Goal: Task Accomplishment & Management: Manage account settings

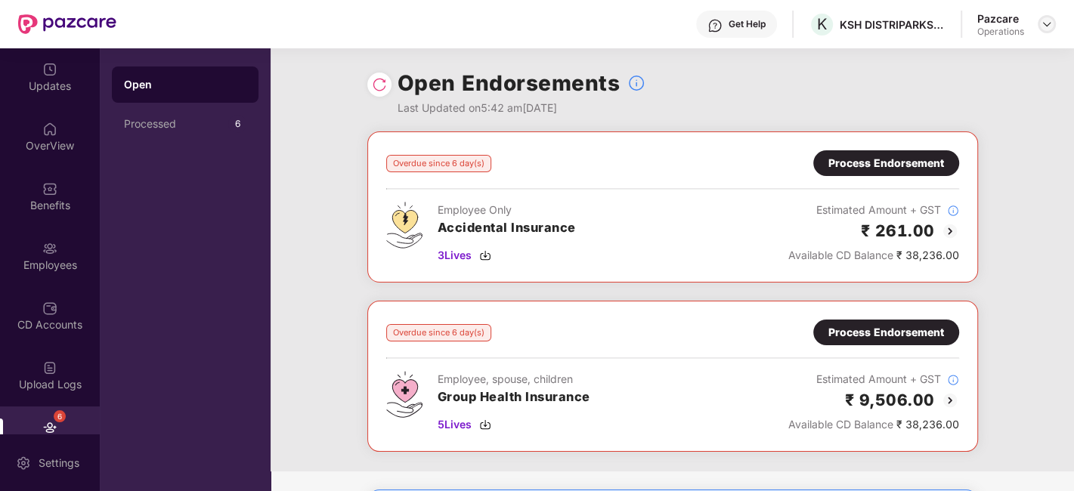
click at [1042, 26] on img at bounding box center [1047, 24] width 12 height 12
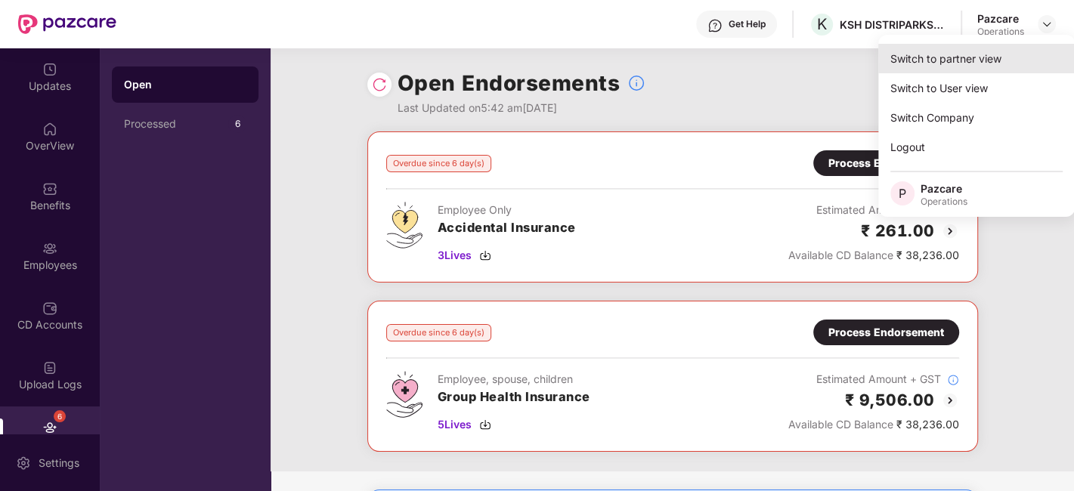
click at [961, 66] on div "Switch to partner view" at bounding box center [976, 58] width 197 height 29
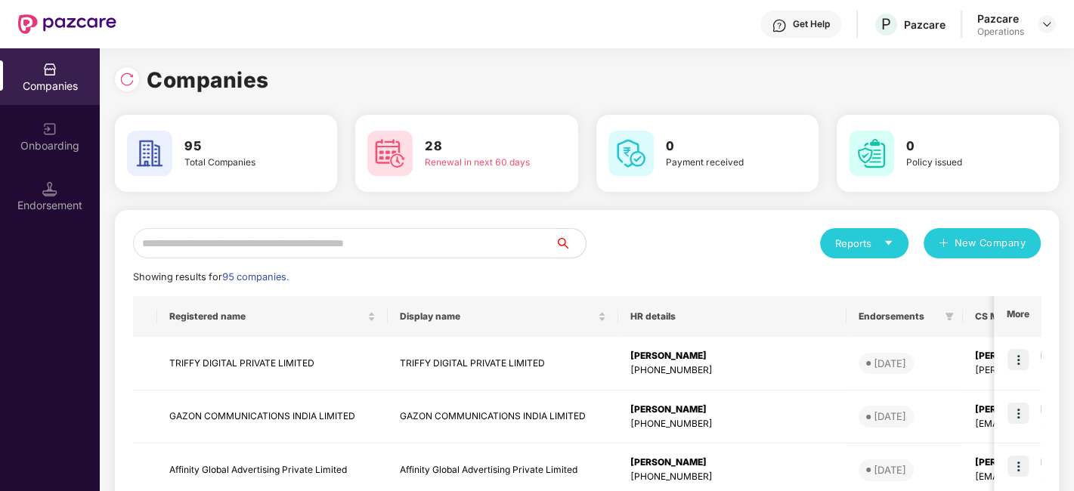
click at [510, 237] on input "text" at bounding box center [344, 243] width 422 height 30
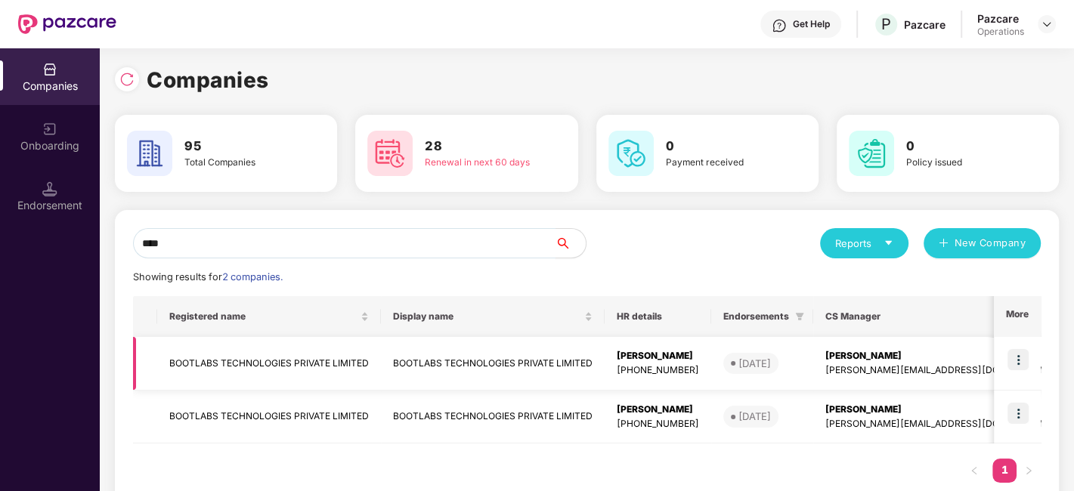
type input "****"
click at [1017, 357] on img at bounding box center [1017, 359] width 21 height 21
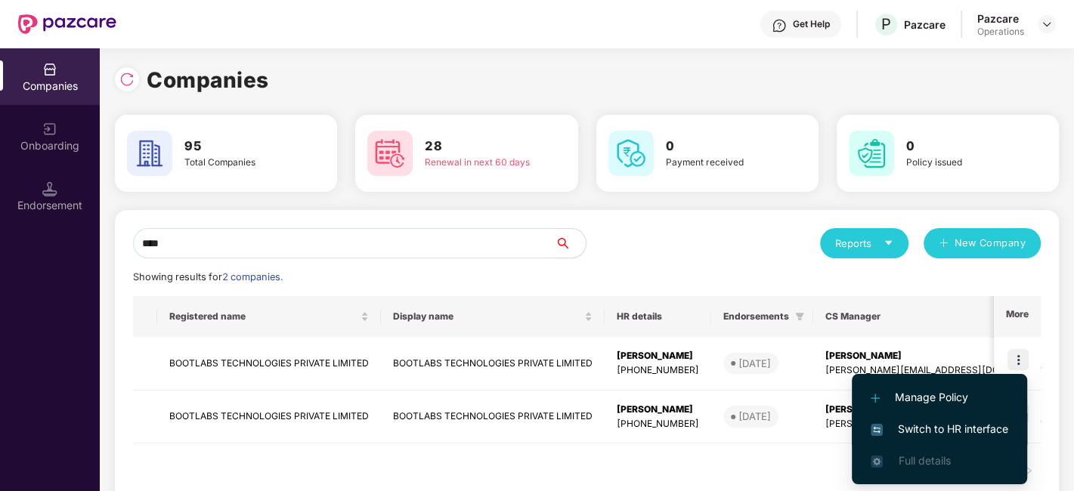
click at [930, 429] on span "Switch to HR interface" at bounding box center [940, 429] width 138 height 17
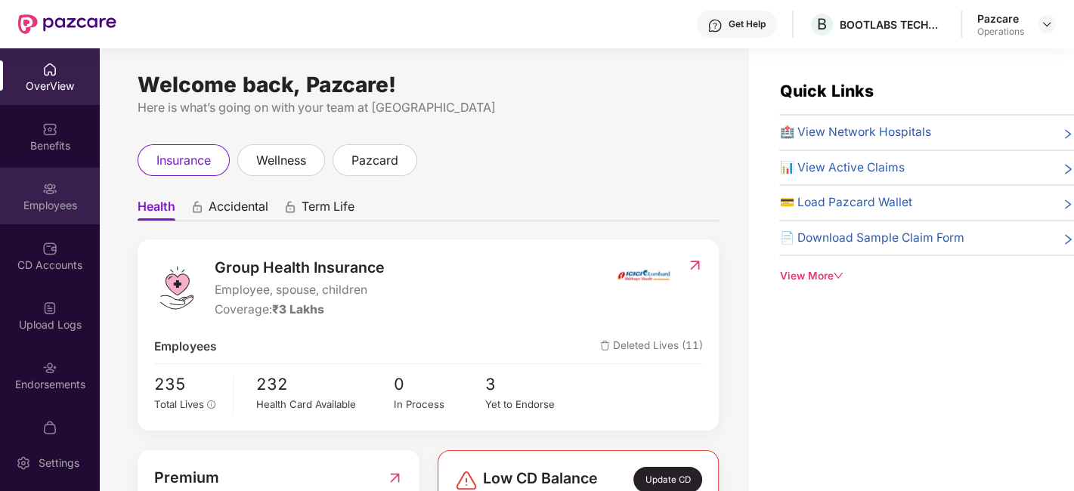
click at [29, 187] on div "Employees" at bounding box center [50, 196] width 100 height 57
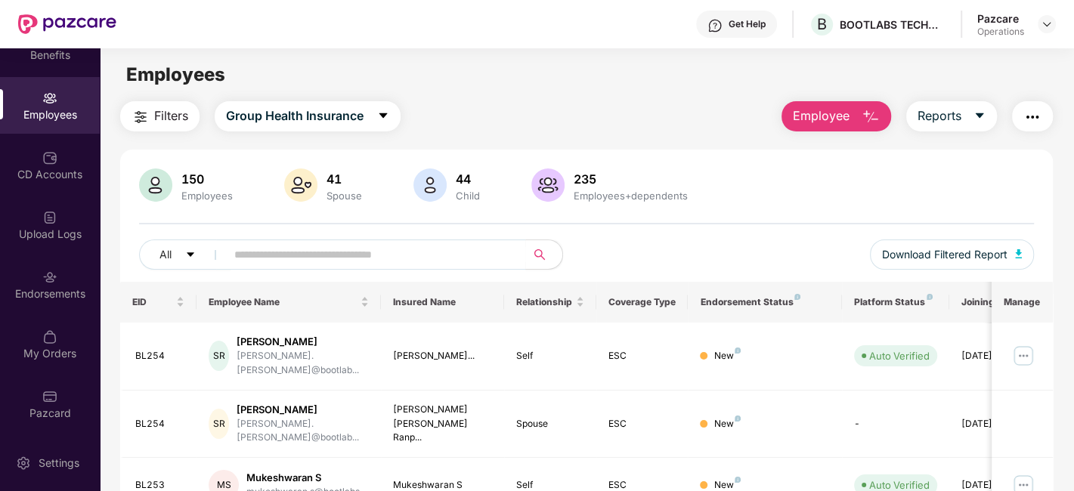
scroll to position [63, 0]
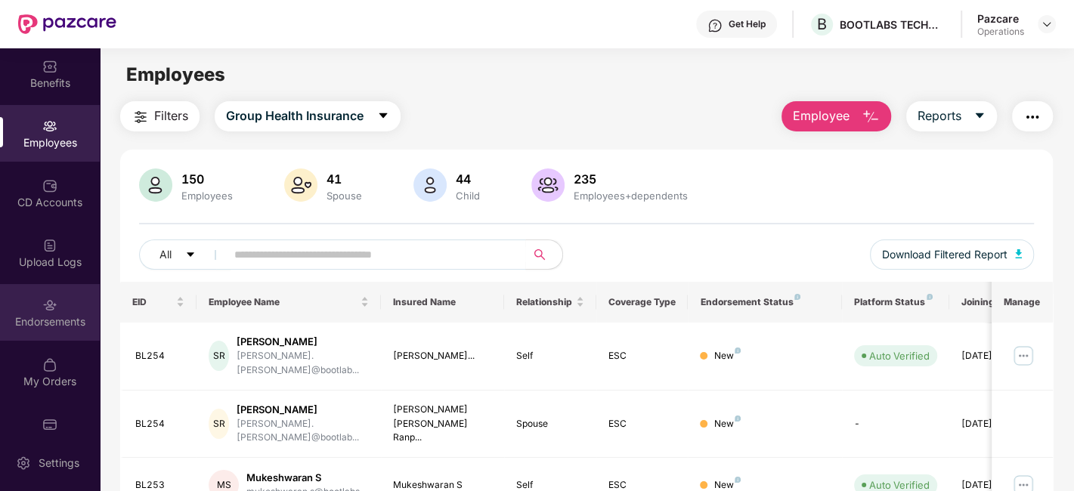
click at [31, 305] on div "Endorsements" at bounding box center [50, 312] width 100 height 57
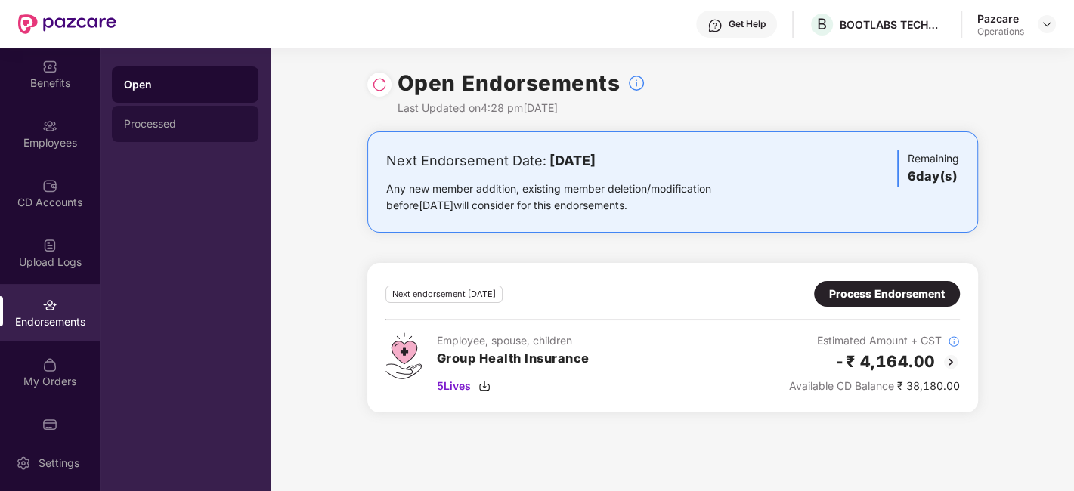
click at [157, 116] on div "Processed" at bounding box center [185, 124] width 147 height 36
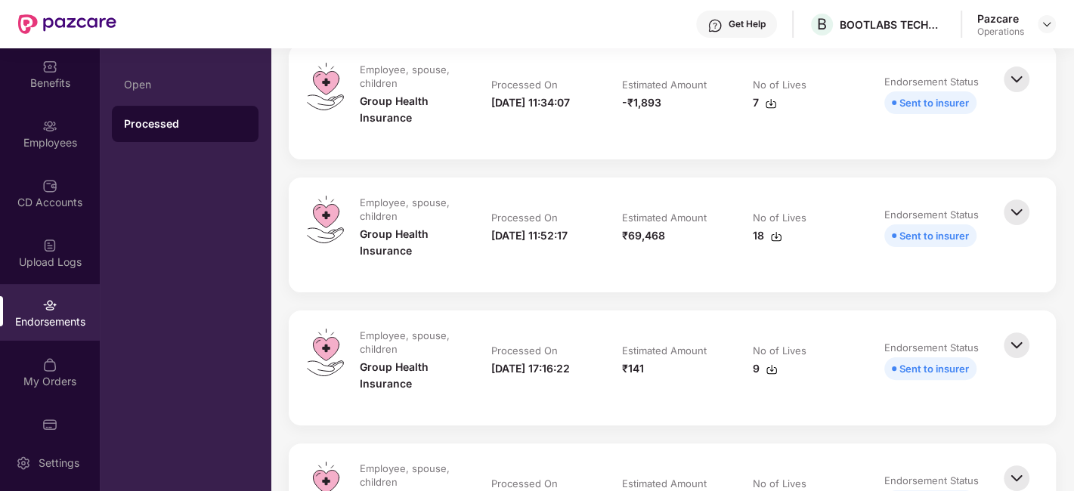
scroll to position [0, 0]
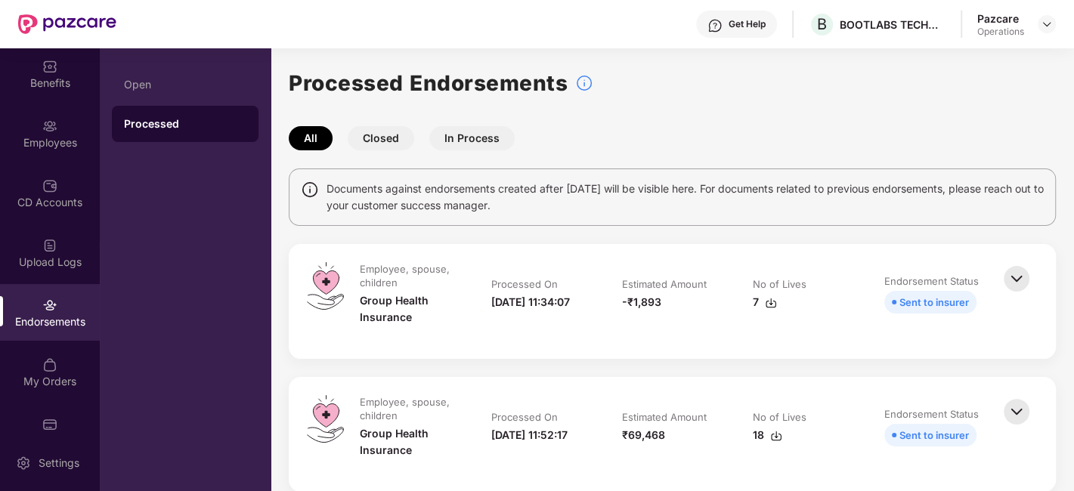
click at [381, 135] on button "Closed" at bounding box center [381, 138] width 67 height 24
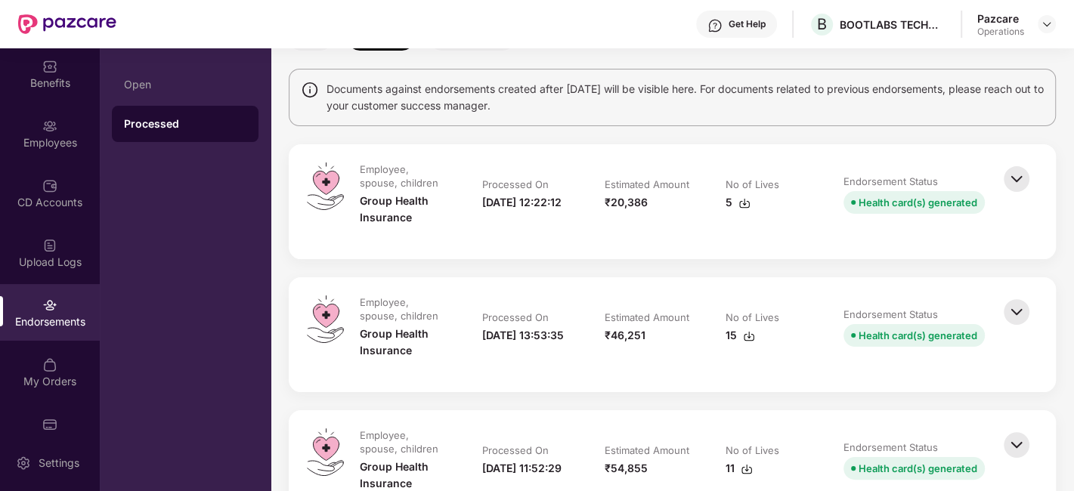
scroll to position [104, 0]
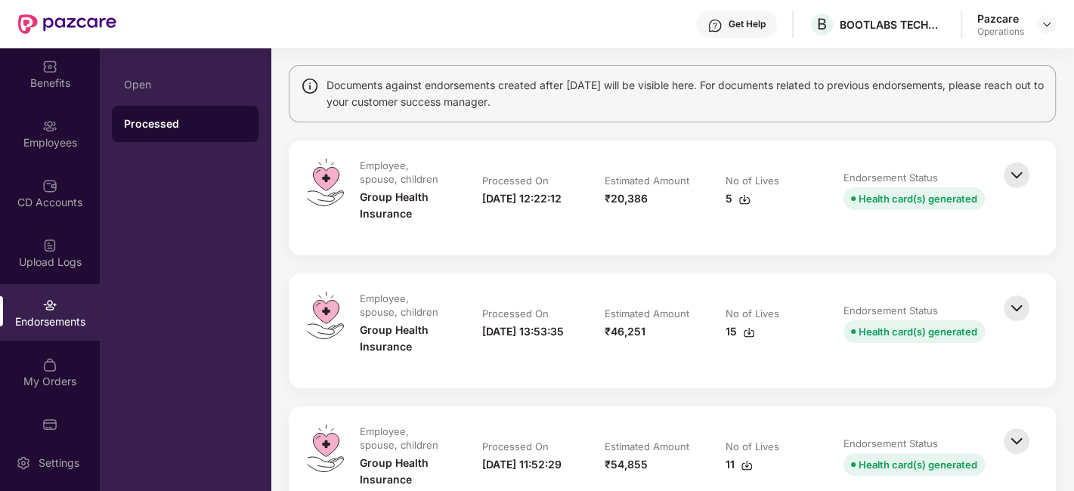
click at [1018, 305] on img at bounding box center [1016, 308] width 33 height 33
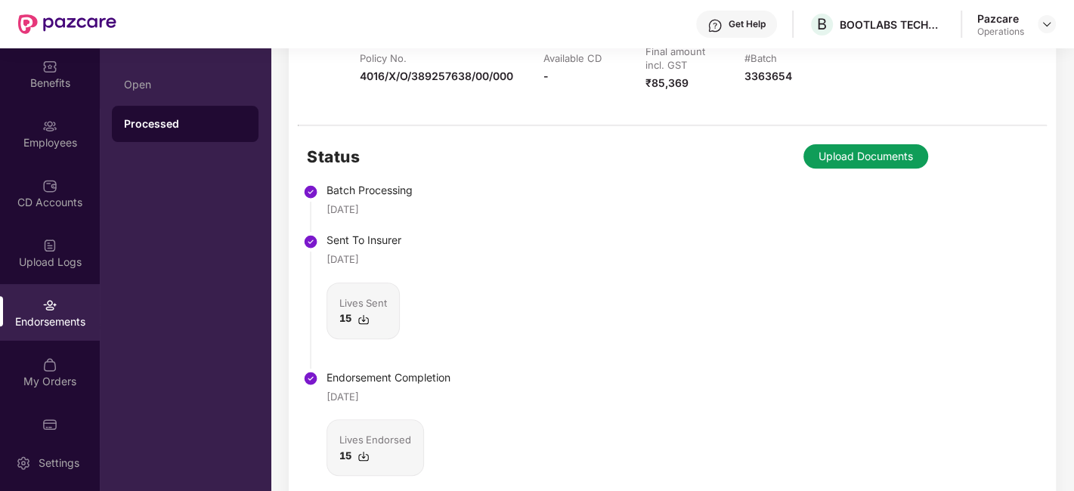
scroll to position [416, 0]
click at [1046, 21] on img at bounding box center [1047, 24] width 12 height 12
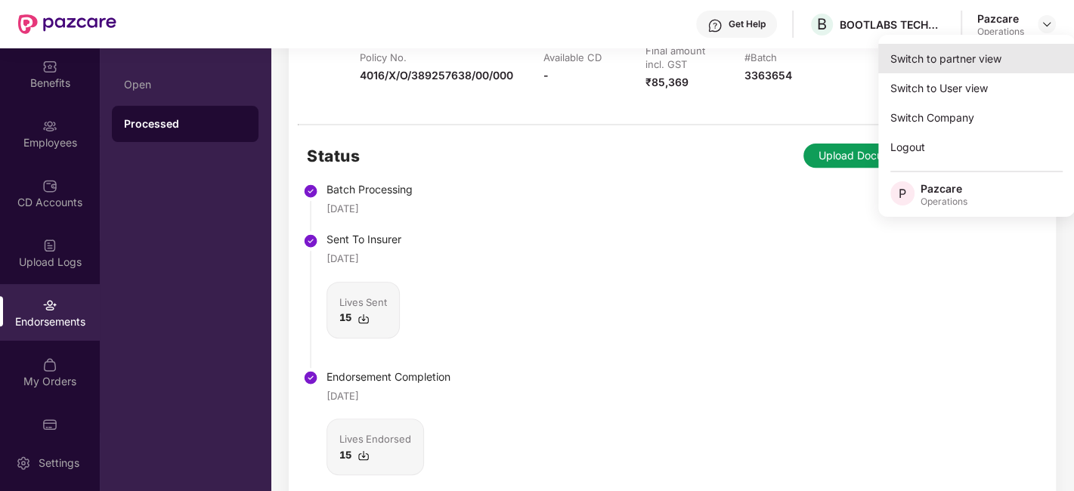
click at [970, 63] on div "Switch to partner view" at bounding box center [976, 58] width 197 height 29
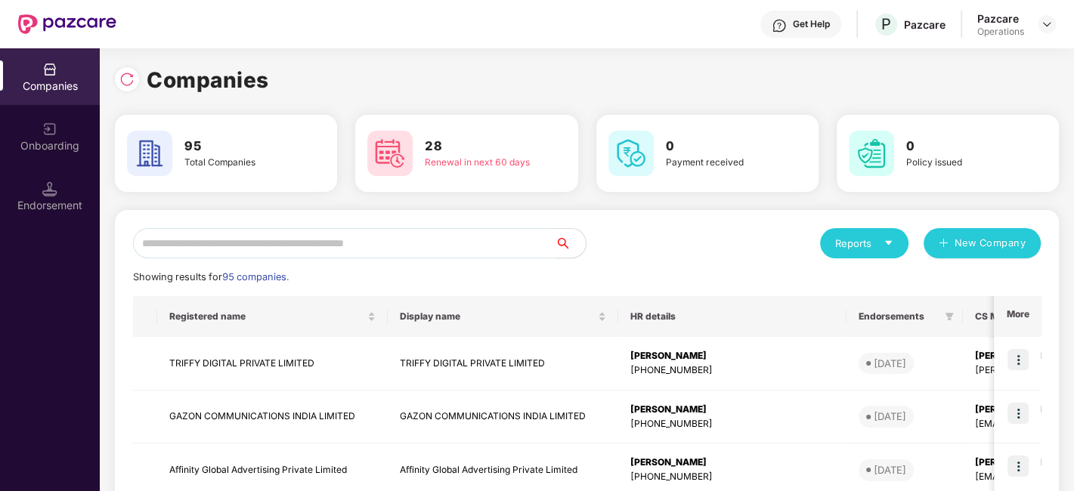
click at [382, 247] on input "text" at bounding box center [344, 243] width 422 height 30
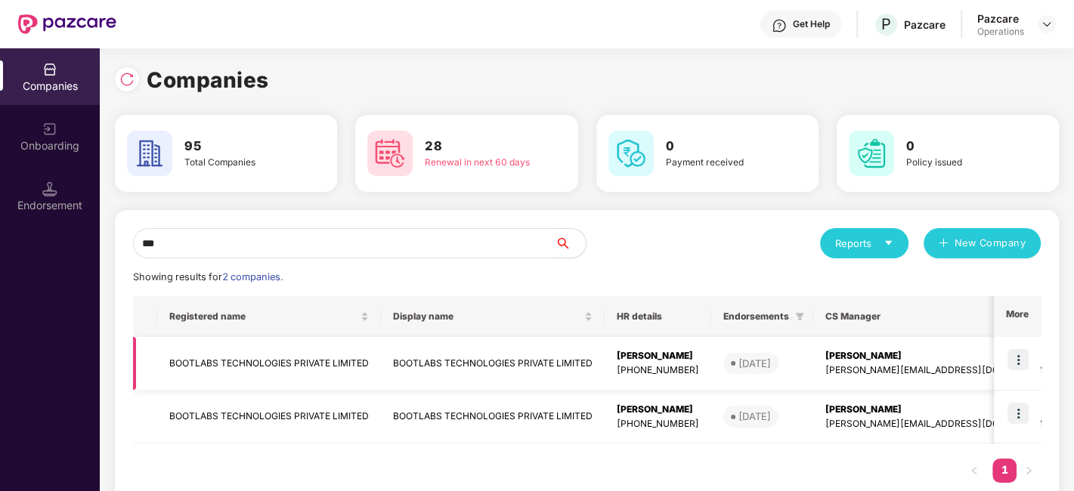
type input "***"
click at [296, 351] on td "BOOTLABS TECHNOLOGIES PRIVATE LIMITED" at bounding box center [269, 364] width 224 height 54
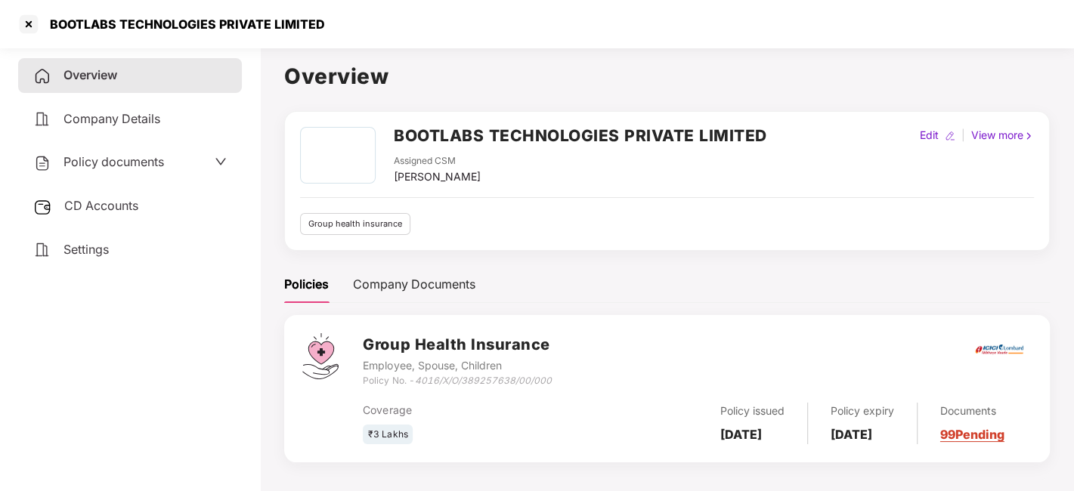
click at [114, 161] on span "Policy documents" at bounding box center [113, 161] width 101 height 15
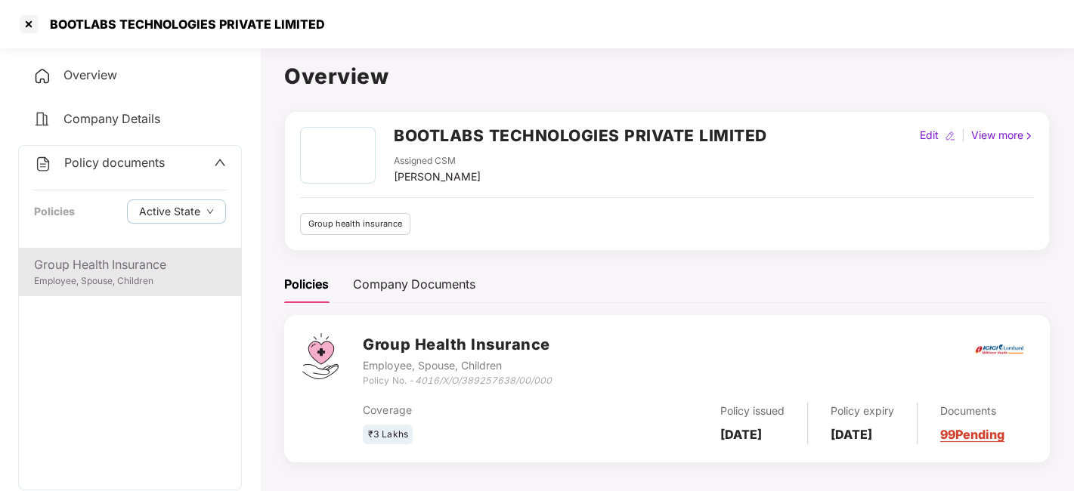
click at [90, 262] on div "Group Health Insurance" at bounding box center [130, 264] width 192 height 19
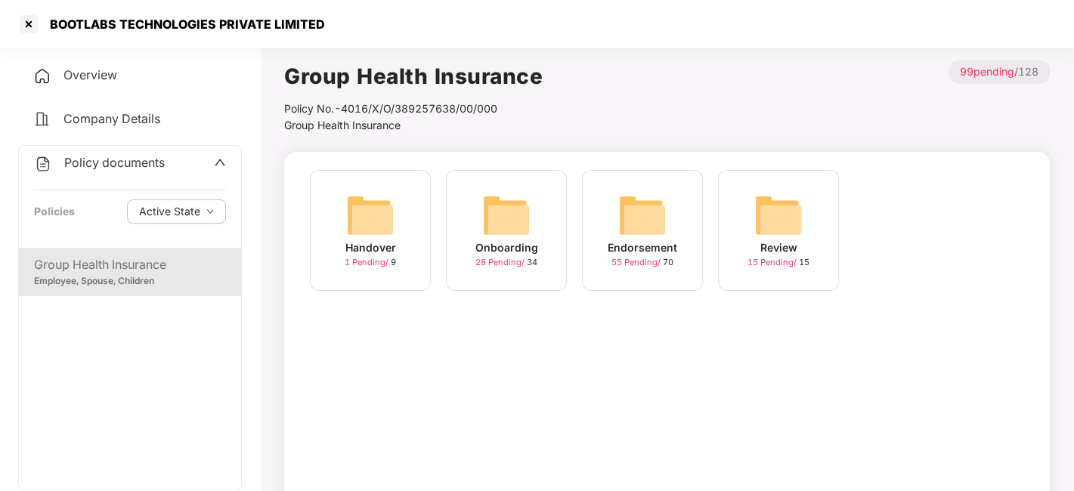
click at [633, 228] on img at bounding box center [642, 215] width 48 height 48
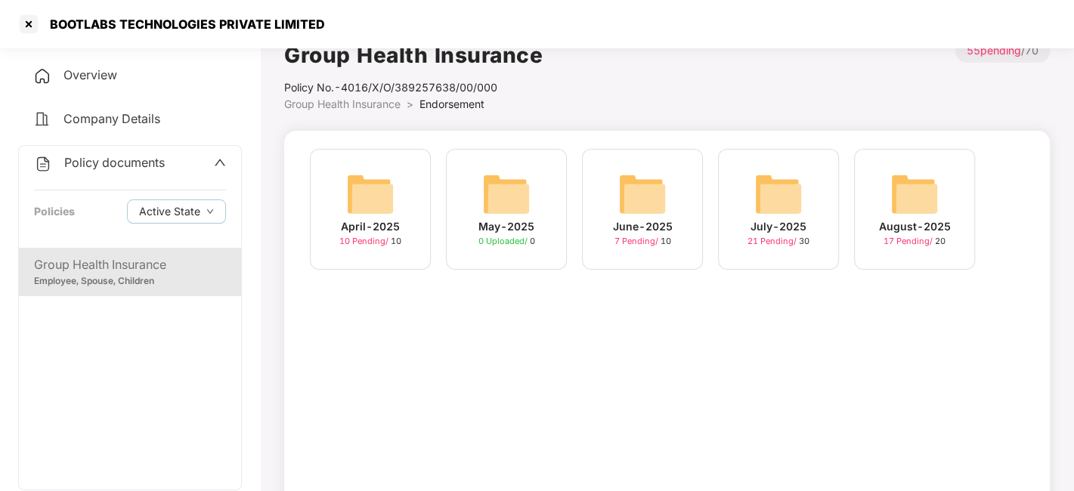
scroll to position [23, 0]
click at [920, 180] on img at bounding box center [914, 193] width 48 height 48
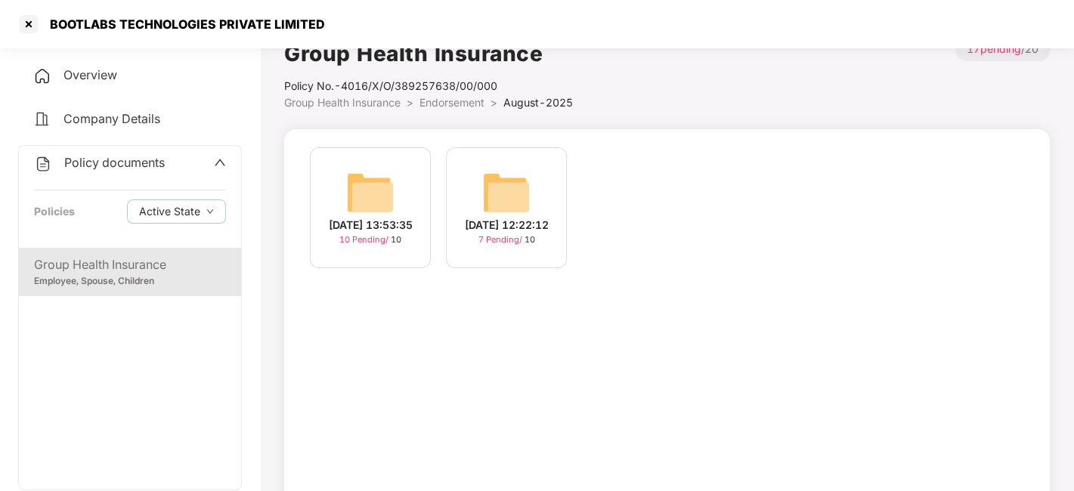
click at [387, 187] on img at bounding box center [370, 193] width 48 height 48
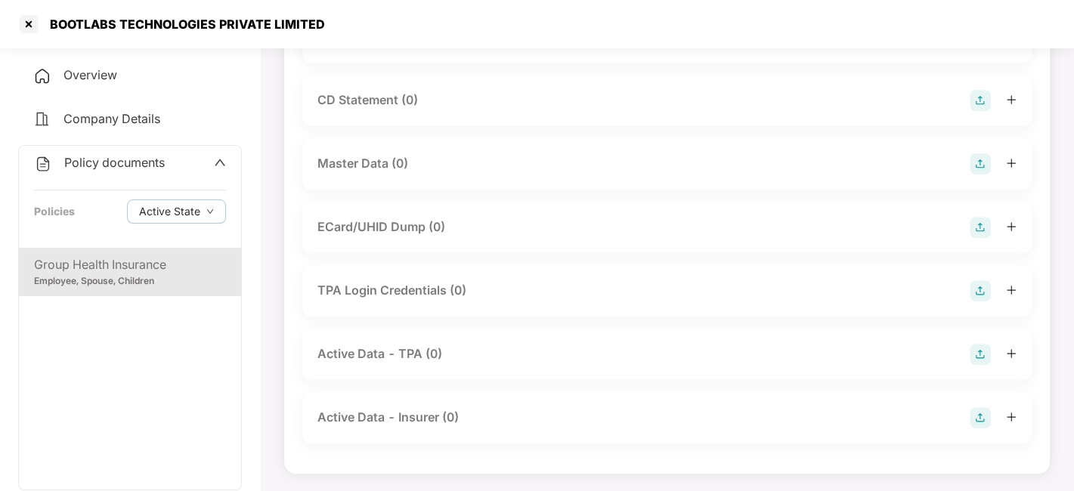
scroll to position [0, 0]
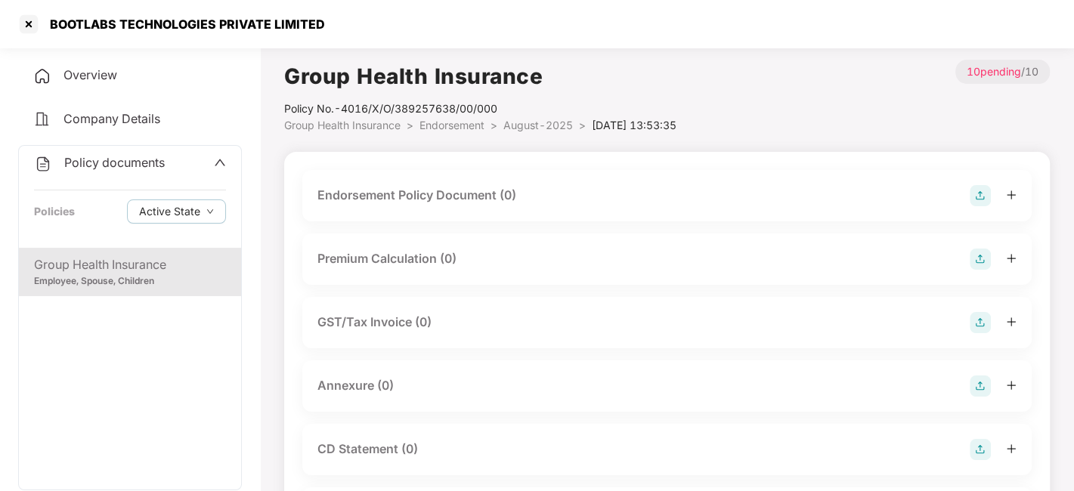
click at [568, 123] on span "August-2025" at bounding box center [538, 125] width 70 height 13
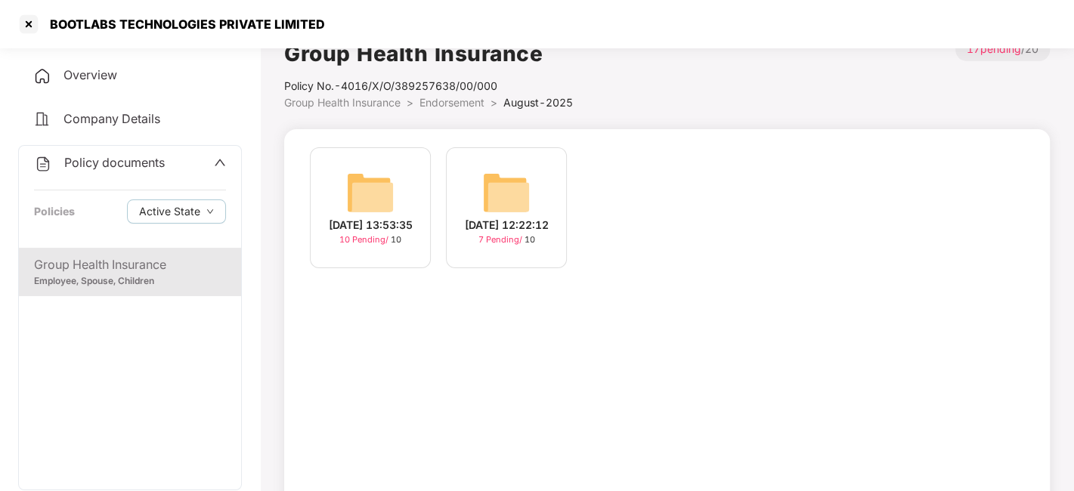
click at [494, 184] on img at bounding box center [506, 193] width 48 height 48
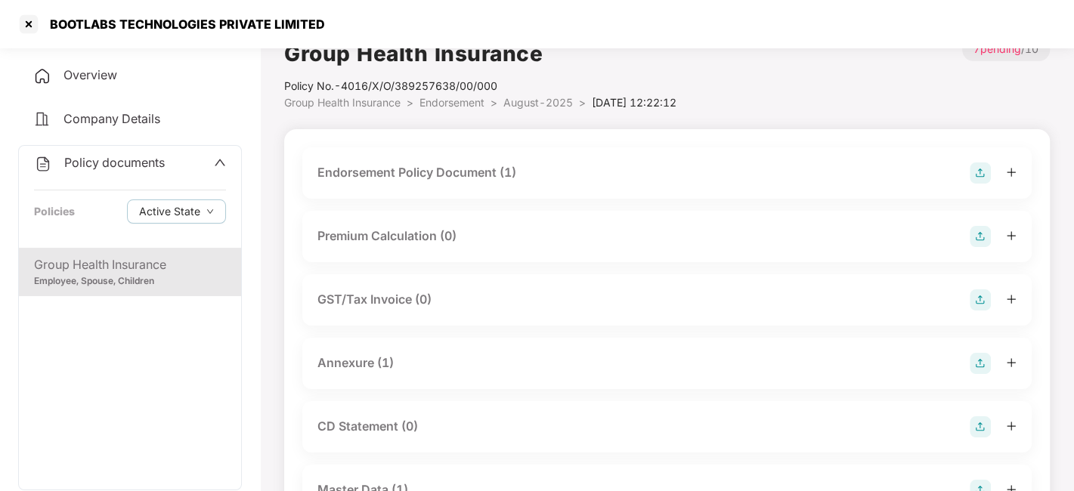
click at [481, 169] on div "Endorsement Policy Document (1)" at bounding box center [416, 172] width 199 height 19
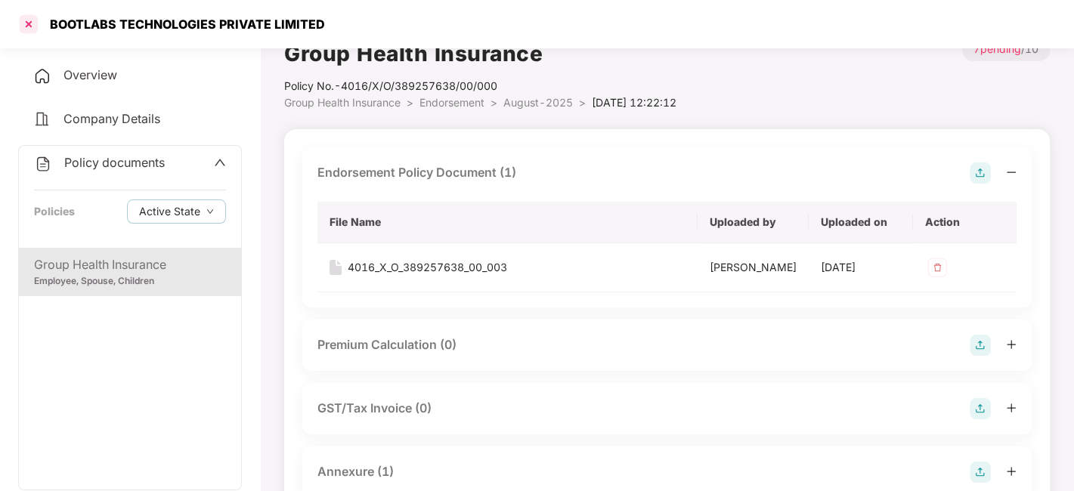
click at [29, 20] on div at bounding box center [29, 24] width 24 height 24
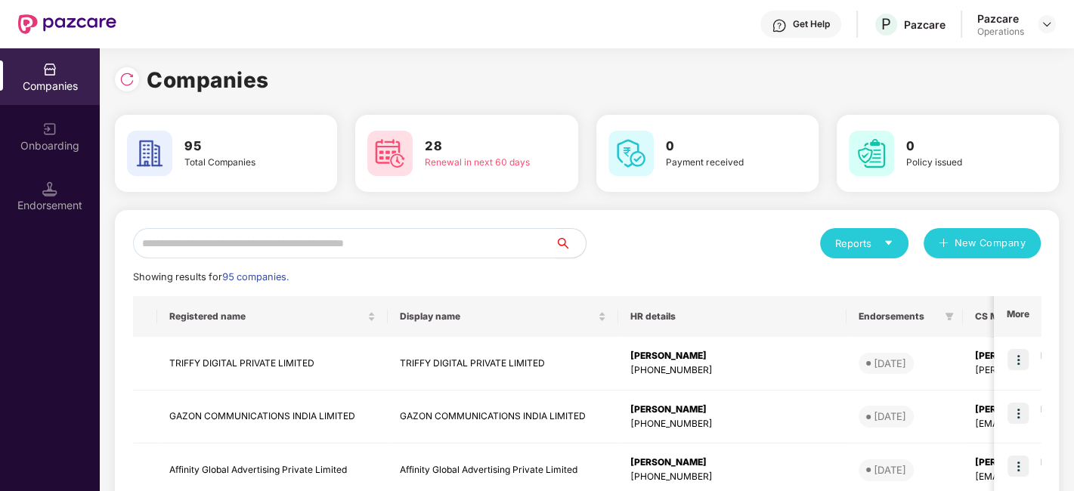
scroll to position [0, 0]
click at [354, 252] on input "text" at bounding box center [344, 243] width 422 height 30
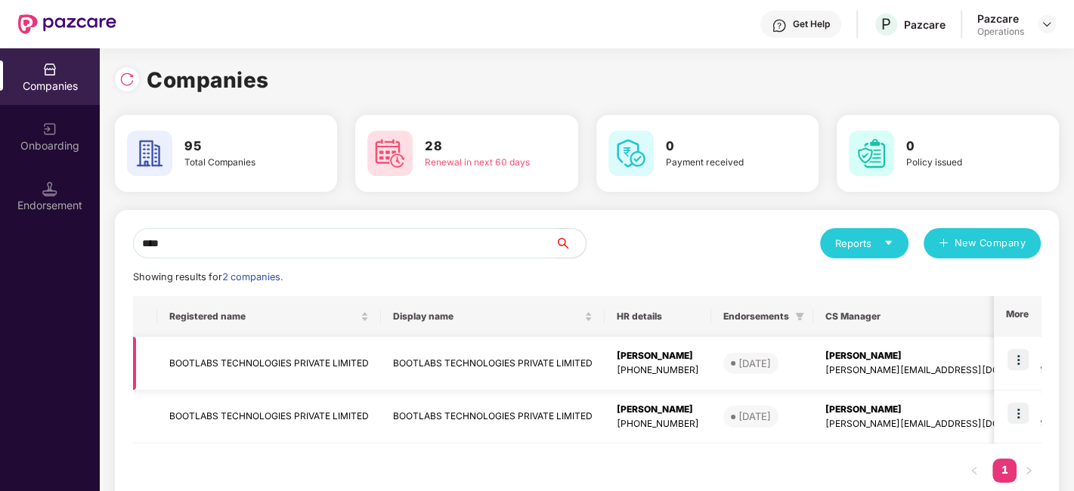
type input "****"
click at [1024, 357] on img at bounding box center [1017, 359] width 21 height 21
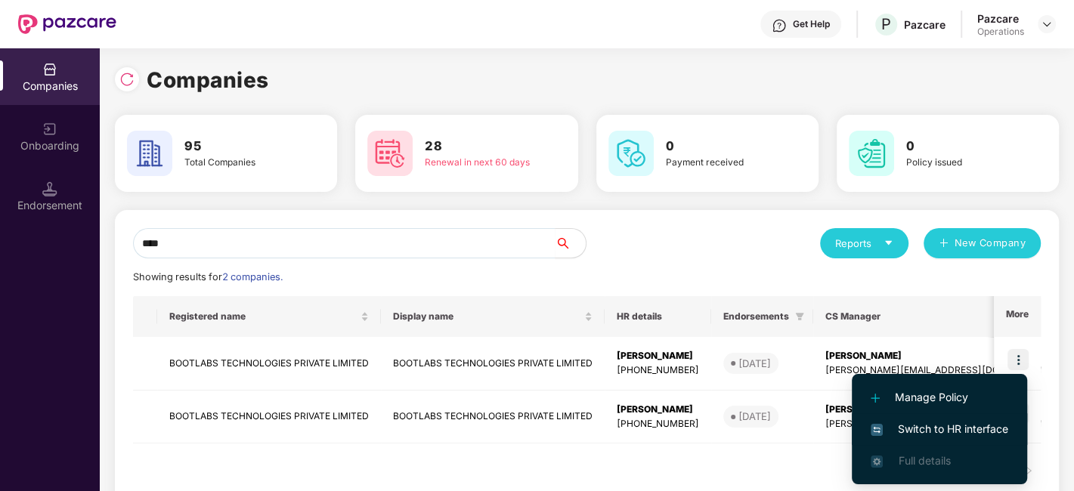
click at [969, 424] on span "Switch to HR interface" at bounding box center [940, 429] width 138 height 17
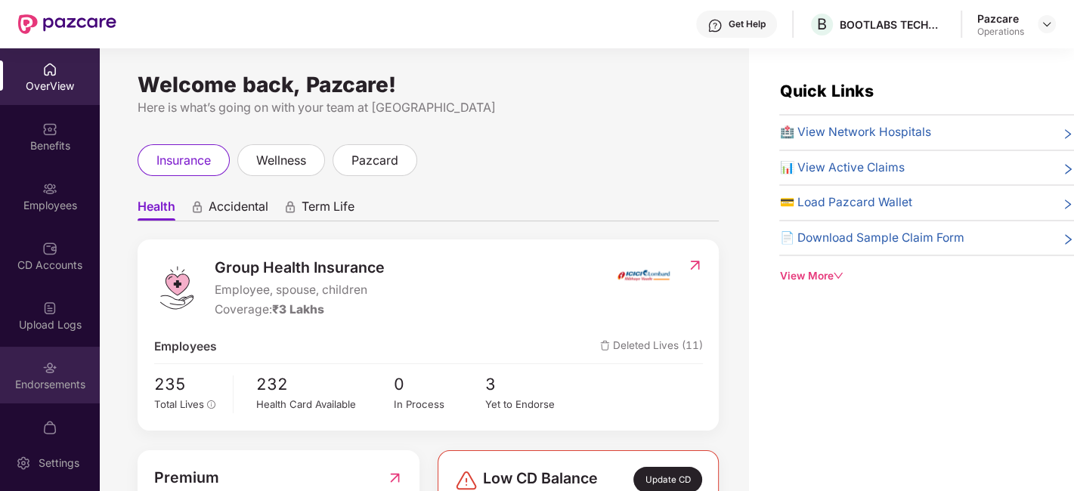
click at [60, 371] on div "Endorsements" at bounding box center [50, 375] width 100 height 57
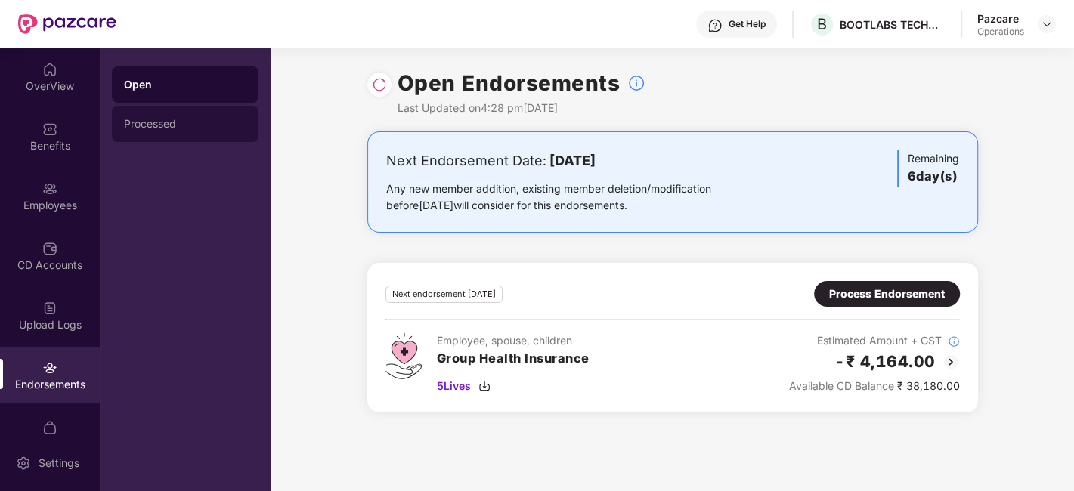
click at [150, 129] on div "Processed" at bounding box center [185, 124] width 122 height 12
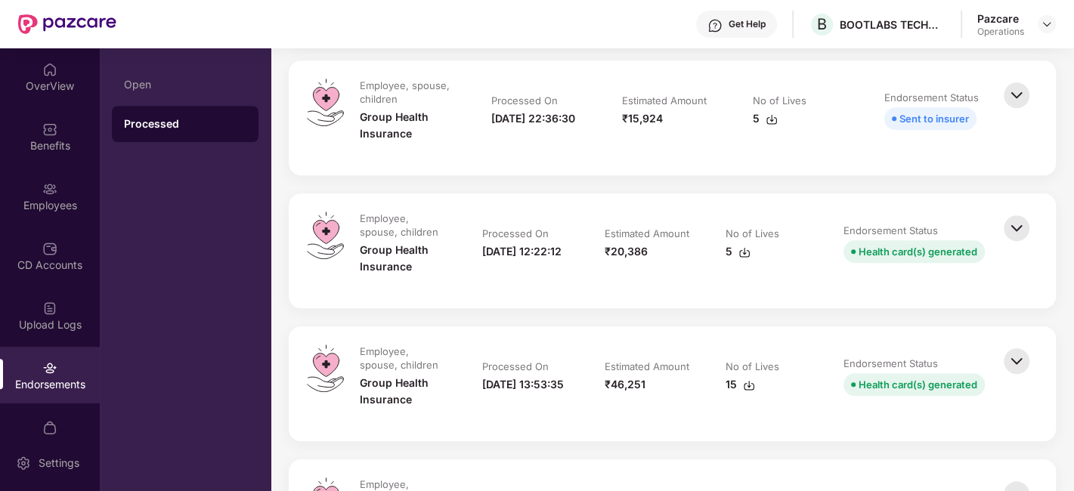
scroll to position [890, 0]
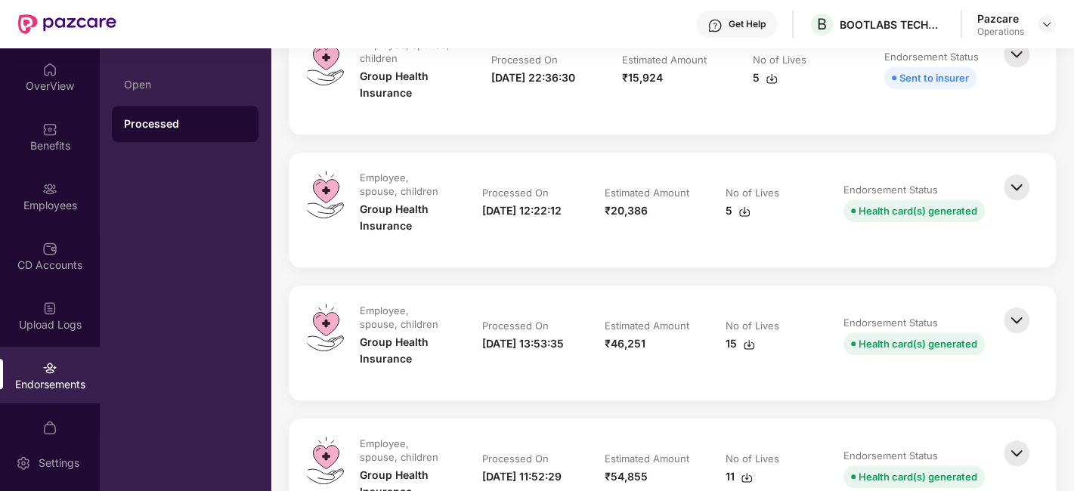
click at [1023, 314] on img at bounding box center [1016, 320] width 33 height 33
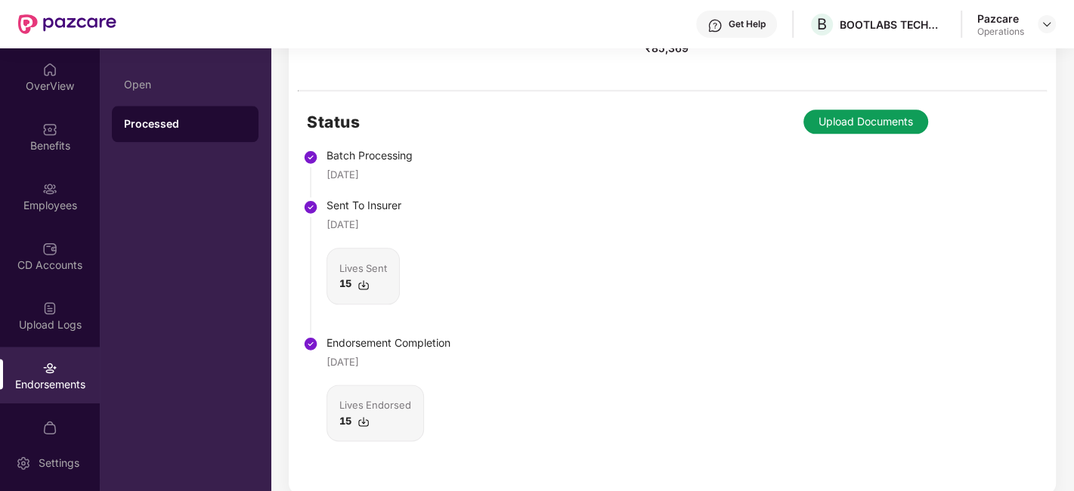
scroll to position [1076, 0]
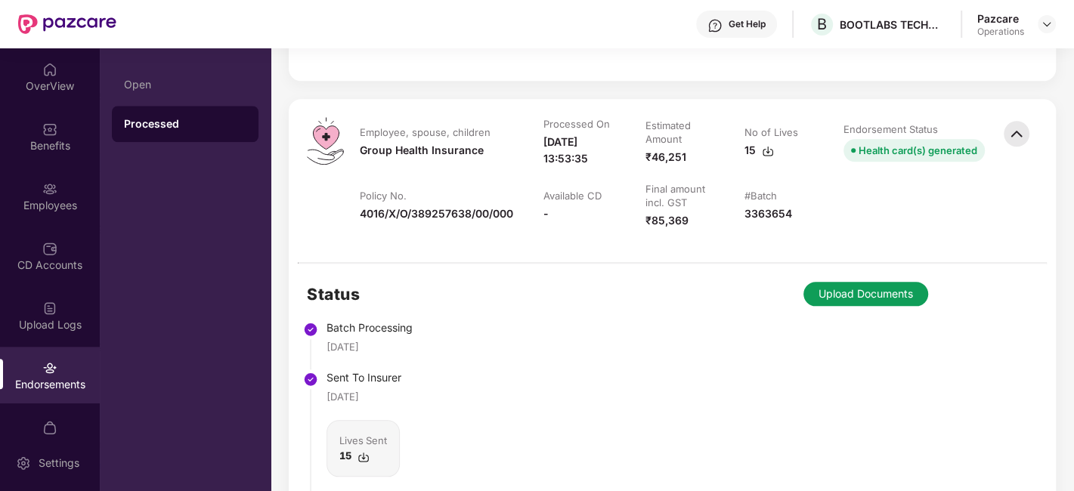
click at [883, 289] on button "Upload Documents" at bounding box center [865, 294] width 125 height 24
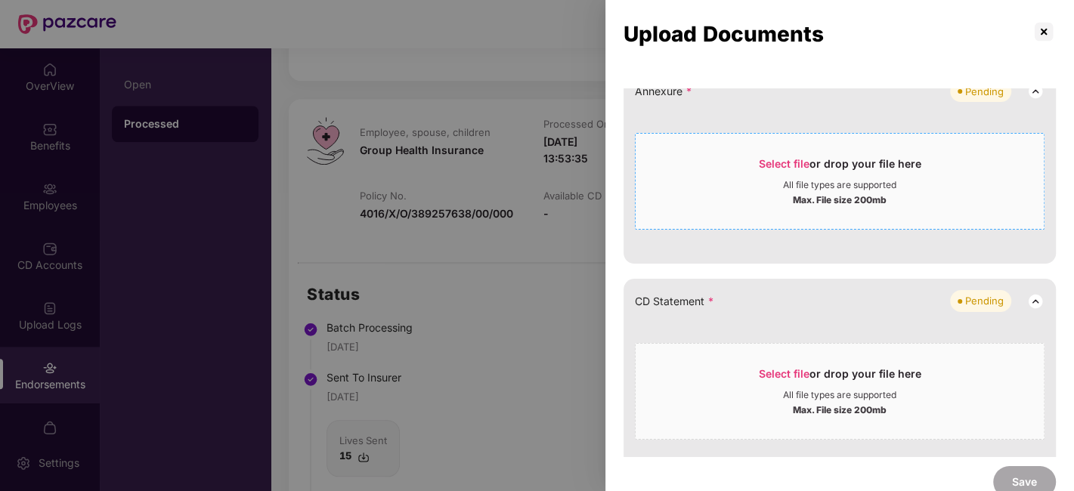
scroll to position [0, 0]
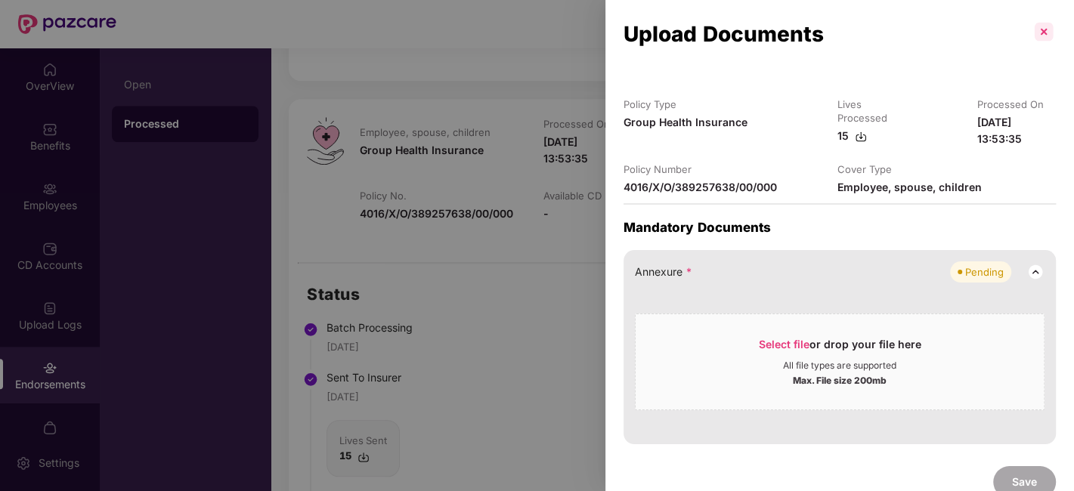
click at [1038, 26] on p at bounding box center [1044, 32] width 24 height 24
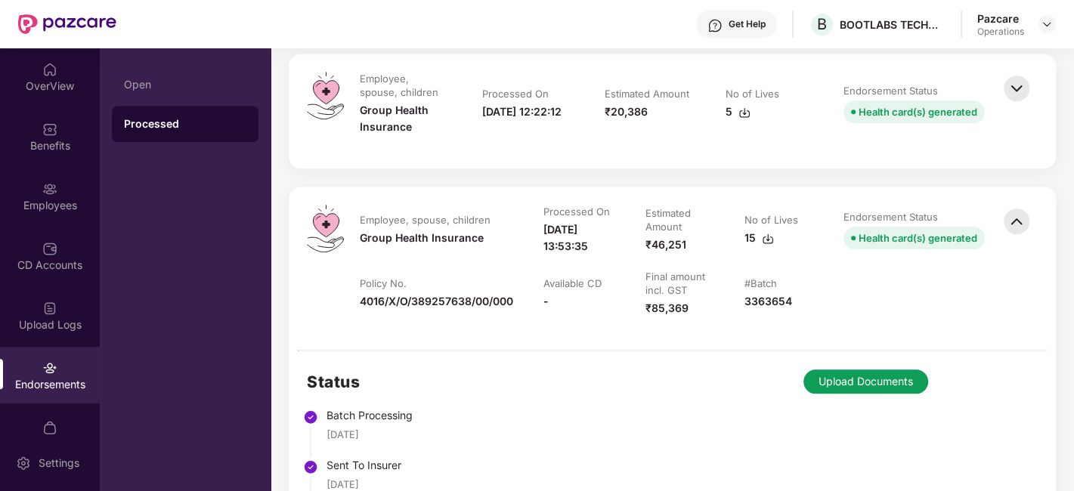
scroll to position [989, 0]
click at [880, 236] on div "Health card(s) generated" at bounding box center [918, 238] width 119 height 17
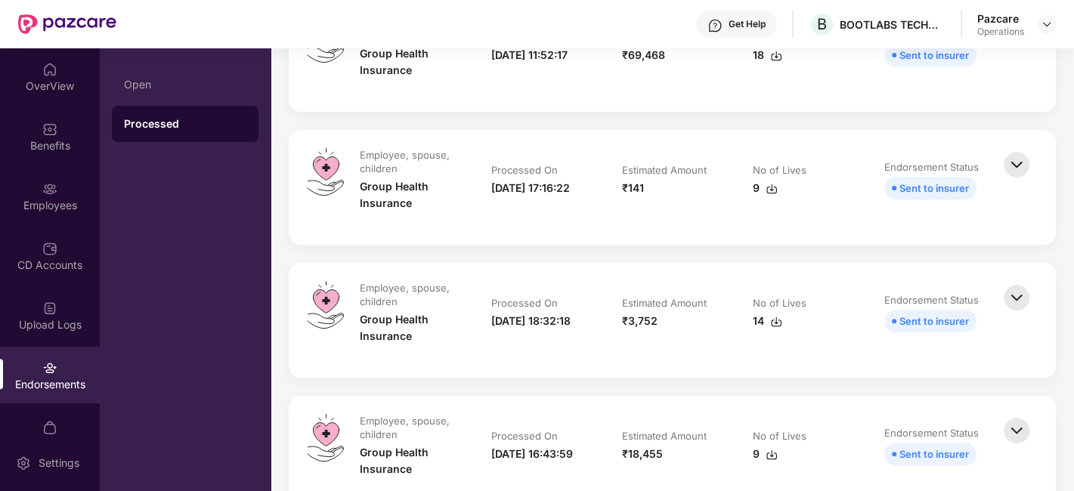
scroll to position [0, 0]
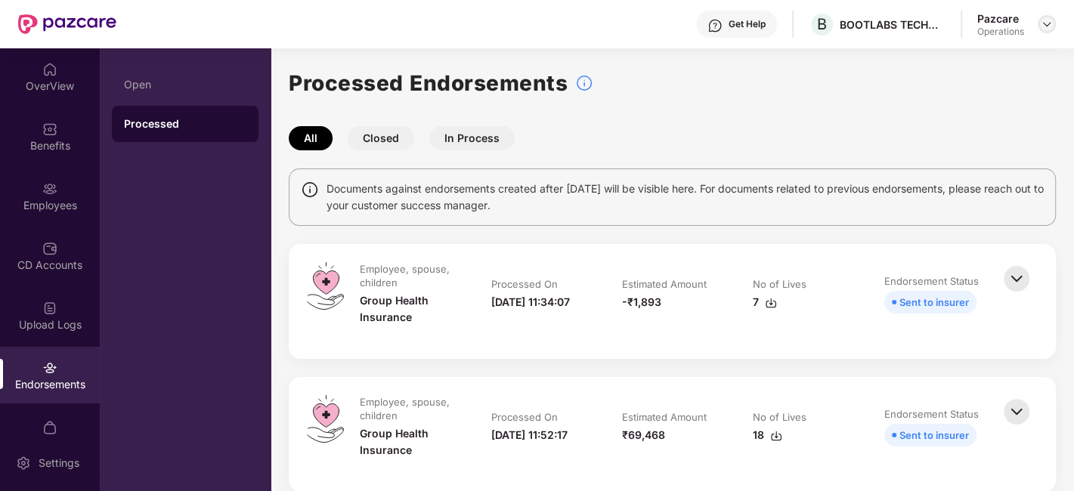
click at [1045, 25] on img at bounding box center [1047, 24] width 12 height 12
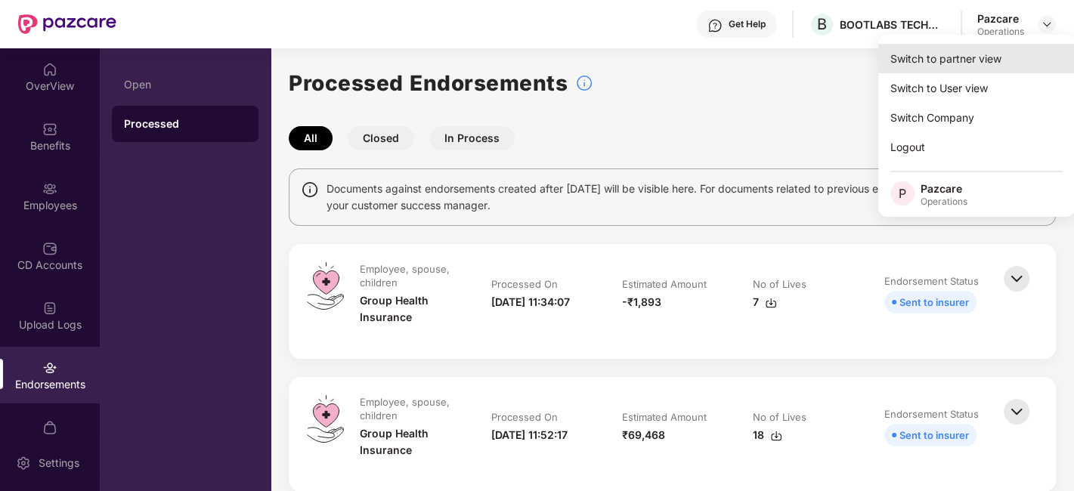
click at [945, 53] on div "Switch to partner view" at bounding box center [976, 58] width 197 height 29
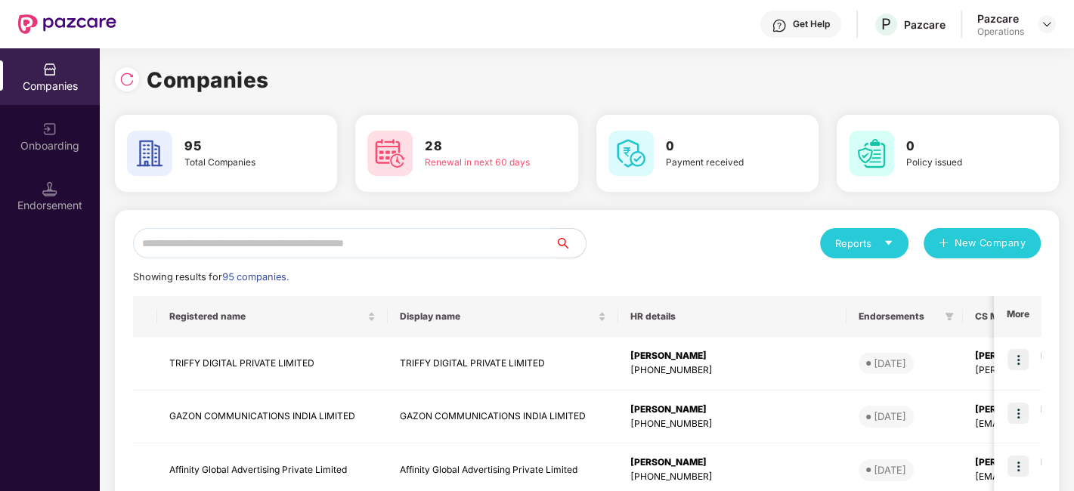
click at [423, 238] on input "text" at bounding box center [344, 243] width 422 height 30
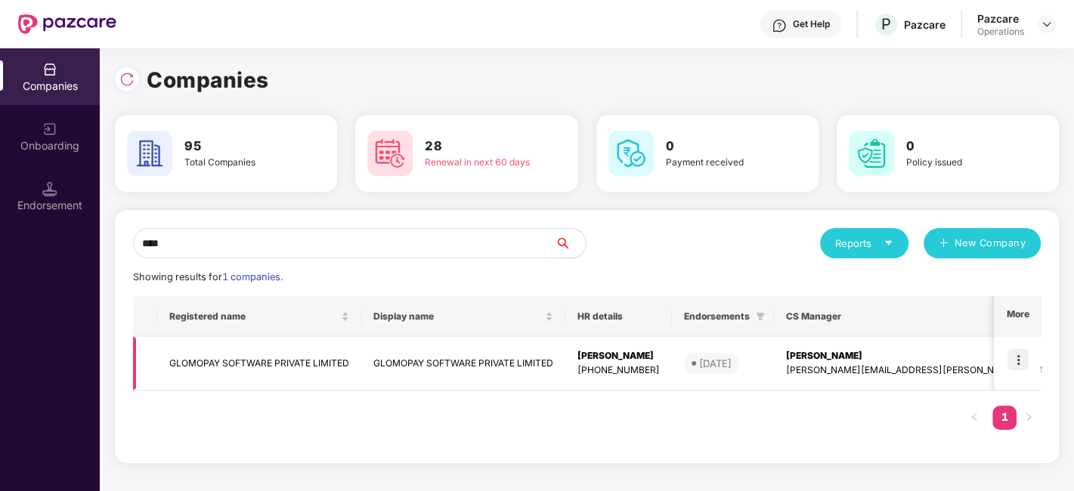
type input "****"
click at [301, 359] on td "GLOMOPAY SOFTWARE PRIVATE LIMITED" at bounding box center [259, 364] width 204 height 54
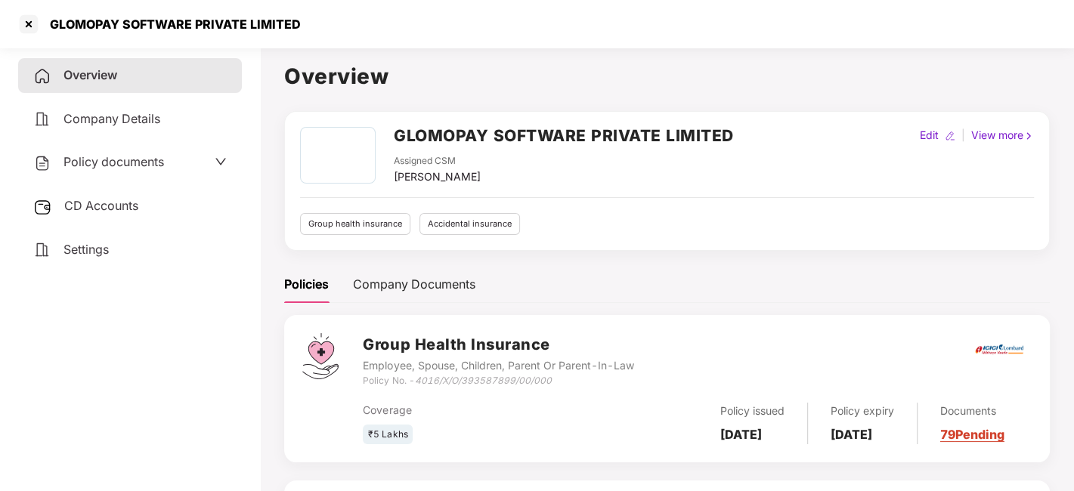
click at [113, 165] on span "Policy documents" at bounding box center [113, 161] width 101 height 15
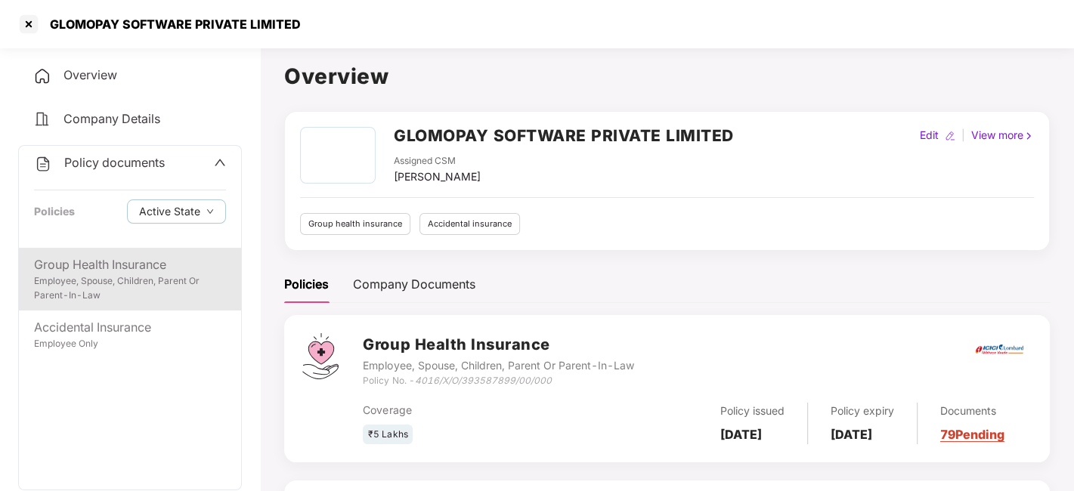
click at [92, 274] on div "Employee, Spouse, Children, Parent Or Parent-In-Law" at bounding box center [130, 288] width 192 height 29
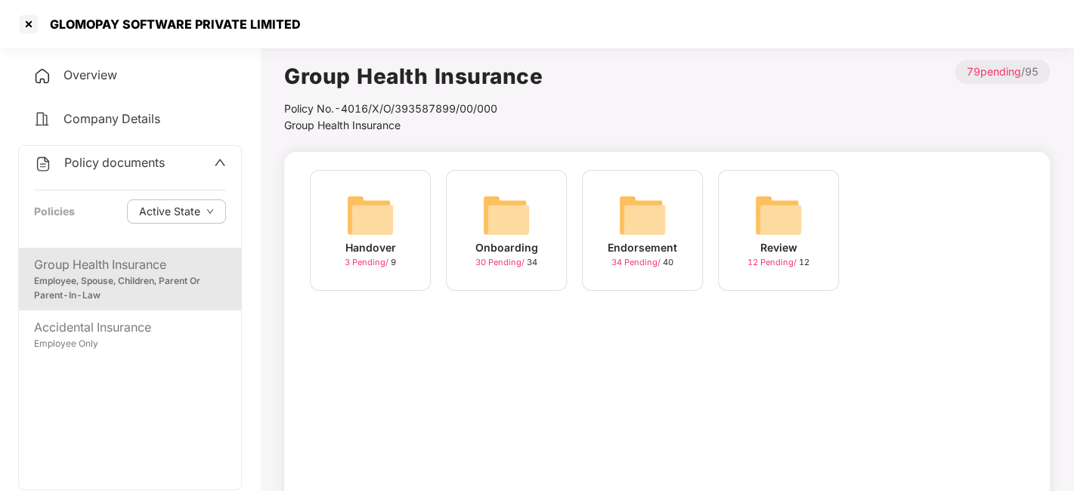
click at [619, 224] on img at bounding box center [642, 215] width 48 height 48
click at [767, 215] on img at bounding box center [778, 215] width 48 height 48
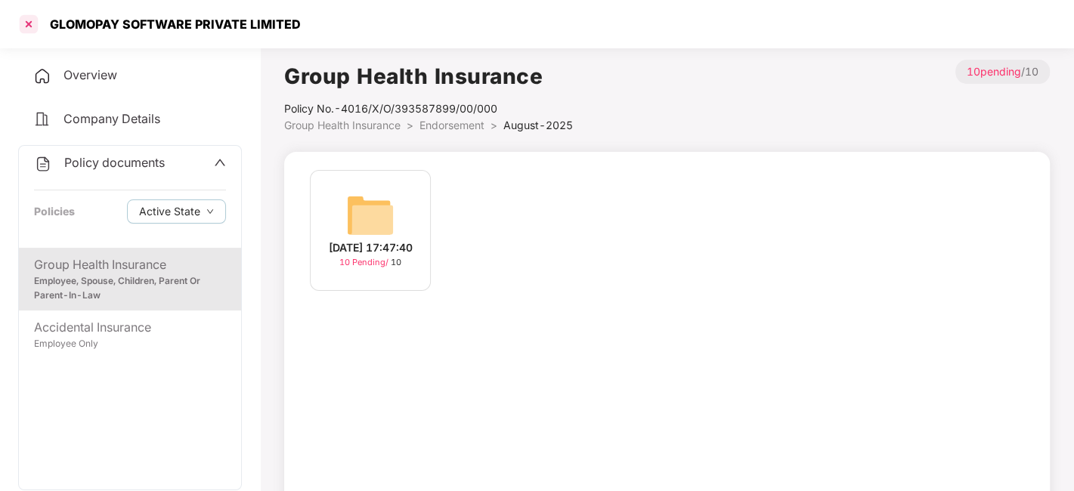
click at [30, 23] on div at bounding box center [29, 24] width 24 height 24
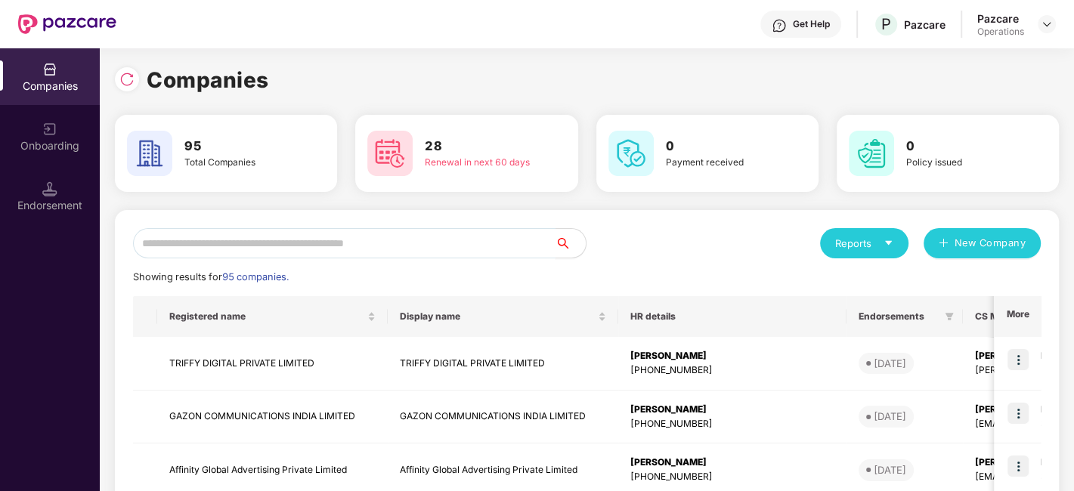
click at [192, 247] on input "text" at bounding box center [344, 243] width 422 height 30
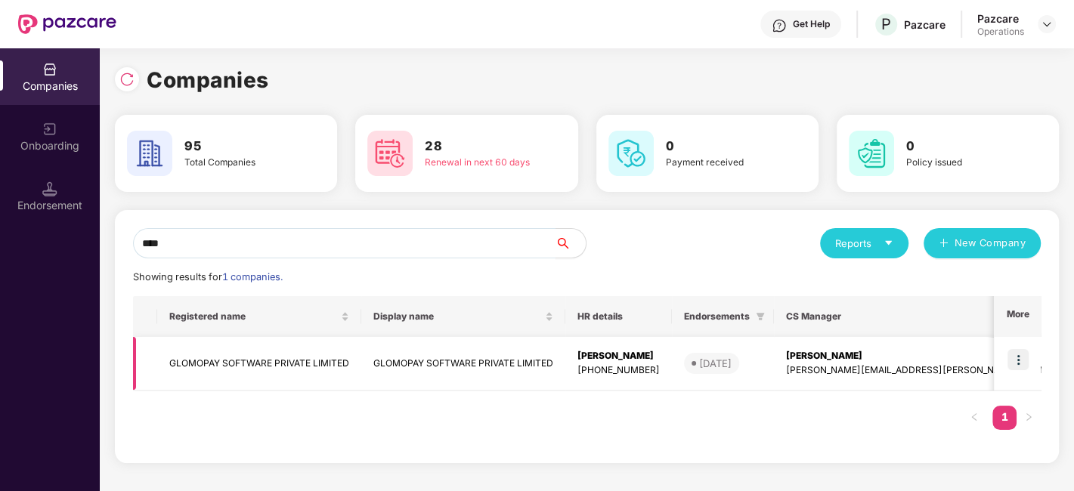
type input "****"
click at [1016, 357] on img at bounding box center [1017, 359] width 21 height 21
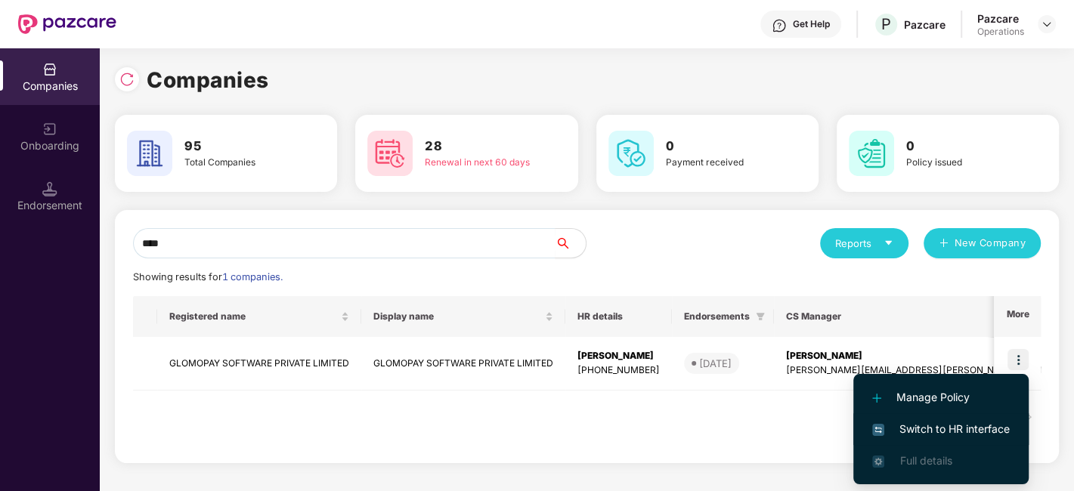
click at [937, 424] on span "Switch to HR interface" at bounding box center [941, 429] width 138 height 17
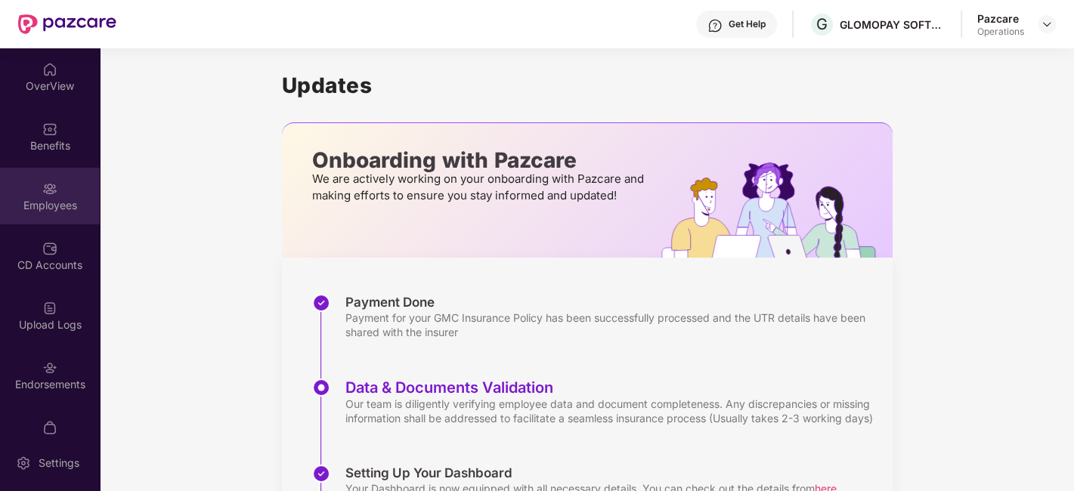
scroll to position [31, 0]
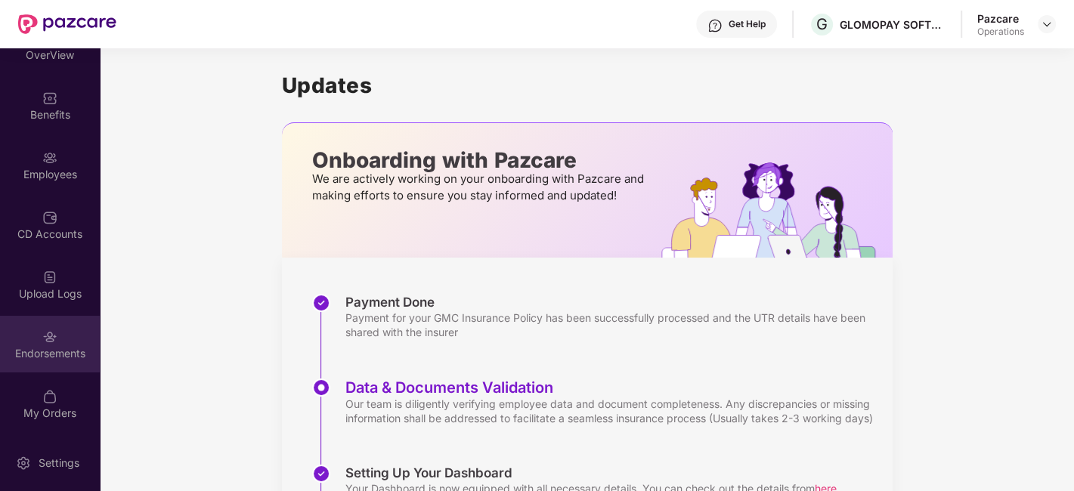
click at [35, 336] on div "Endorsements" at bounding box center [50, 344] width 100 height 57
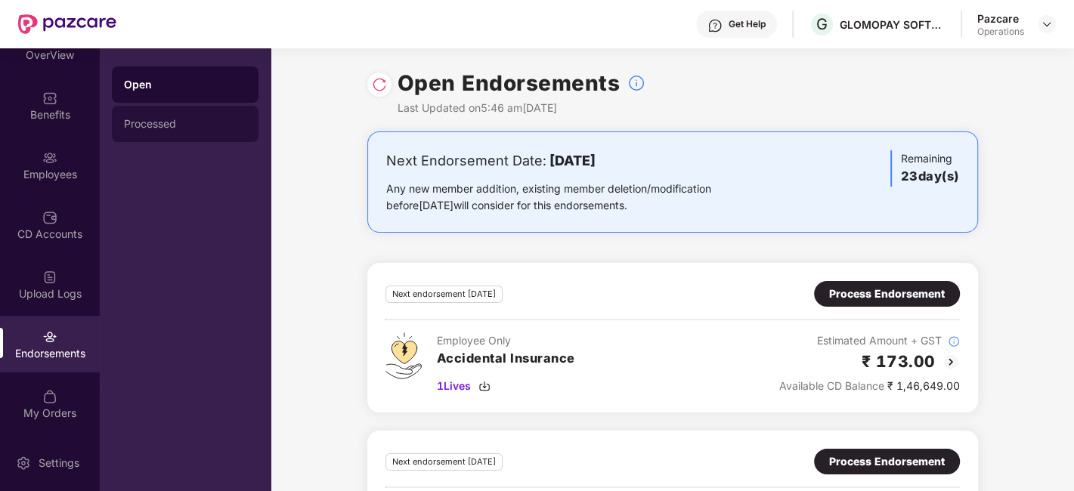
click at [155, 117] on div "Processed" at bounding box center [185, 124] width 147 height 36
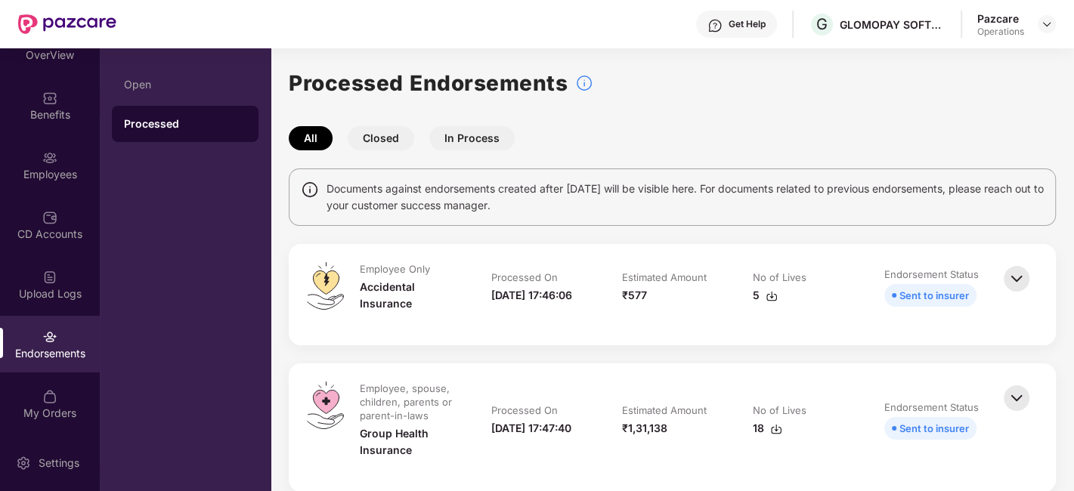
click at [385, 138] on button "Closed" at bounding box center [381, 138] width 67 height 24
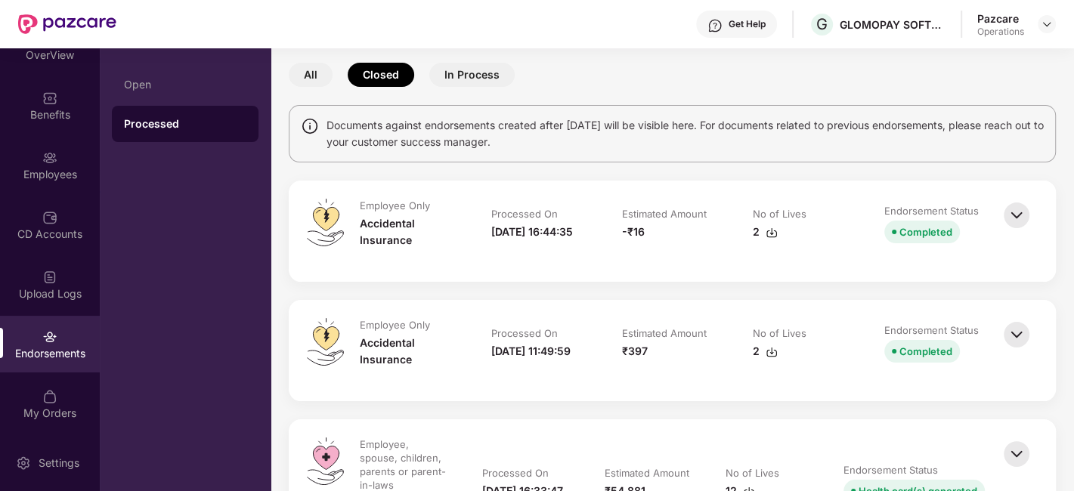
scroll to position [0, 0]
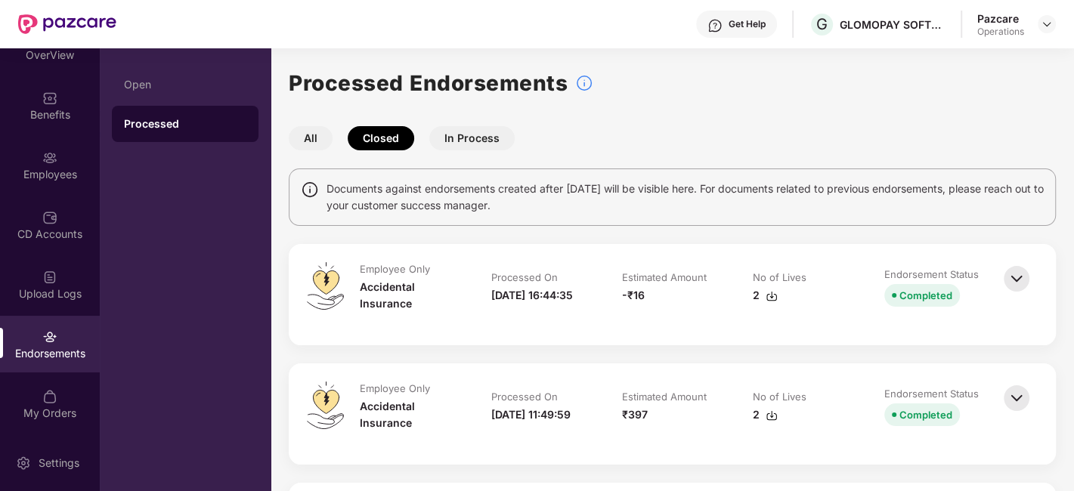
click at [309, 145] on button "All" at bounding box center [311, 138] width 44 height 24
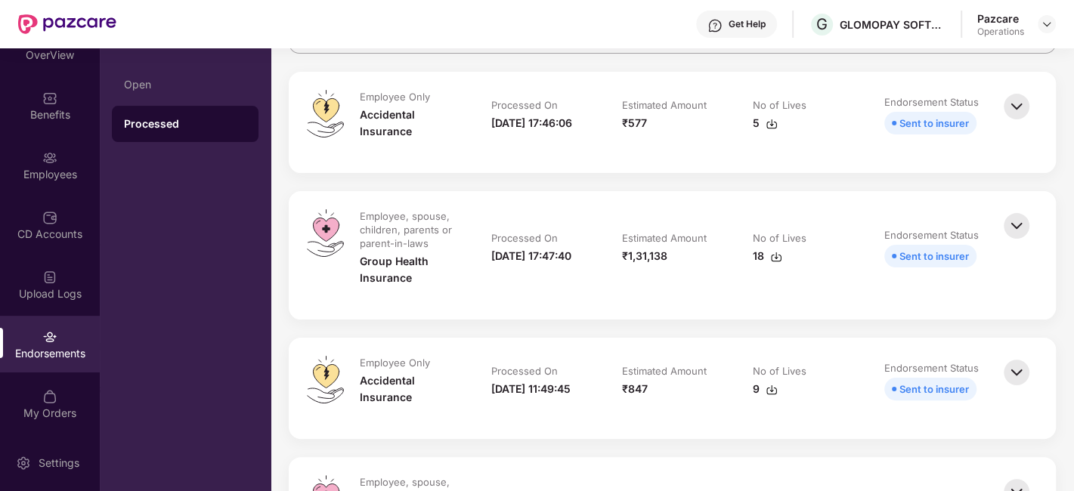
scroll to position [172, 0]
click at [1009, 229] on img at bounding box center [1016, 225] width 33 height 33
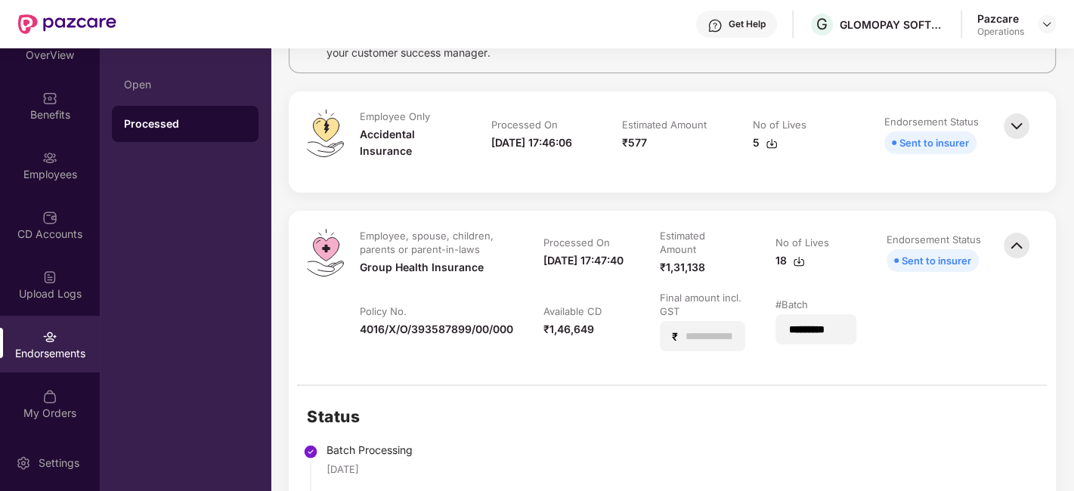
scroll to position [152, 0]
click at [1017, 248] on img at bounding box center [1016, 246] width 33 height 33
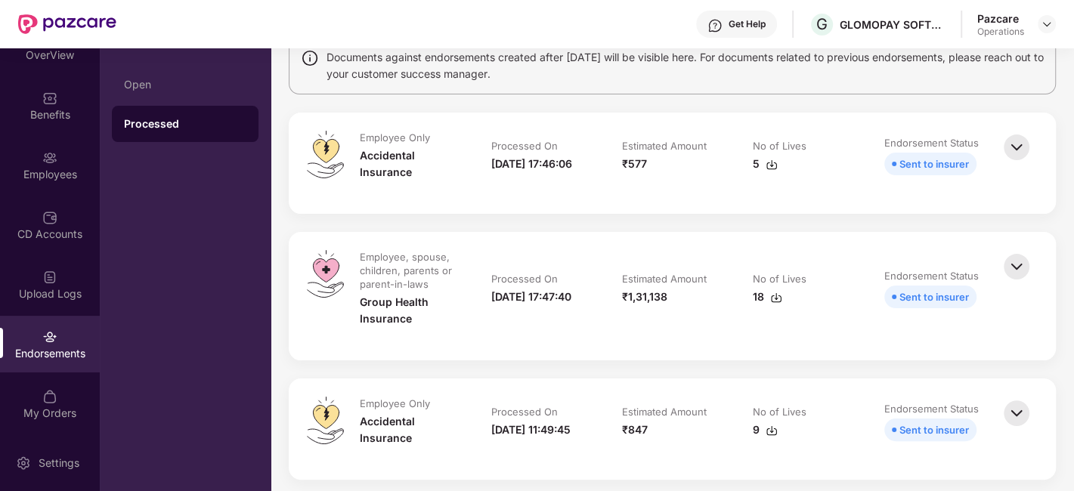
scroll to position [0, 0]
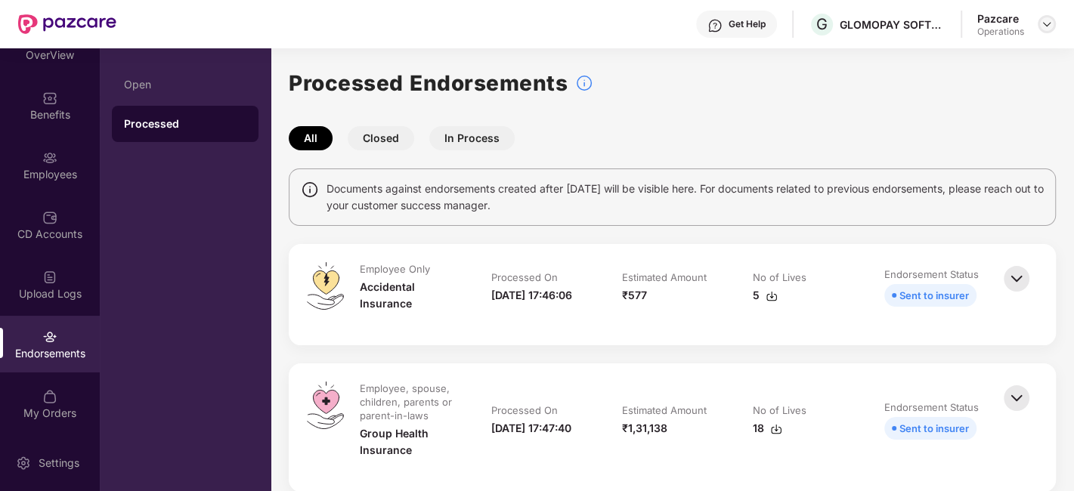
click at [1045, 21] on img at bounding box center [1047, 24] width 12 height 12
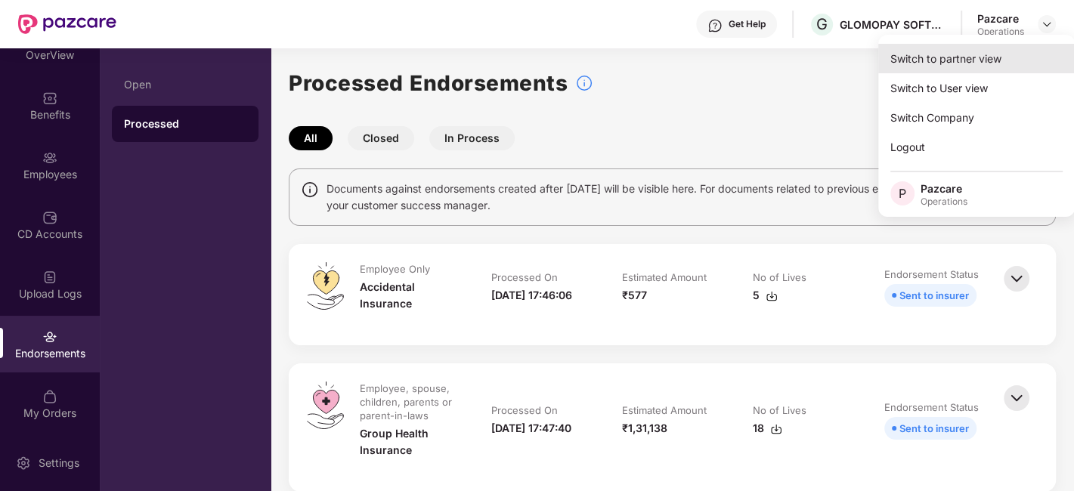
click at [955, 62] on div "Switch to partner view" at bounding box center [976, 58] width 197 height 29
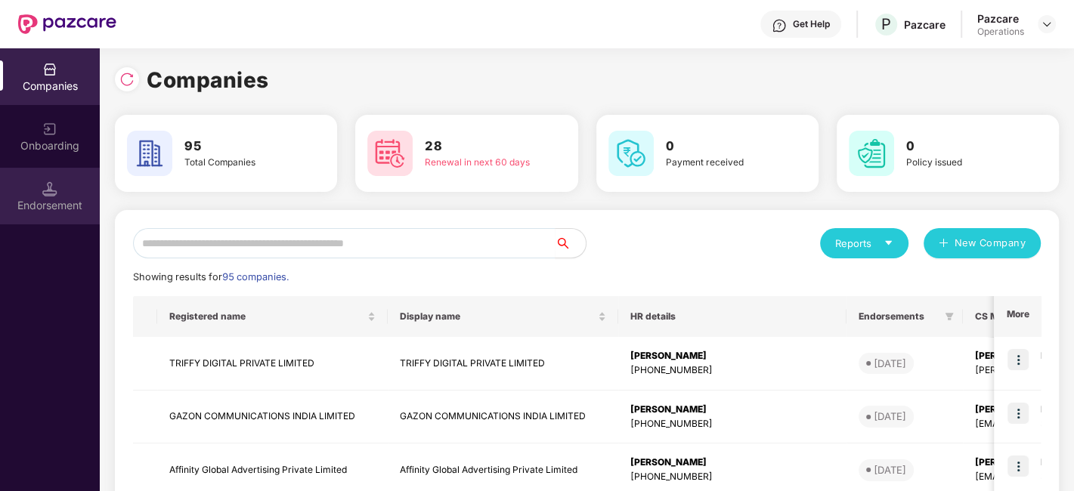
click at [32, 195] on div "Endorsement" at bounding box center [50, 196] width 100 height 57
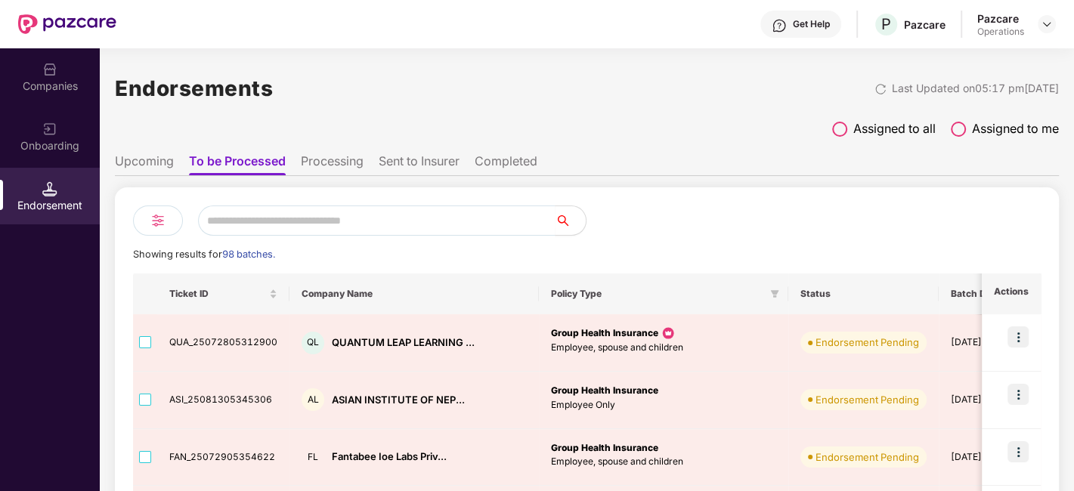
click at [152, 221] on img at bounding box center [158, 221] width 18 height 18
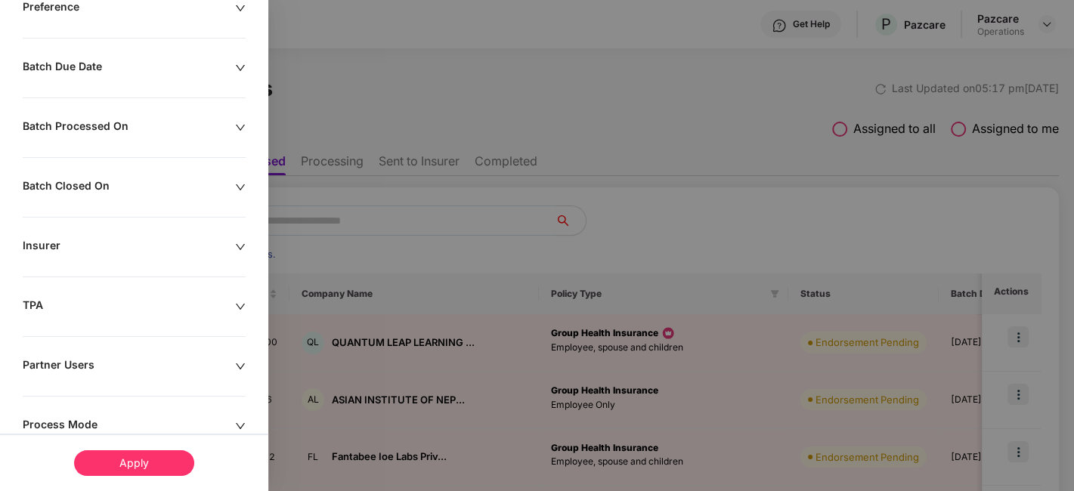
scroll to position [354, 0]
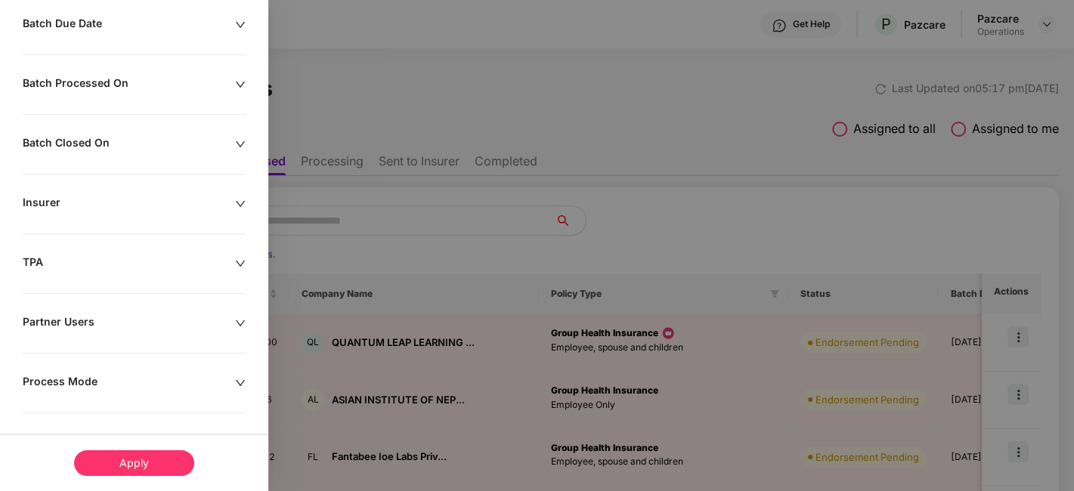
click at [237, 378] on icon "down" at bounding box center [240, 383] width 11 height 11
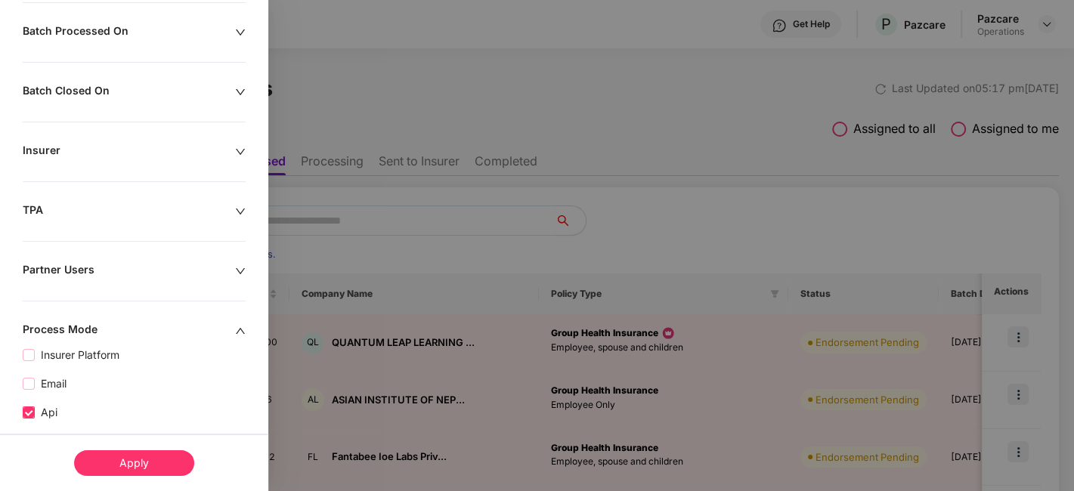
scroll to position [468, 0]
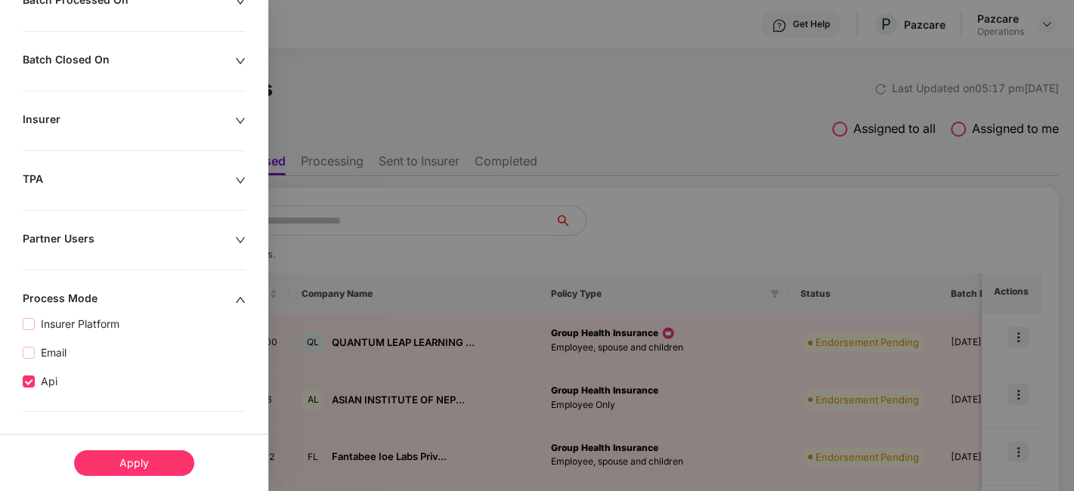
click at [128, 462] on div "Apply" at bounding box center [134, 463] width 120 height 26
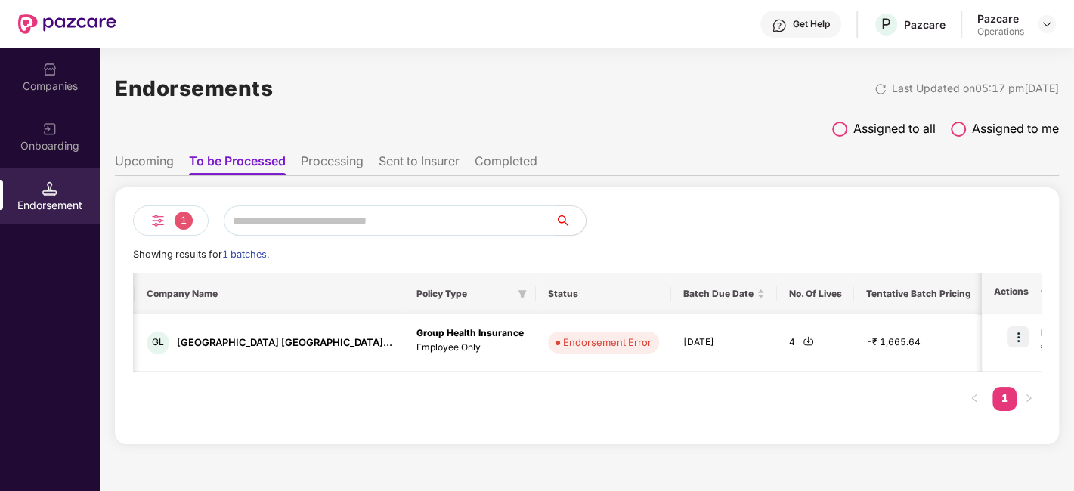
scroll to position [0, 148]
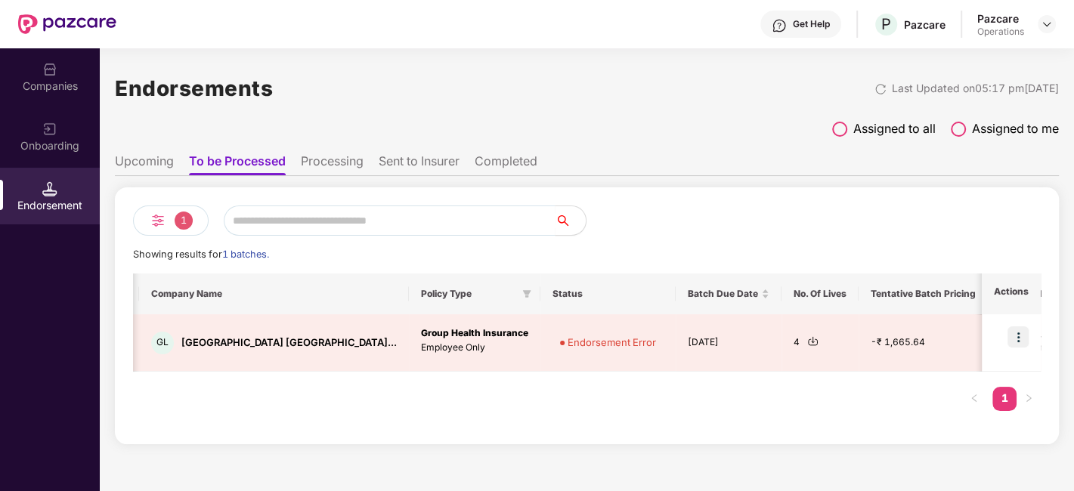
click at [402, 164] on li "Sent to Insurer" at bounding box center [419, 164] width 81 height 22
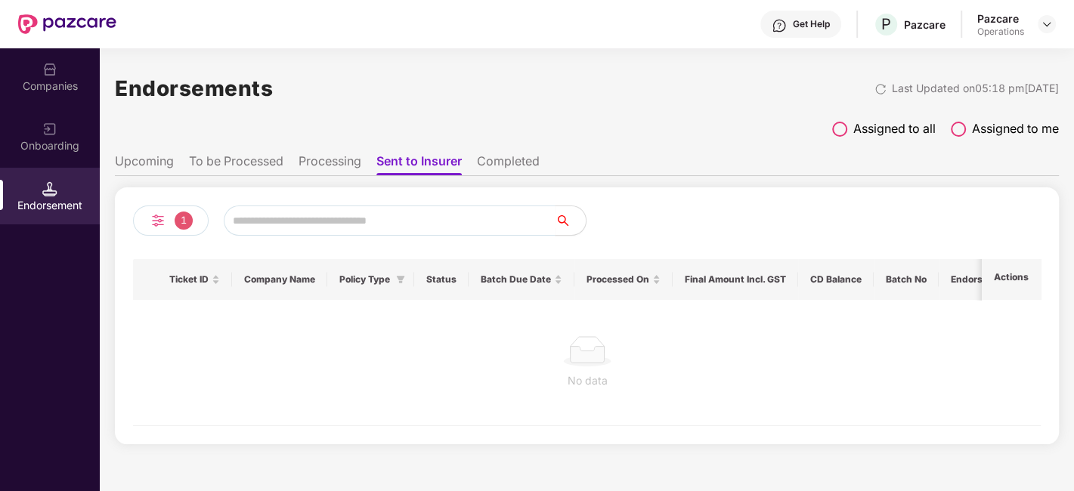
click at [156, 225] on img at bounding box center [158, 221] width 18 height 18
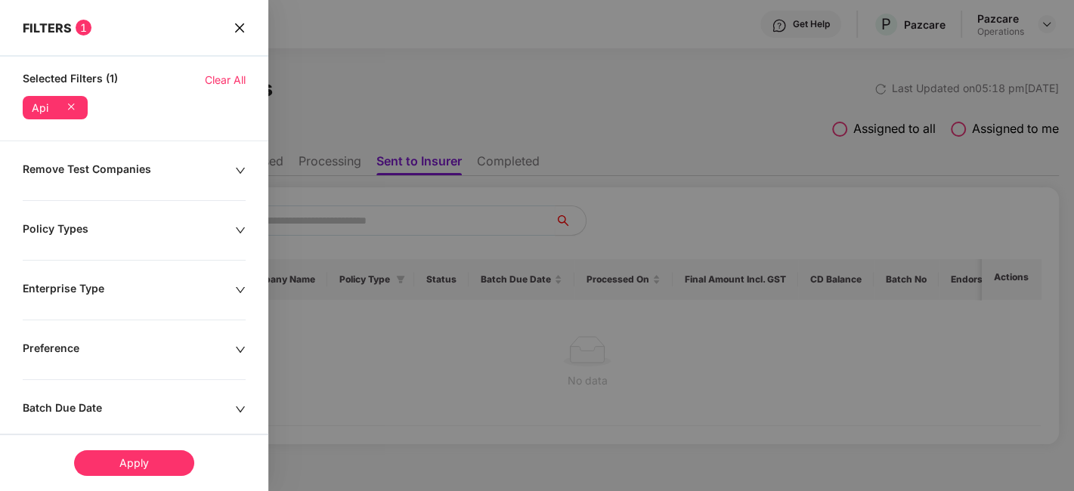
scroll to position [468, 0]
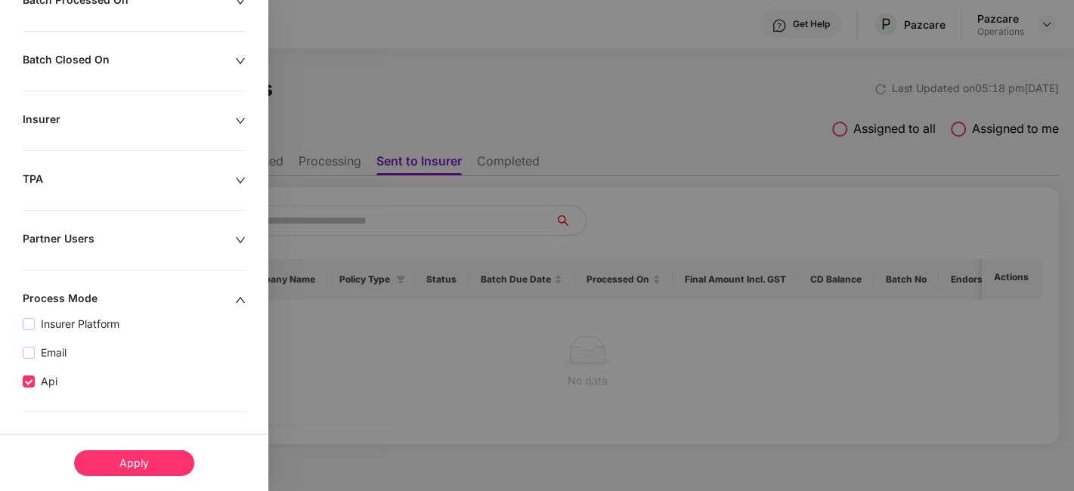
click at [116, 462] on div "Apply" at bounding box center [134, 463] width 120 height 26
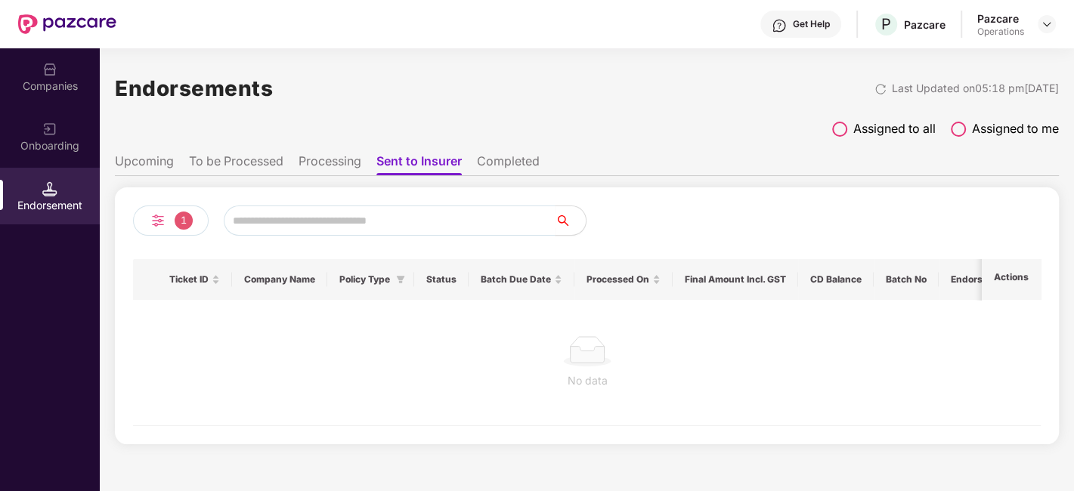
click at [505, 162] on li "Completed" at bounding box center [508, 164] width 63 height 22
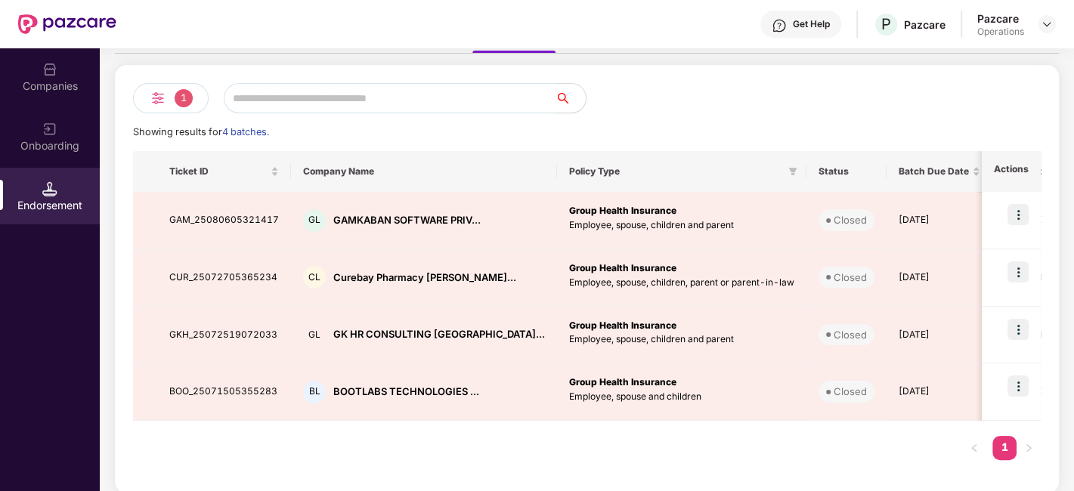
scroll to position [0, 0]
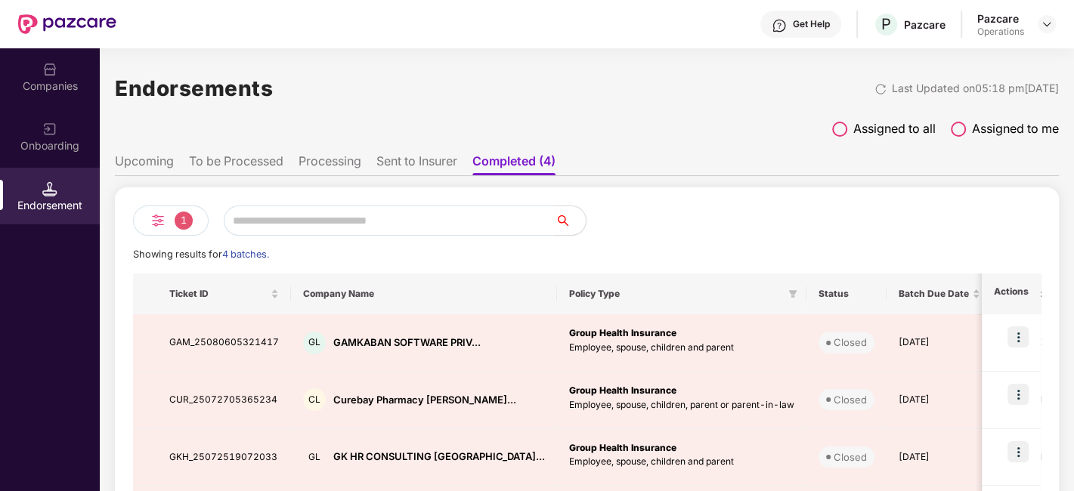
click at [213, 162] on li "To be Processed" at bounding box center [236, 164] width 94 height 22
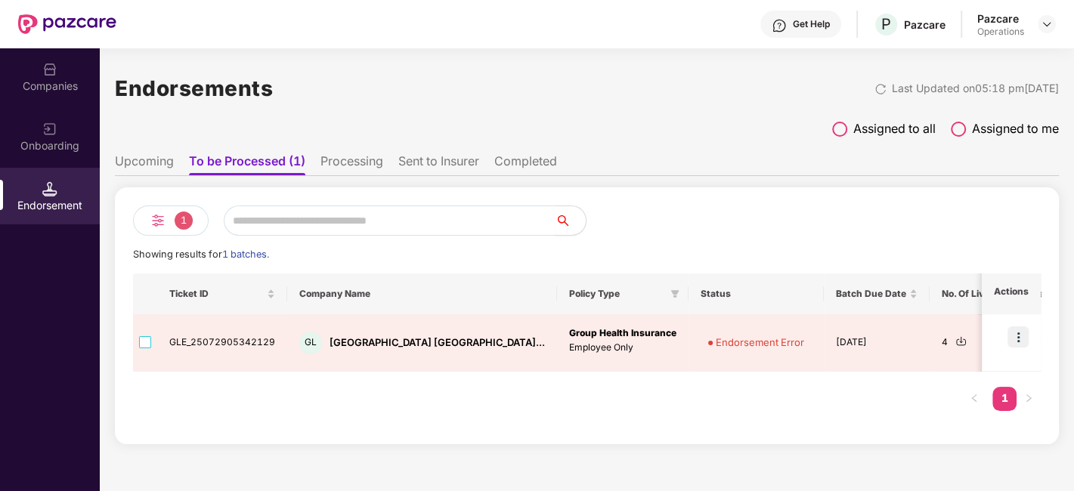
click at [179, 221] on span "1" at bounding box center [184, 221] width 18 height 18
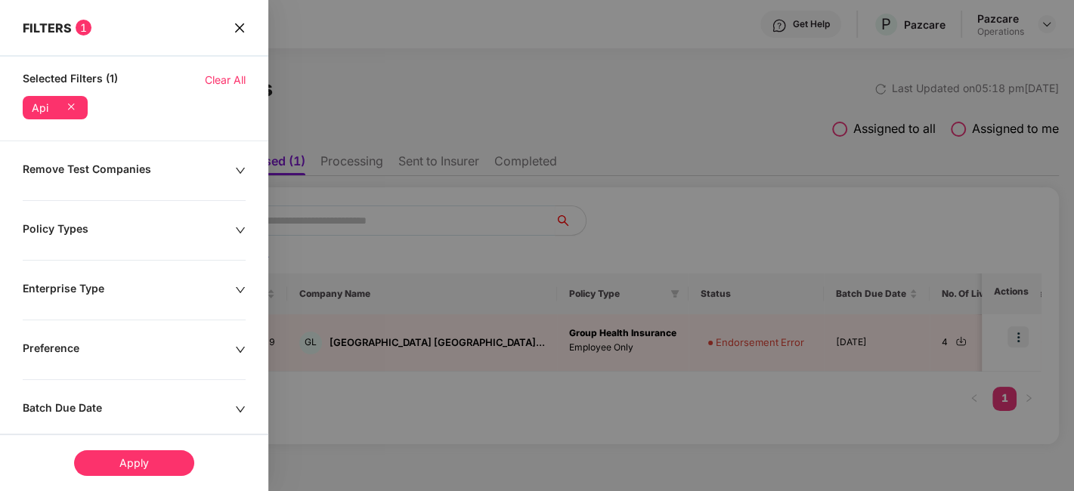
click at [237, 29] on icon "close" at bounding box center [240, 28] width 12 height 12
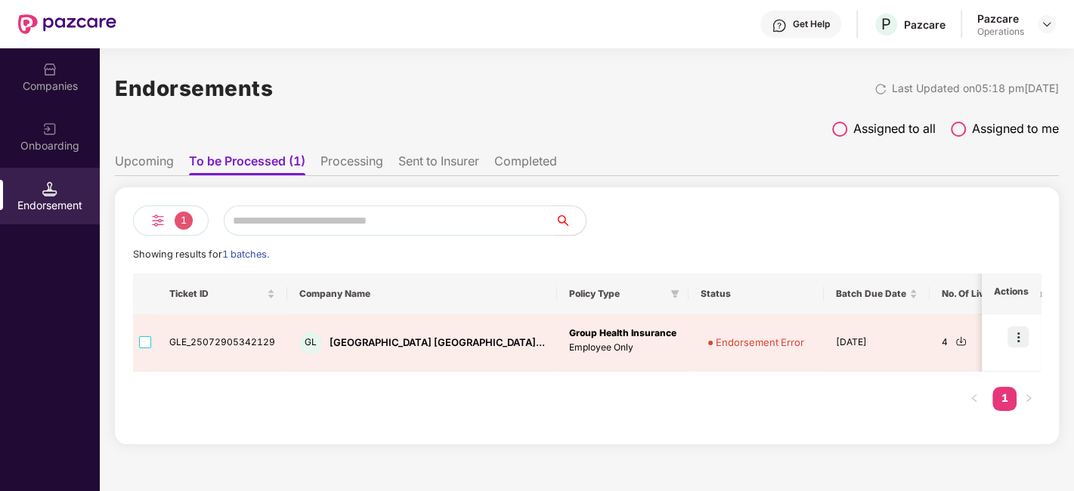
click at [159, 217] on img at bounding box center [158, 221] width 18 height 18
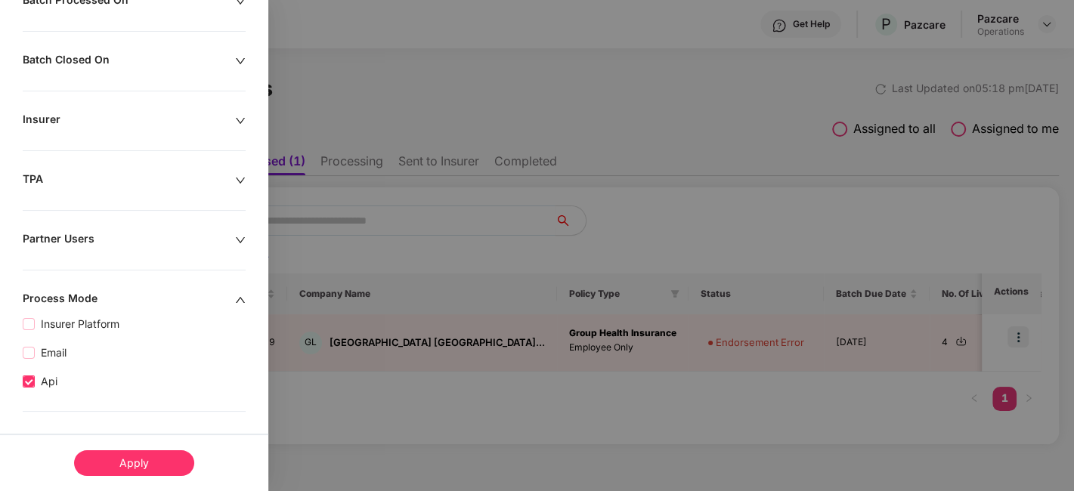
scroll to position [436, 0]
click at [136, 474] on div "Apply" at bounding box center [134, 463] width 120 height 26
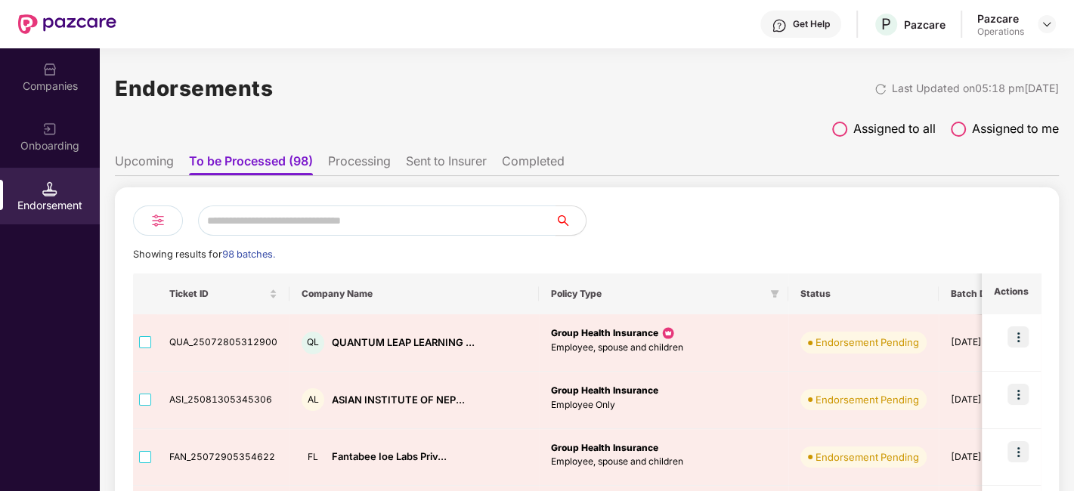
click at [363, 221] on input "text" at bounding box center [376, 221] width 357 height 30
click at [54, 79] on div "Companies" at bounding box center [50, 86] width 100 height 15
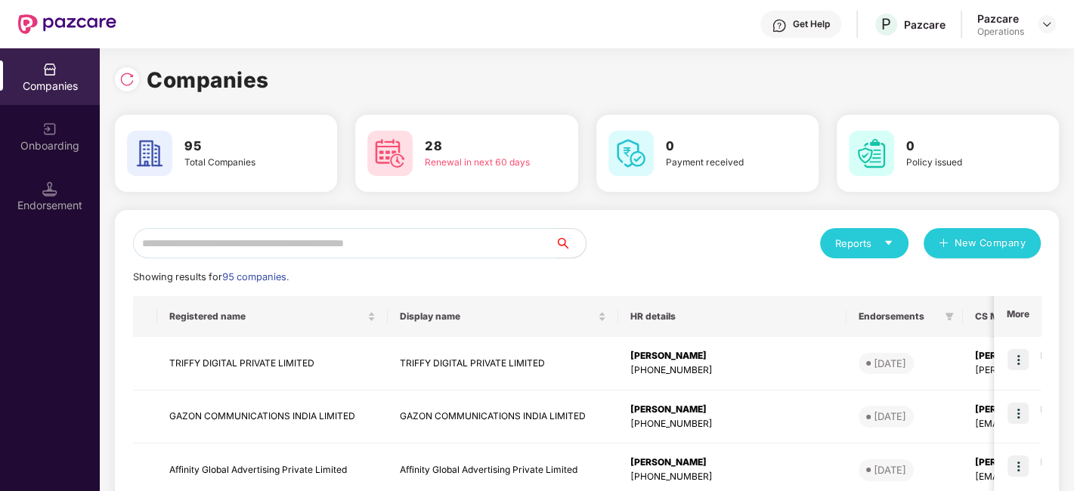
click at [242, 238] on input "text" at bounding box center [344, 243] width 422 height 30
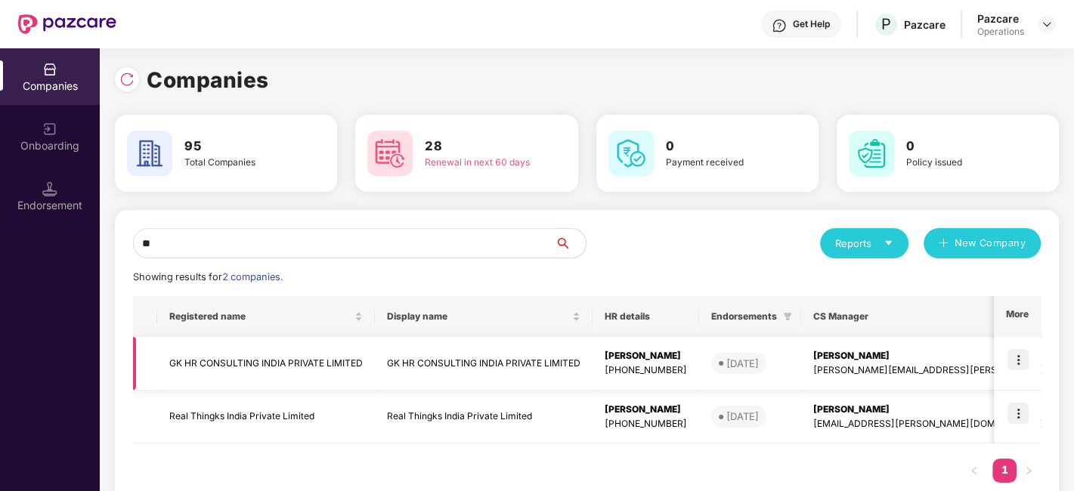
type input "**"
click at [211, 369] on td "GK HR CONSULTING INDIA PRIVATE LIMITED" at bounding box center [266, 364] width 218 height 54
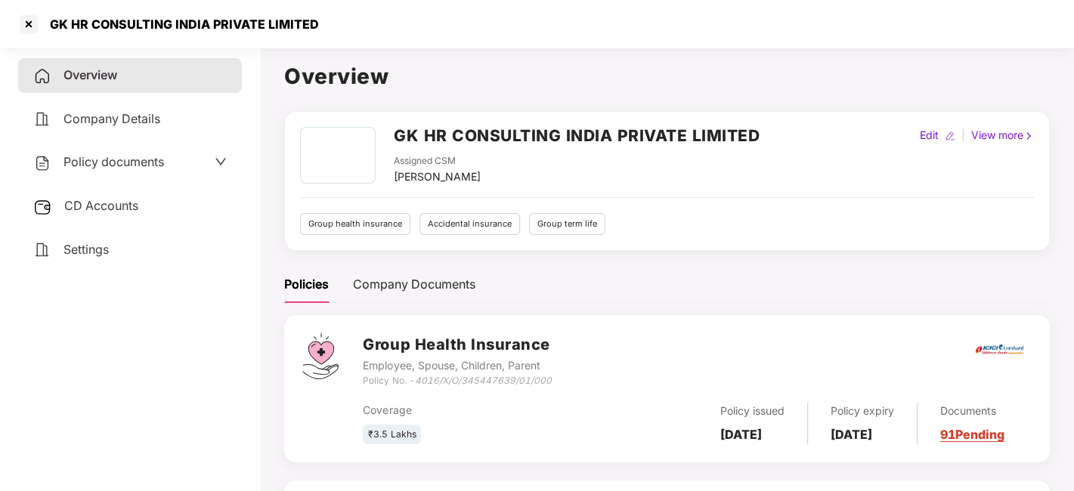
click at [88, 160] on span "Policy documents" at bounding box center [113, 161] width 101 height 15
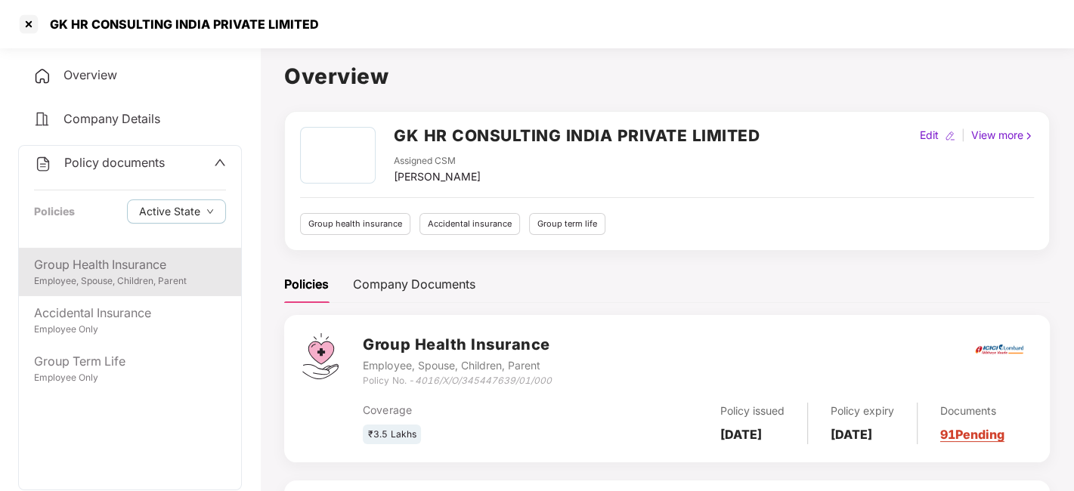
click at [88, 274] on div "Employee, Spouse, Children, Parent" at bounding box center [130, 281] width 192 height 14
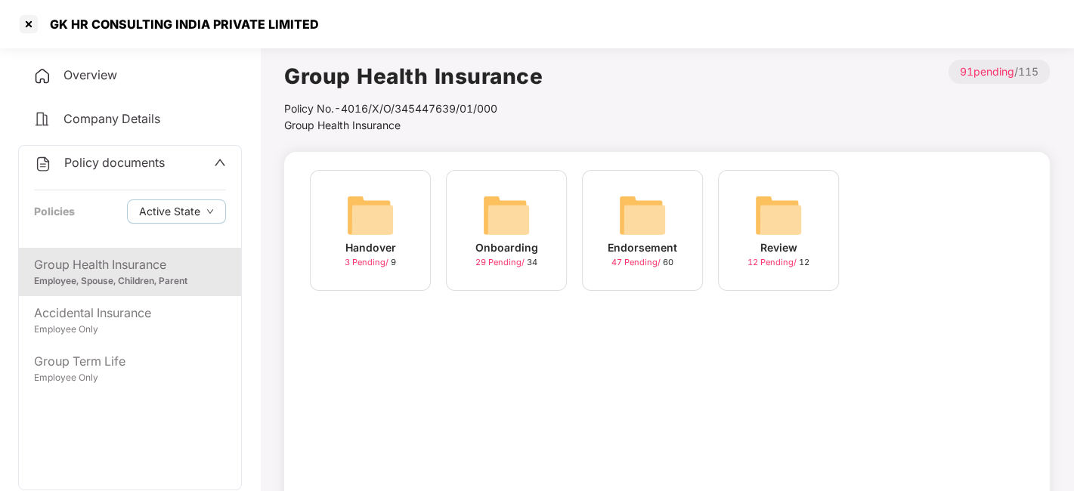
click at [631, 227] on img at bounding box center [642, 215] width 48 height 48
click at [757, 221] on img at bounding box center [778, 215] width 48 height 48
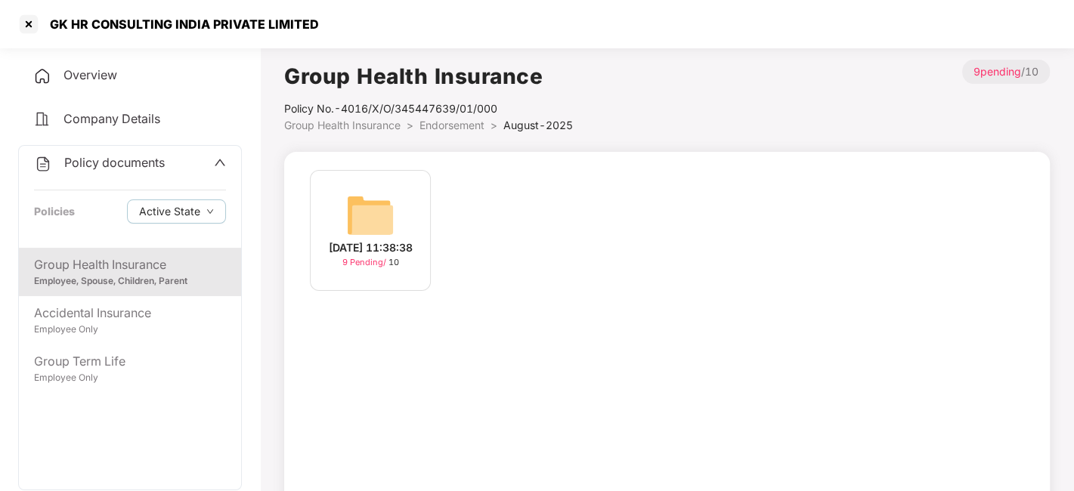
click at [393, 197] on img at bounding box center [370, 215] width 48 height 48
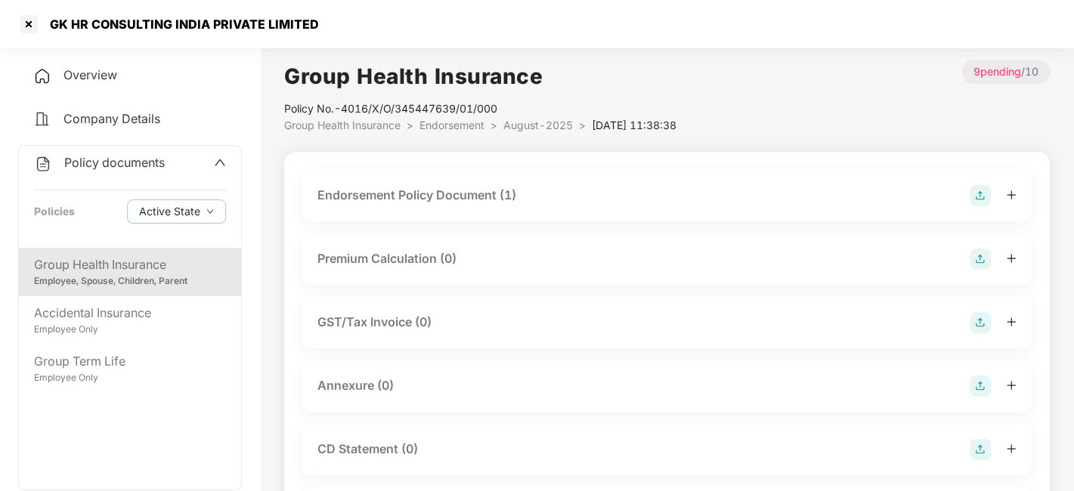
click at [439, 189] on div "Endorsement Policy Document (1)" at bounding box center [416, 195] width 199 height 19
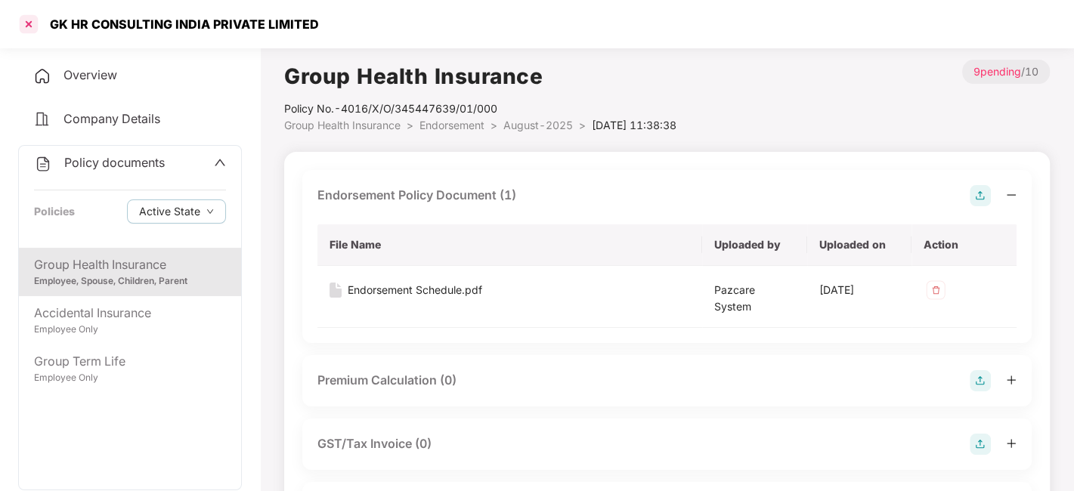
click at [28, 23] on div at bounding box center [29, 24] width 24 height 24
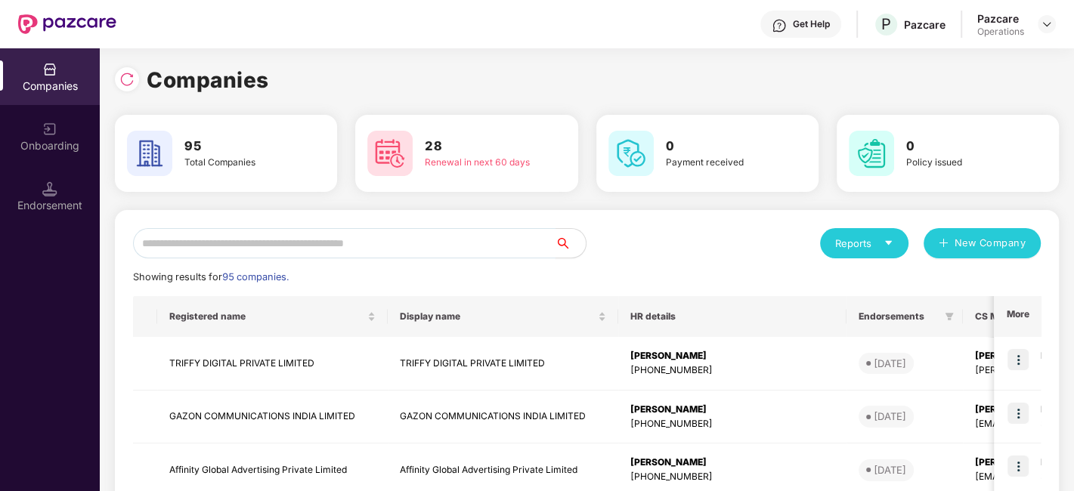
click at [212, 236] on input "text" at bounding box center [344, 243] width 422 height 30
click at [227, 243] on input "text" at bounding box center [344, 243] width 422 height 30
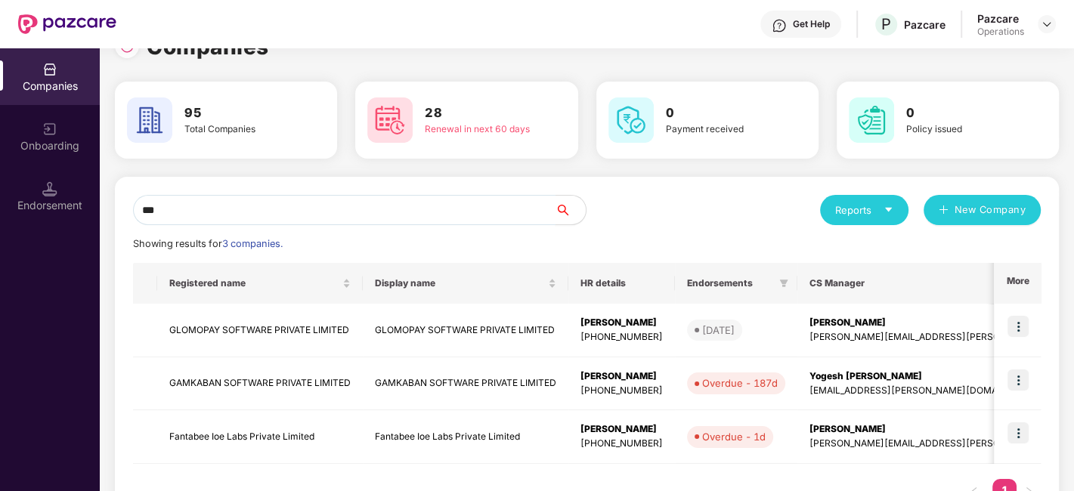
scroll to position [36, 0]
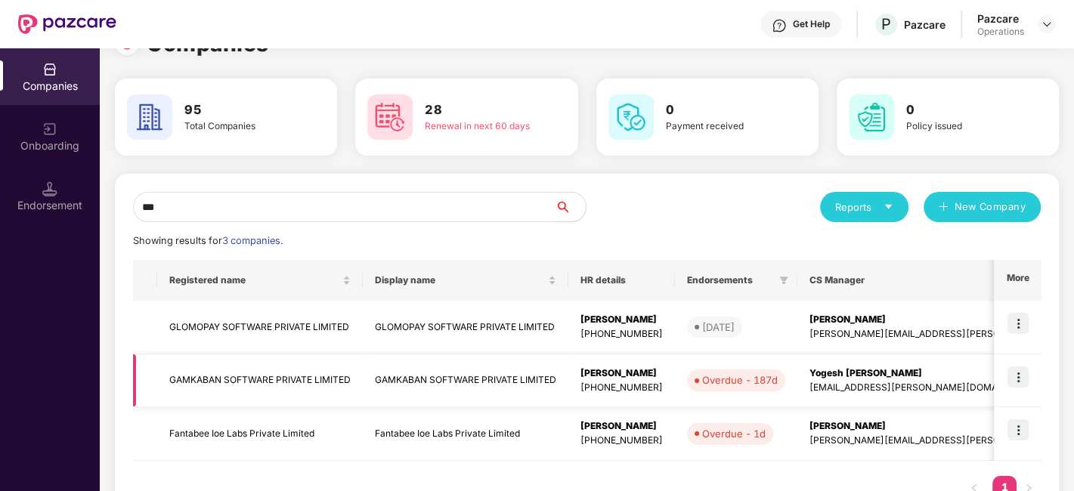
type input "***"
click at [231, 376] on td "GAMKABAN SOFTWARE PRIVATE LIMITED" at bounding box center [260, 381] width 206 height 54
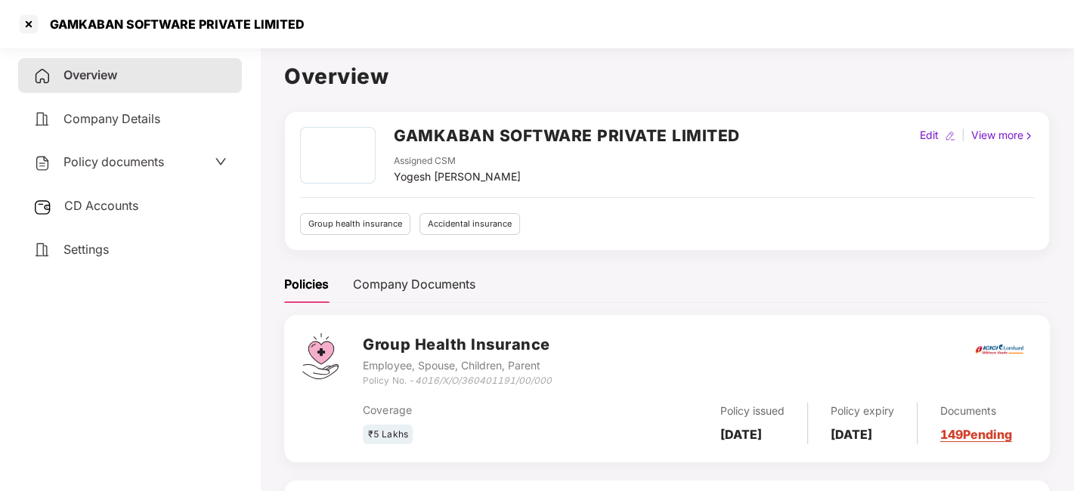
click at [102, 162] on span "Policy documents" at bounding box center [113, 161] width 101 height 15
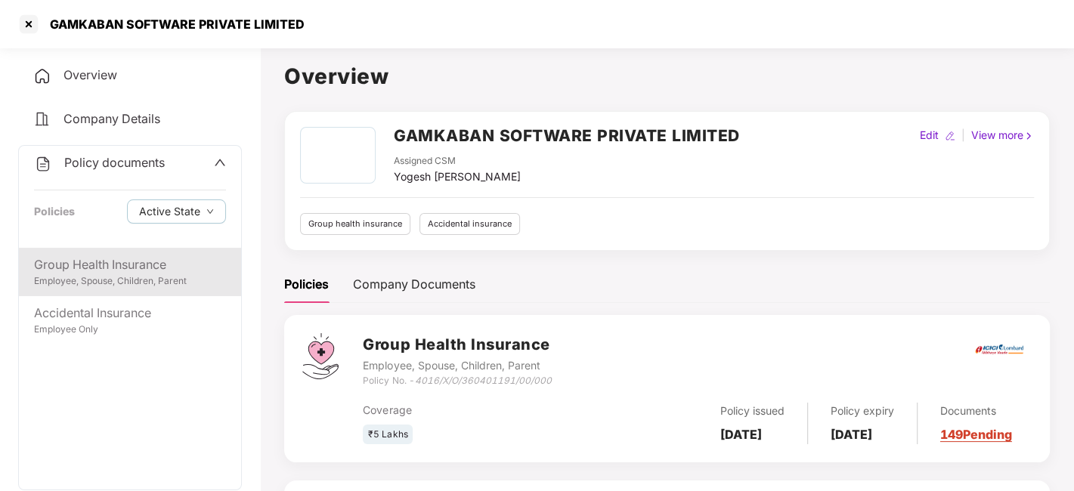
click at [107, 276] on div "Employee, Spouse, Children, Parent" at bounding box center [130, 281] width 192 height 14
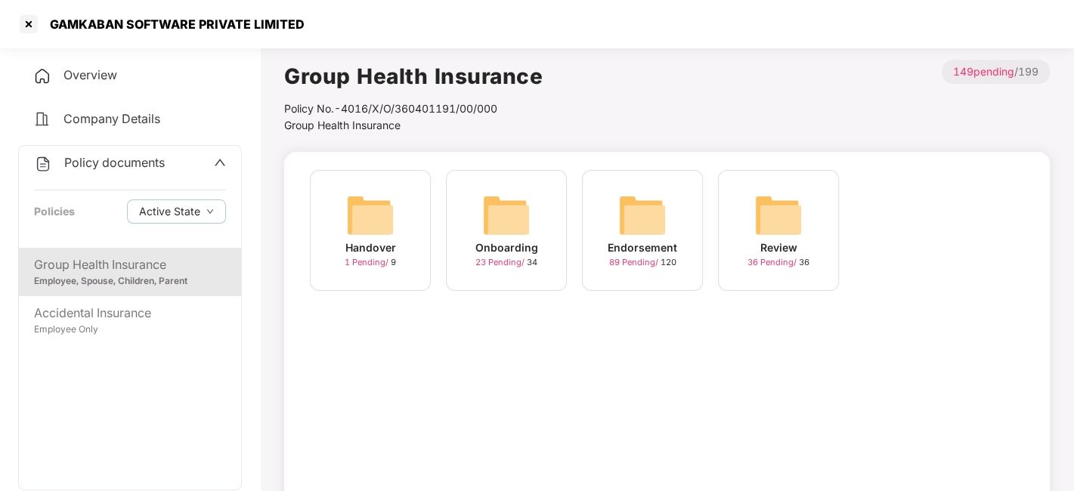
click at [633, 213] on img at bounding box center [642, 215] width 48 height 48
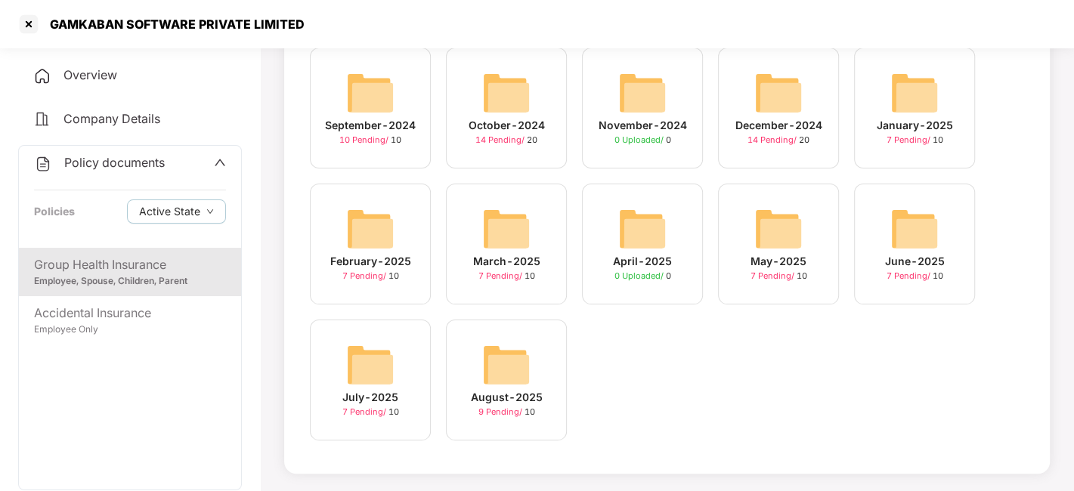
click at [506, 374] on img at bounding box center [506, 365] width 48 height 48
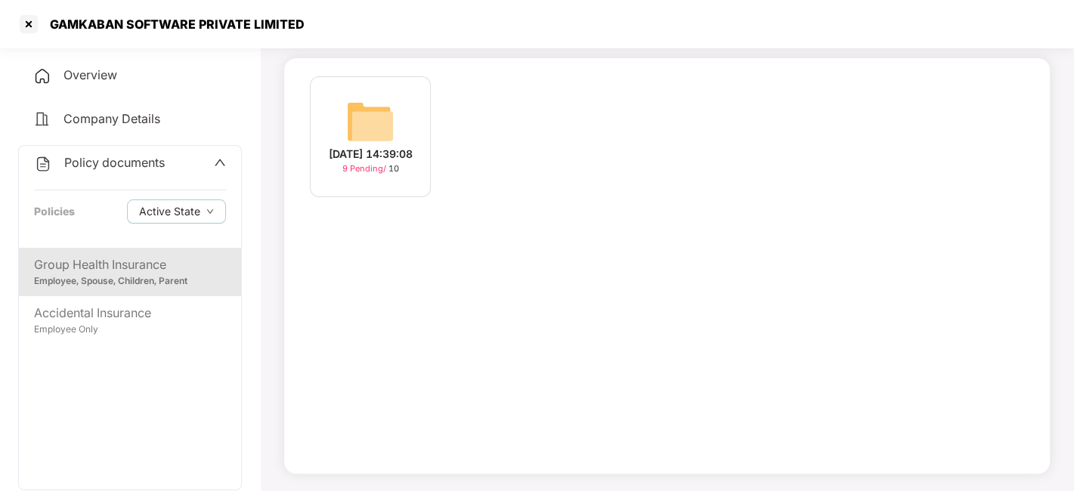
click at [375, 119] on img at bounding box center [370, 121] width 48 height 48
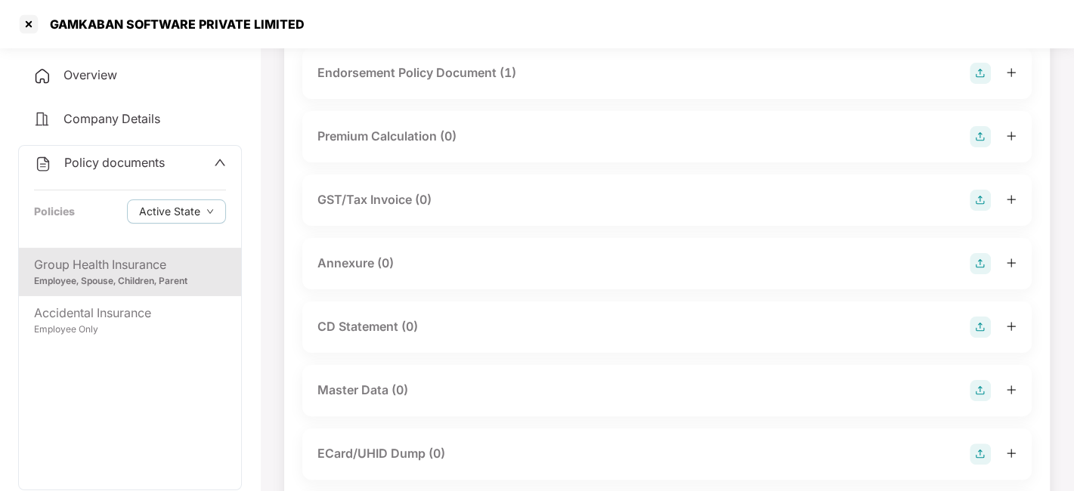
scroll to position [0, 0]
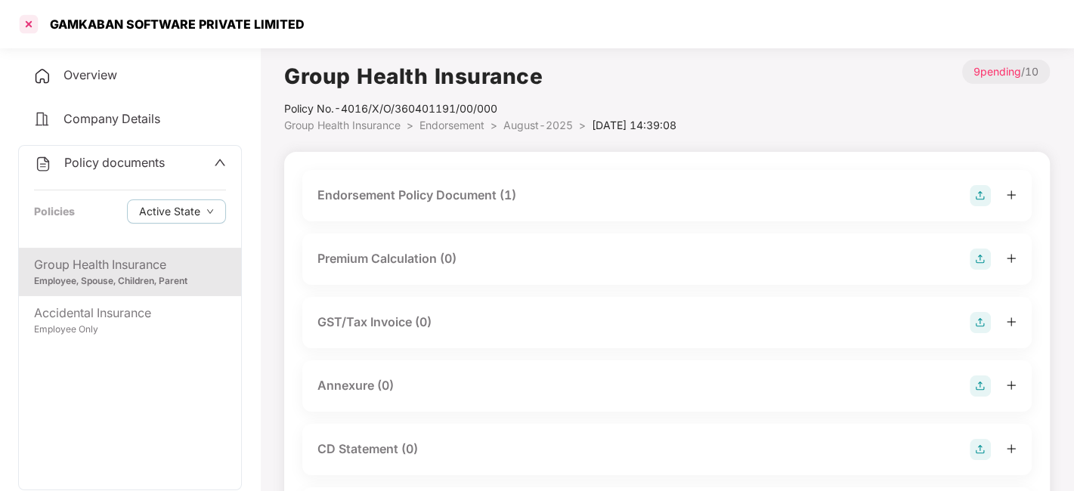
click at [26, 26] on div at bounding box center [29, 24] width 24 height 24
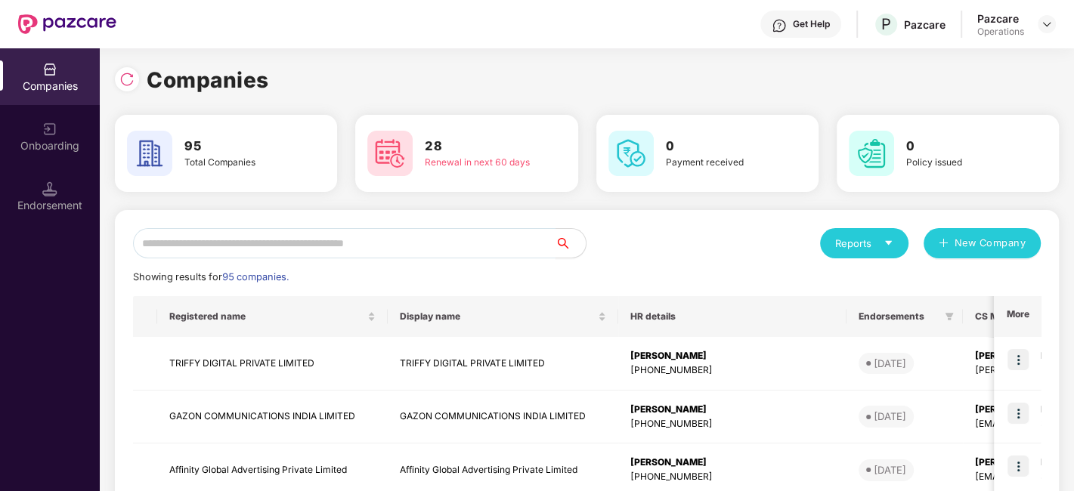
click at [334, 237] on input "text" at bounding box center [344, 243] width 422 height 30
click at [323, 246] on input "text" at bounding box center [344, 243] width 422 height 30
click at [305, 247] on input "text" at bounding box center [344, 243] width 422 height 30
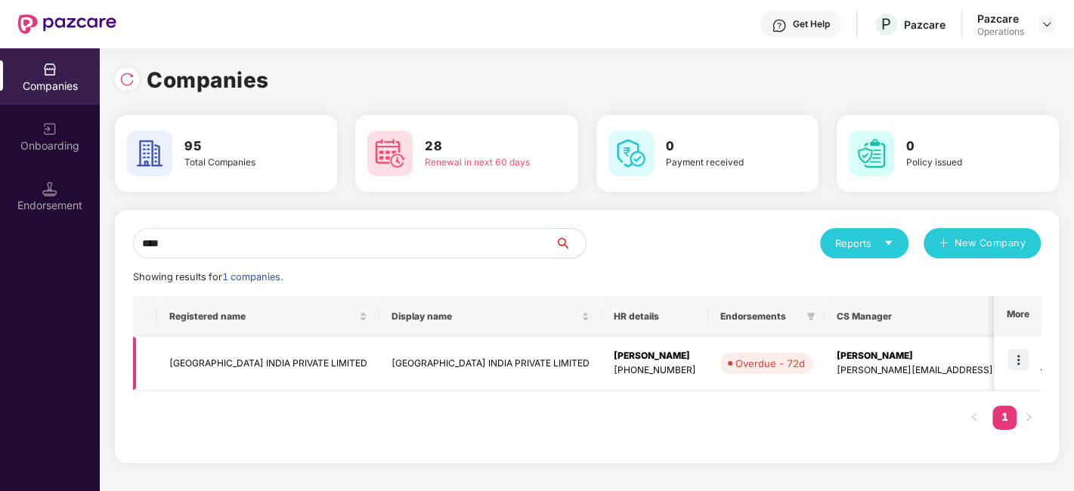
type input "****"
click at [198, 361] on td "[GEOGRAPHIC_DATA] INDIA PRIVATE LIMITED" at bounding box center [268, 364] width 222 height 54
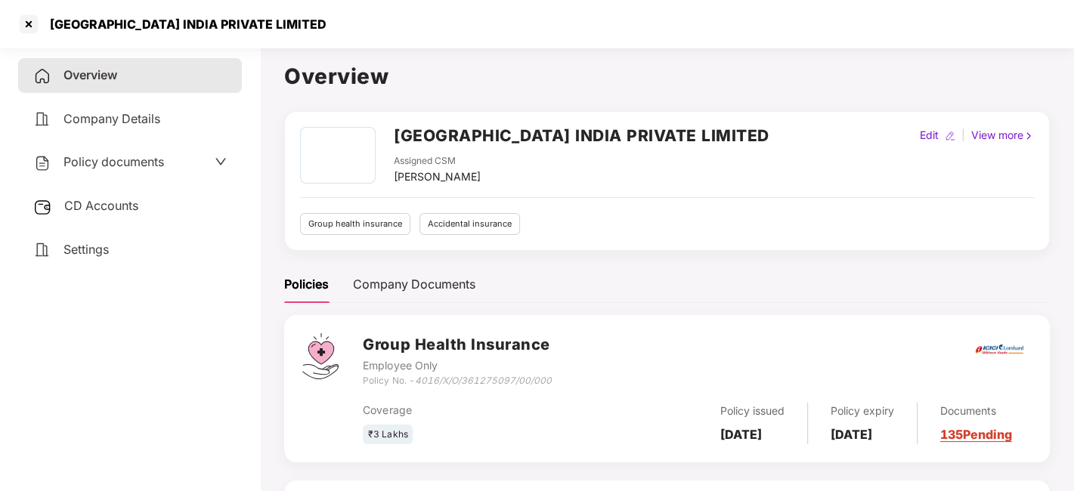
click at [109, 154] on span "Policy documents" at bounding box center [113, 161] width 101 height 15
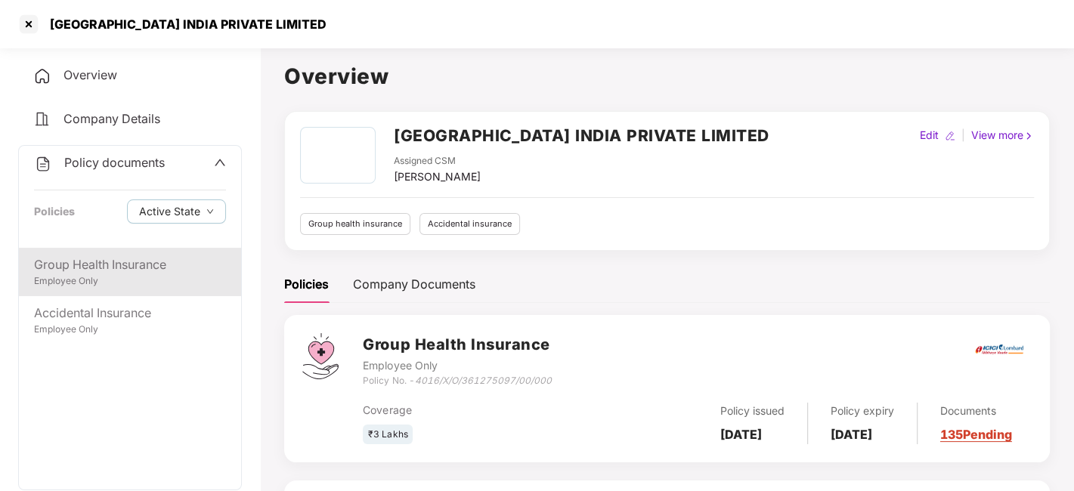
click at [99, 260] on div "Group Health Insurance" at bounding box center [130, 264] width 192 height 19
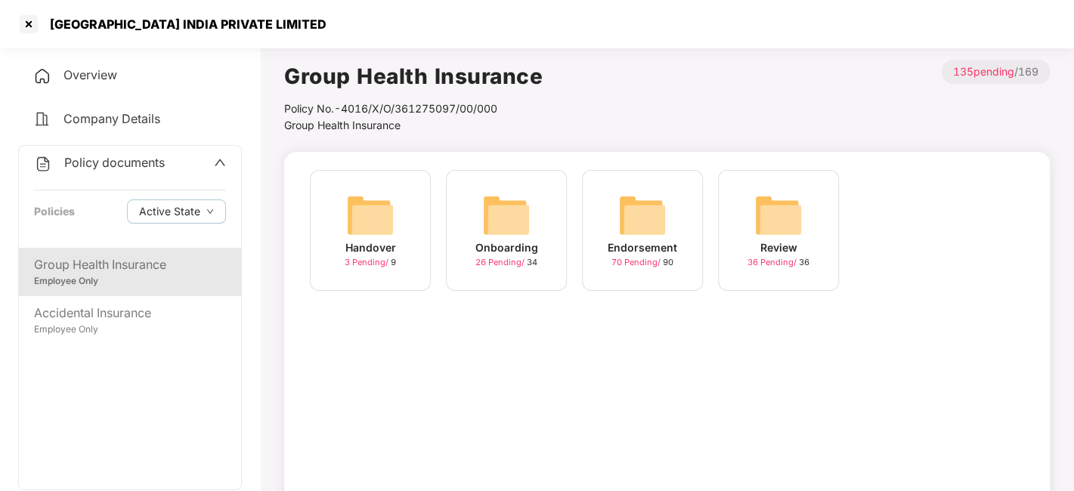
click at [609, 216] on div "Endorsement 70 Pending / 90" at bounding box center [642, 230] width 121 height 121
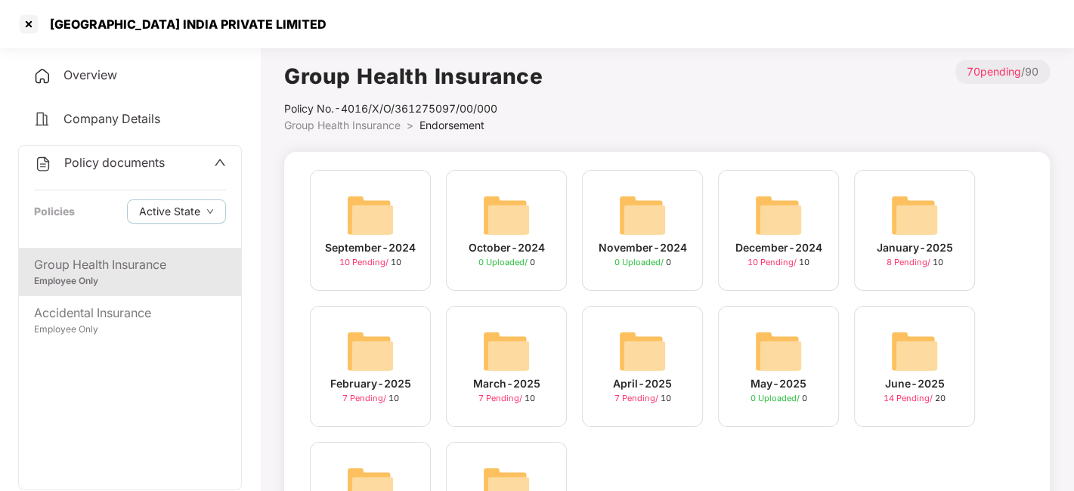
scroll to position [122, 0]
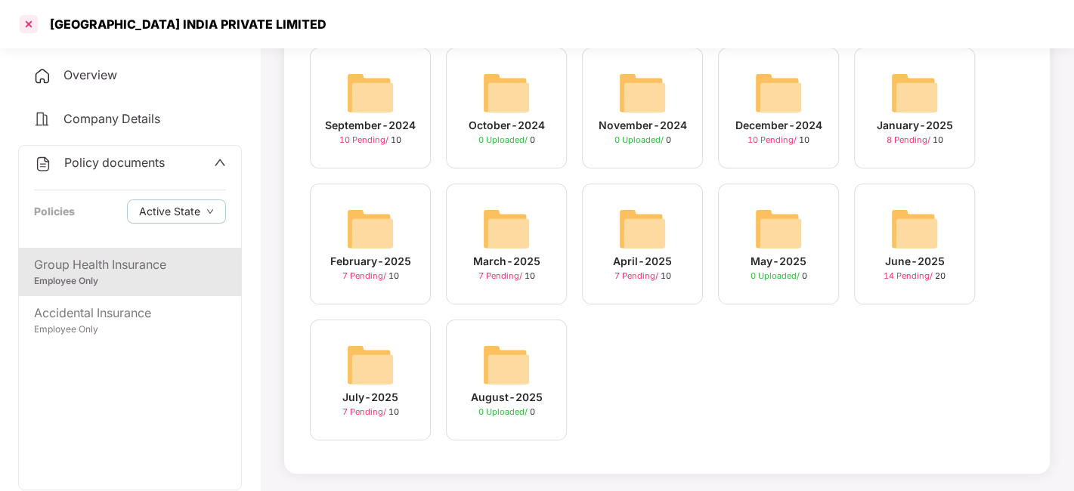
click at [27, 24] on div at bounding box center [29, 24] width 24 height 24
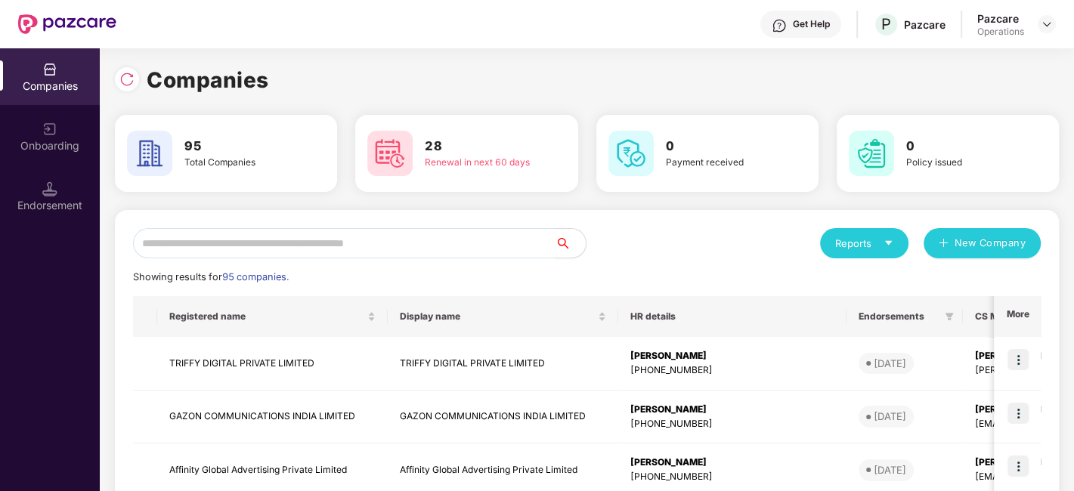
scroll to position [0, 0]
click at [82, 198] on div "Endorsement" at bounding box center [50, 205] width 100 height 15
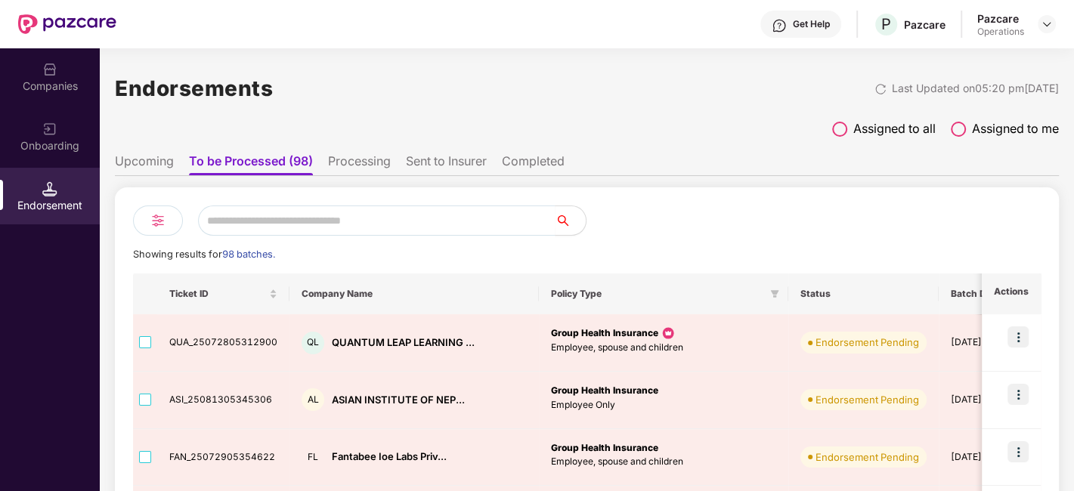
click at [159, 214] on img at bounding box center [158, 221] width 18 height 18
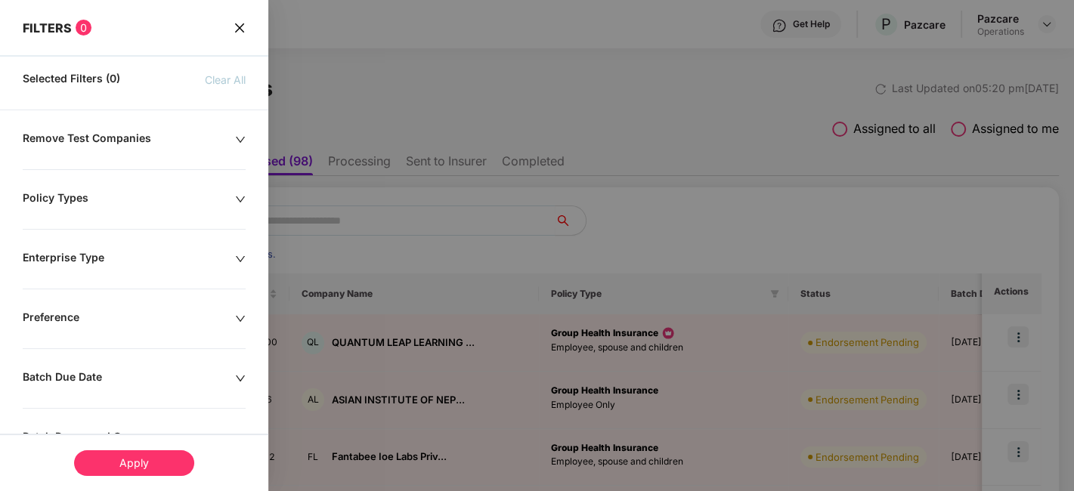
scroll to position [354, 0]
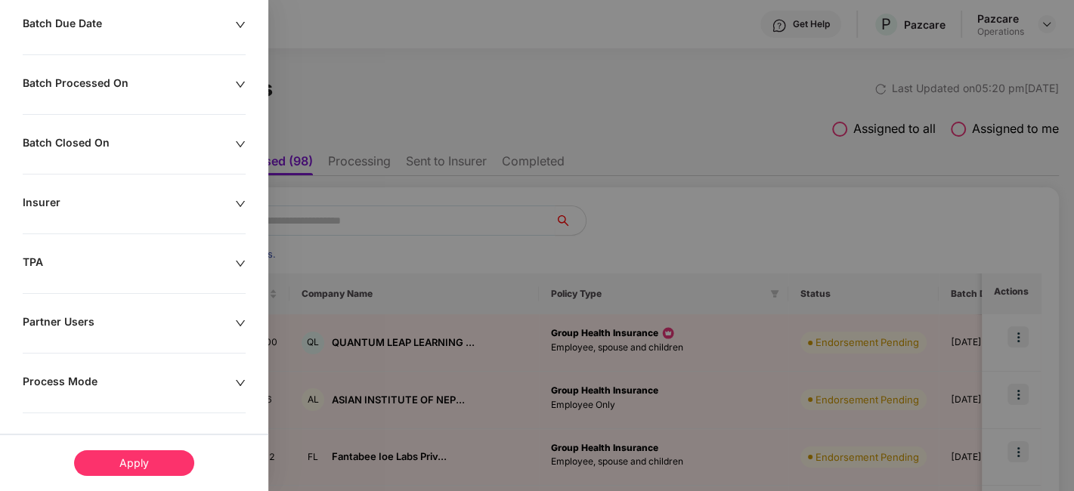
click at [79, 370] on div "Remove Test Companies Policy Types Enterprise Type Preference Batch Due Date Ba…" at bounding box center [134, 136] width 268 height 717
click at [235, 378] on icon "down" at bounding box center [240, 383] width 11 height 11
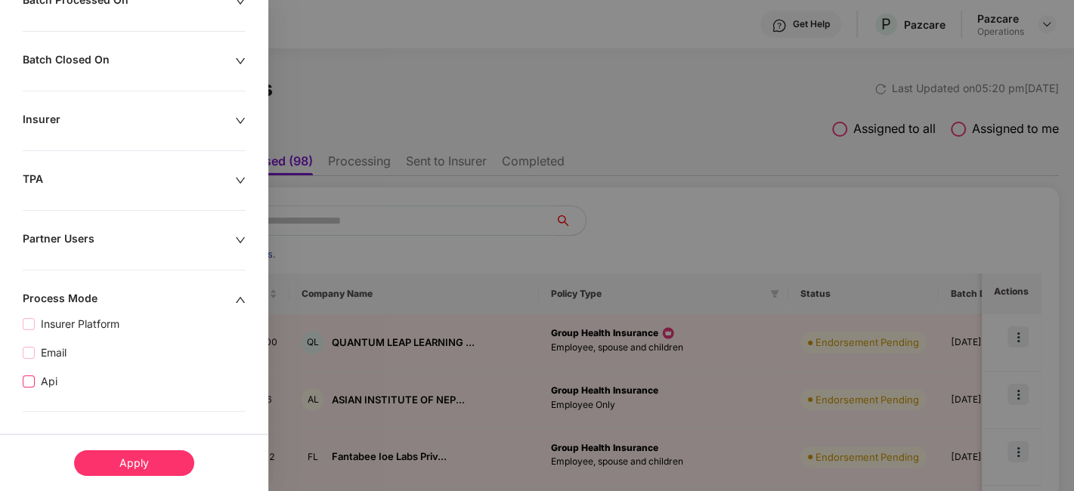
click at [45, 373] on span "Api" at bounding box center [49, 381] width 29 height 17
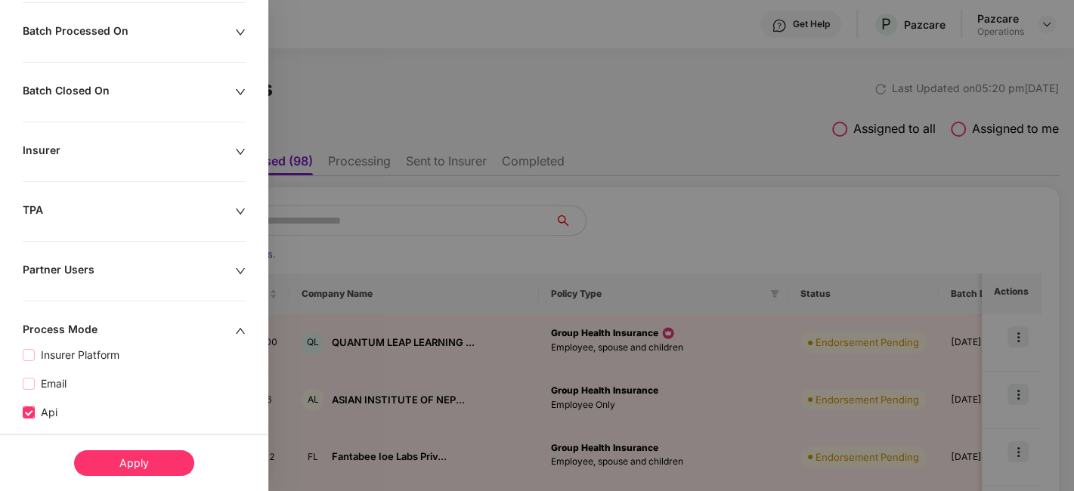
scroll to position [468, 0]
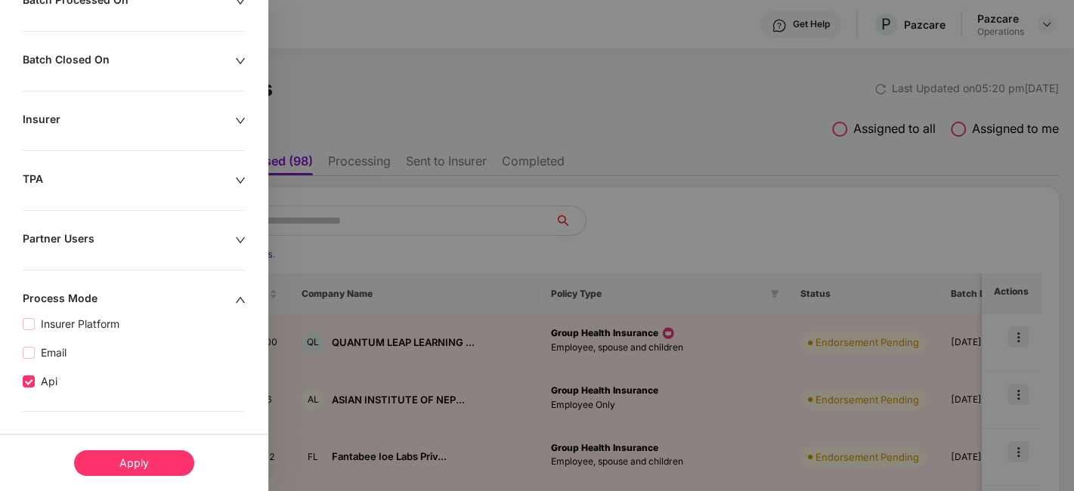
click at [138, 472] on div "Apply" at bounding box center [134, 463] width 120 height 26
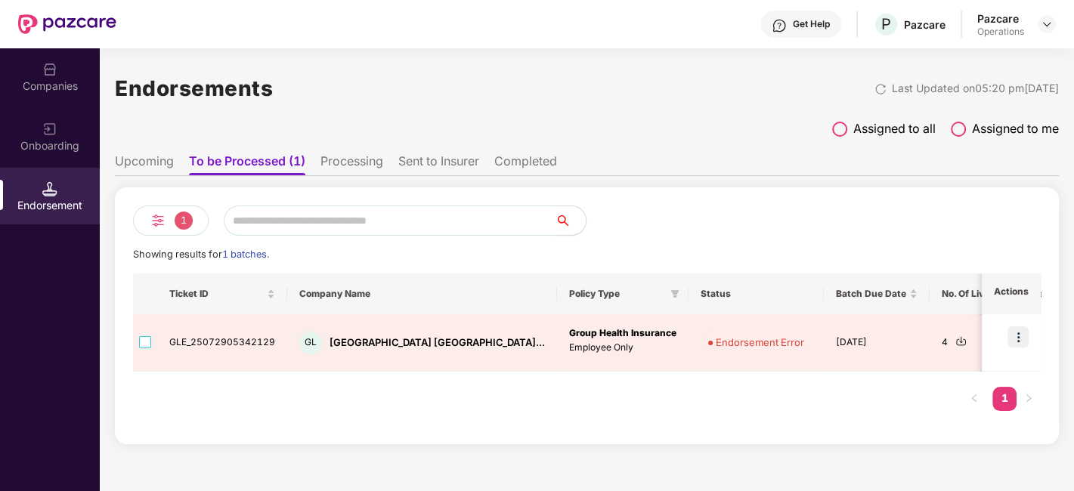
click at [337, 219] on input "text" at bounding box center [390, 221] width 332 height 30
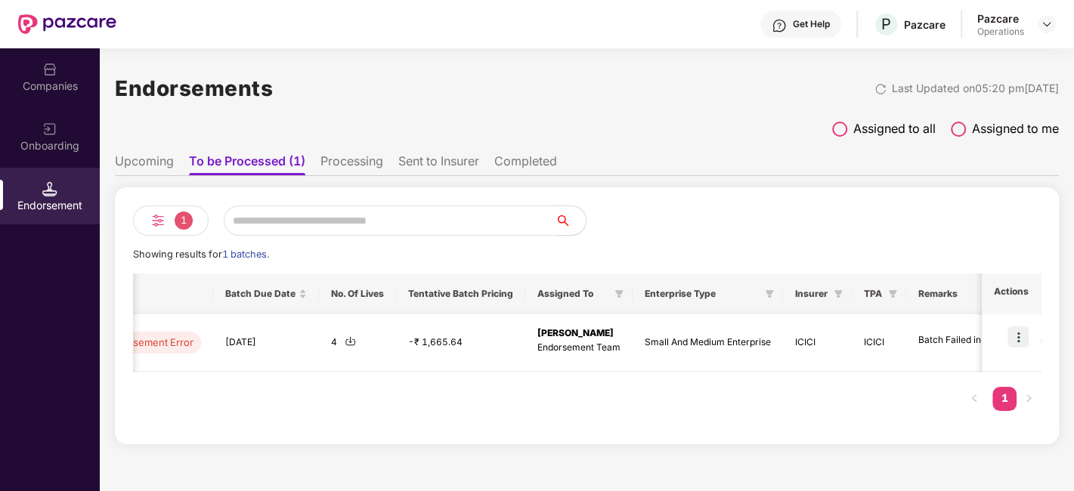
scroll to position [0, 608]
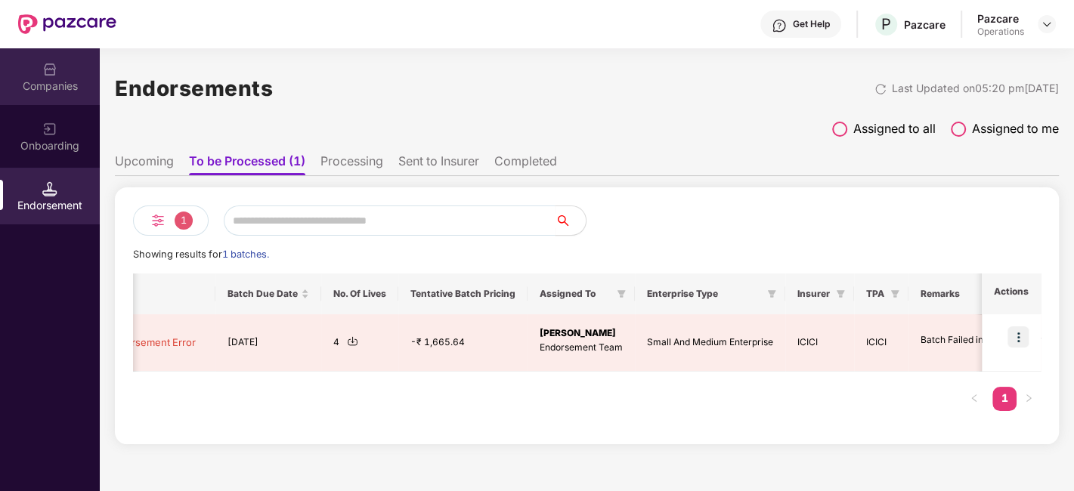
click at [51, 79] on div "Companies" at bounding box center [50, 86] width 100 height 15
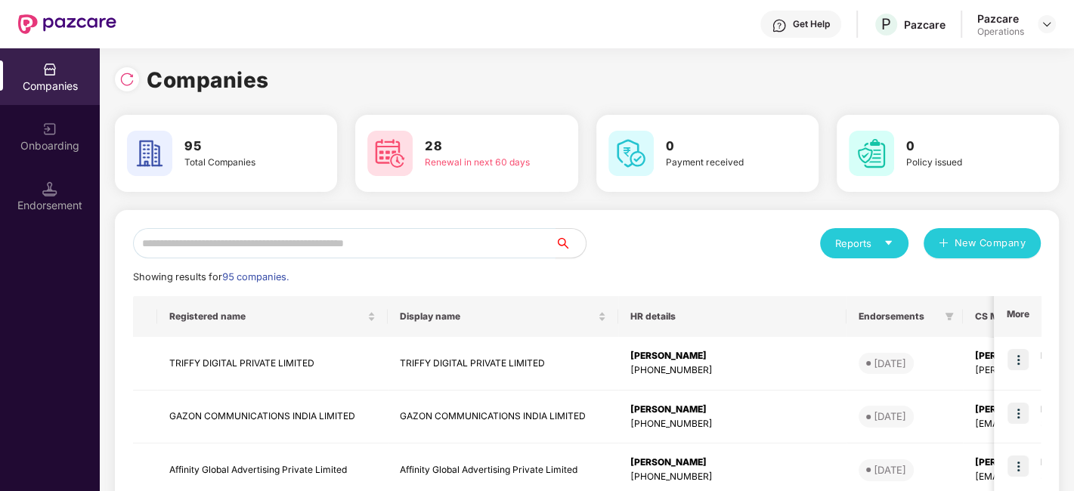
click at [255, 255] on input "text" at bounding box center [344, 243] width 422 height 30
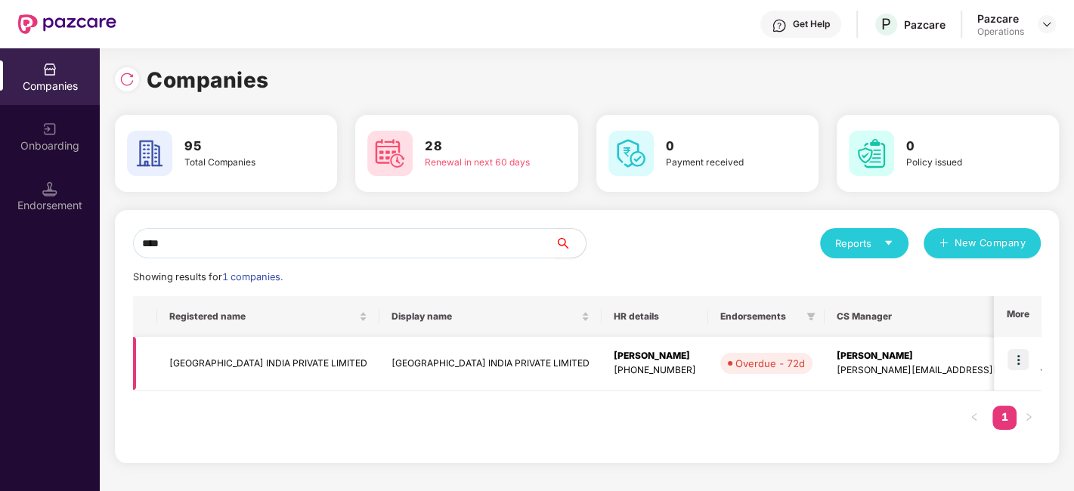
type input "****"
click at [1017, 362] on img at bounding box center [1017, 359] width 21 height 21
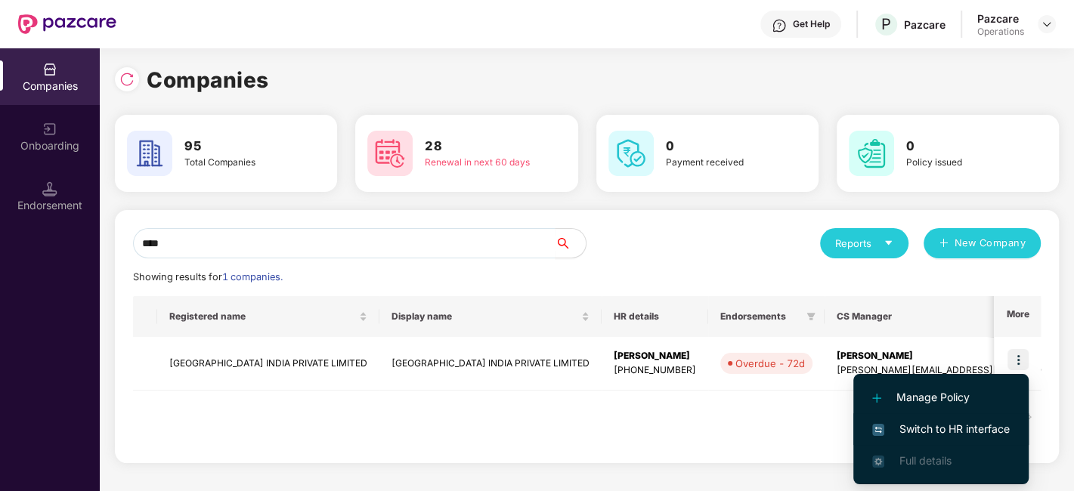
click at [921, 432] on span "Switch to HR interface" at bounding box center [941, 429] width 138 height 17
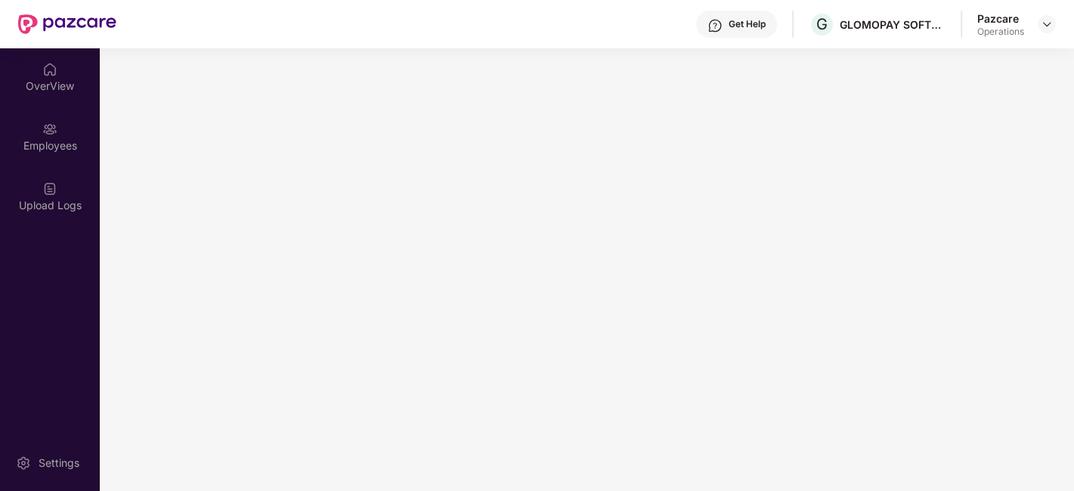
scroll to position [0, 0]
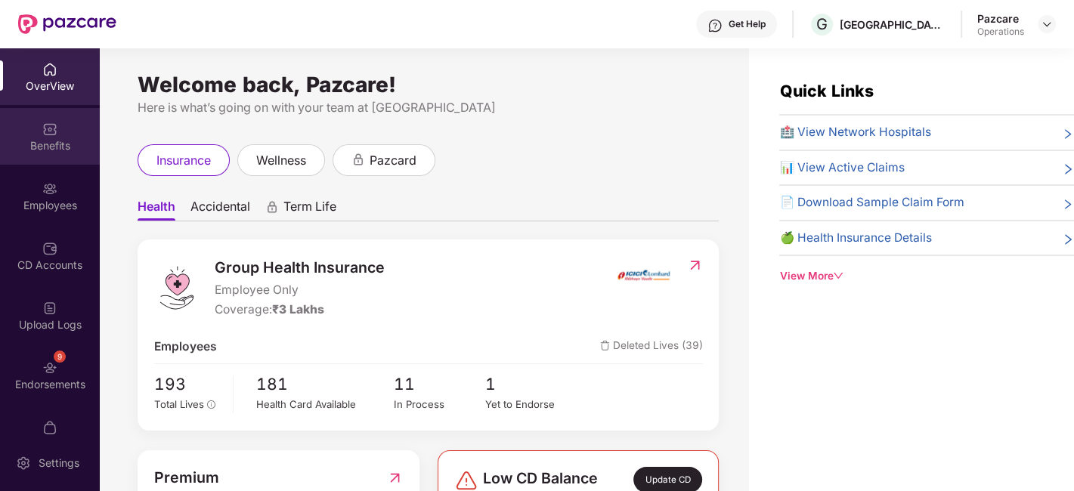
click at [35, 138] on div "Benefits" at bounding box center [50, 145] width 100 height 15
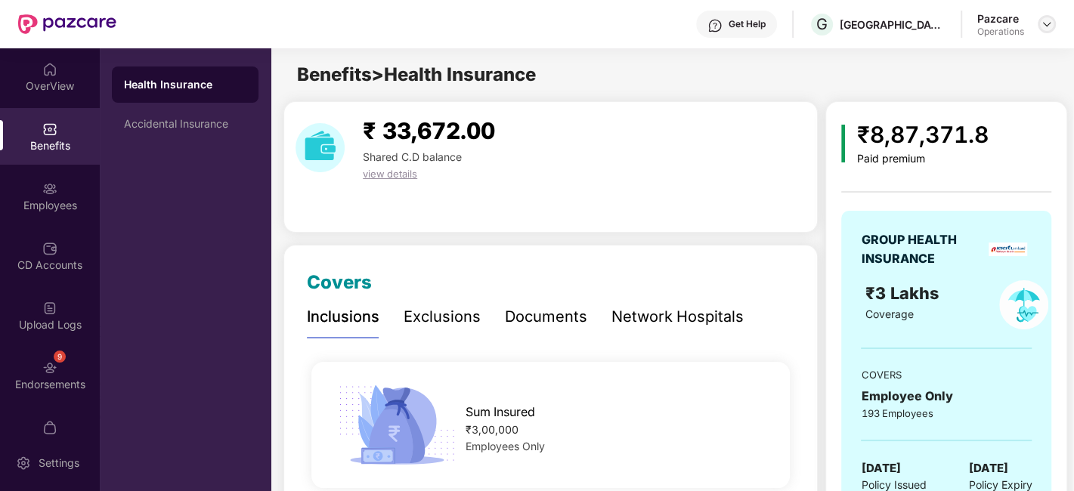
click at [1047, 24] on img at bounding box center [1047, 24] width 12 height 12
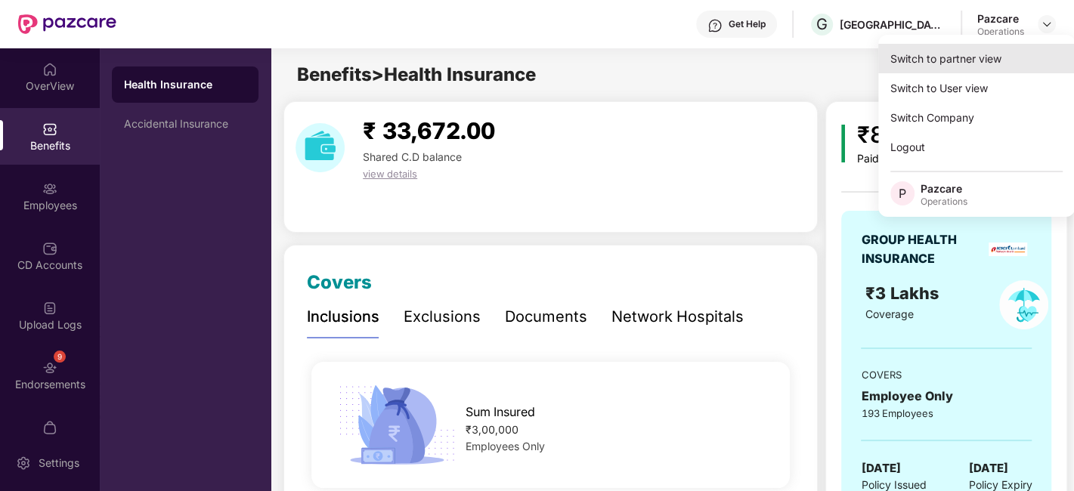
click at [959, 53] on div "Switch to partner view" at bounding box center [976, 58] width 197 height 29
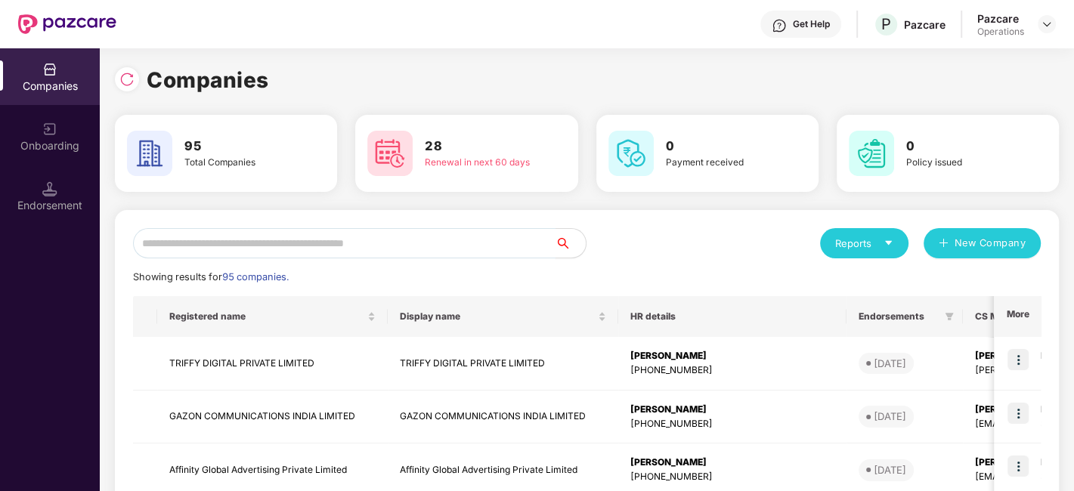
click at [453, 246] on input "text" at bounding box center [344, 243] width 422 height 30
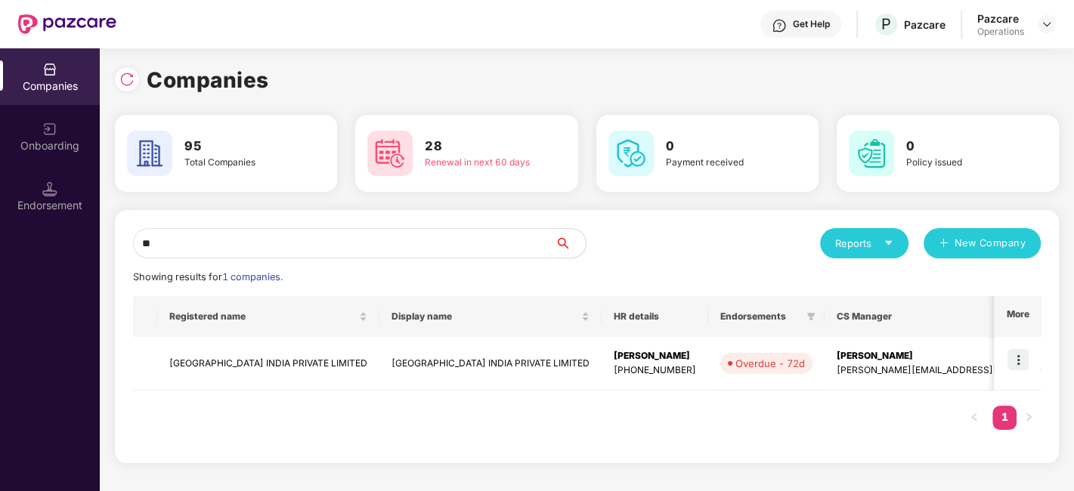
type input "*"
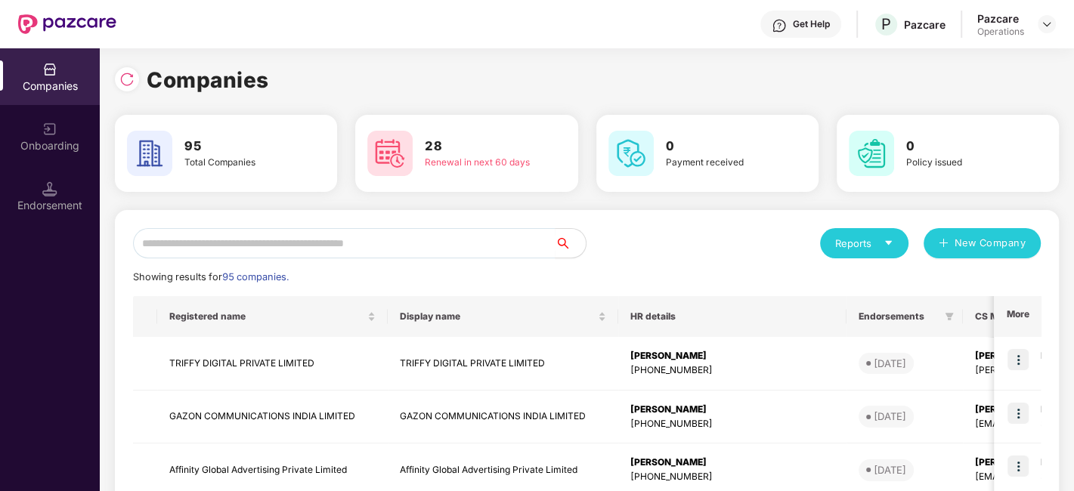
click at [63, 209] on div "Endorsement" at bounding box center [50, 205] width 100 height 15
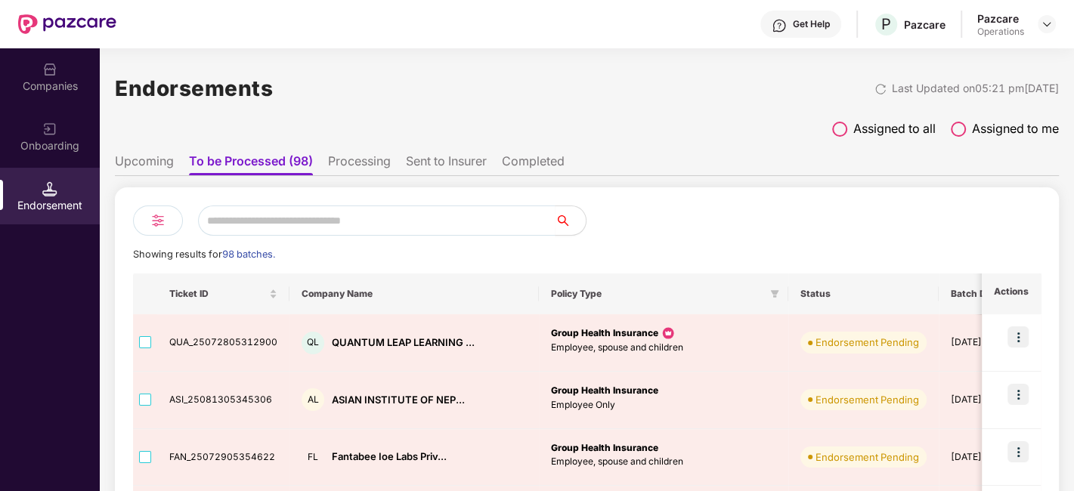
click at [141, 164] on li "Upcoming" at bounding box center [144, 164] width 59 height 22
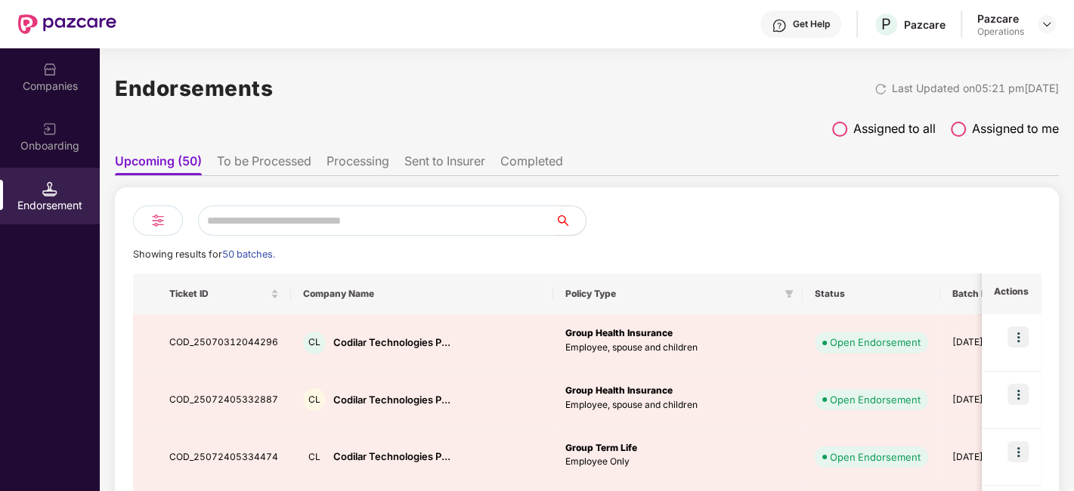
click at [274, 166] on li "To be Processed" at bounding box center [264, 164] width 94 height 22
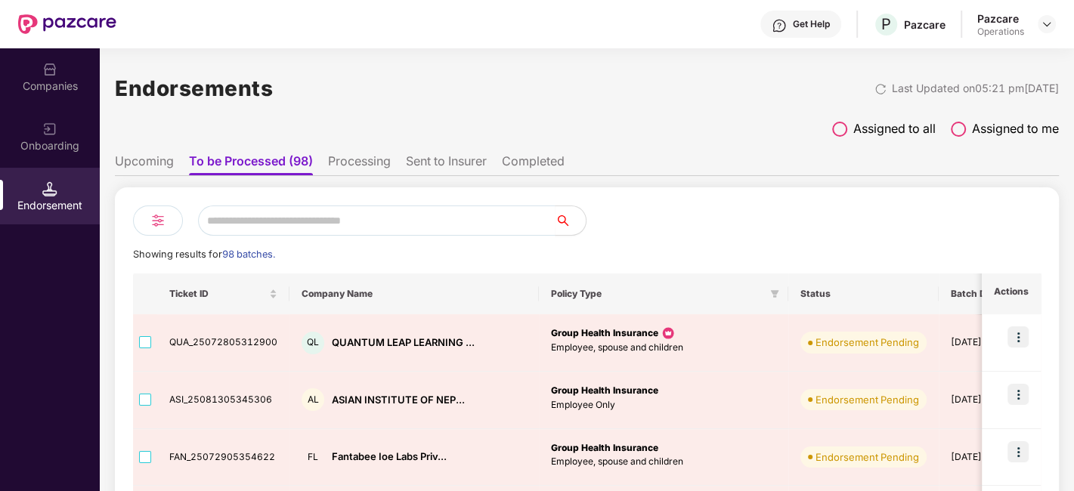
click at [164, 217] on img at bounding box center [158, 221] width 18 height 18
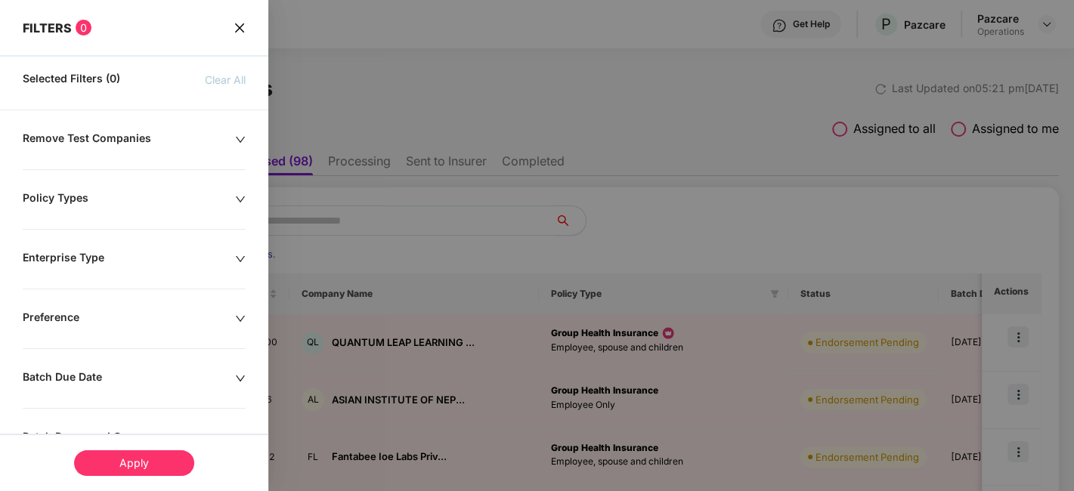
scroll to position [354, 0]
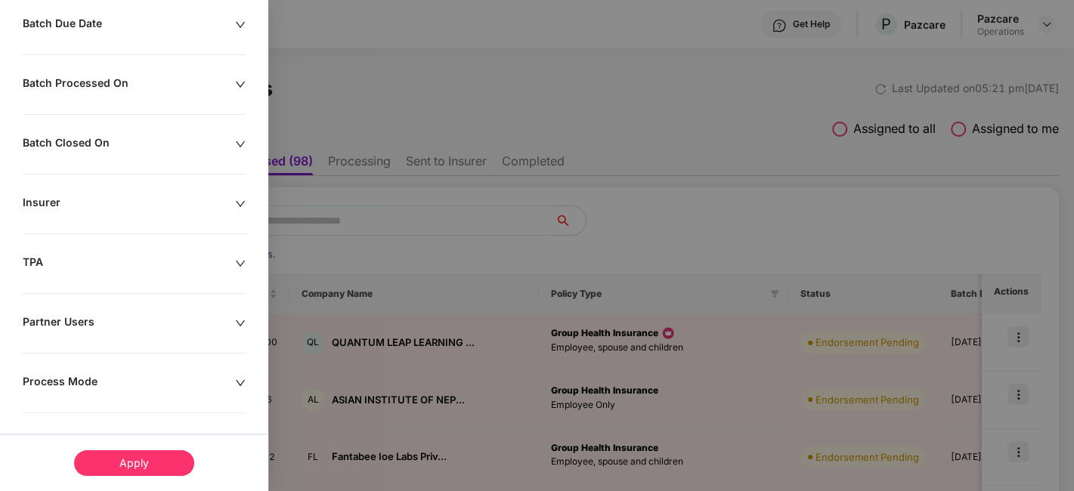
click at [234, 367] on div "Remove Test Companies Policy Types Enterprise Type Preference Batch Due Date Ba…" at bounding box center [134, 136] width 268 height 717
click at [241, 378] on icon "down" at bounding box center [240, 383] width 11 height 11
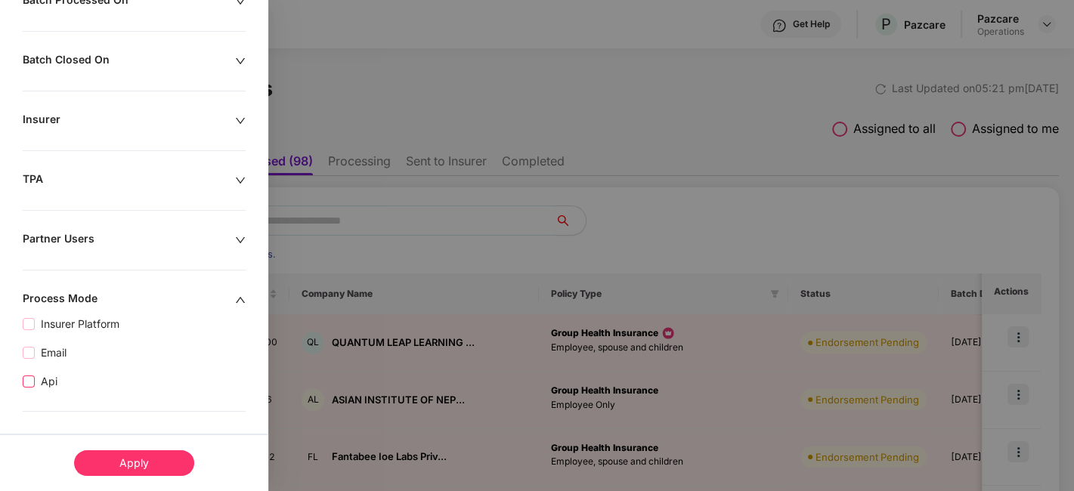
click at [37, 379] on span "Api" at bounding box center [49, 381] width 29 height 17
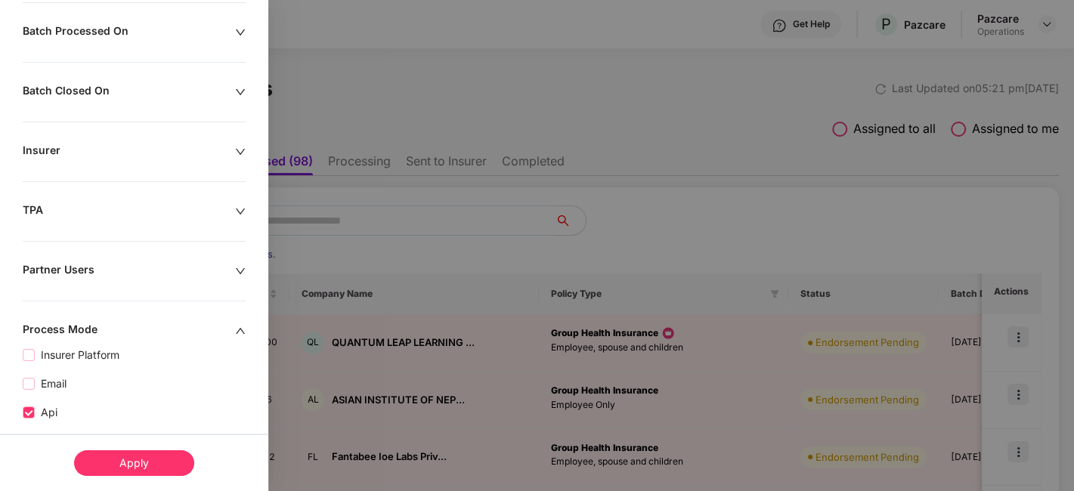
scroll to position [468, 0]
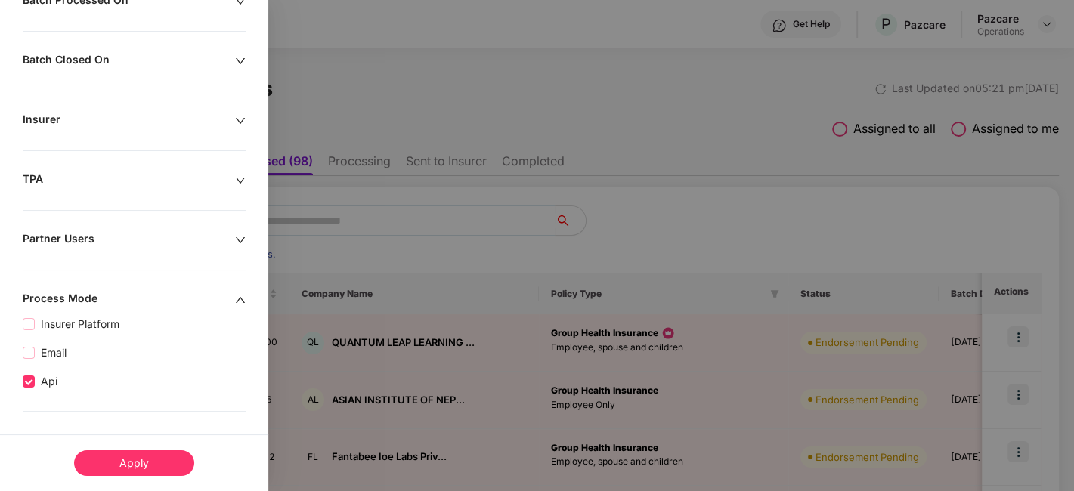
click at [138, 475] on div "Apply" at bounding box center [134, 463] width 120 height 26
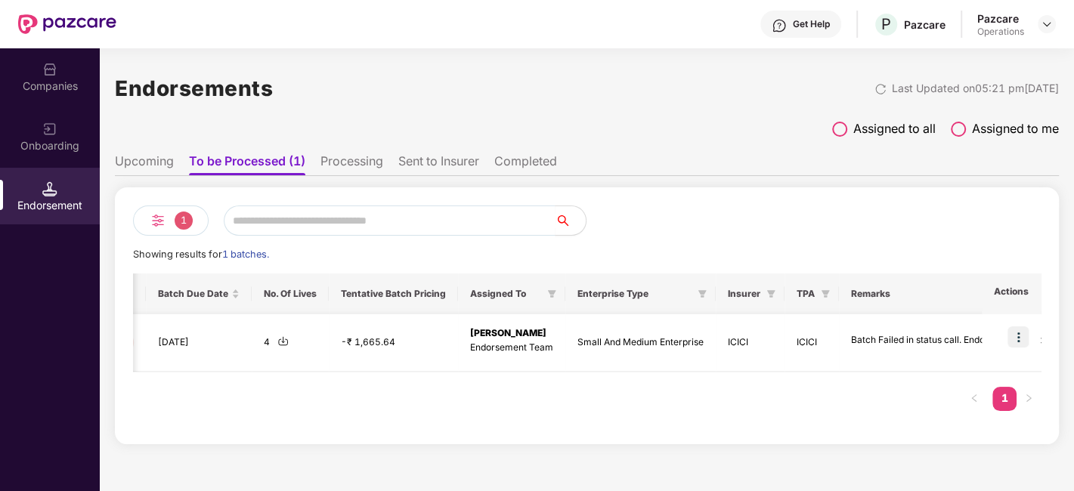
scroll to position [0, 723]
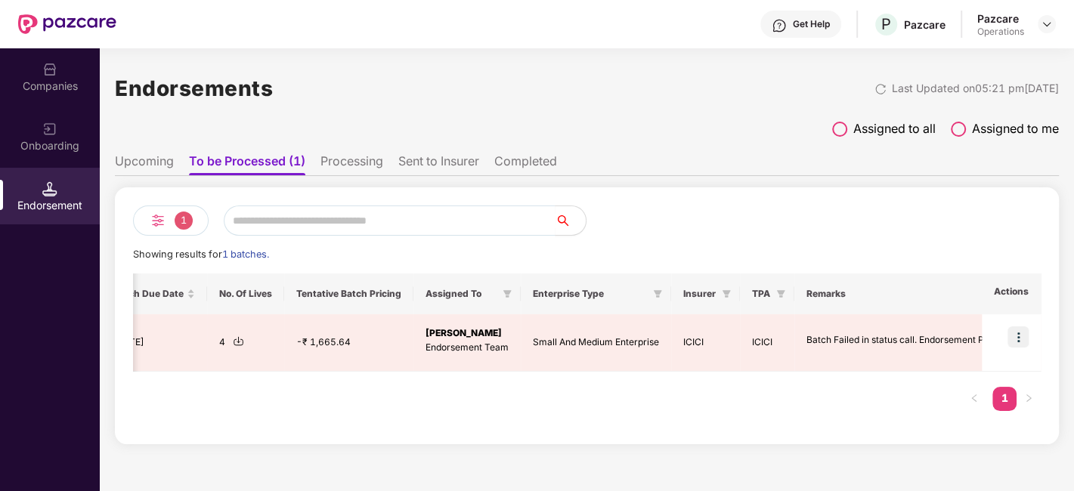
click at [437, 165] on li "Sent to Insurer" at bounding box center [438, 164] width 81 height 22
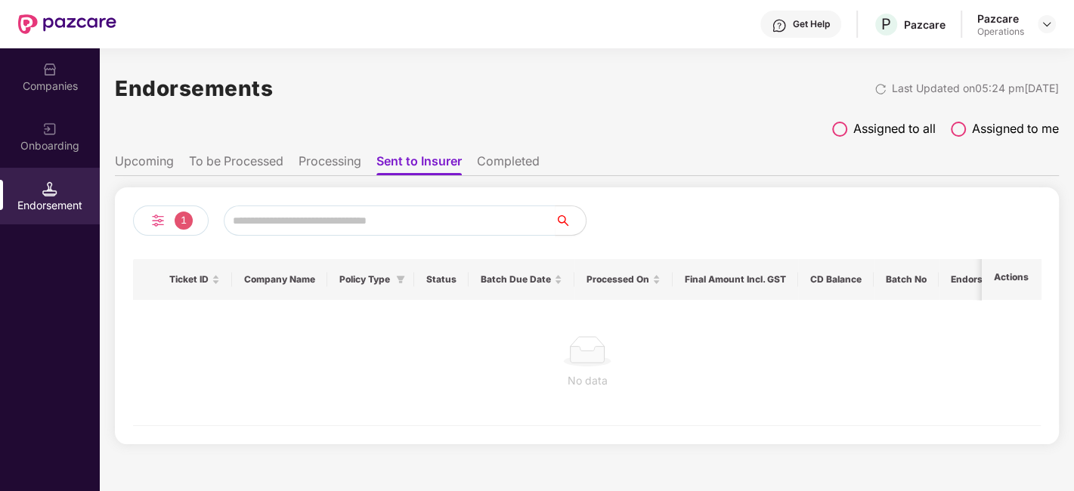
click at [151, 204] on div "1 Ticket ID Company Name Policy Type Status Batch Due Date Processed On Final A…" at bounding box center [587, 315] width 944 height 257
click at [151, 213] on img at bounding box center [158, 221] width 18 height 18
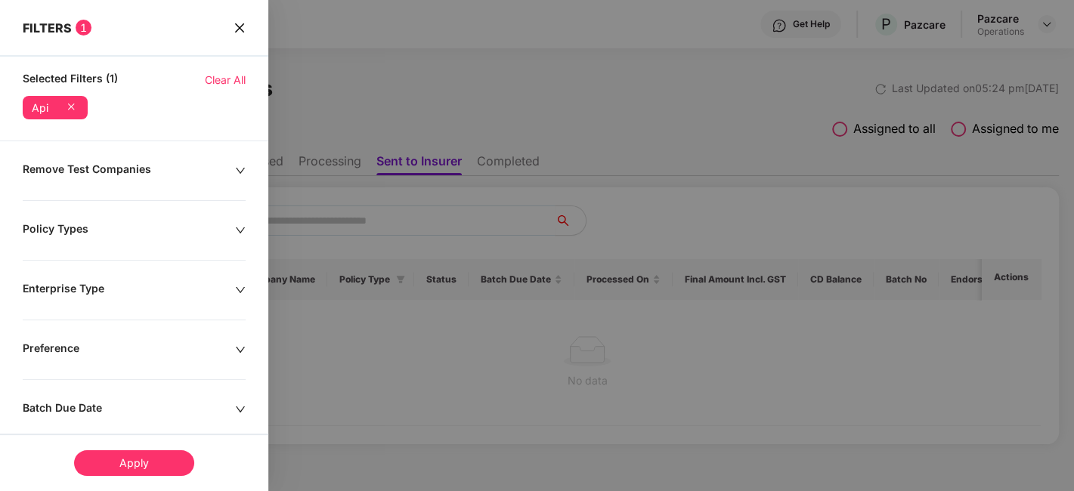
scroll to position [468, 0]
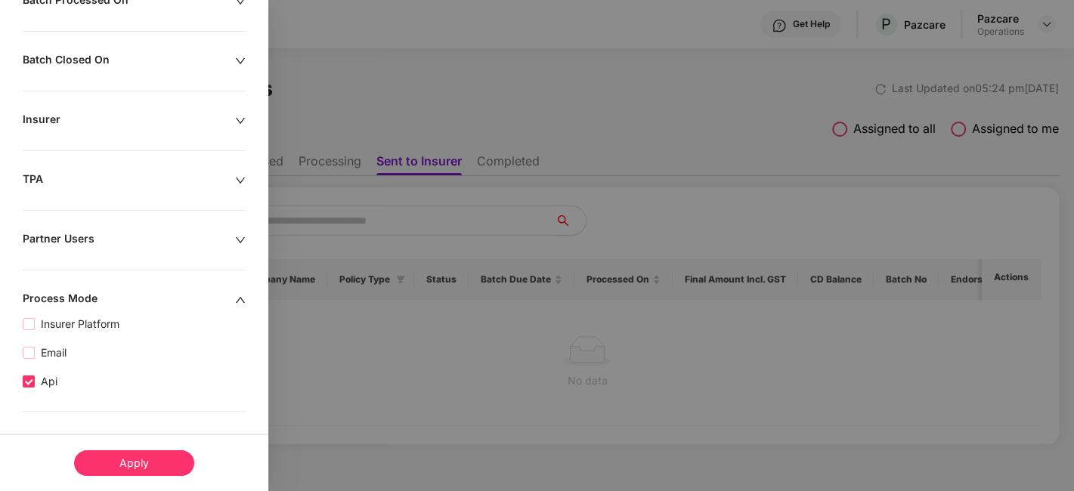
click at [32, 385] on label "Api" at bounding box center [43, 381] width 41 height 17
click at [32, 385] on label "Api" at bounding box center [43, 382] width 41 height 17
click at [126, 462] on div "Apply" at bounding box center [134, 463] width 120 height 26
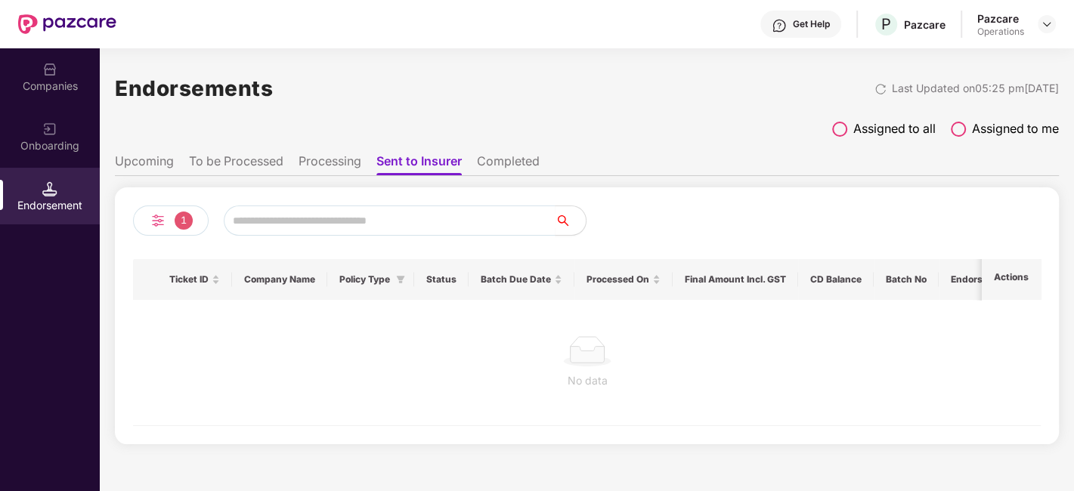
click at [509, 161] on li "Completed" at bounding box center [508, 164] width 63 height 22
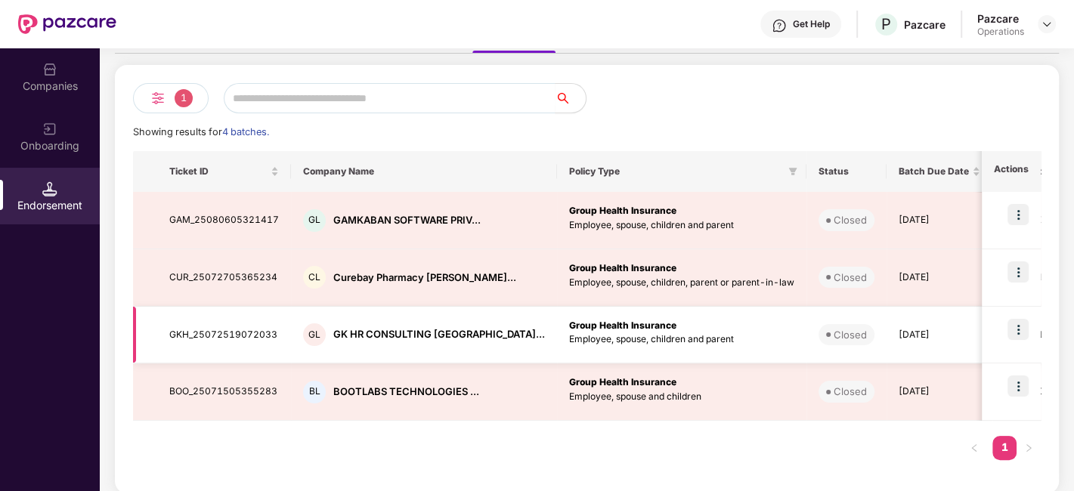
scroll to position [0, 0]
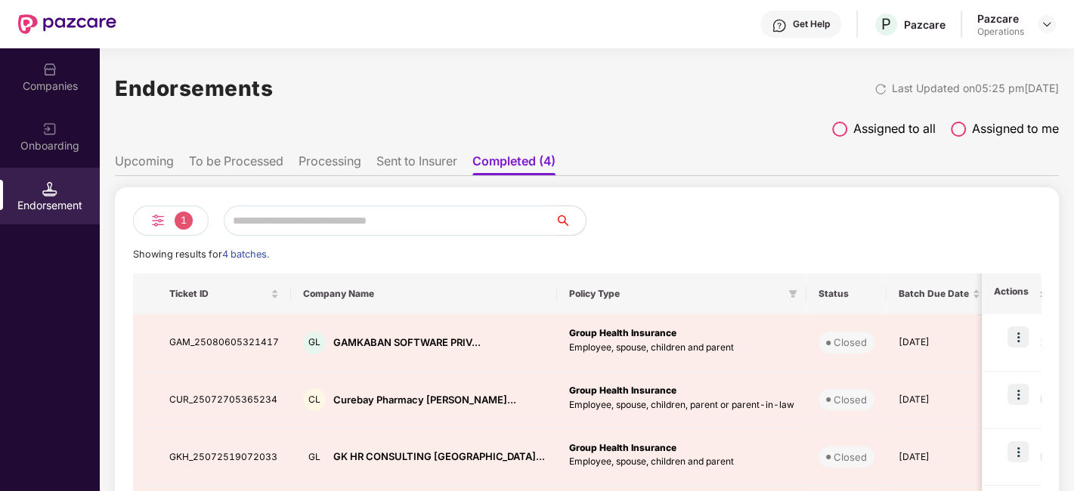
click at [414, 163] on li "Sent to Insurer" at bounding box center [416, 164] width 81 height 22
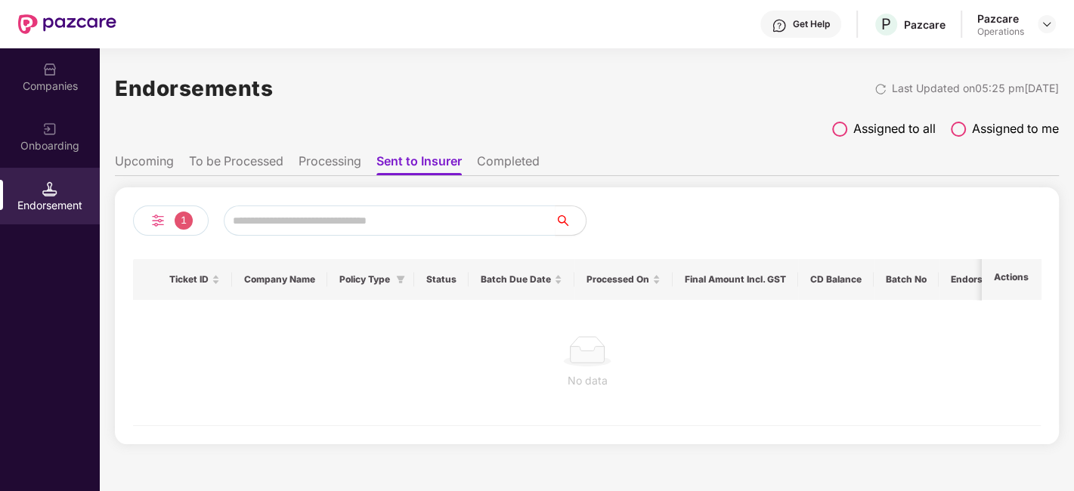
click at [511, 159] on li "Completed" at bounding box center [508, 164] width 63 height 22
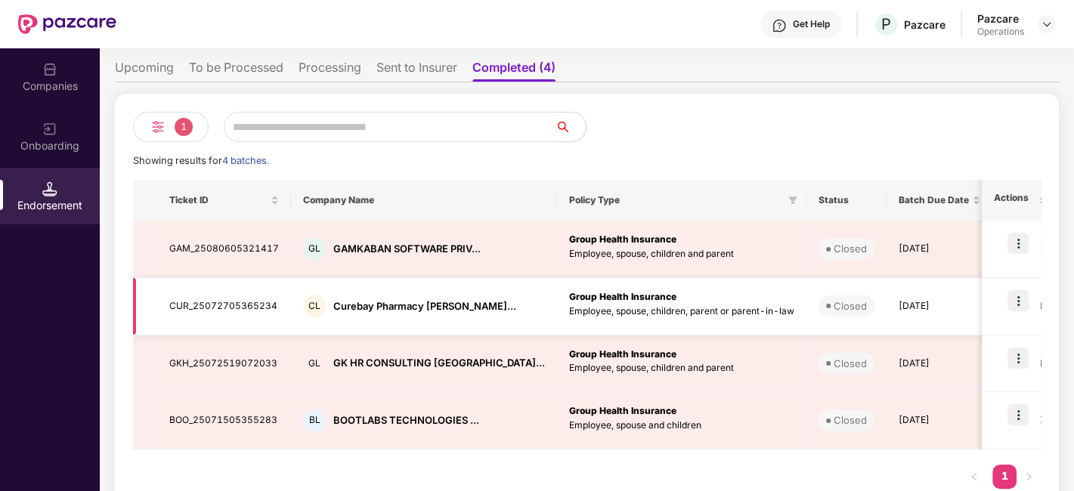
scroll to position [88, 0]
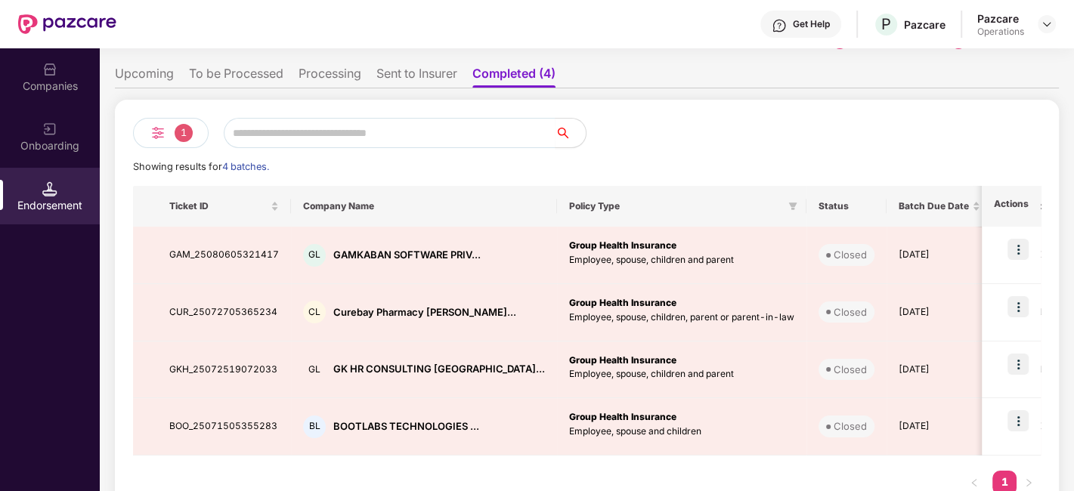
click at [427, 73] on li "Sent to Insurer" at bounding box center [416, 77] width 81 height 22
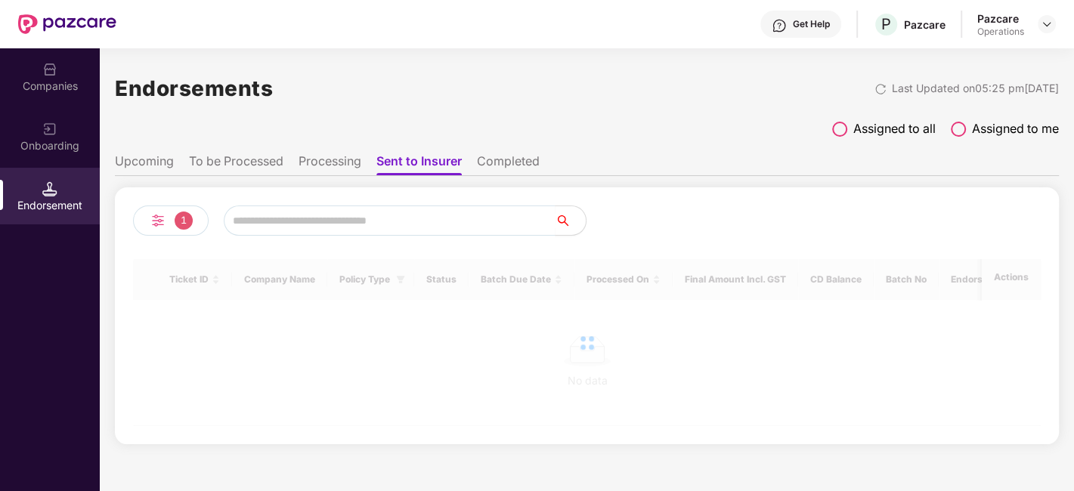
scroll to position [0, 0]
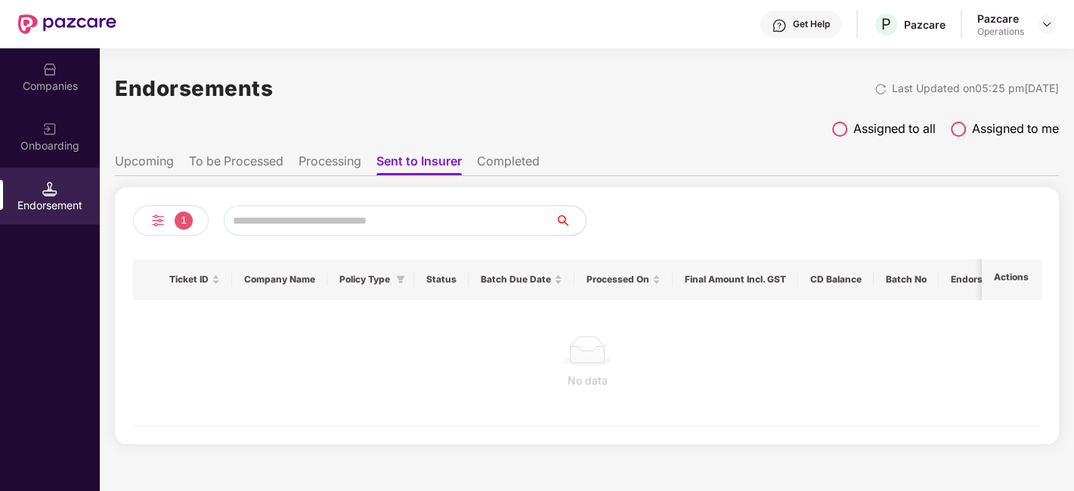
click at [211, 156] on li "To be Processed" at bounding box center [236, 164] width 94 height 22
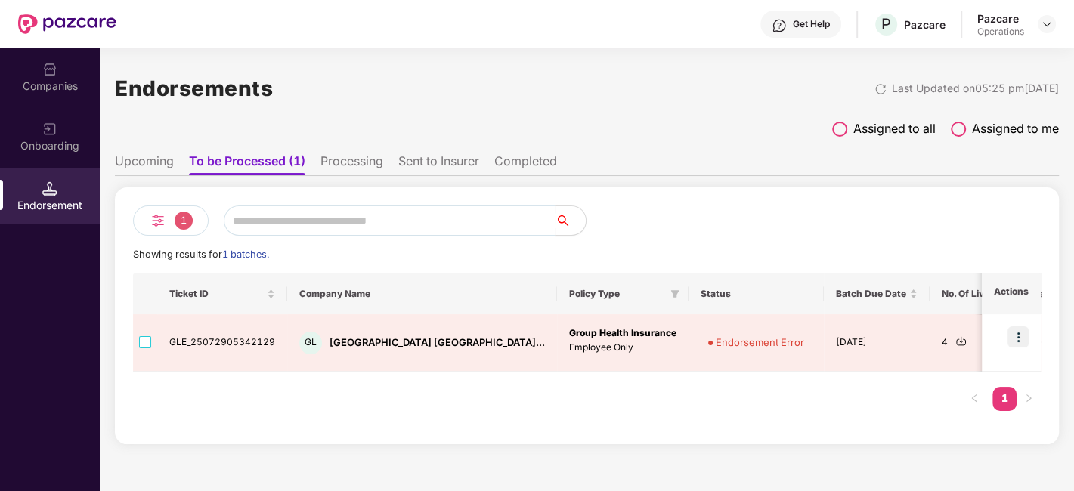
click at [44, 90] on div "Companies" at bounding box center [50, 86] width 100 height 15
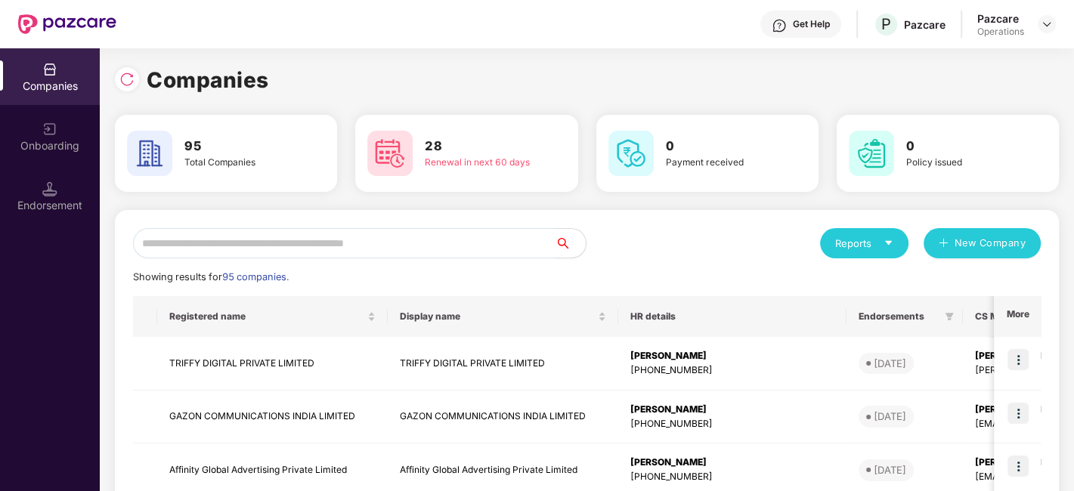
click at [271, 245] on input "text" at bounding box center [344, 243] width 422 height 30
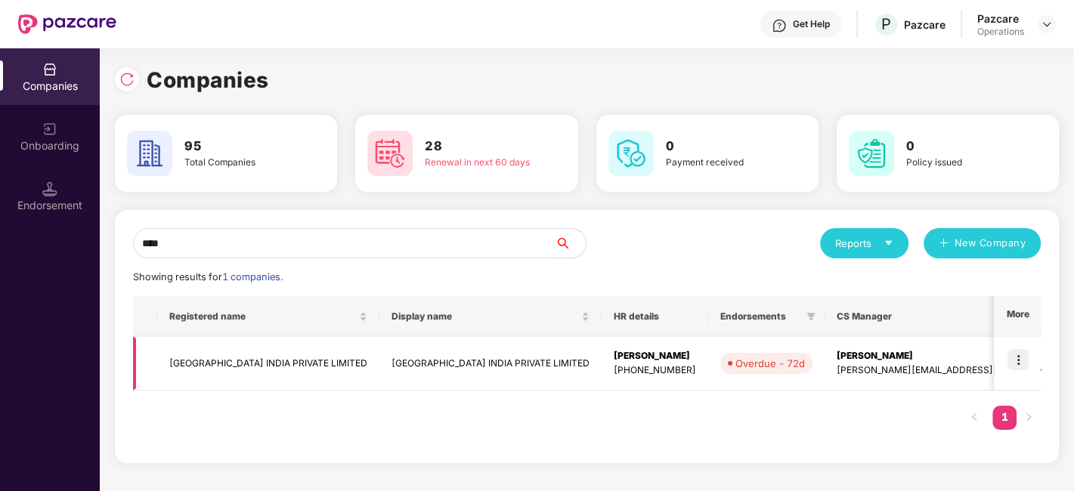
type input "****"
click at [240, 359] on td "[GEOGRAPHIC_DATA] INDIA PRIVATE LIMITED" at bounding box center [268, 364] width 222 height 54
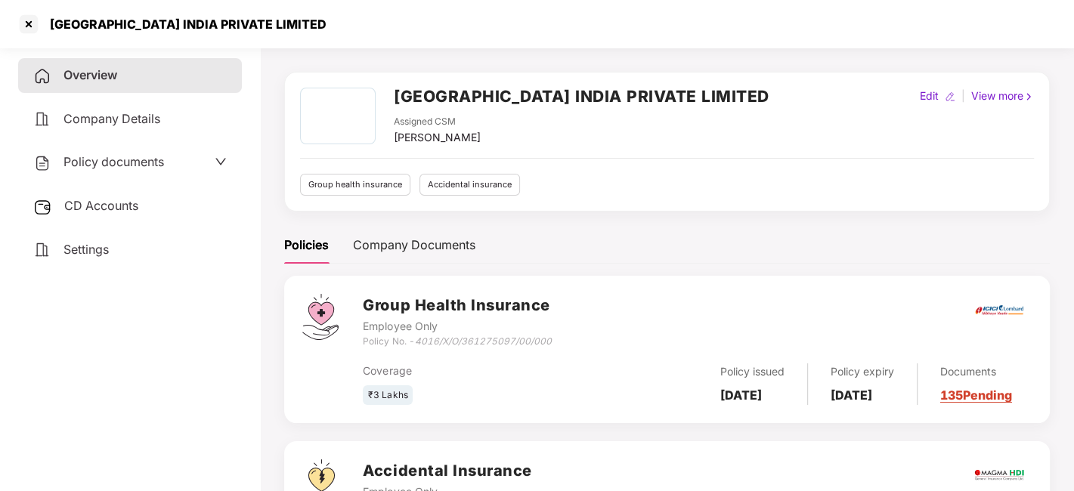
scroll to position [48, 0]
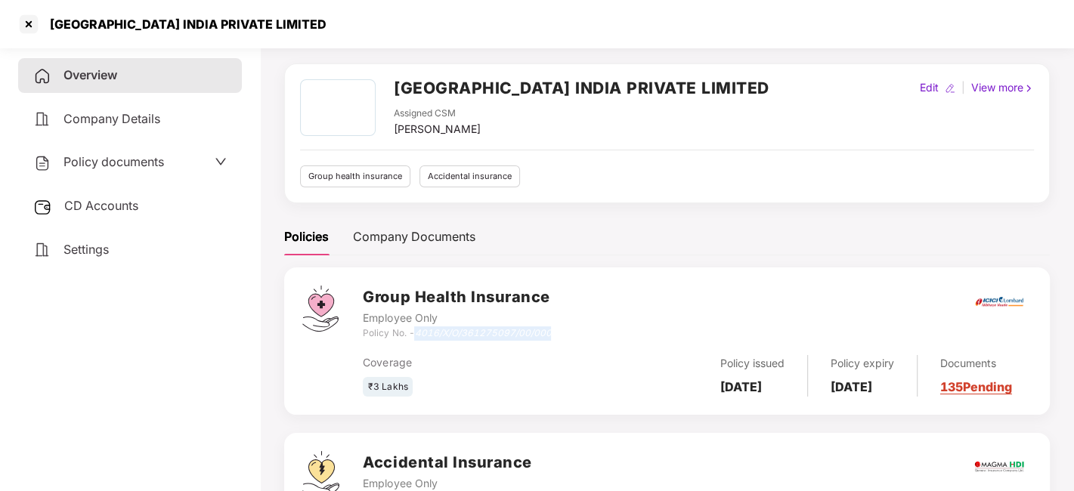
drag, startPoint x: 416, startPoint y: 333, endPoint x: 556, endPoint y: 330, distance: 139.1
click at [556, 330] on div "Group Health Insurance Employee Only Policy No. - 4016/X/O/361275097/00/000" at bounding box center [697, 313] width 669 height 54
copy icon "4016/X/O/361275097/00/000"
click at [28, 26] on div at bounding box center [29, 24] width 24 height 24
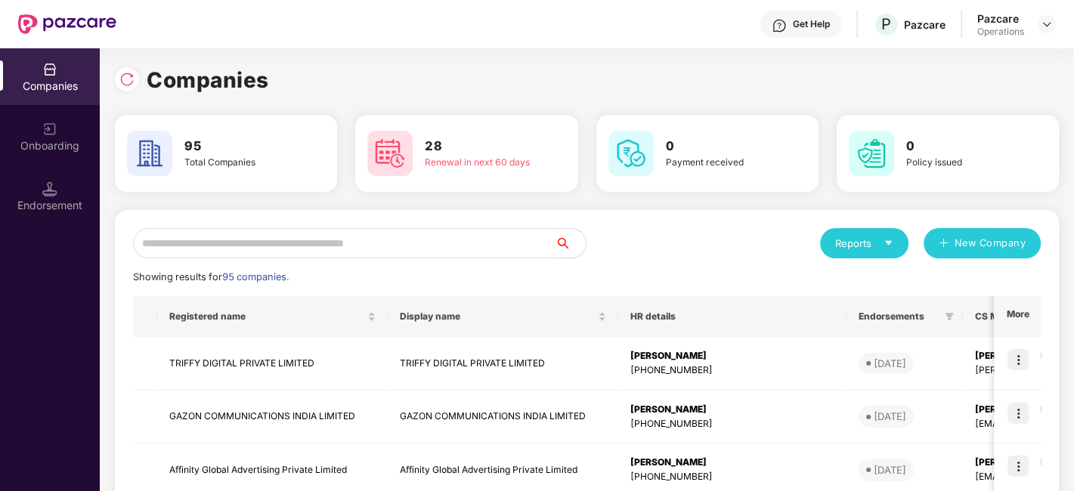
scroll to position [0, 0]
click at [46, 174] on div "Endorsement" at bounding box center [50, 196] width 100 height 57
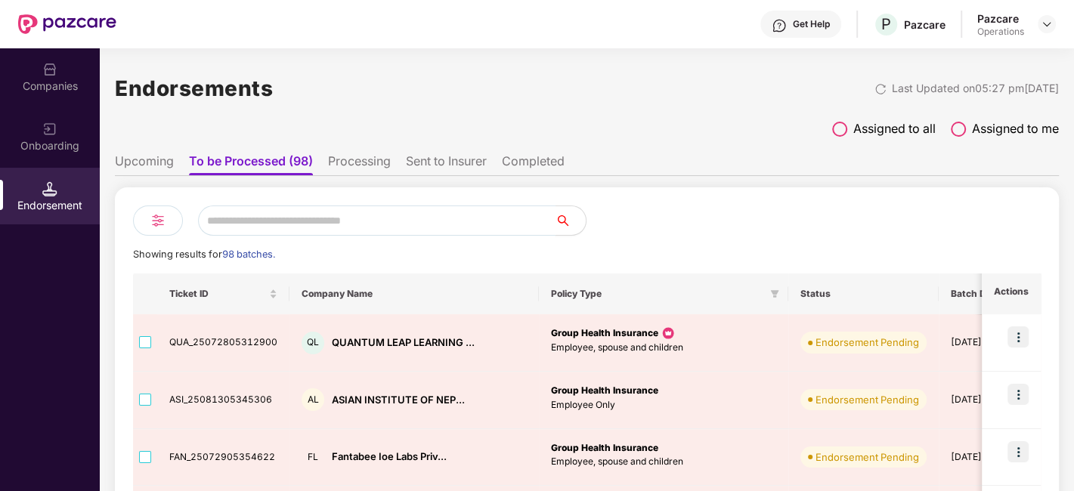
click at [246, 211] on input "text" at bounding box center [376, 221] width 357 height 30
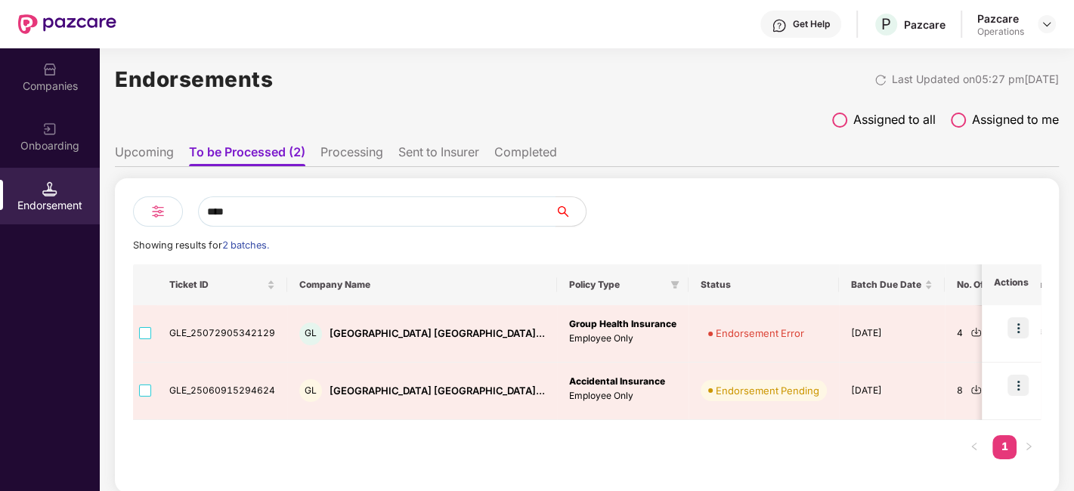
scroll to position [8, 0]
type input "****"
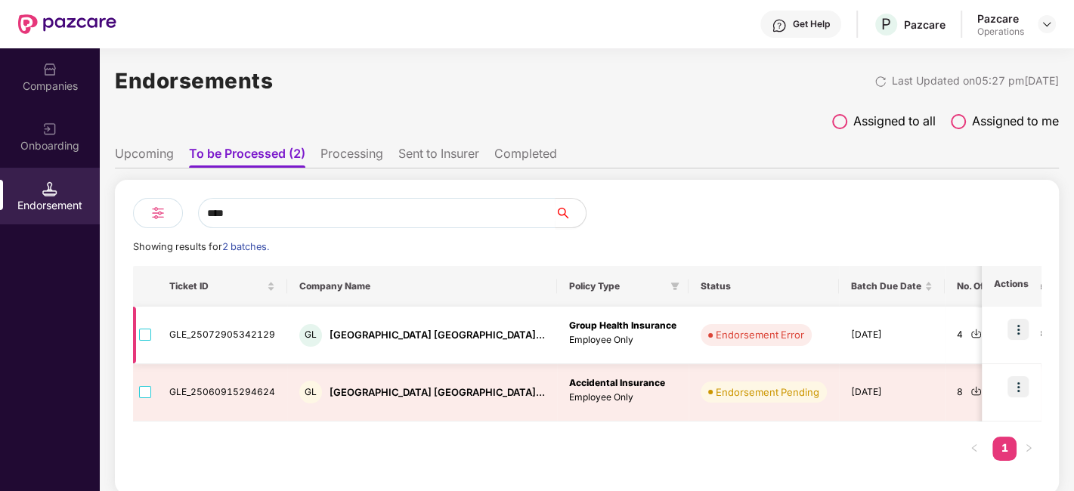
click at [395, 324] on div "[GEOGRAPHIC_DATA] [GEOGRAPHIC_DATA]..." at bounding box center [422, 335] width 246 height 23
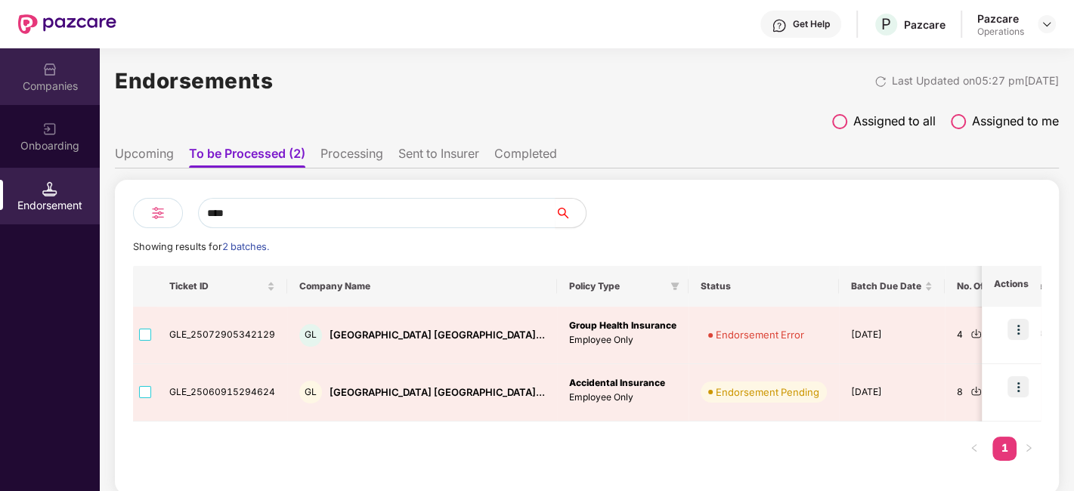
click at [28, 89] on div "Companies" at bounding box center [50, 86] width 100 height 15
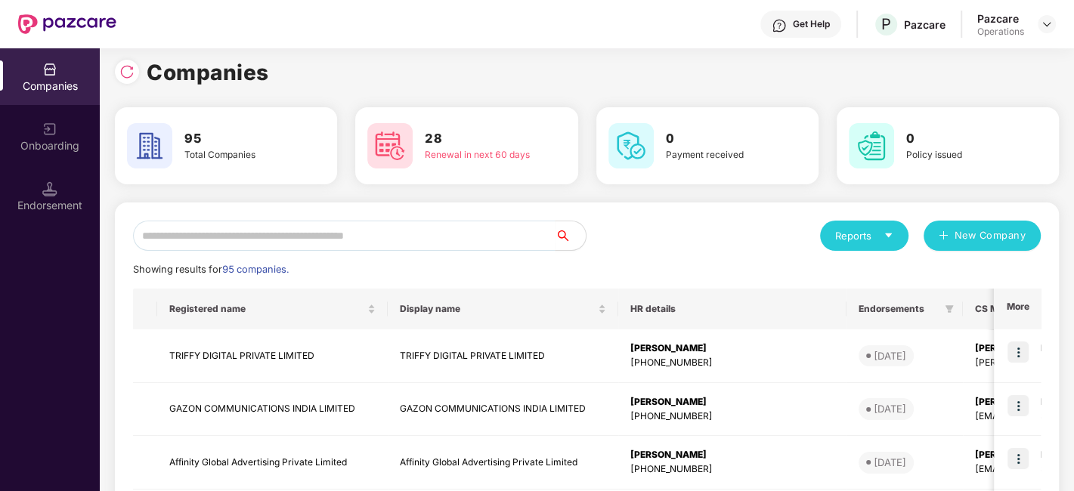
scroll to position [0, 0]
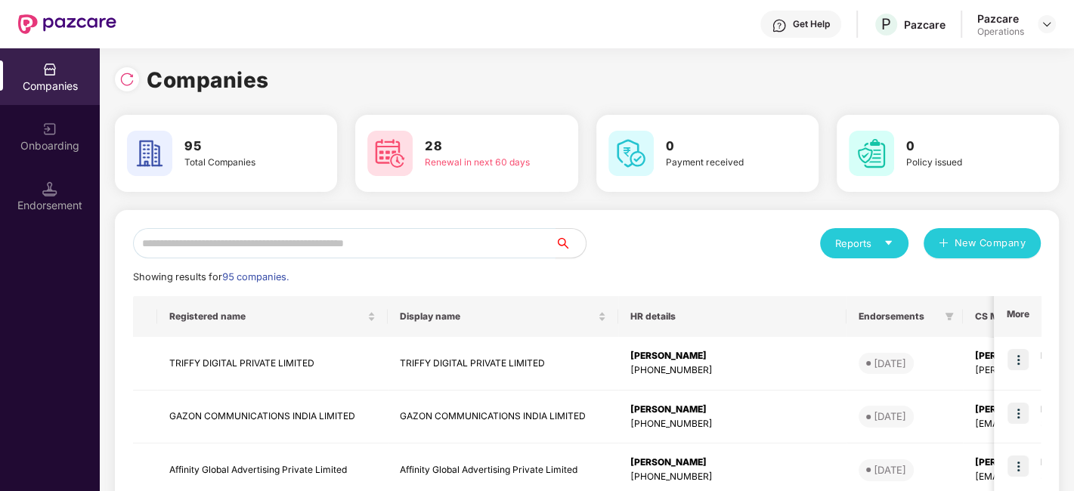
click at [227, 234] on input "text" at bounding box center [344, 243] width 422 height 30
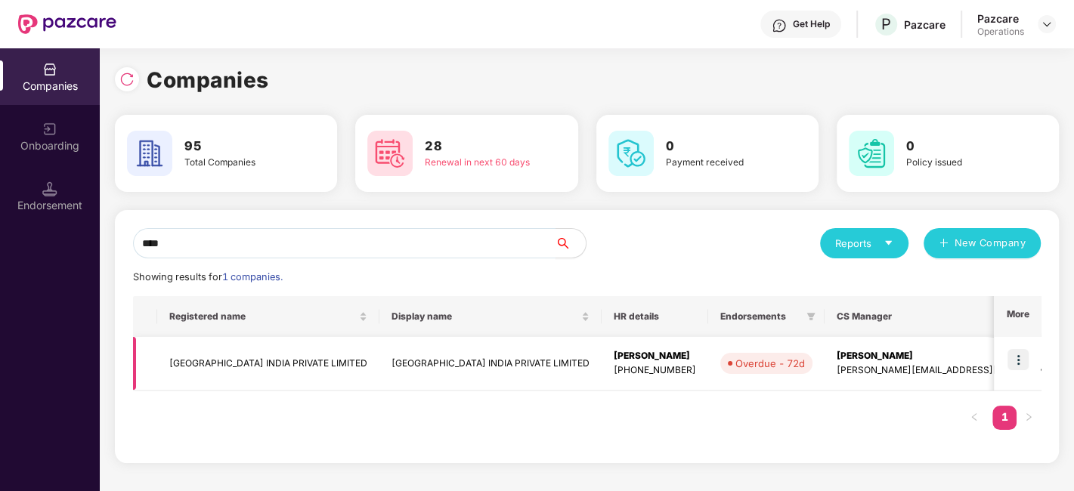
type input "****"
click at [1019, 355] on img at bounding box center [1017, 359] width 21 height 21
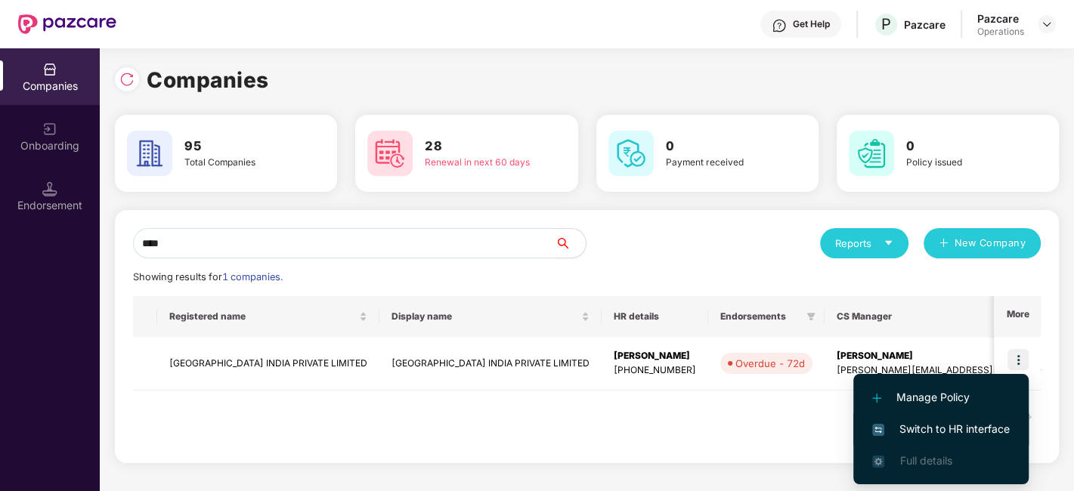
click at [956, 429] on span "Switch to HR interface" at bounding box center [941, 429] width 138 height 17
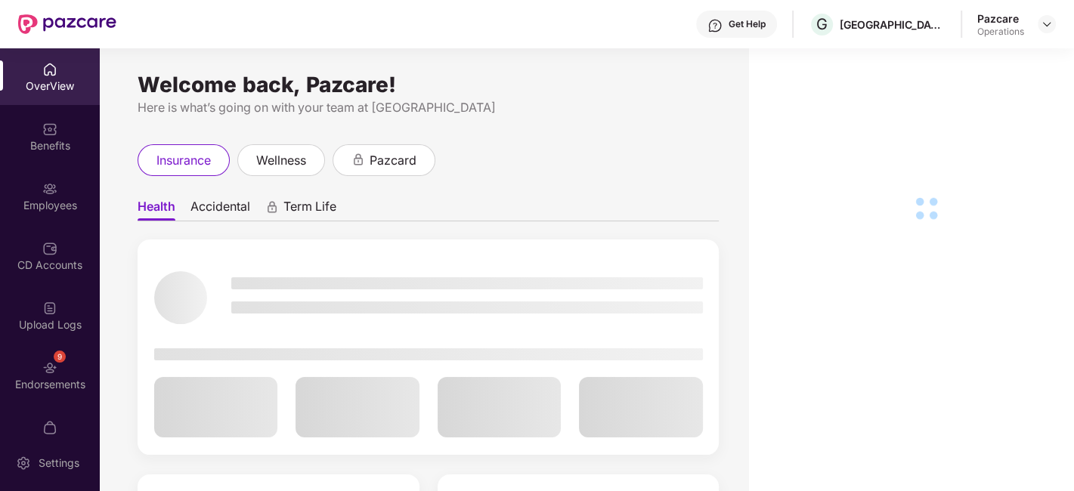
scroll to position [31, 0]
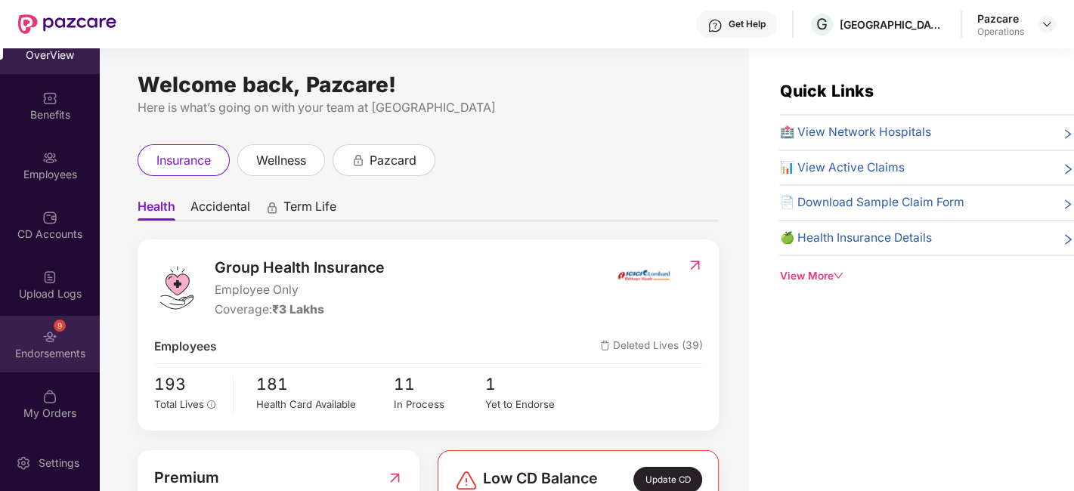
click at [30, 346] on div "Endorsements" at bounding box center [50, 353] width 100 height 15
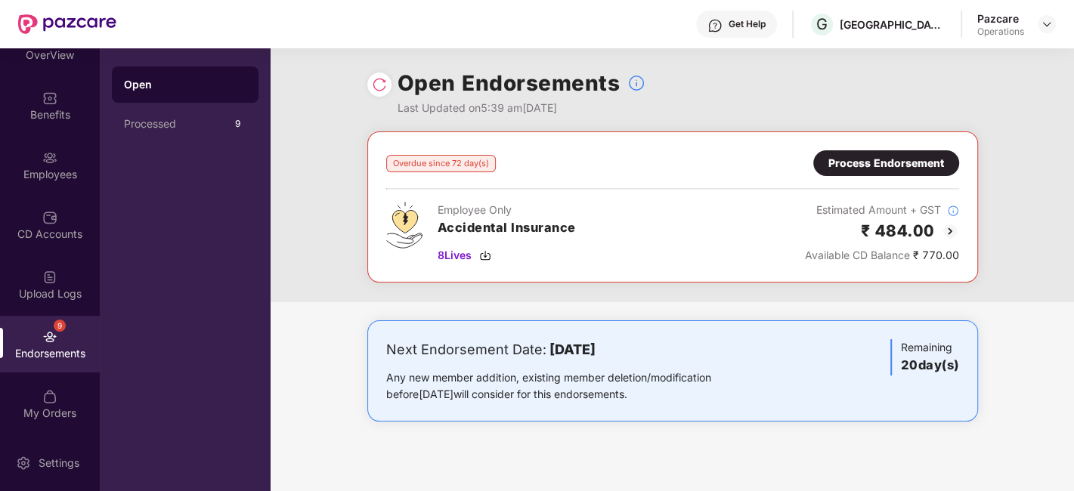
click at [868, 159] on div "Process Endorsement" at bounding box center [886, 163] width 116 height 17
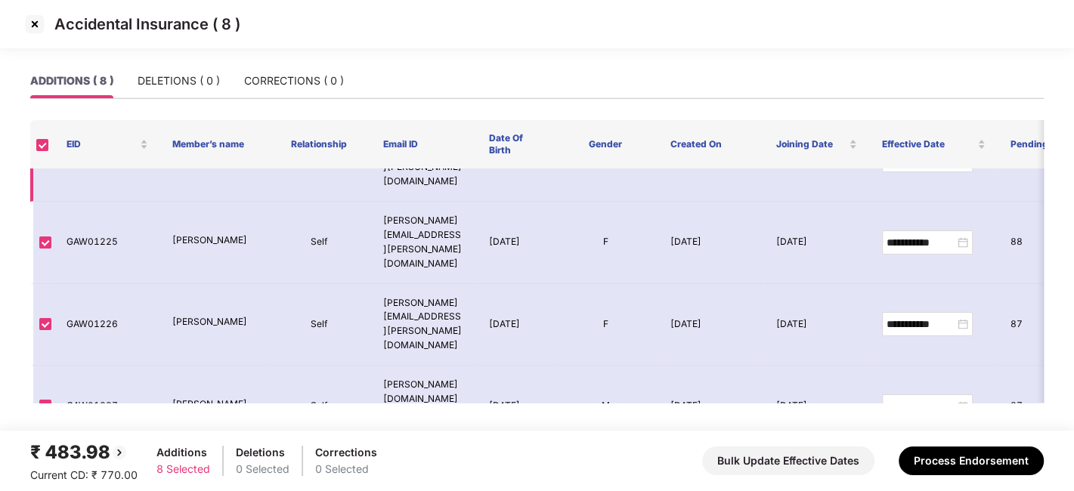
scroll to position [0, 0]
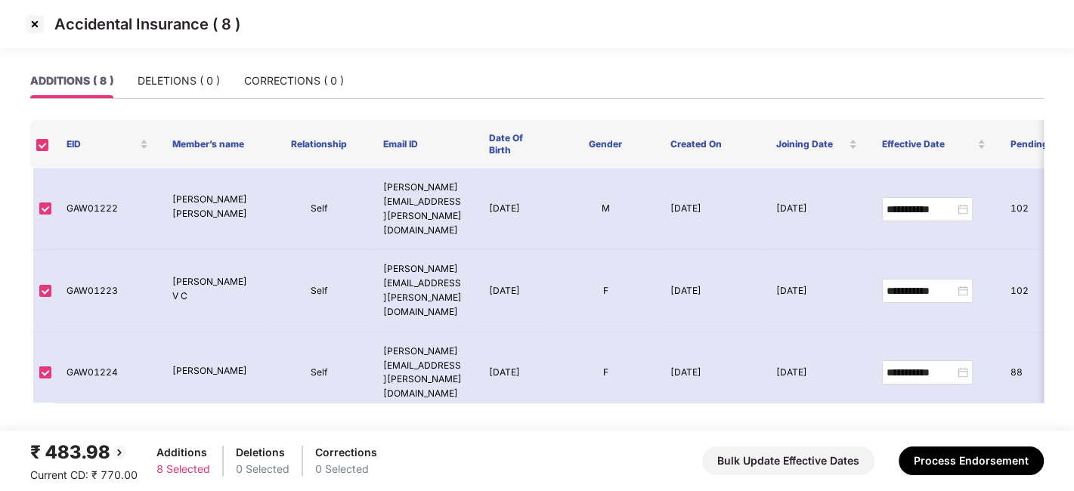
click at [34, 23] on img at bounding box center [35, 24] width 24 height 24
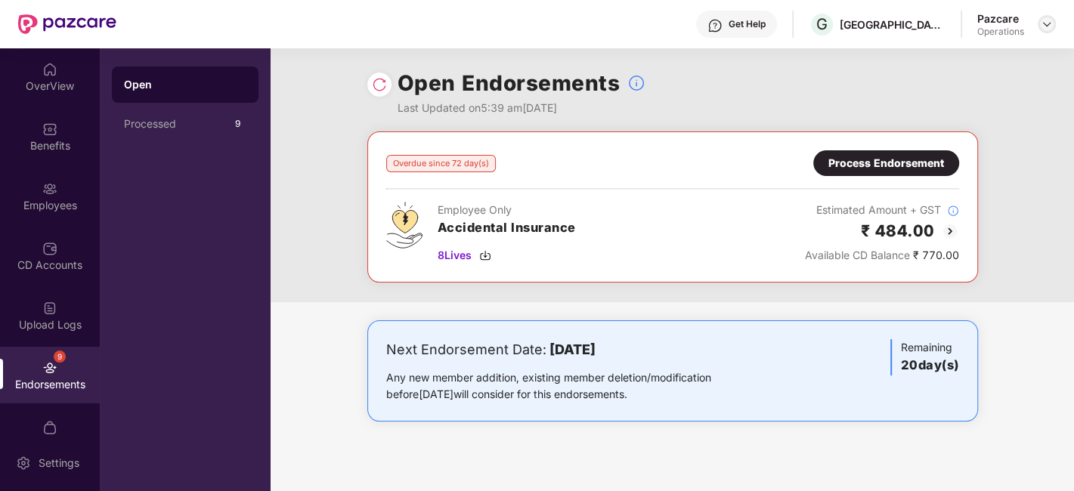
click at [1044, 22] on img at bounding box center [1047, 24] width 12 height 12
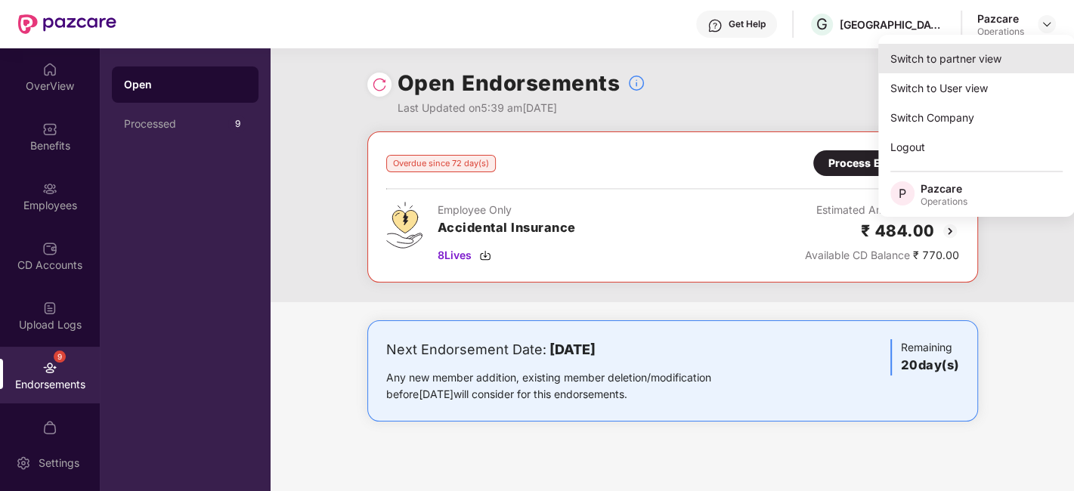
click at [933, 65] on div "Switch to partner view" at bounding box center [976, 58] width 197 height 29
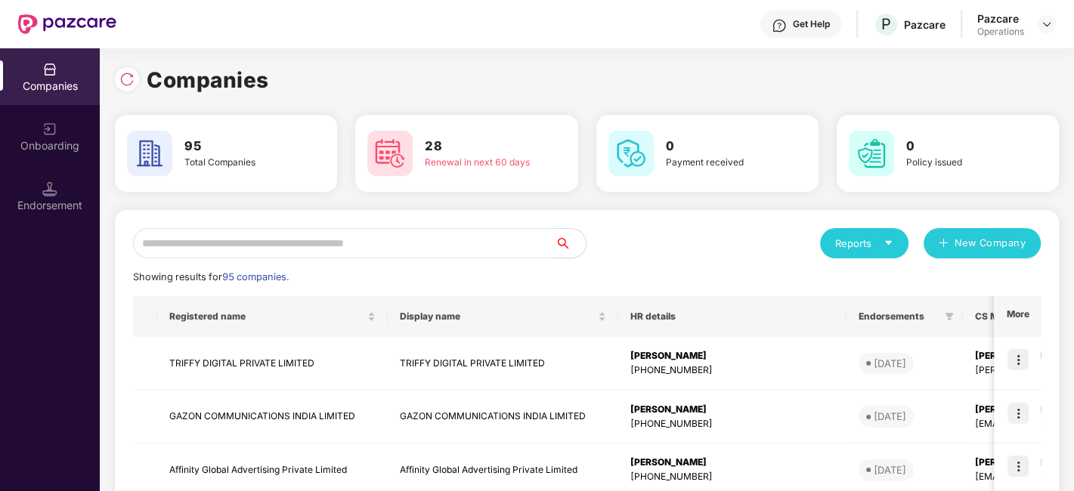
click at [286, 241] on input "text" at bounding box center [344, 243] width 422 height 30
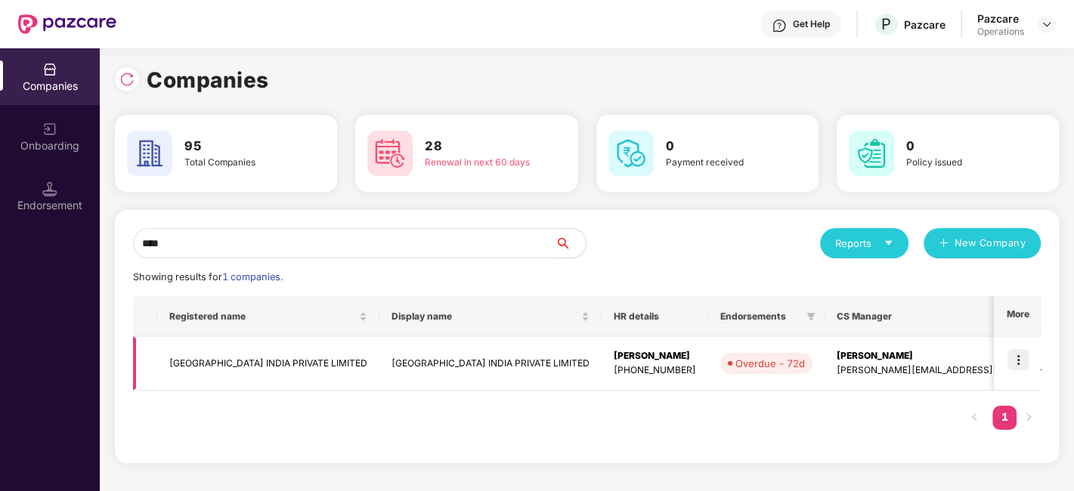
type input "****"
click at [237, 349] on td "[GEOGRAPHIC_DATA] INDIA PRIVATE LIMITED" at bounding box center [268, 364] width 222 height 54
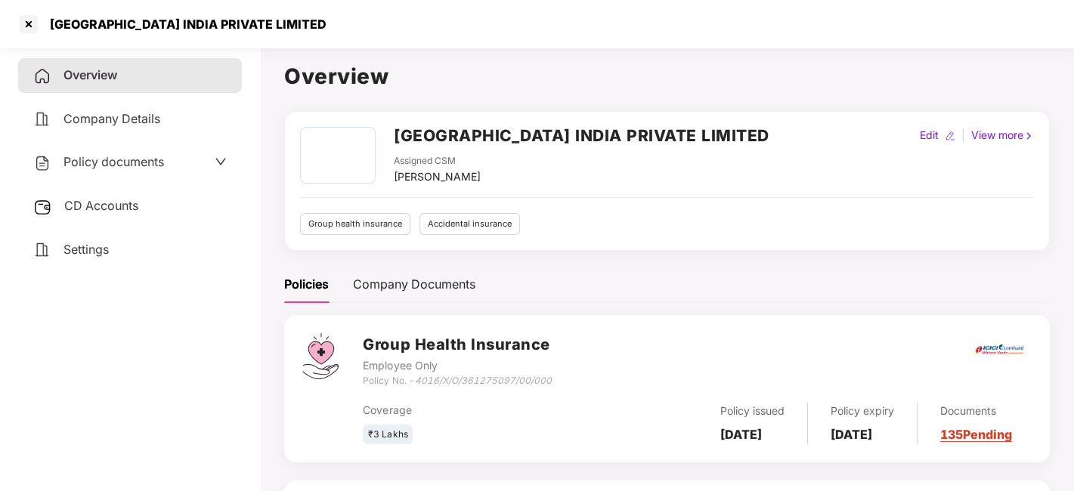
click at [102, 162] on span "Policy documents" at bounding box center [113, 161] width 101 height 15
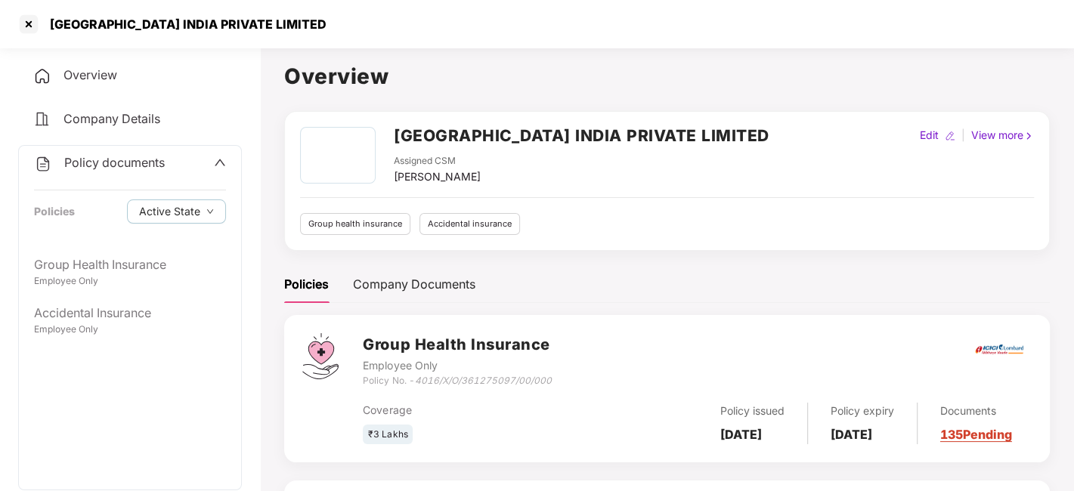
click at [113, 161] on span "Policy documents" at bounding box center [114, 162] width 101 height 15
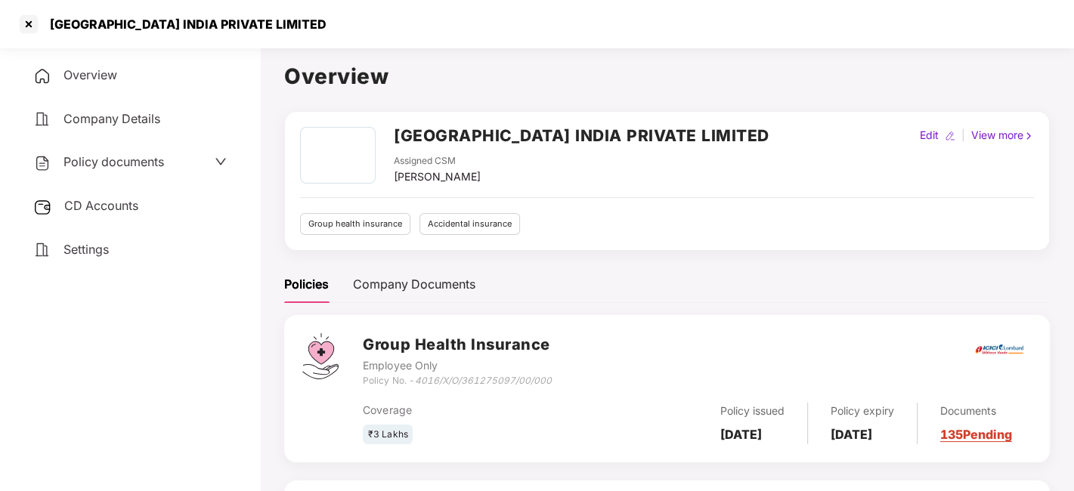
click at [106, 203] on span "CD Accounts" at bounding box center [101, 205] width 74 height 15
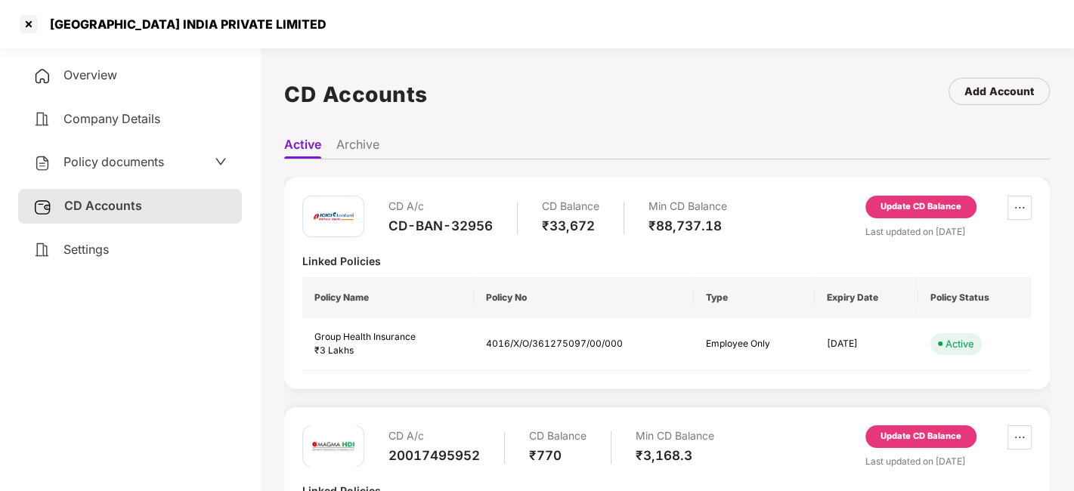
scroll to position [140, 0]
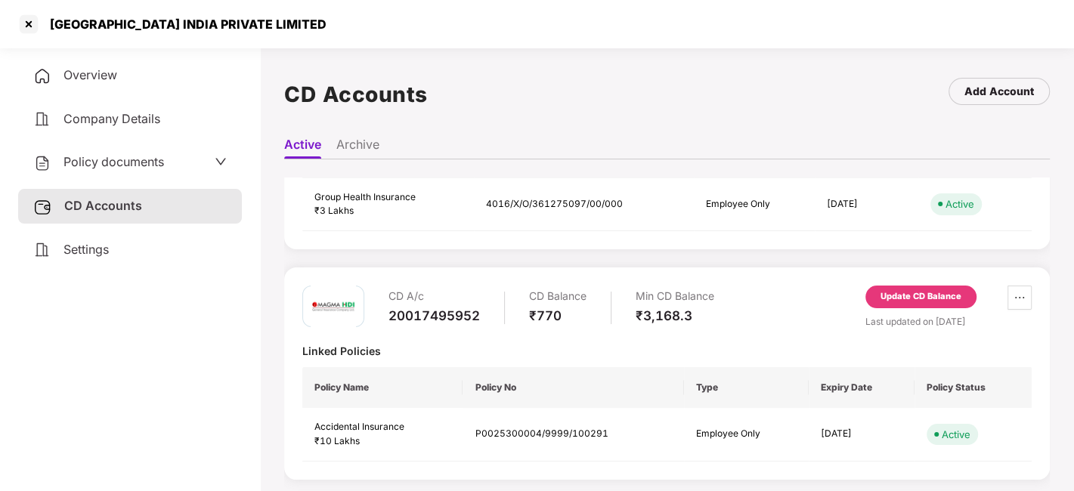
click at [926, 301] on div "Update CD Balance" at bounding box center [921, 297] width 81 height 14
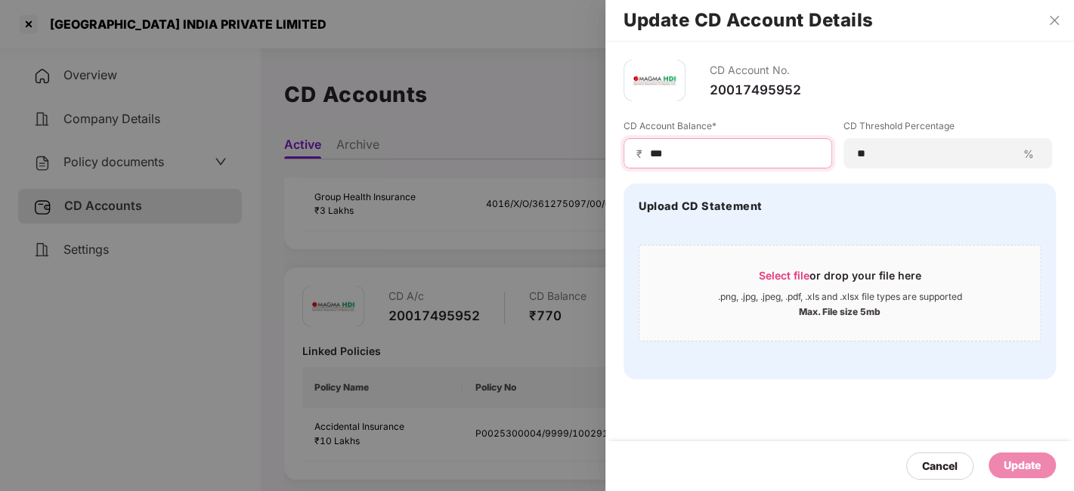
click at [688, 159] on input "***" at bounding box center [733, 154] width 171 height 16
type input "**"
click at [766, 393] on div "CD Account No. 20017495952 CD Account Balance* ₹ ** CD Threshold Percentage ** …" at bounding box center [839, 220] width 469 height 356
click at [1025, 467] on div "Update" at bounding box center [1022, 465] width 37 height 17
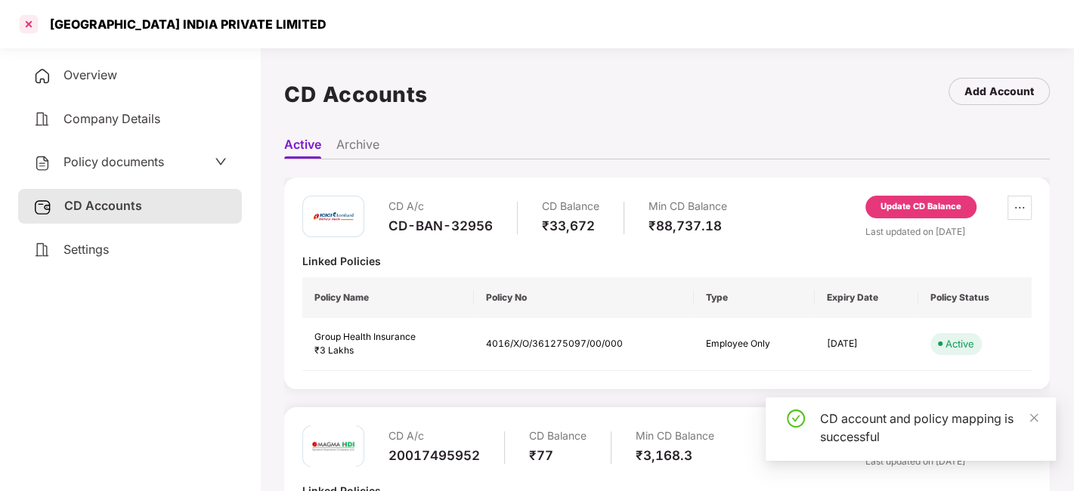
click at [29, 25] on div at bounding box center [29, 24] width 24 height 24
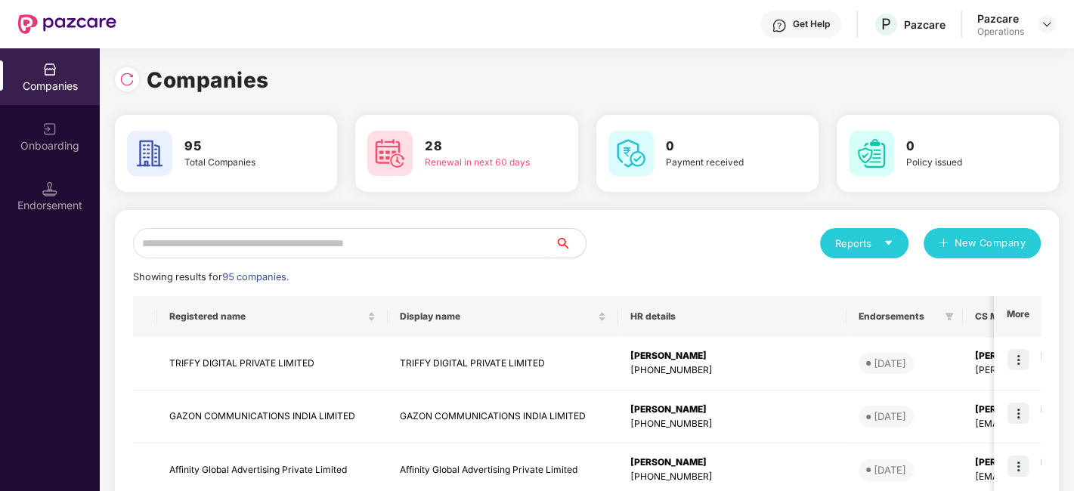
click at [217, 230] on input "text" at bounding box center [344, 243] width 422 height 30
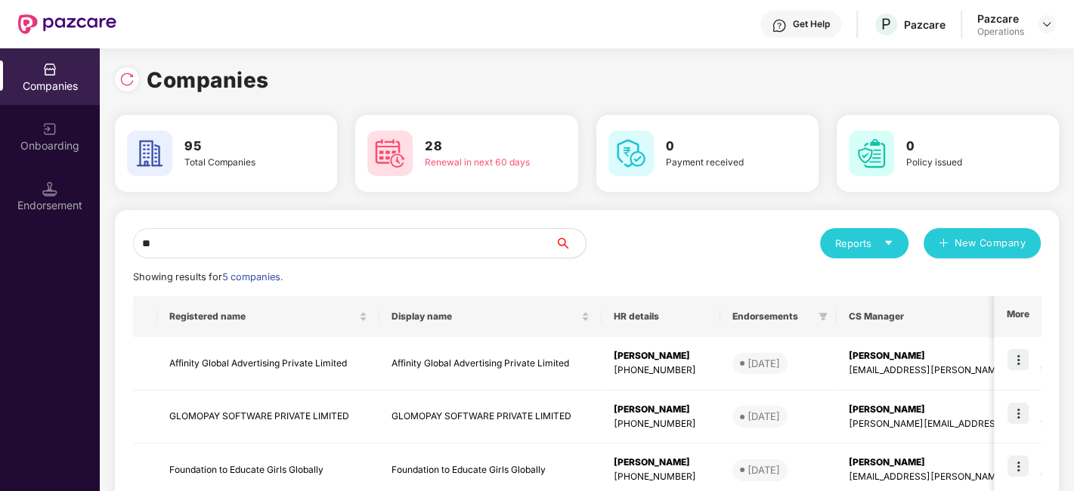
type input "*"
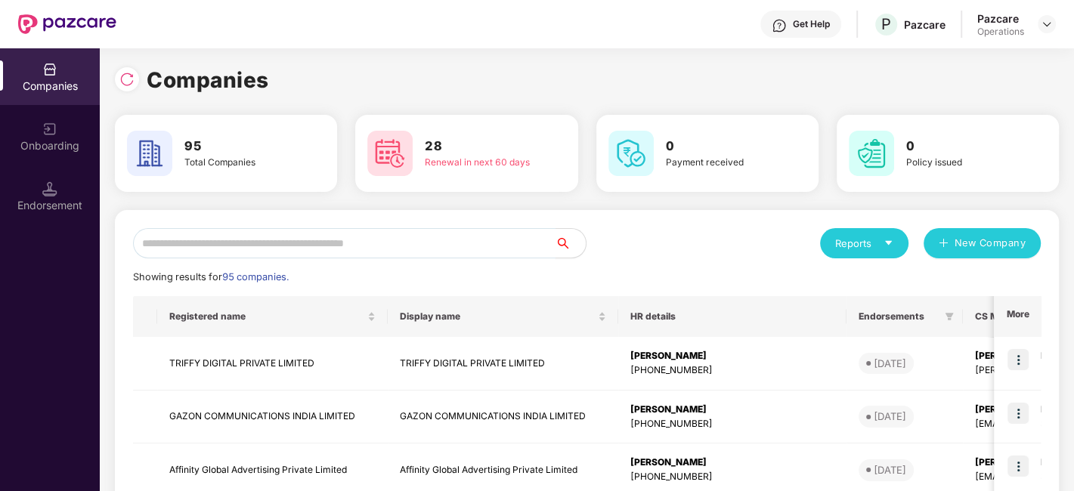
click at [268, 240] on input "text" at bounding box center [344, 243] width 422 height 30
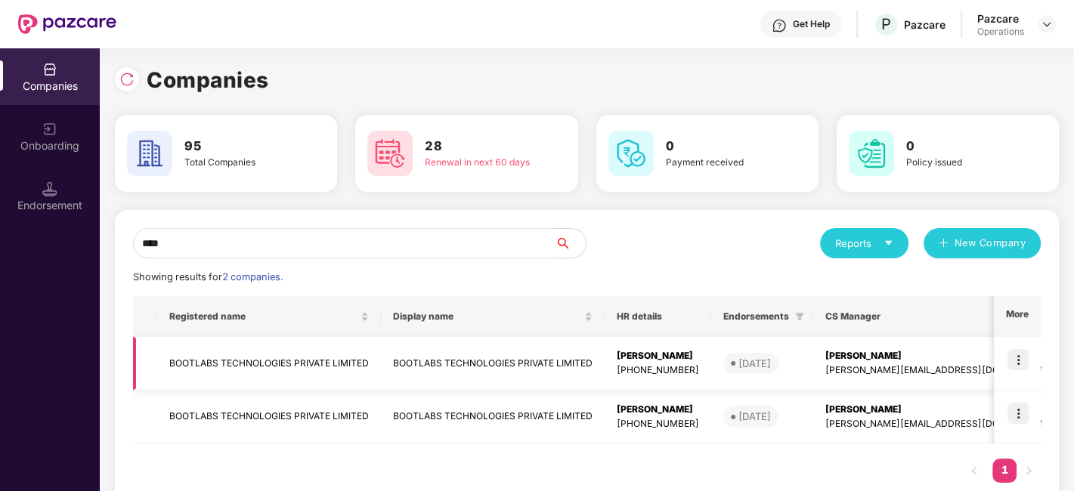
type input "****"
click at [231, 366] on td "BOOTLABS TECHNOLOGIES PRIVATE LIMITED" at bounding box center [269, 364] width 224 height 54
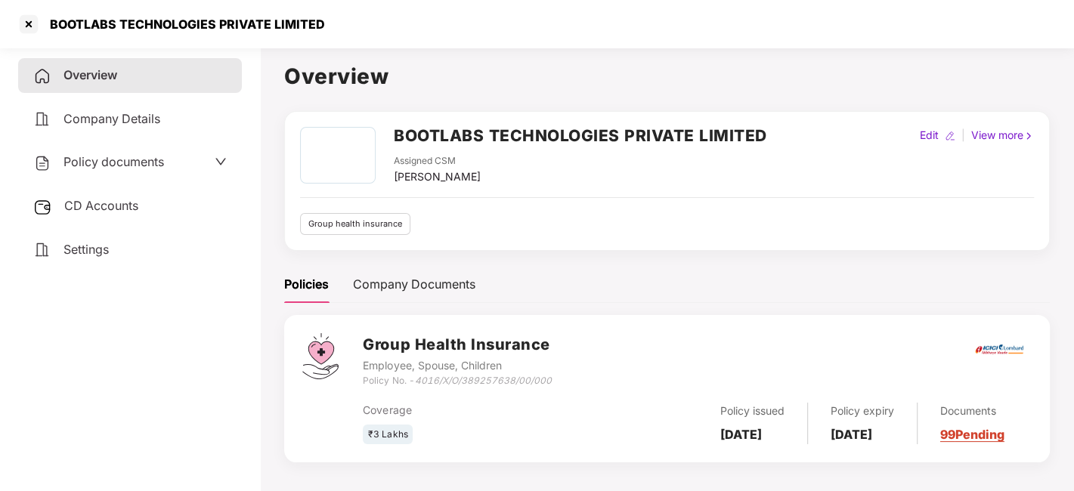
click at [104, 203] on span "CD Accounts" at bounding box center [101, 205] width 74 height 15
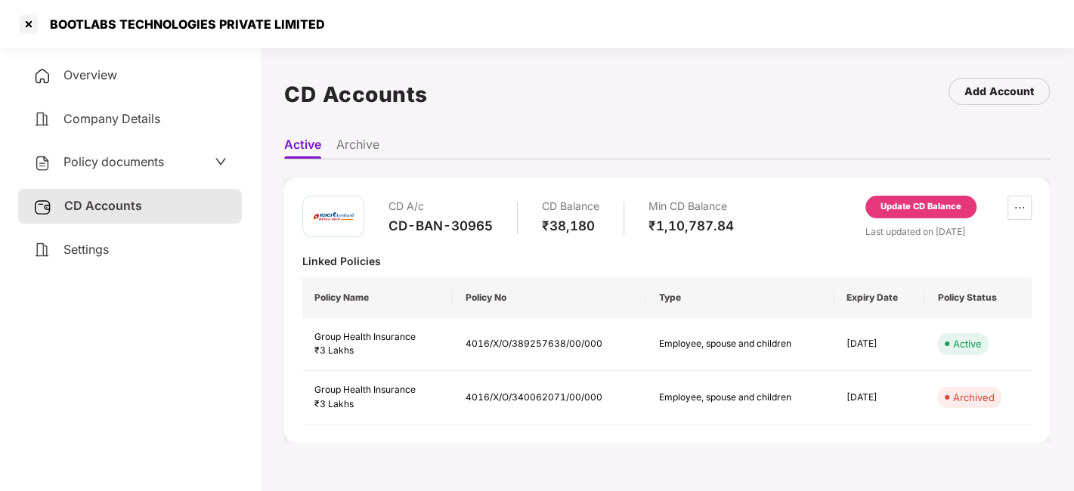
click at [896, 206] on div "Update CD Balance" at bounding box center [921, 207] width 81 height 14
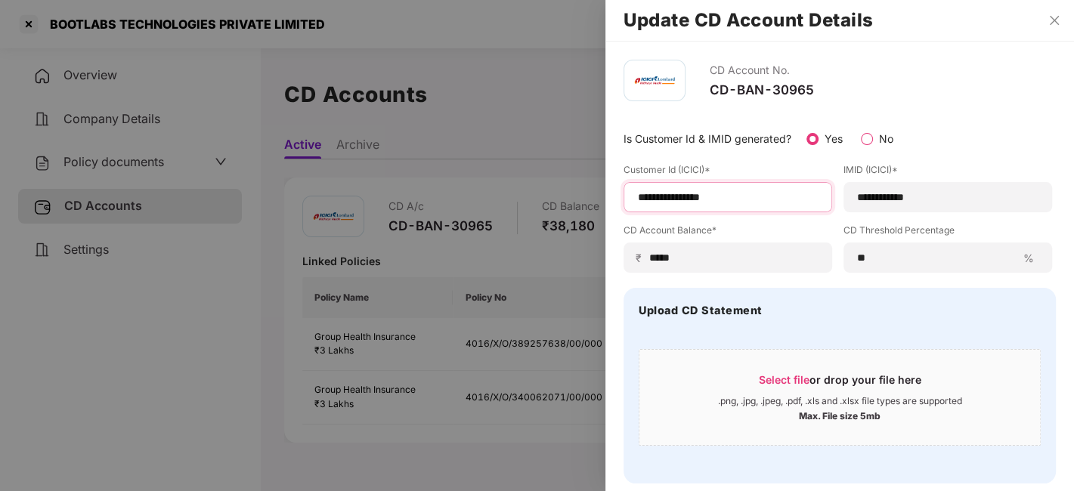
click at [766, 200] on input "**********" at bounding box center [727, 198] width 183 height 16
type input "**********"
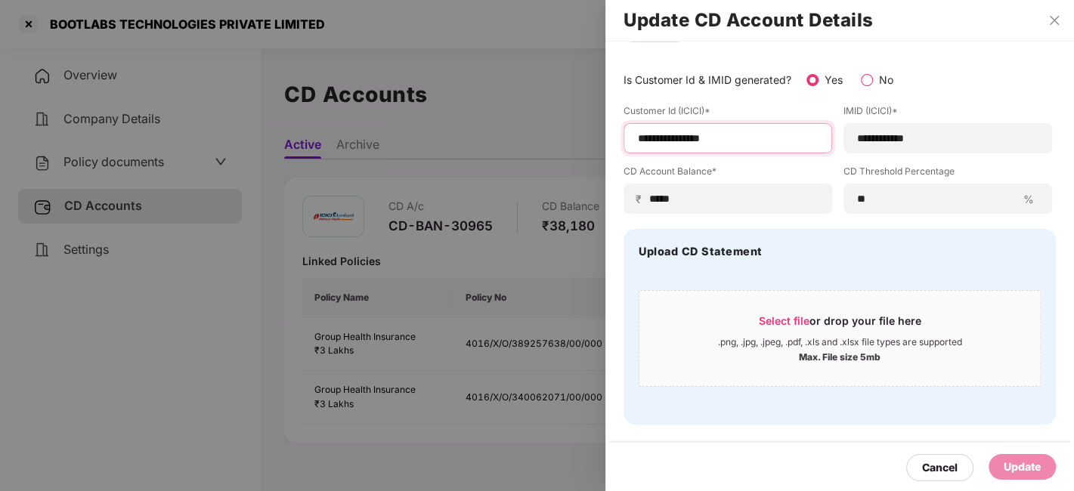
scroll to position [0, 0]
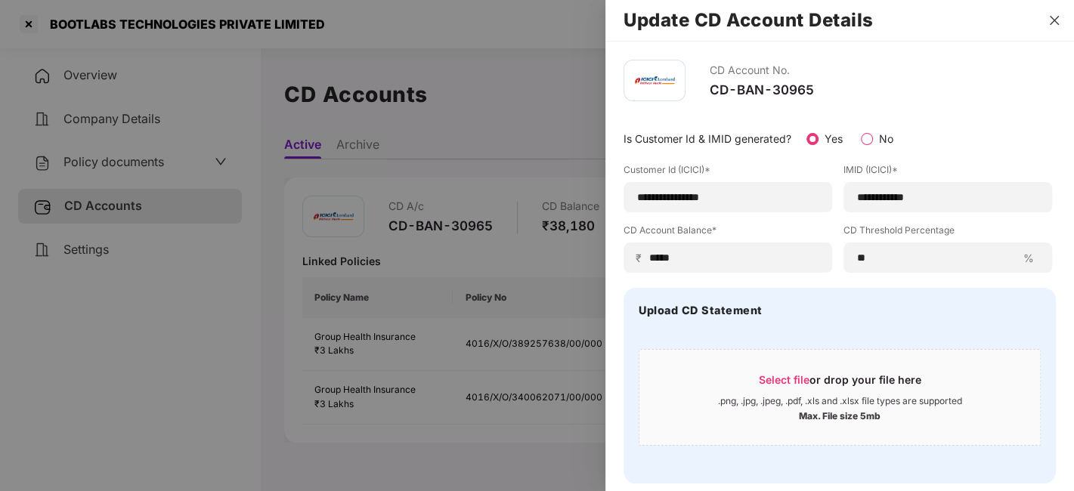
click at [1050, 25] on icon "close" at bounding box center [1054, 20] width 12 height 12
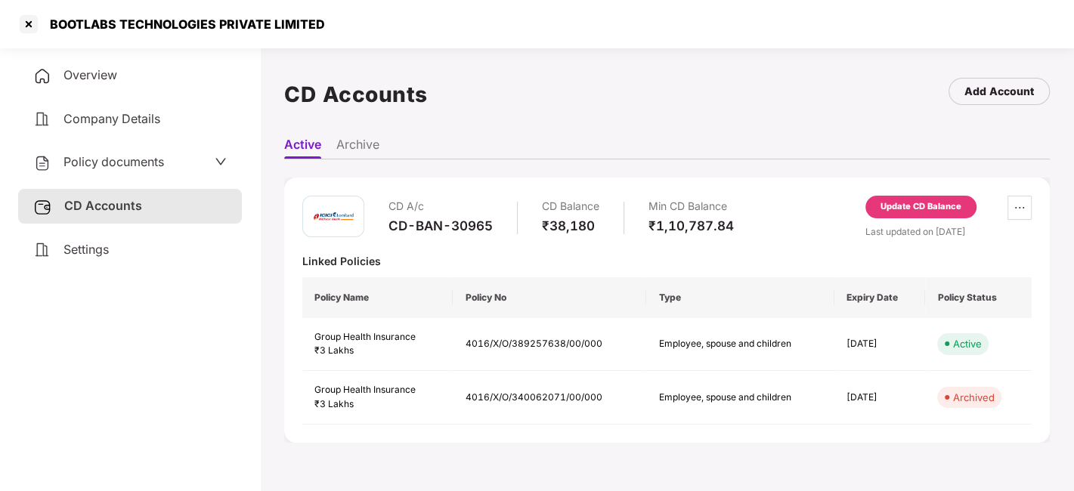
click at [925, 206] on div "Update CD Balance" at bounding box center [921, 207] width 81 height 14
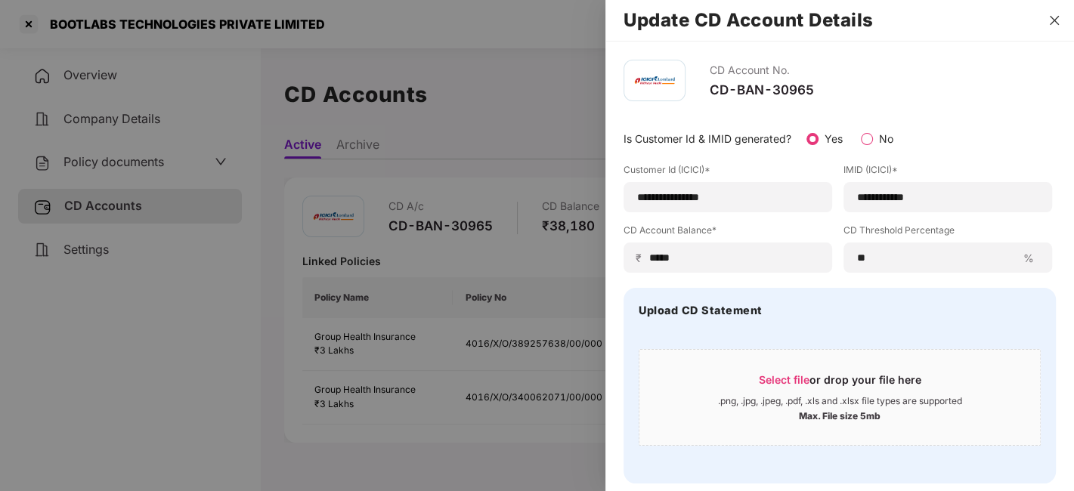
click at [1052, 18] on icon "close" at bounding box center [1054, 20] width 9 height 9
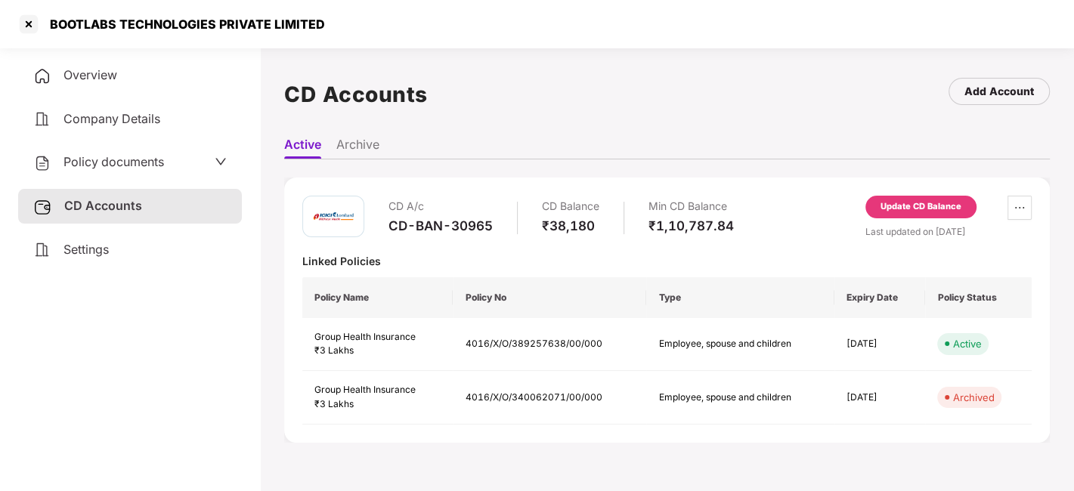
click at [143, 150] on div "Policy documents" at bounding box center [130, 162] width 224 height 35
click at [127, 168] on span "Policy documents" at bounding box center [113, 161] width 101 height 15
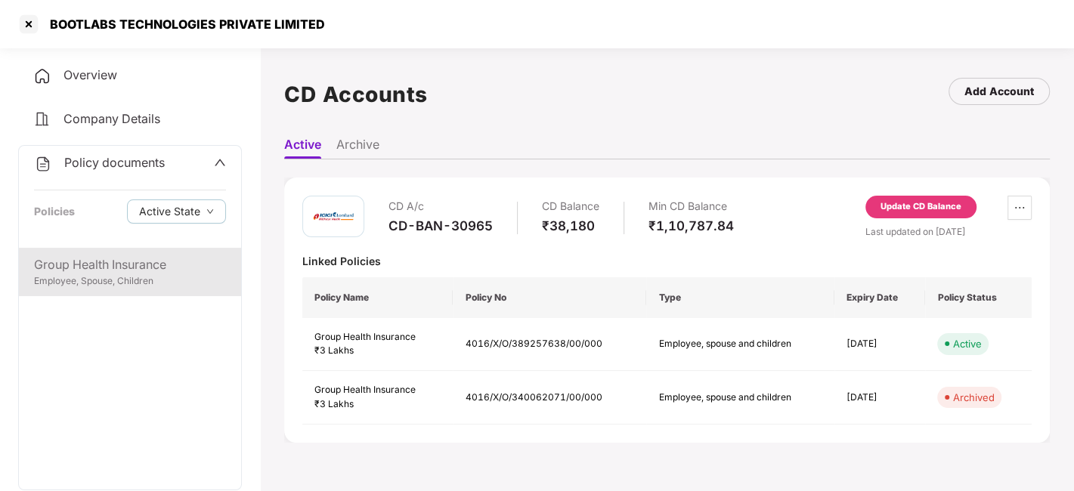
click at [97, 271] on div "Group Health Insurance" at bounding box center [130, 264] width 192 height 19
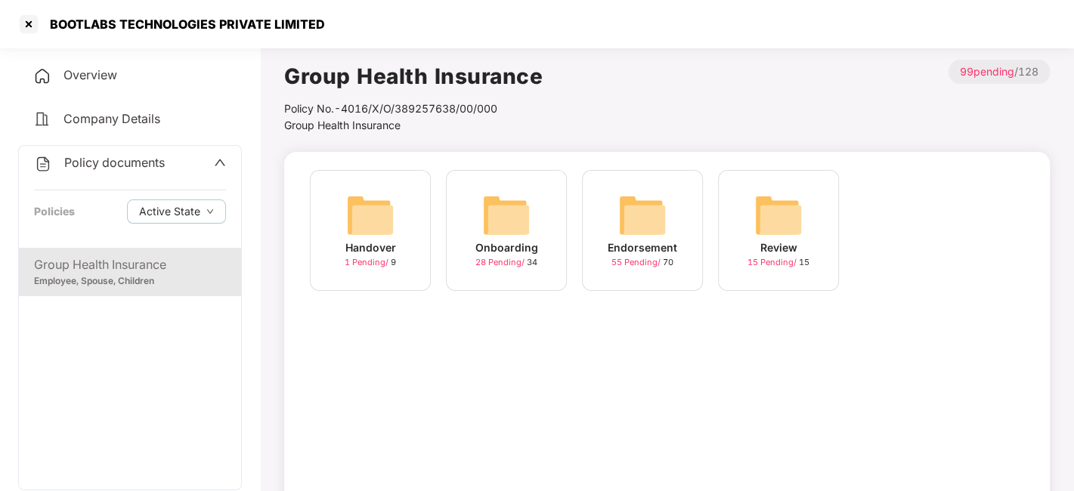
click at [647, 219] on img at bounding box center [642, 215] width 48 height 48
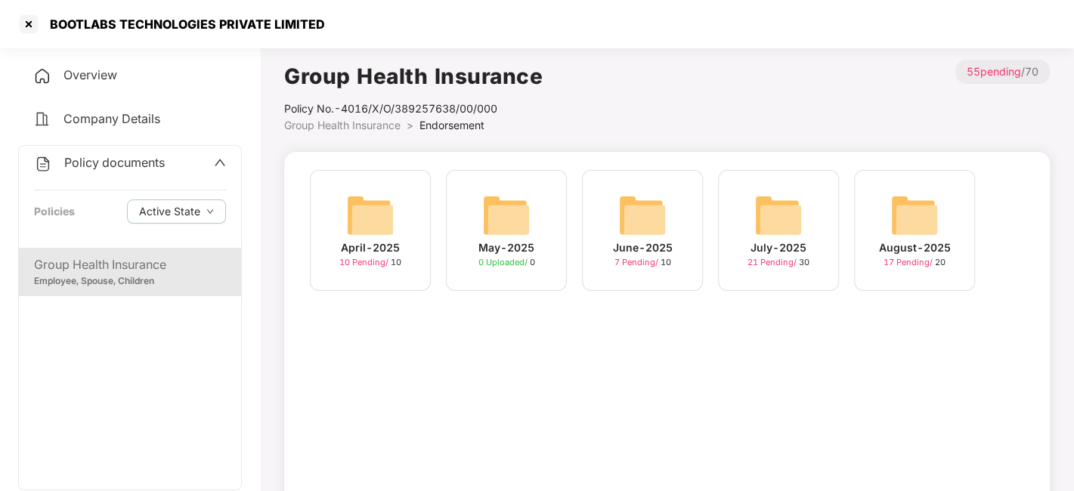
click at [889, 217] on div "August-2025 17 Pending / 20" at bounding box center [914, 230] width 121 height 121
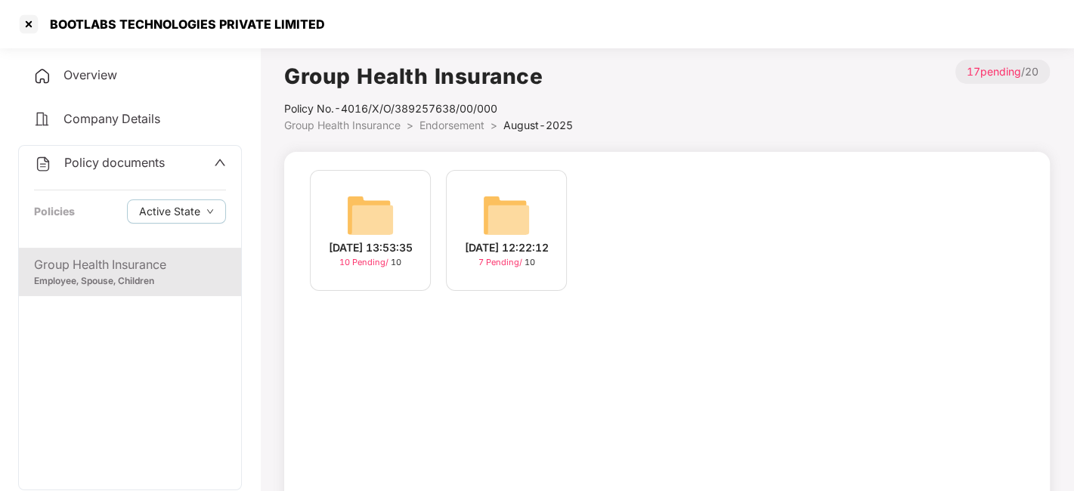
click at [393, 206] on img at bounding box center [370, 215] width 48 height 48
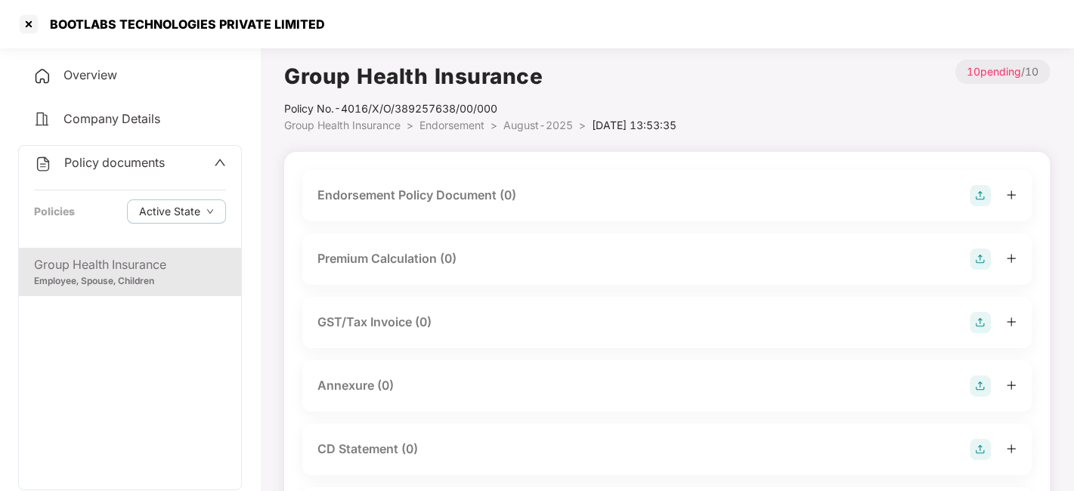
click at [544, 122] on span "August-2025" at bounding box center [538, 125] width 70 height 13
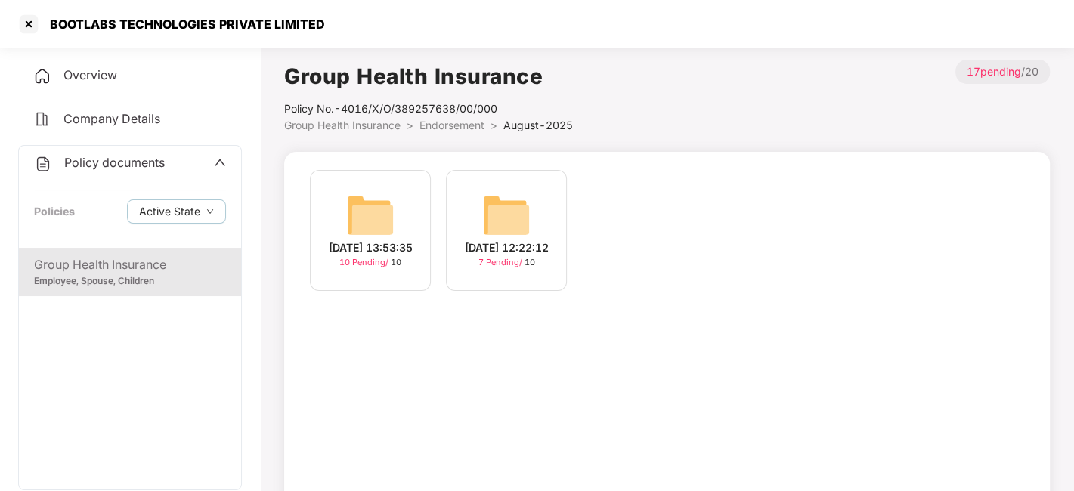
click at [511, 240] on div "[DATE] 12:22:12" at bounding box center [507, 248] width 84 height 17
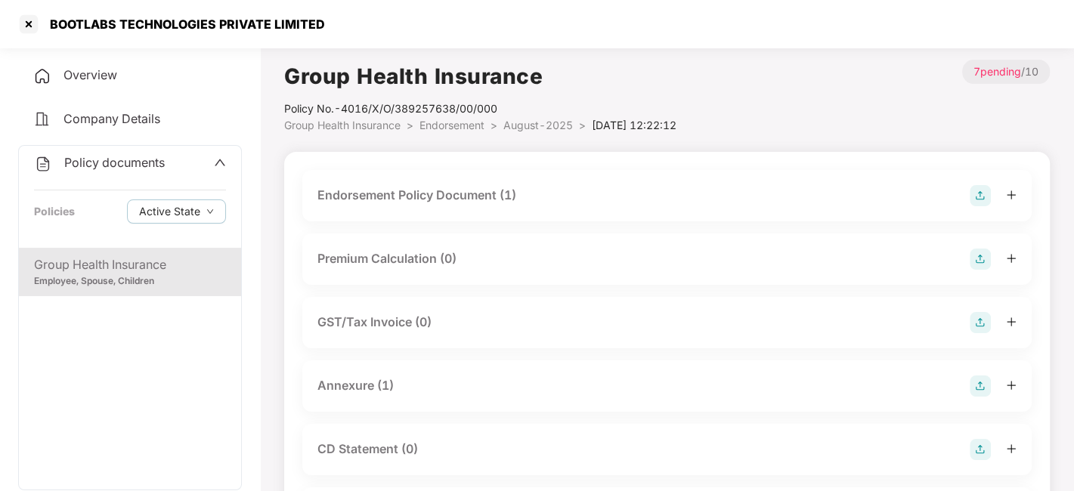
click at [512, 124] on span "August-2025" at bounding box center [538, 125] width 70 height 13
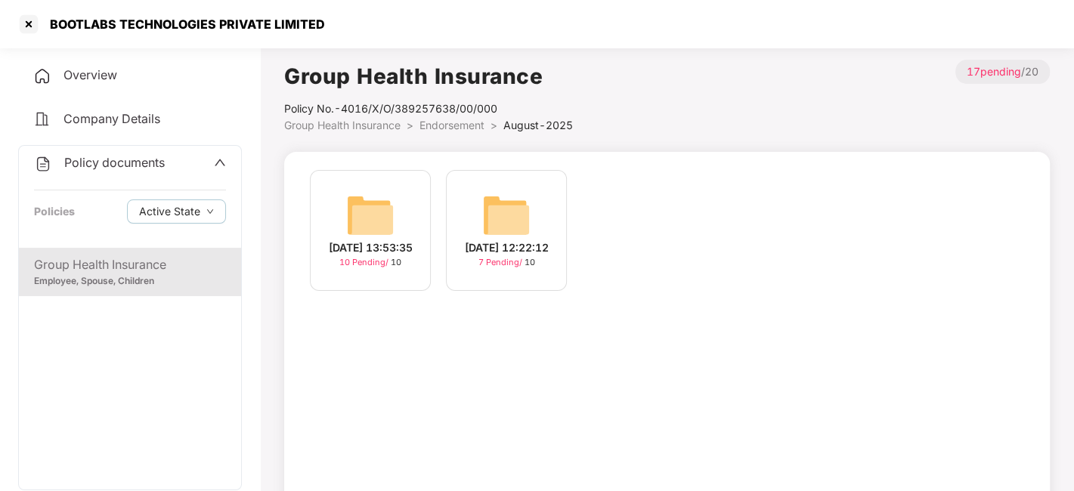
click at [442, 131] on span "Endorsement" at bounding box center [451, 125] width 65 height 13
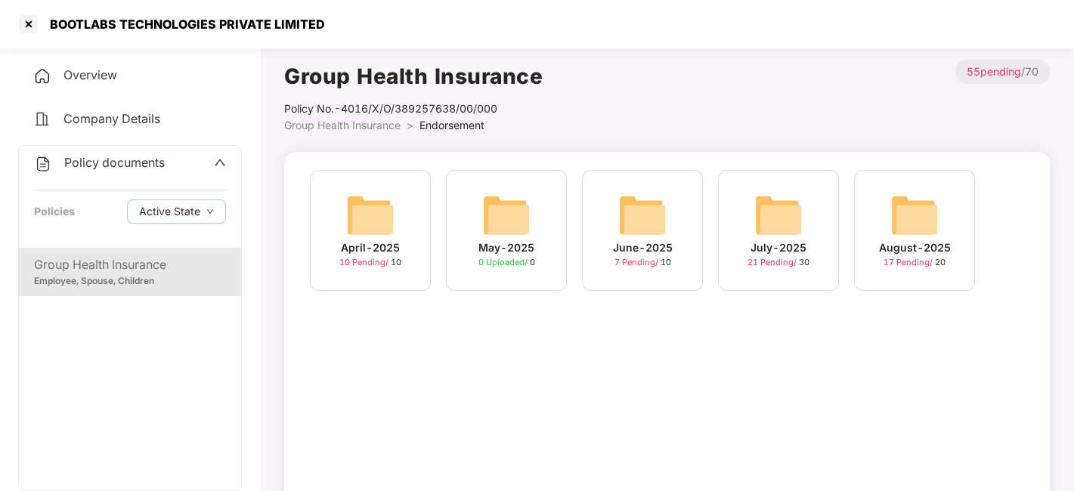
click at [100, 168] on span "Policy documents" at bounding box center [114, 162] width 101 height 15
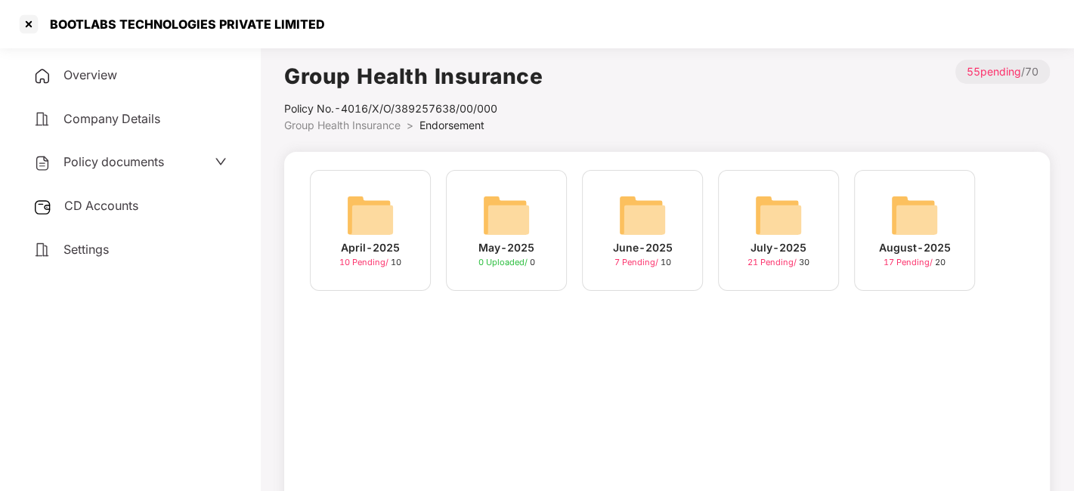
click at [104, 159] on span "Policy documents" at bounding box center [113, 161] width 101 height 15
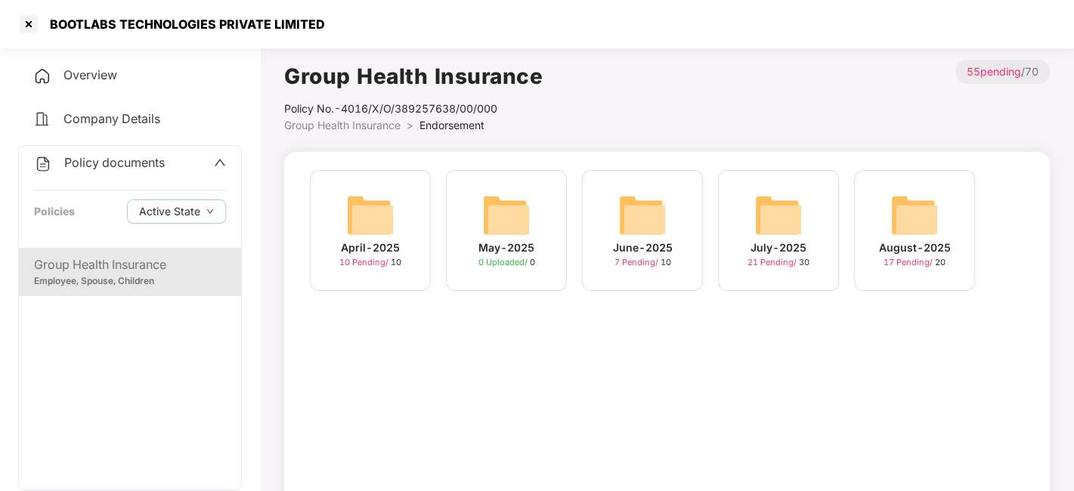
click at [104, 159] on span "Policy documents" at bounding box center [114, 162] width 101 height 15
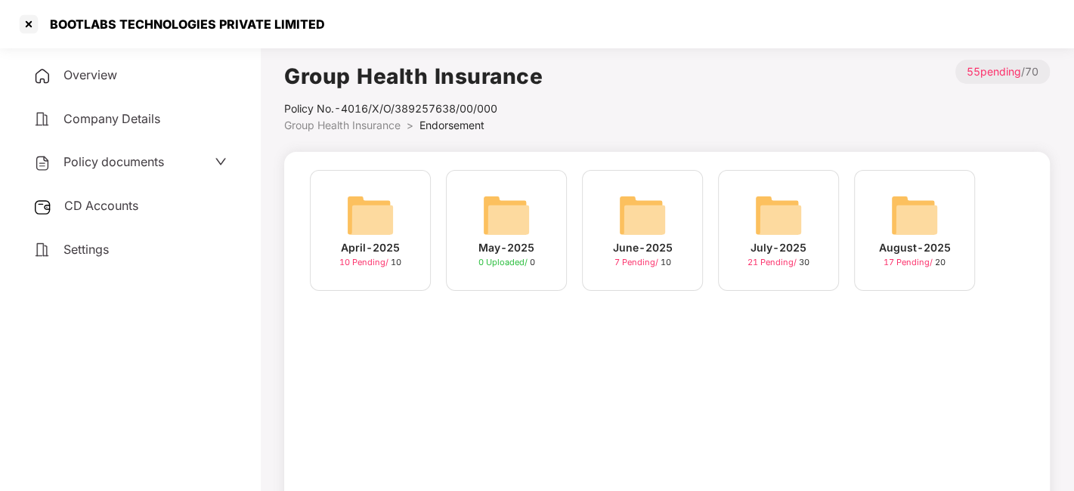
click at [107, 159] on span "Policy documents" at bounding box center [113, 161] width 101 height 15
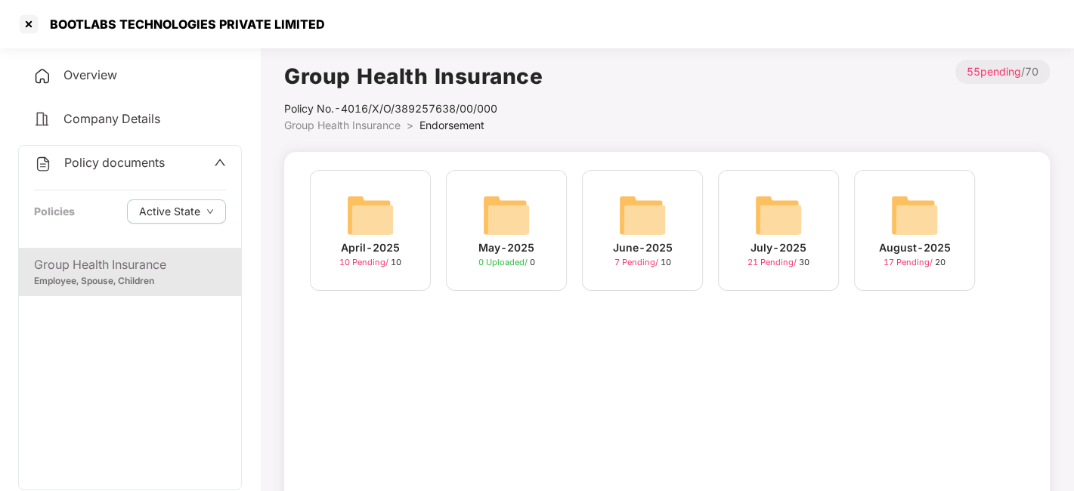
click at [123, 253] on div "Group Health Insurance Employee, Spouse, Children" at bounding box center [130, 272] width 222 height 48
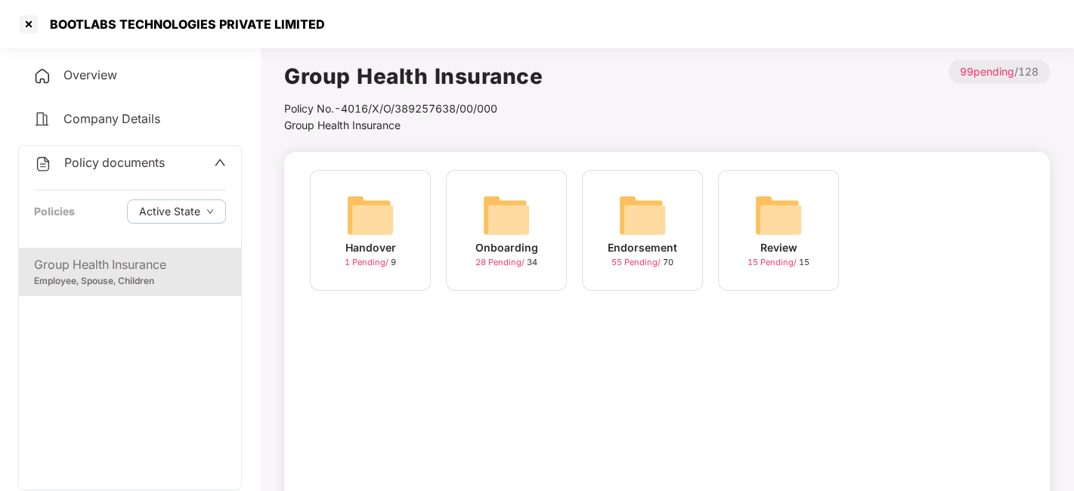
click at [520, 210] on img at bounding box center [506, 215] width 48 height 48
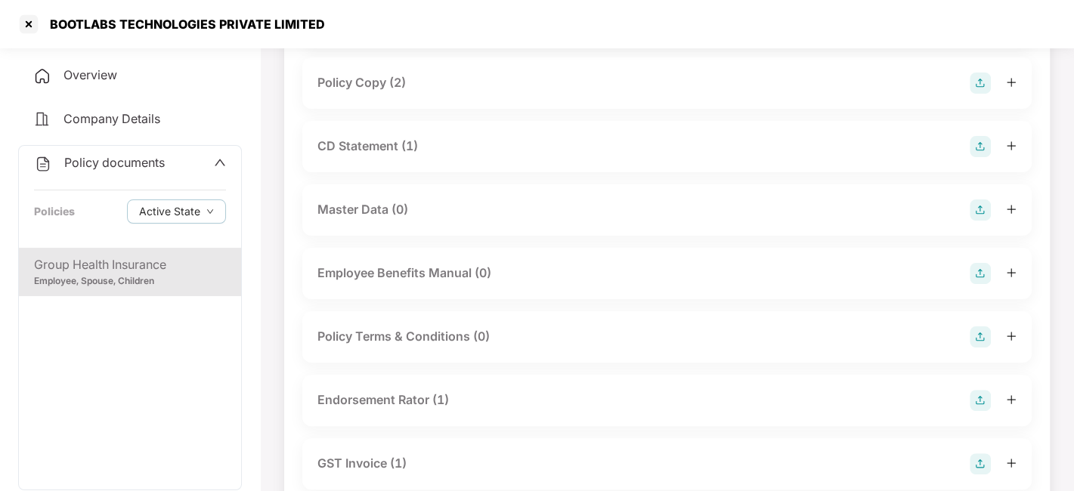
scroll to position [177, 0]
click at [373, 147] on div "CD Statement (1)" at bounding box center [367, 145] width 101 height 19
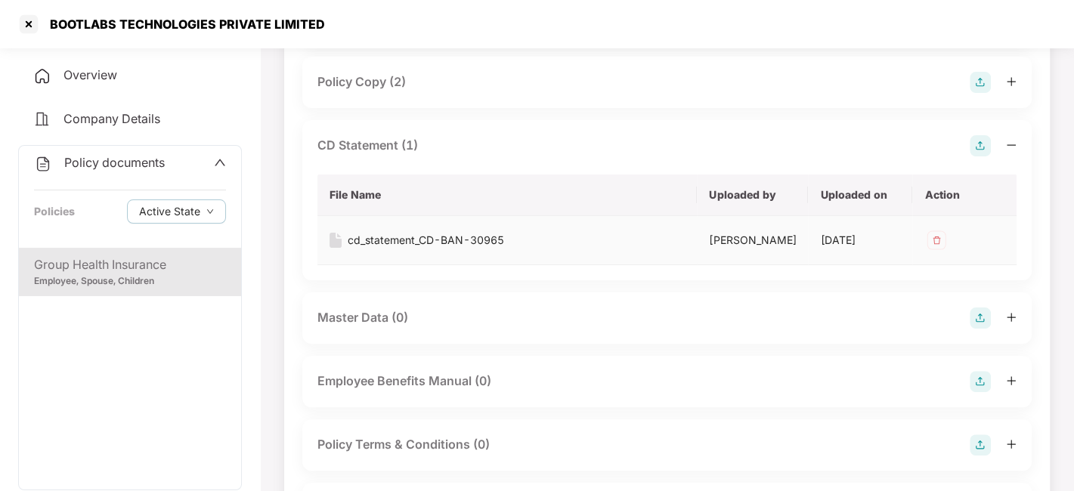
click at [420, 238] on div "cd_statement_CD-BAN-30965" at bounding box center [426, 240] width 156 height 17
click at [27, 24] on div at bounding box center [29, 24] width 24 height 24
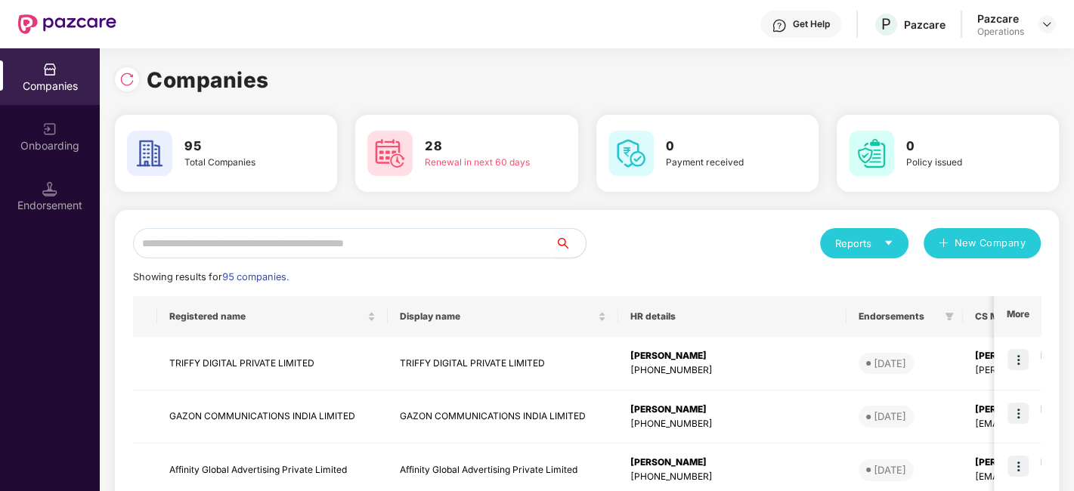
scroll to position [0, 0]
click at [274, 247] on input "text" at bounding box center [344, 243] width 422 height 30
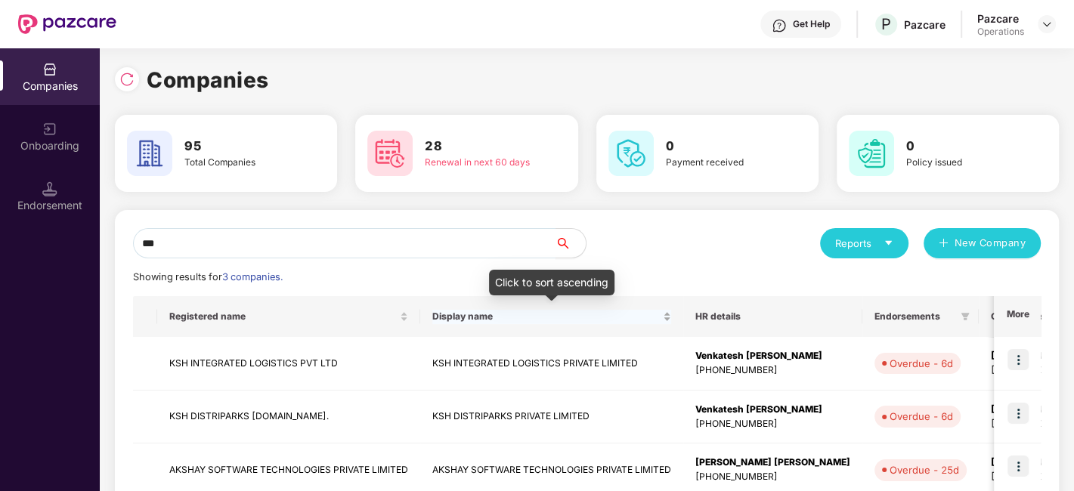
scroll to position [19, 0]
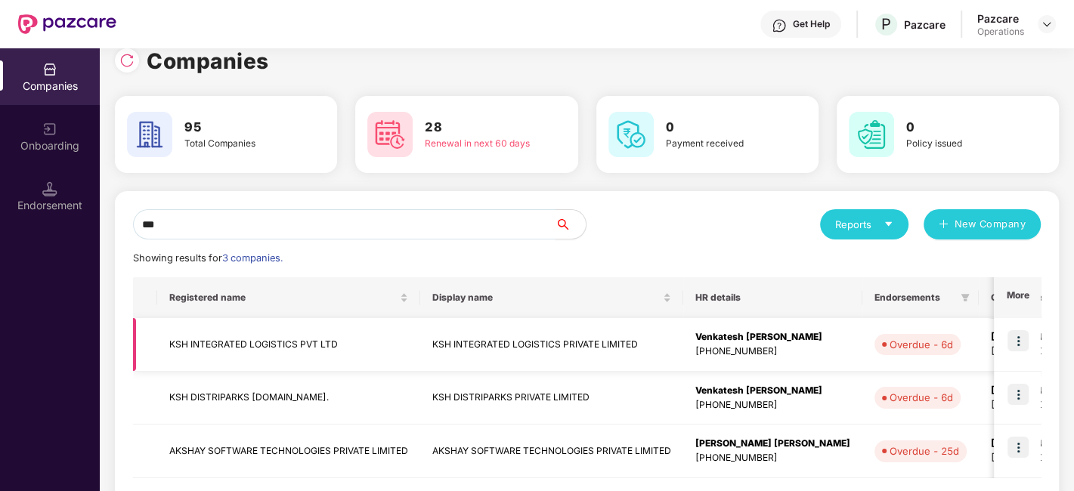
type input "***"
click at [1023, 339] on img at bounding box center [1017, 340] width 21 height 21
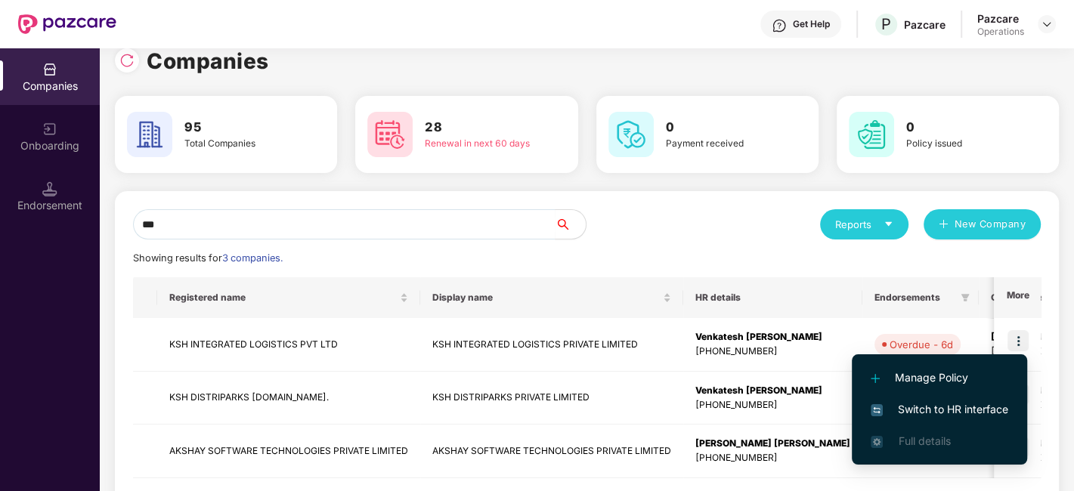
click at [613, 247] on div "*** Reports New Company Showing results for 3 companies. Registered name Displa…" at bounding box center [587, 370] width 908 height 323
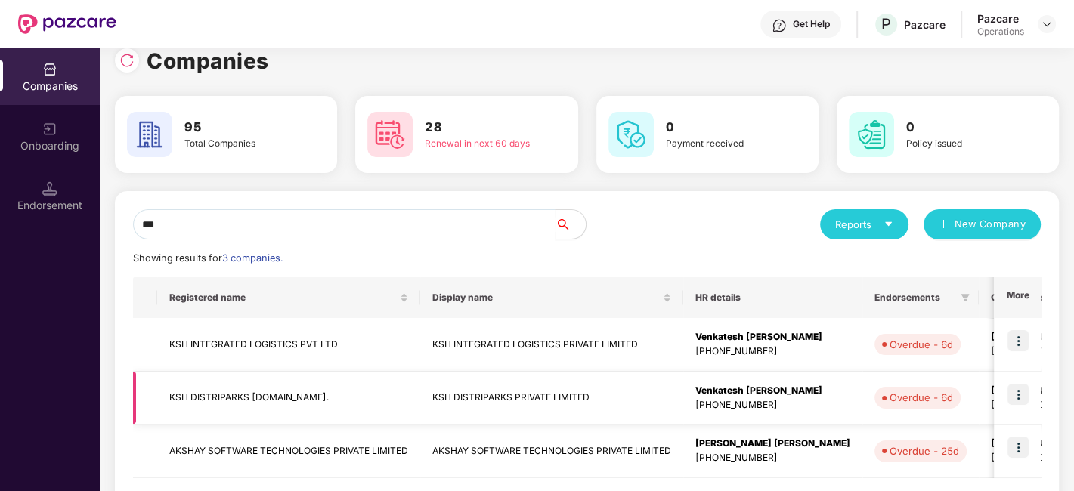
click at [1017, 394] on img at bounding box center [1017, 394] width 21 height 21
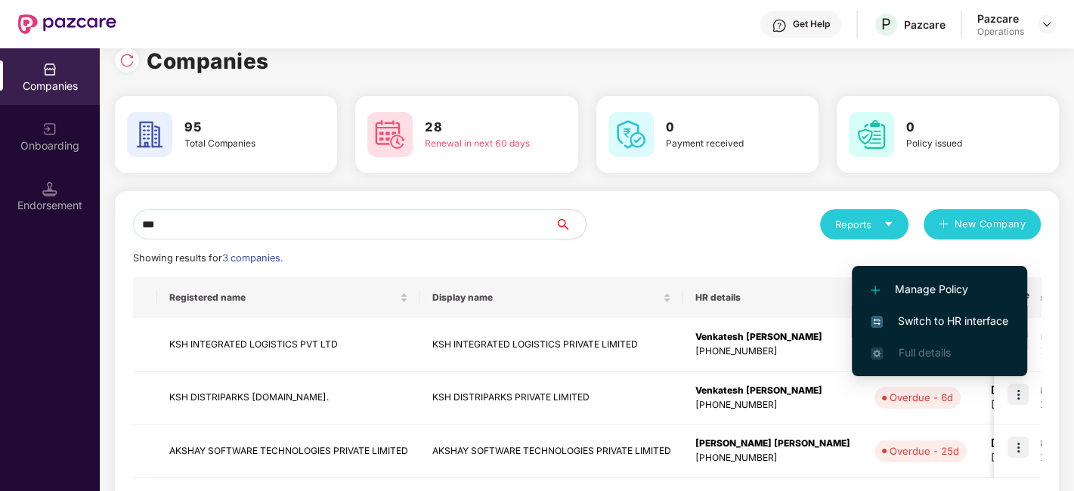
click at [915, 320] on span "Switch to HR interface" at bounding box center [940, 321] width 138 height 17
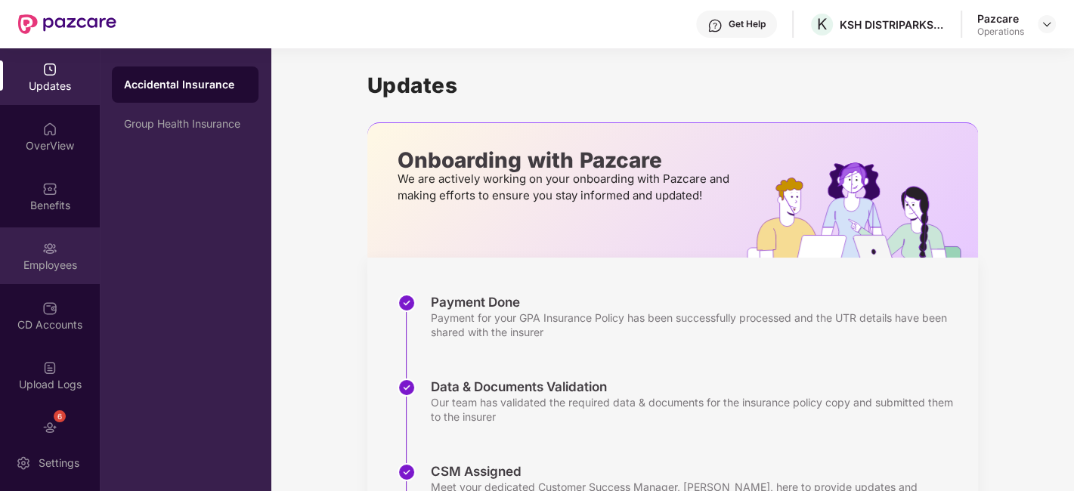
scroll to position [91, 0]
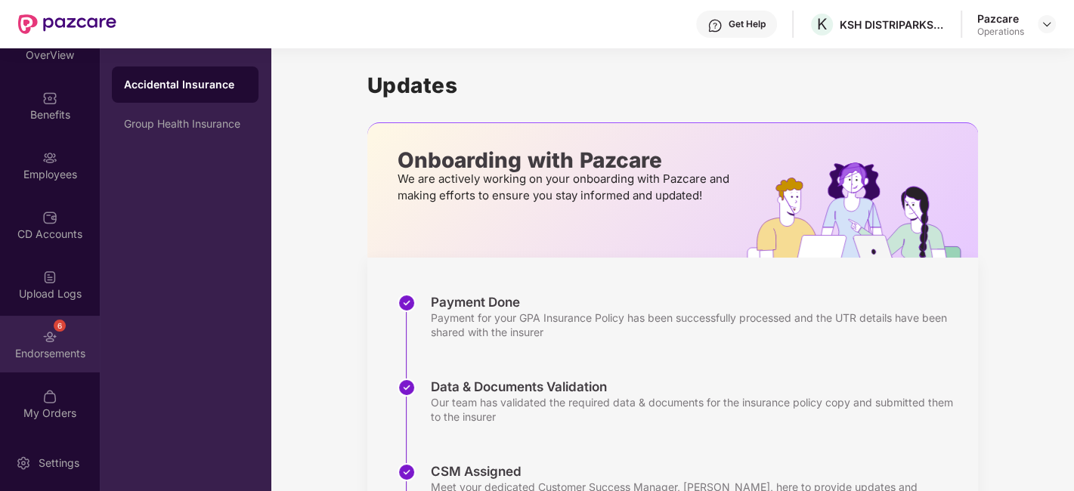
click at [45, 324] on div "6 Endorsements" at bounding box center [50, 344] width 100 height 57
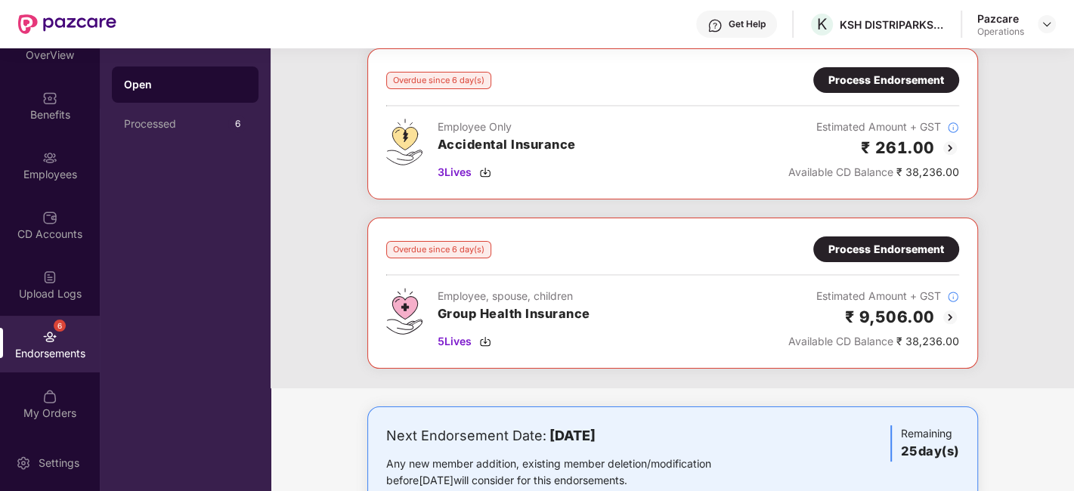
scroll to position [95, 0]
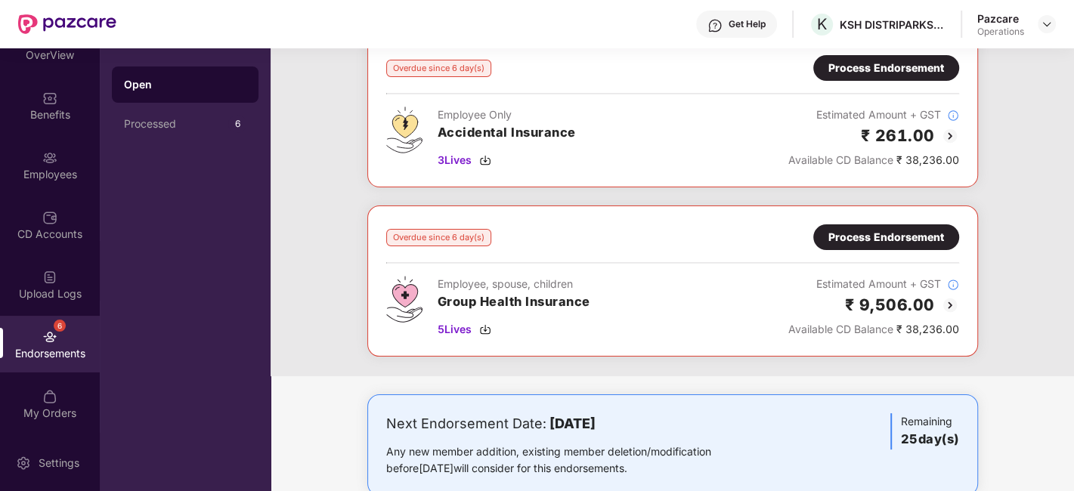
click at [827, 236] on div "Process Endorsement" at bounding box center [886, 237] width 146 height 26
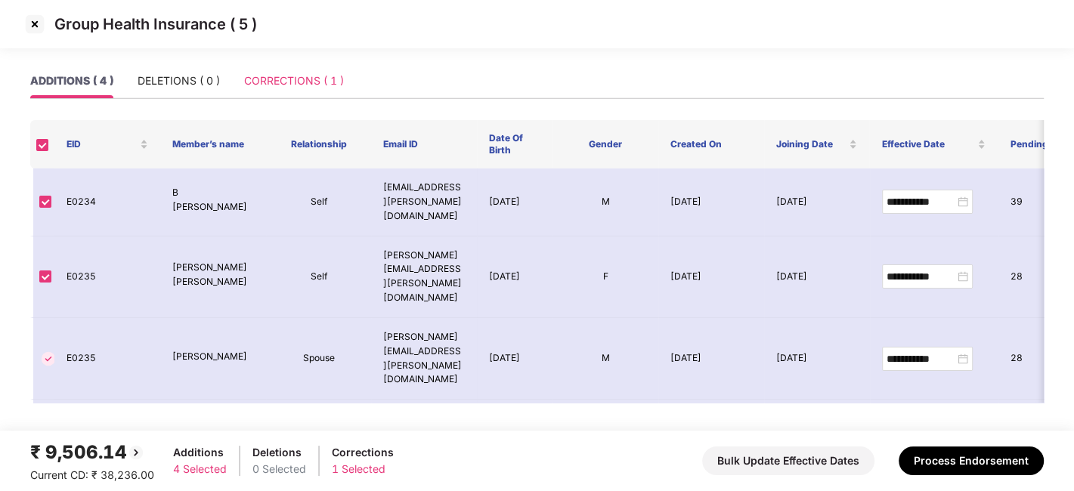
click at [271, 68] on div "CORRECTIONS ( 1 )" at bounding box center [294, 80] width 100 height 35
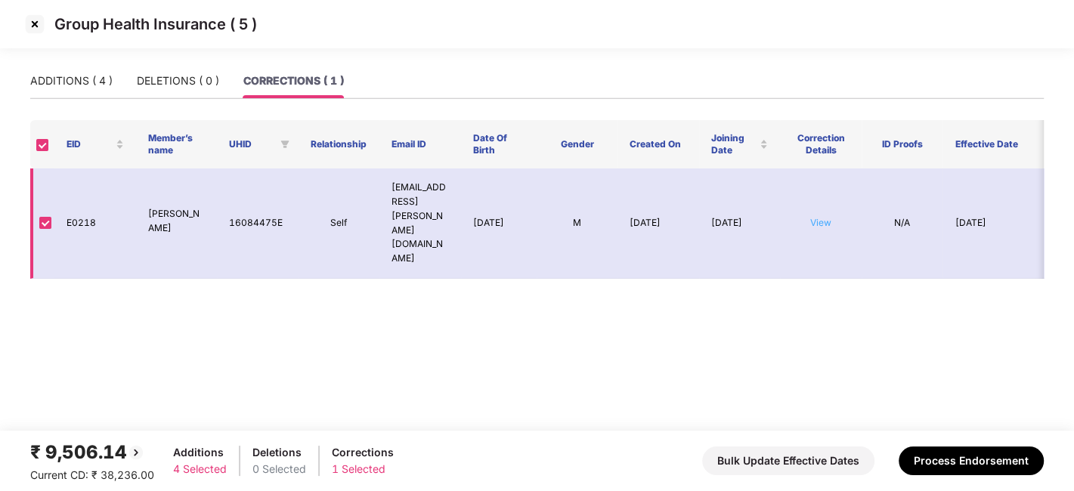
click at [814, 217] on link "View" at bounding box center [820, 222] width 21 height 11
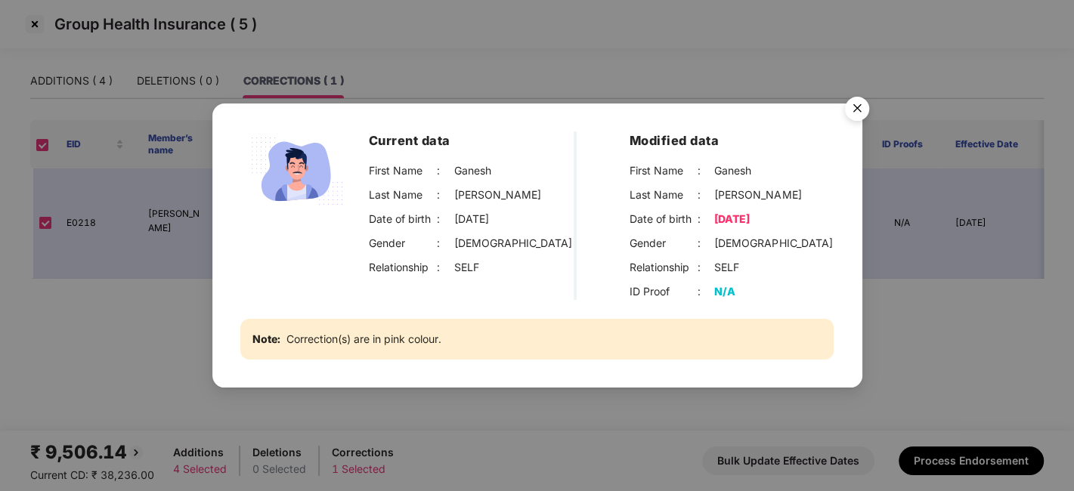
click at [860, 101] on img "Close" at bounding box center [857, 111] width 42 height 42
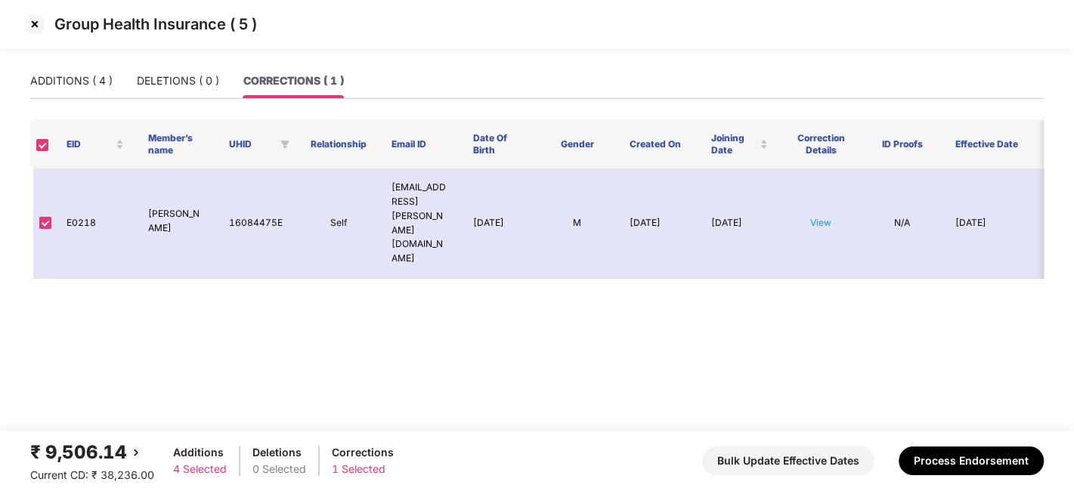
click at [38, 24] on img at bounding box center [35, 24] width 24 height 24
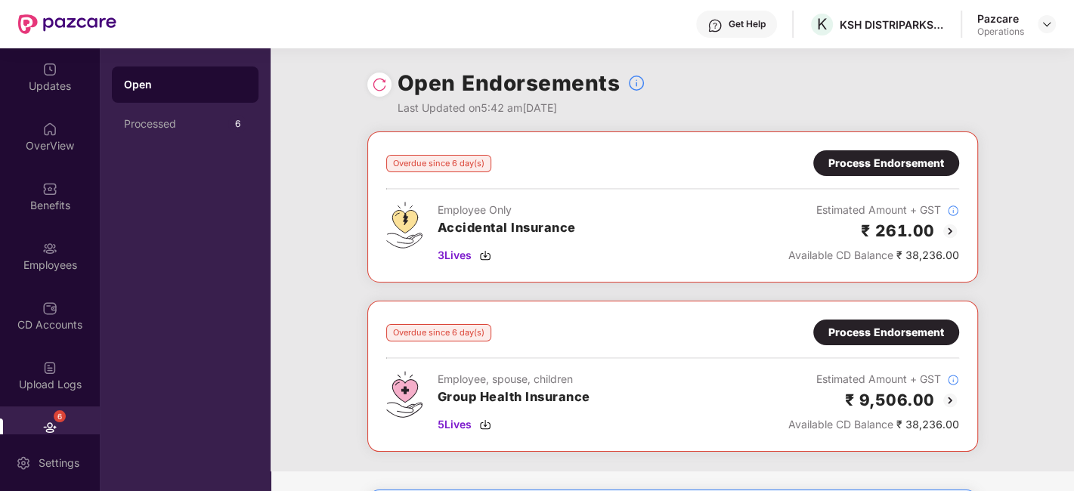
click at [899, 161] on div "Process Endorsement" at bounding box center [886, 163] width 116 height 17
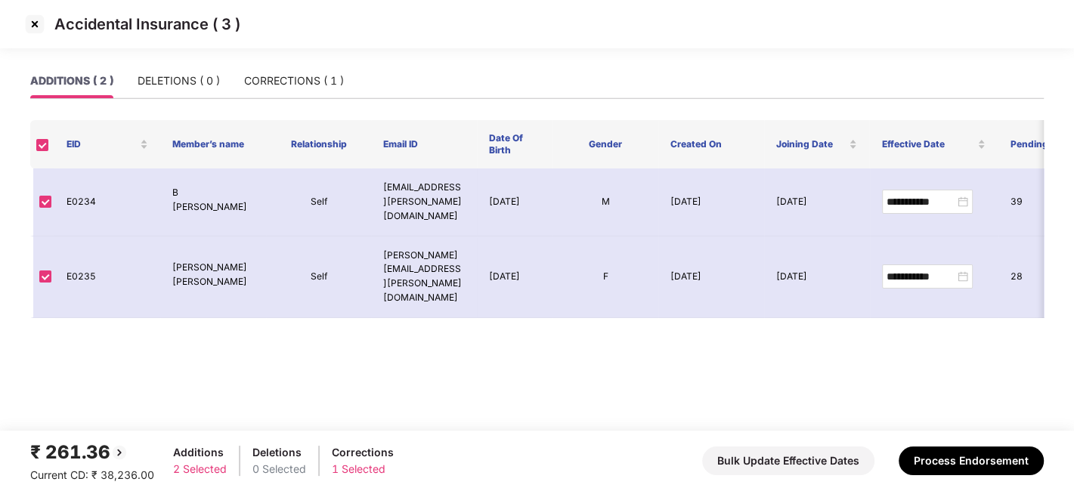
click at [34, 25] on img at bounding box center [35, 24] width 24 height 24
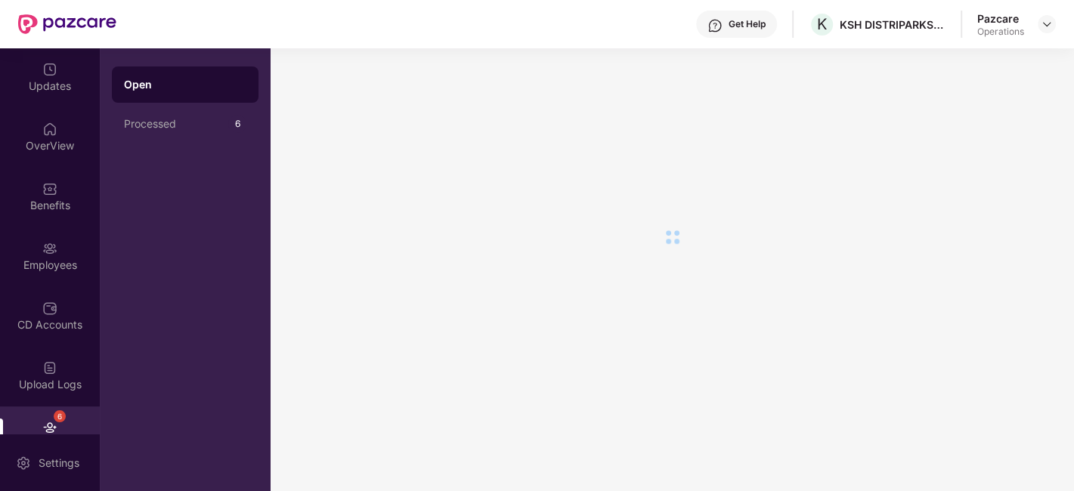
click at [364, 296] on div at bounding box center [672, 269] width 803 height 443
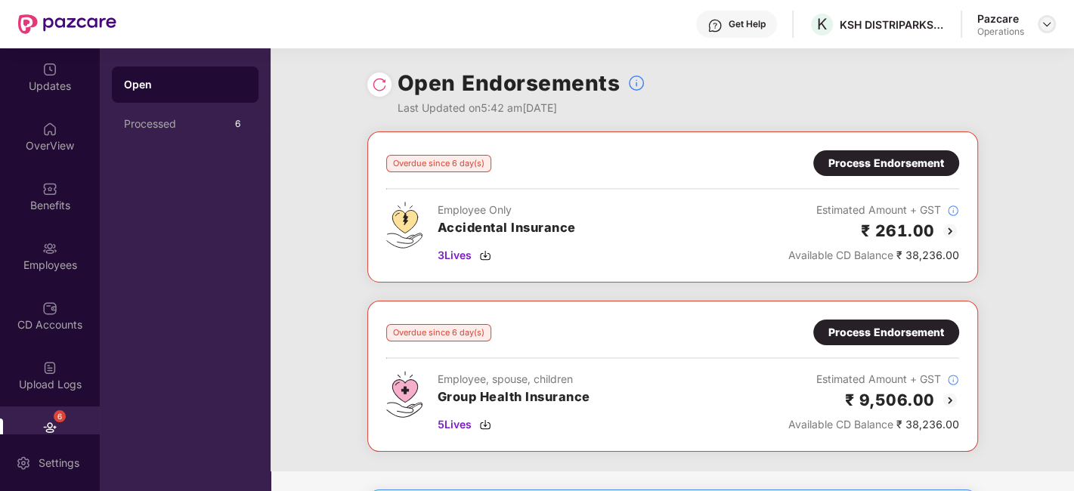
click at [1047, 27] on img at bounding box center [1047, 24] width 12 height 12
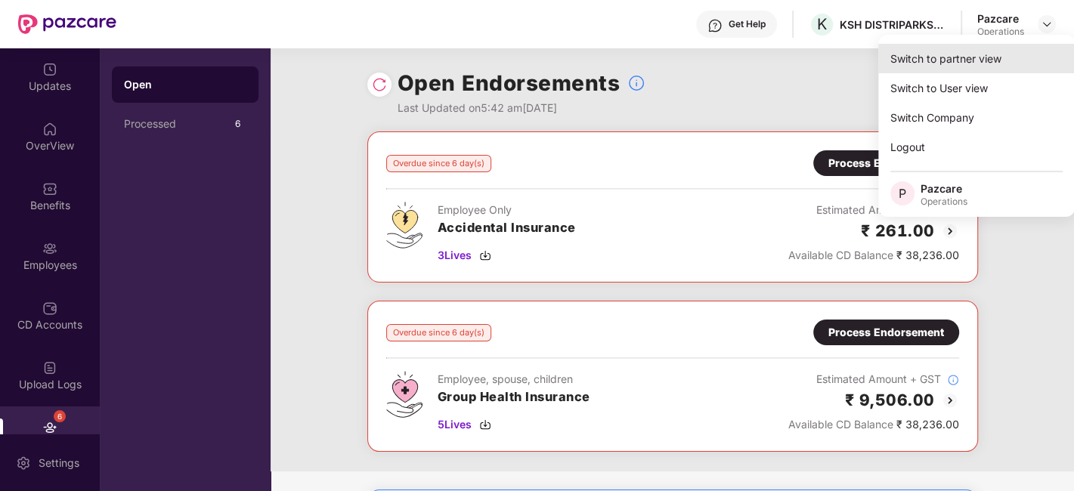
click at [942, 56] on div "Switch to partner view" at bounding box center [976, 58] width 197 height 29
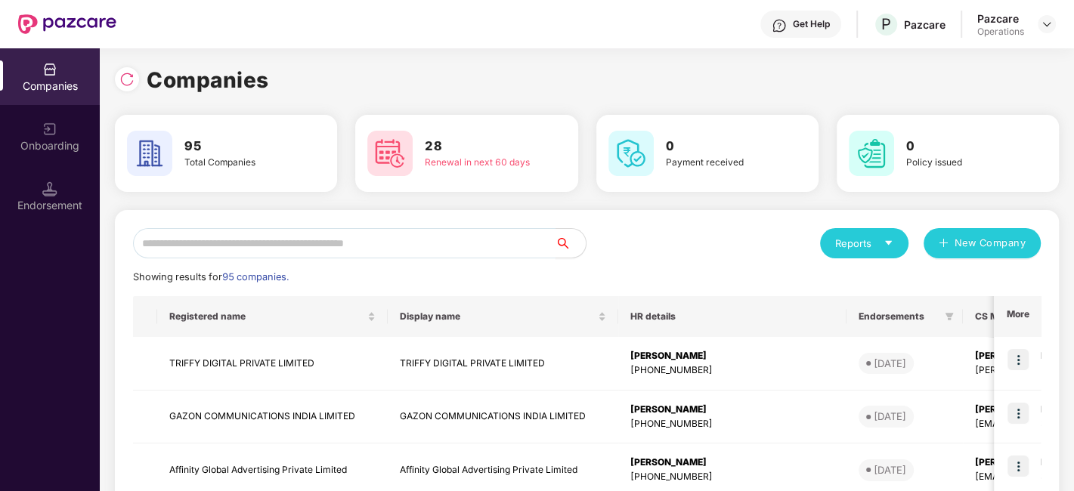
click at [491, 249] on input "text" at bounding box center [344, 243] width 422 height 30
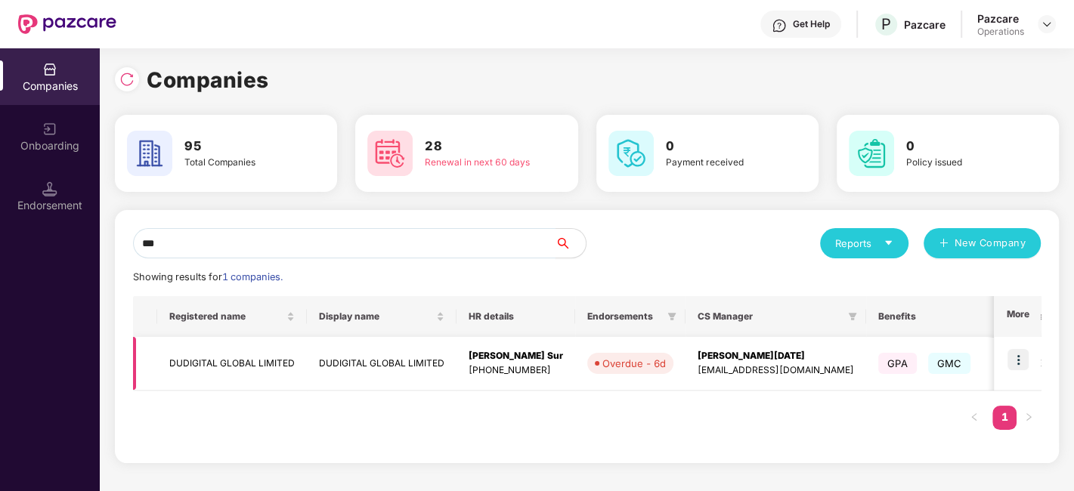
type input "***"
click at [1024, 354] on img at bounding box center [1017, 359] width 21 height 21
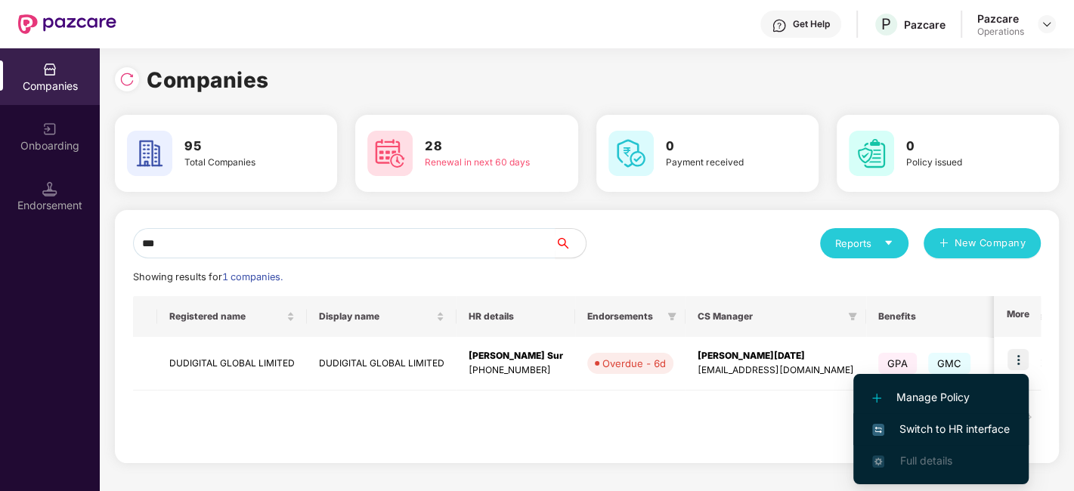
click at [942, 434] on span "Switch to HR interface" at bounding box center [941, 429] width 138 height 17
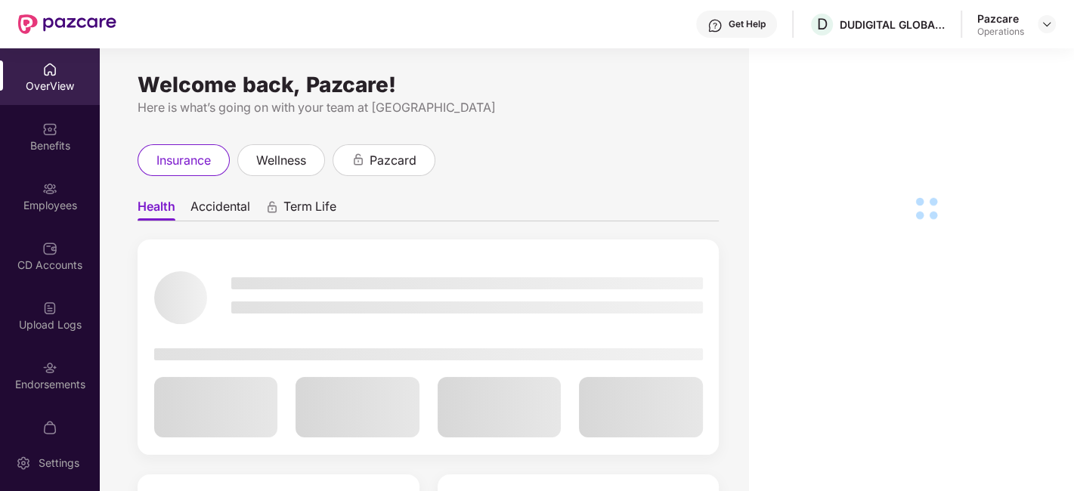
scroll to position [31, 0]
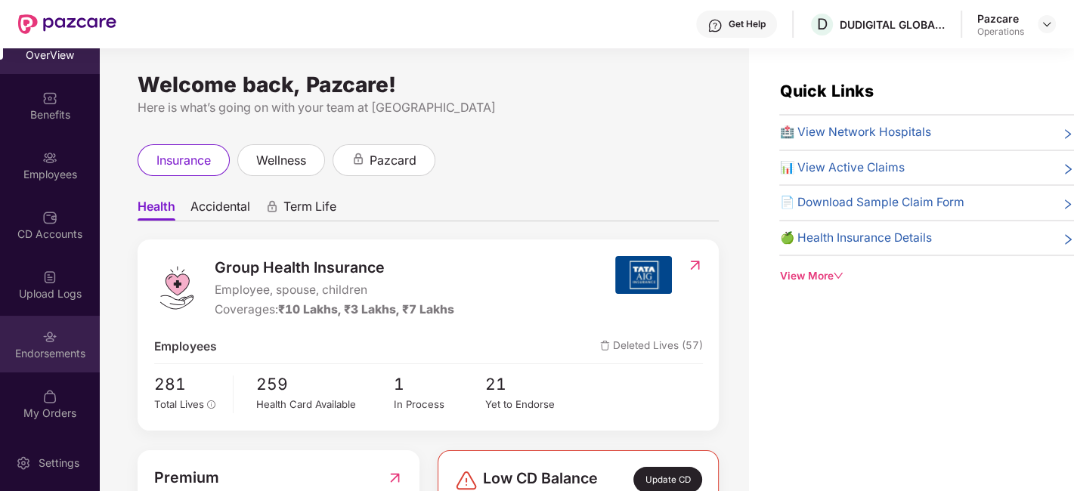
click at [39, 333] on div "Endorsements" at bounding box center [50, 344] width 100 height 57
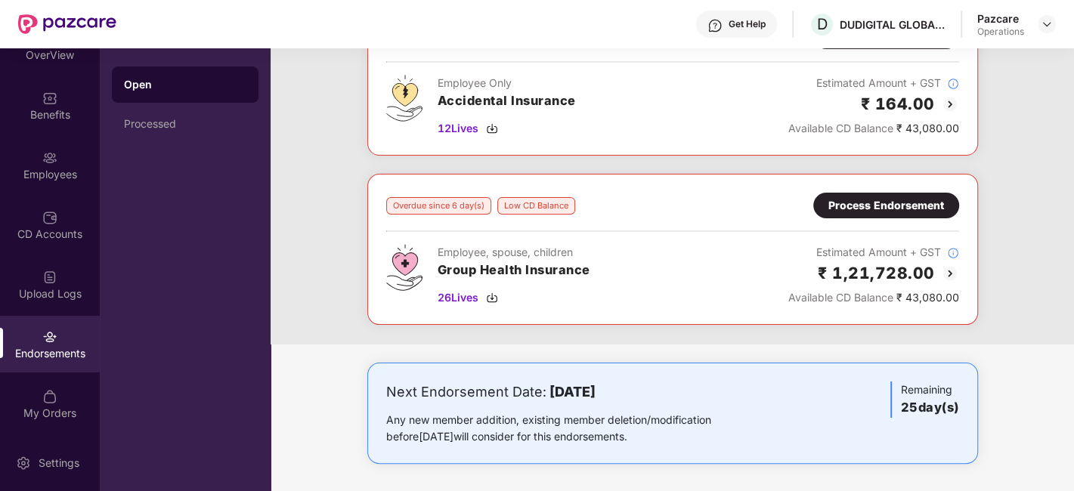
scroll to position [0, 0]
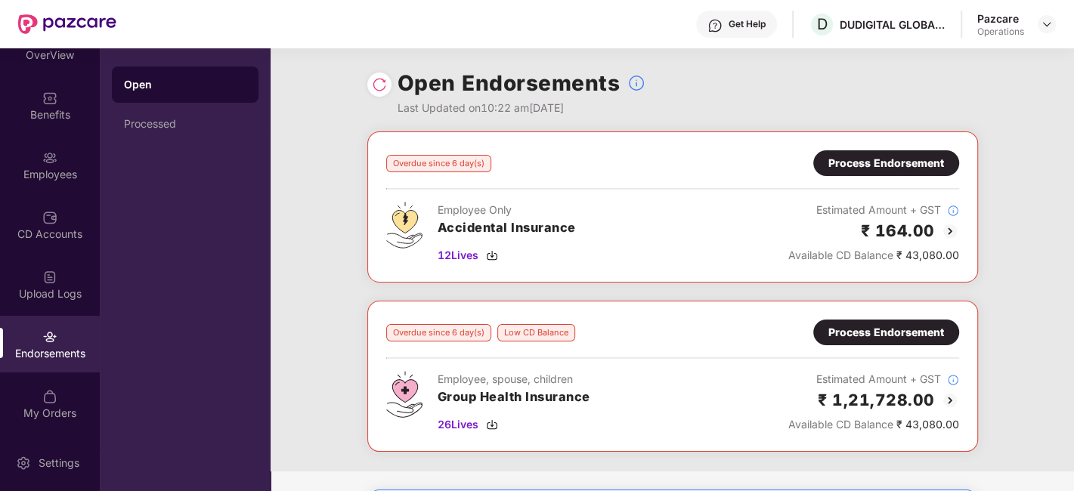
click at [862, 328] on div "Process Endorsement" at bounding box center [886, 332] width 116 height 17
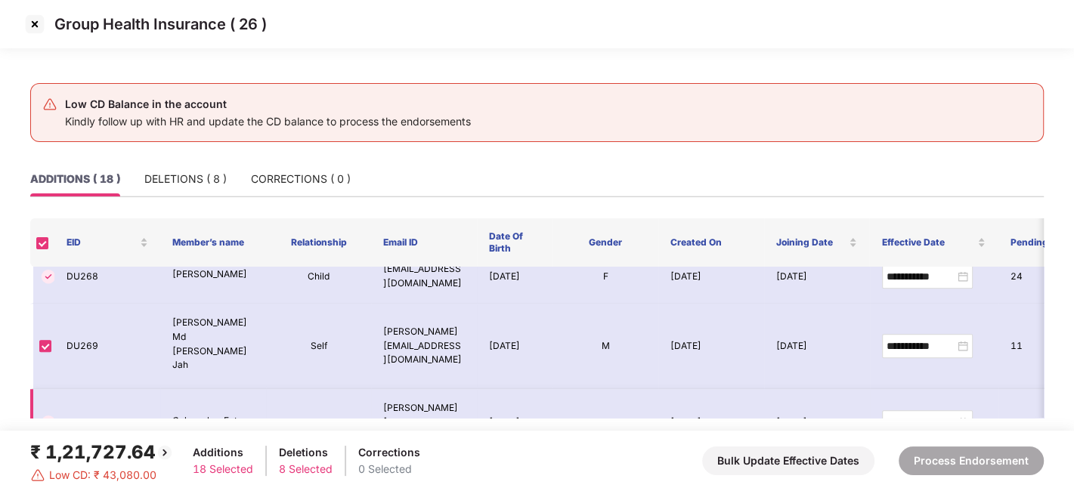
scroll to position [809, 0]
click at [29, 26] on img at bounding box center [35, 24] width 24 height 24
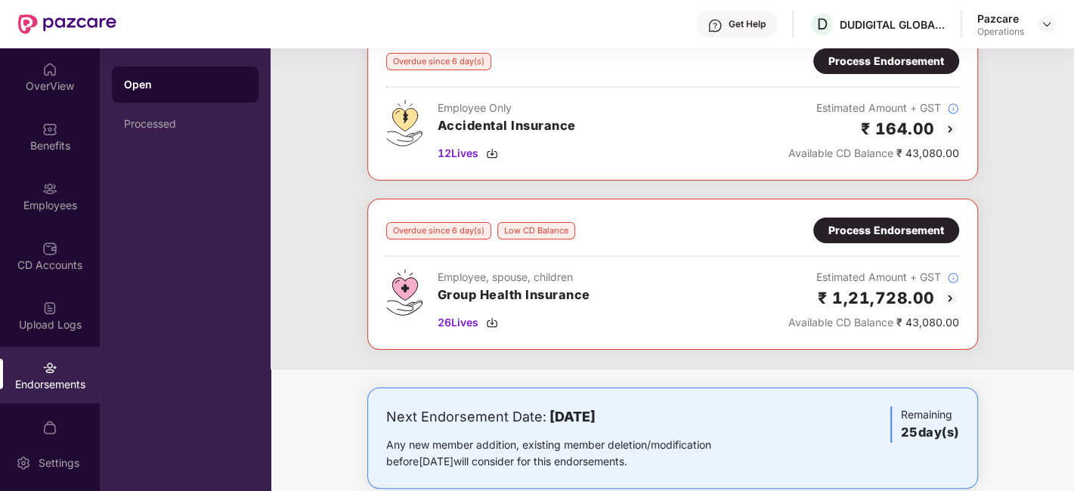
scroll to position [0, 0]
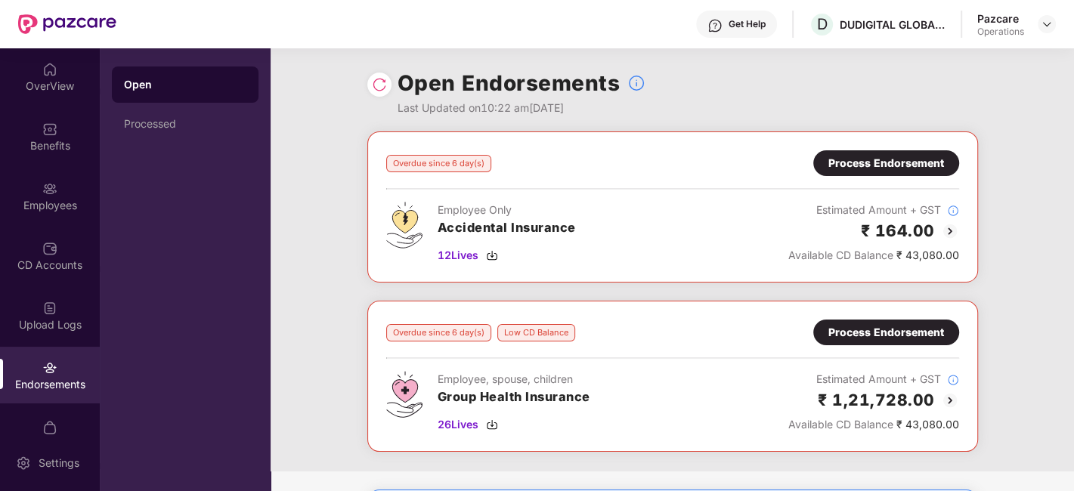
click at [864, 162] on div "Process Endorsement" at bounding box center [886, 163] width 116 height 17
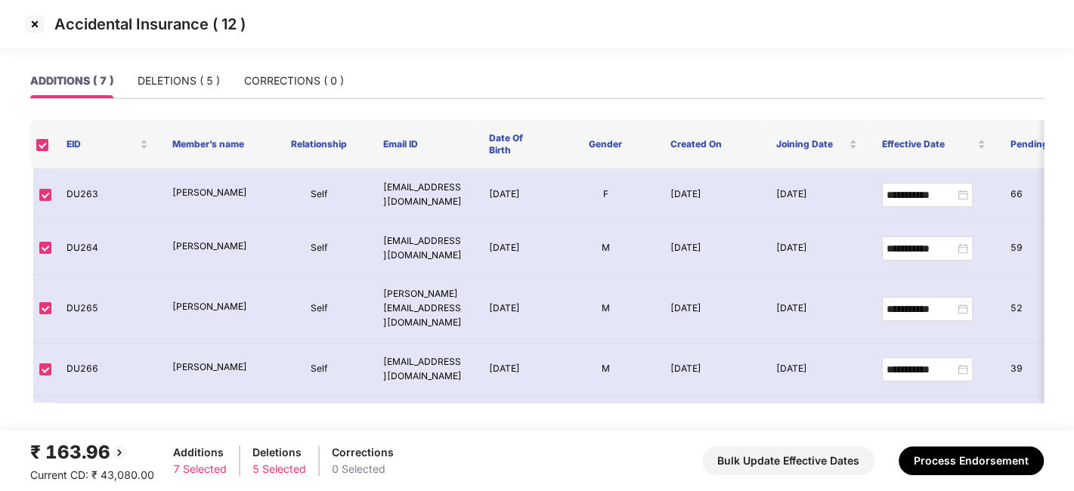
click at [36, 29] on img at bounding box center [35, 24] width 24 height 24
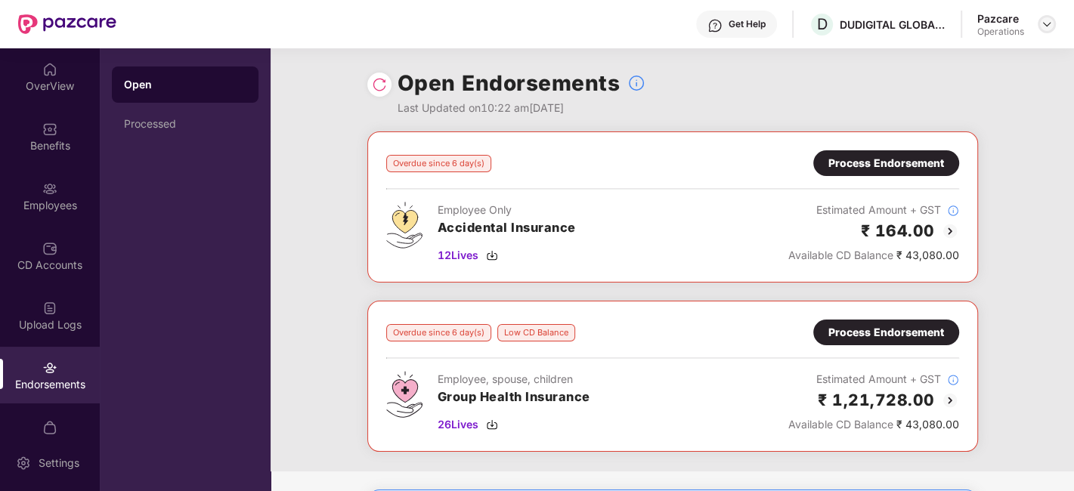
click at [1046, 22] on img at bounding box center [1047, 24] width 12 height 12
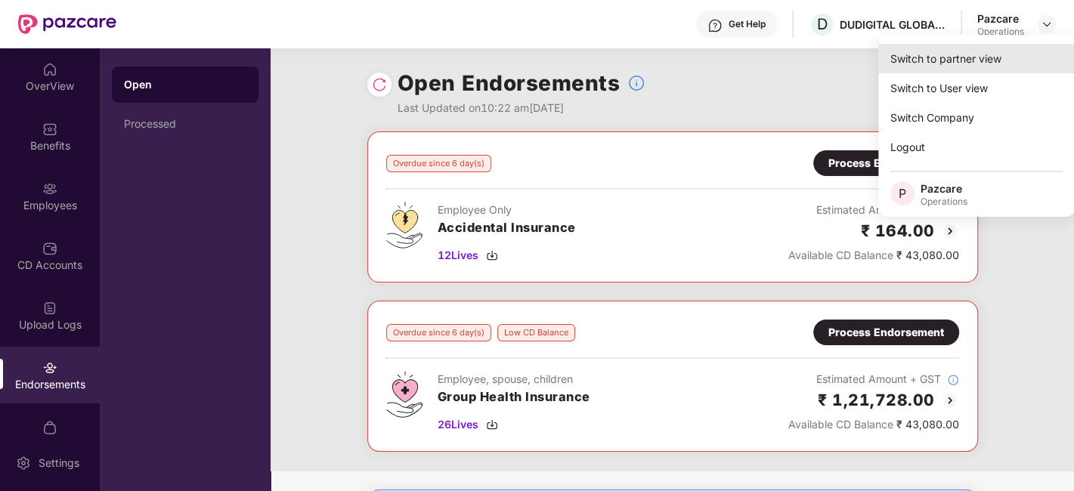
click at [926, 59] on div "Switch to partner view" at bounding box center [976, 58] width 197 height 29
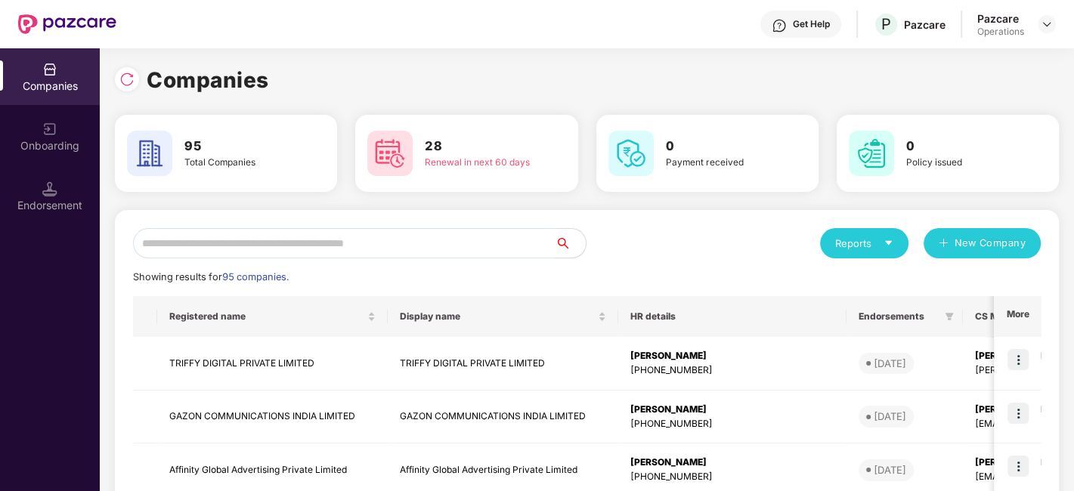
click at [441, 240] on input "text" at bounding box center [344, 243] width 422 height 30
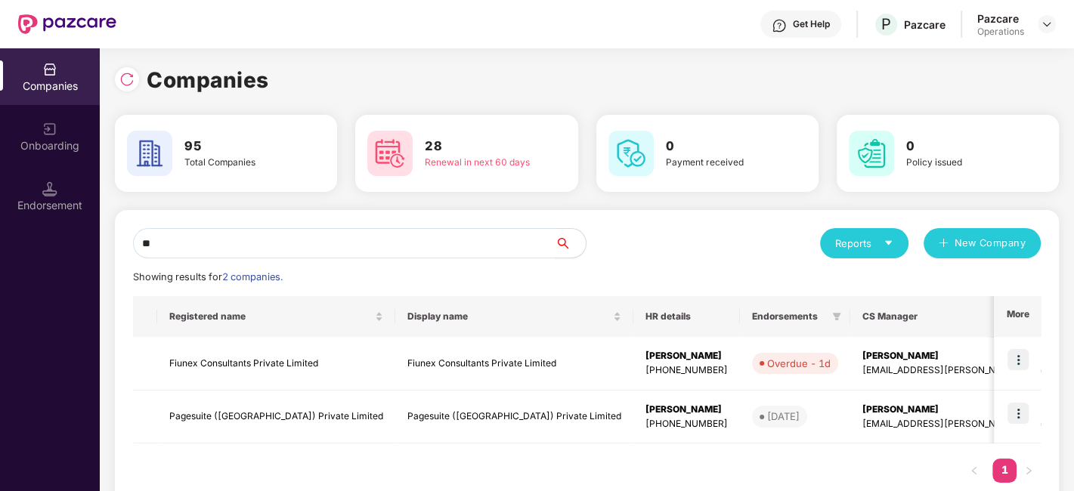
type input "*"
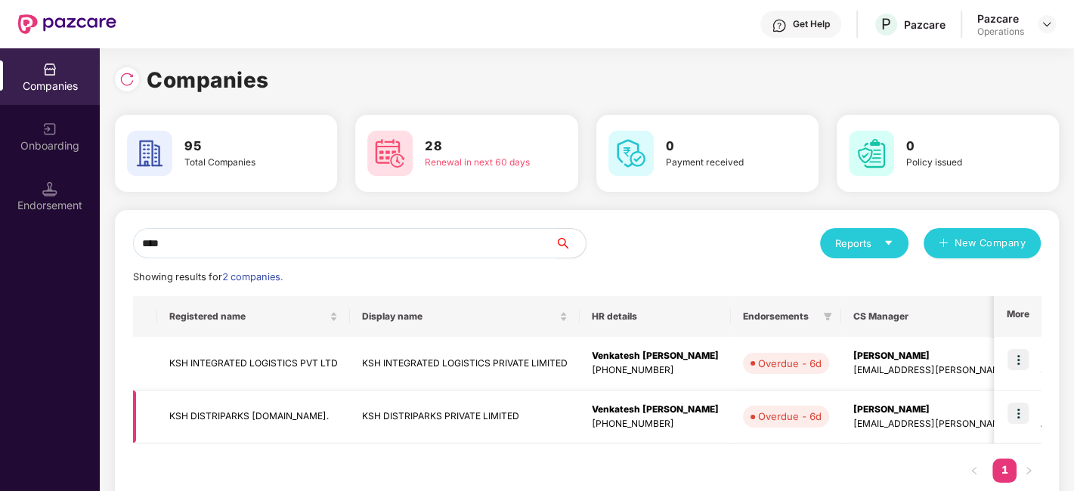
type input "***"
click at [1019, 411] on img at bounding box center [1017, 413] width 21 height 21
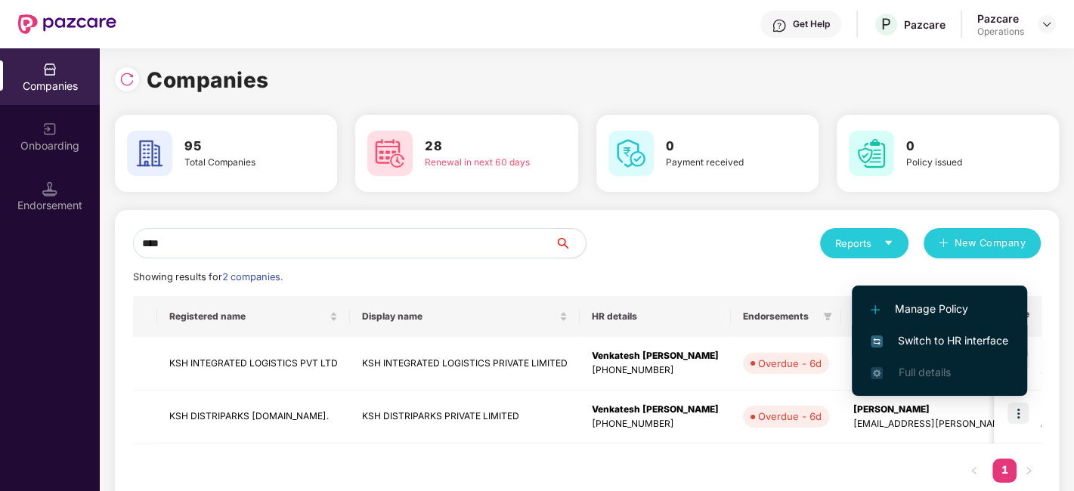
click at [915, 338] on span "Switch to HR interface" at bounding box center [940, 341] width 138 height 17
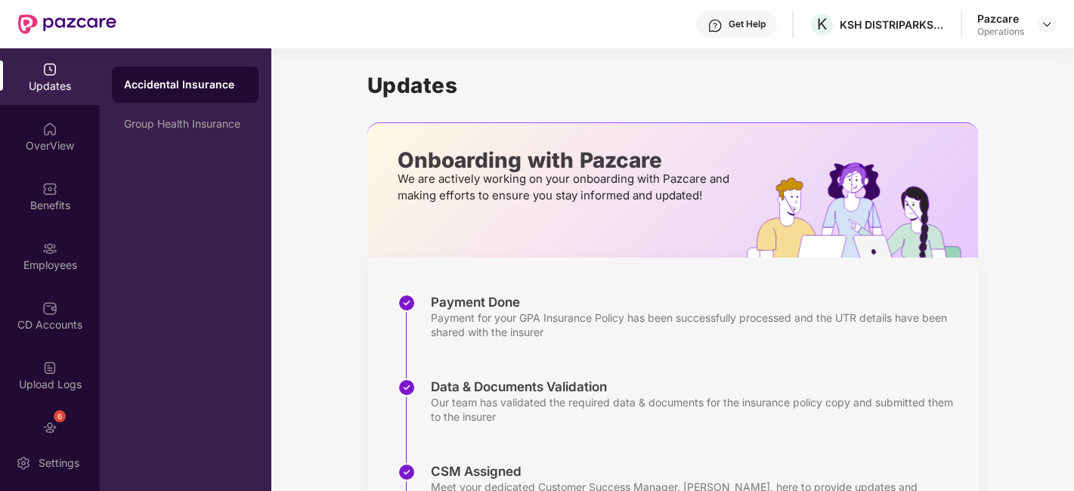
scroll to position [91, 0]
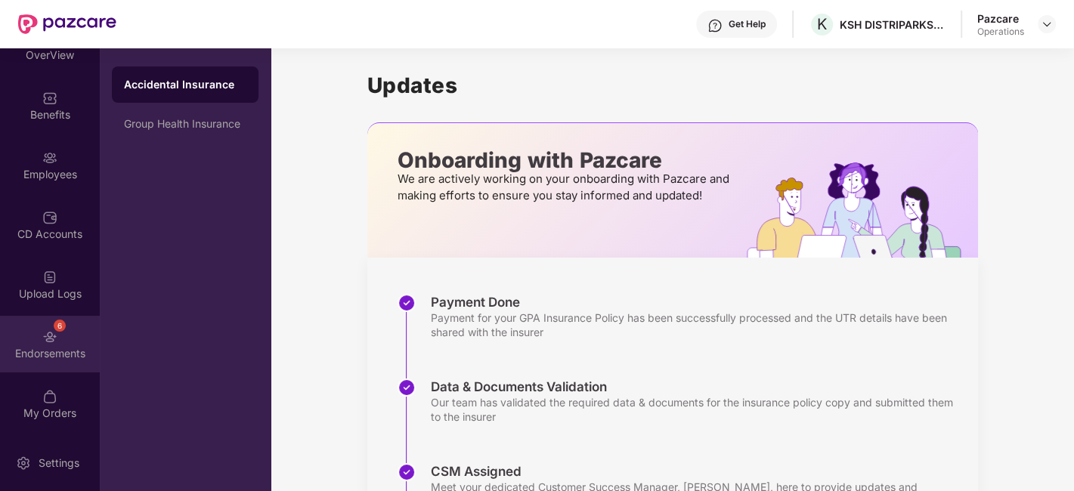
click at [37, 327] on div "6 Endorsements" at bounding box center [50, 344] width 100 height 57
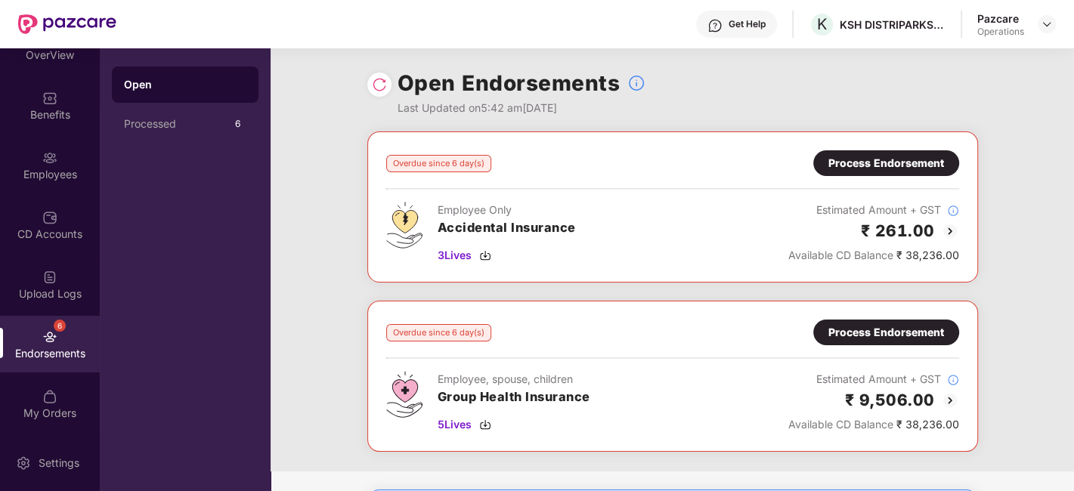
click at [850, 158] on div "Process Endorsement" at bounding box center [886, 163] width 116 height 17
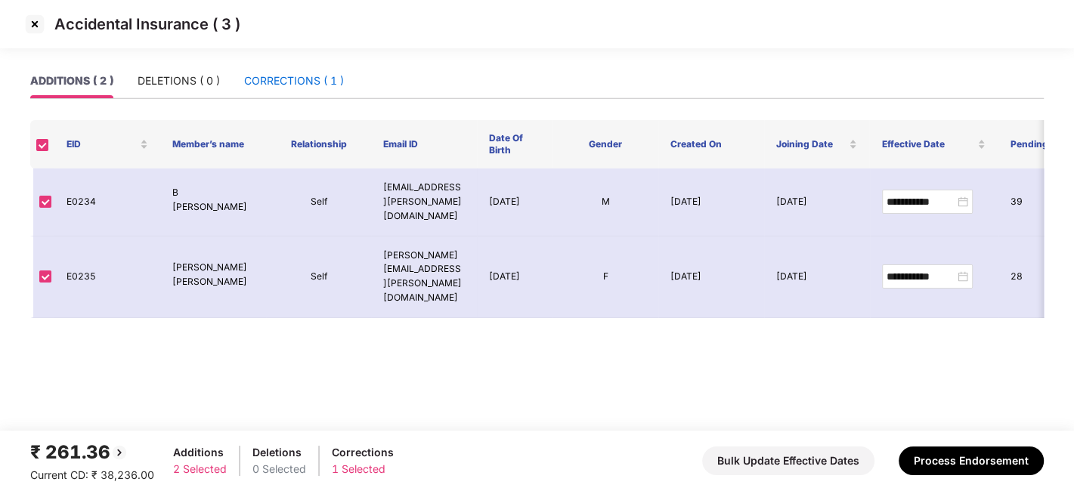
click at [272, 76] on div "CORRECTIONS ( 1 )" at bounding box center [294, 81] width 100 height 17
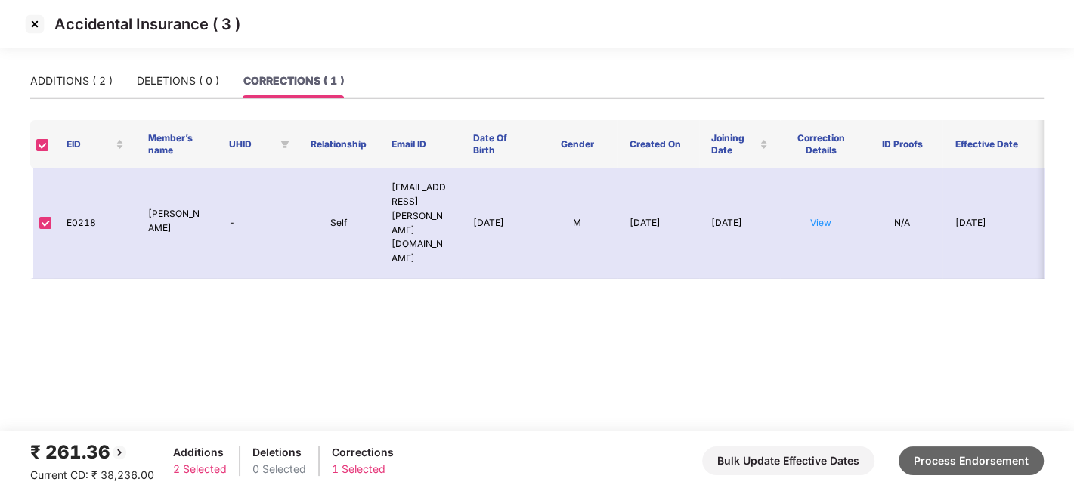
click at [963, 456] on button "Process Endorsement" at bounding box center [971, 461] width 145 height 29
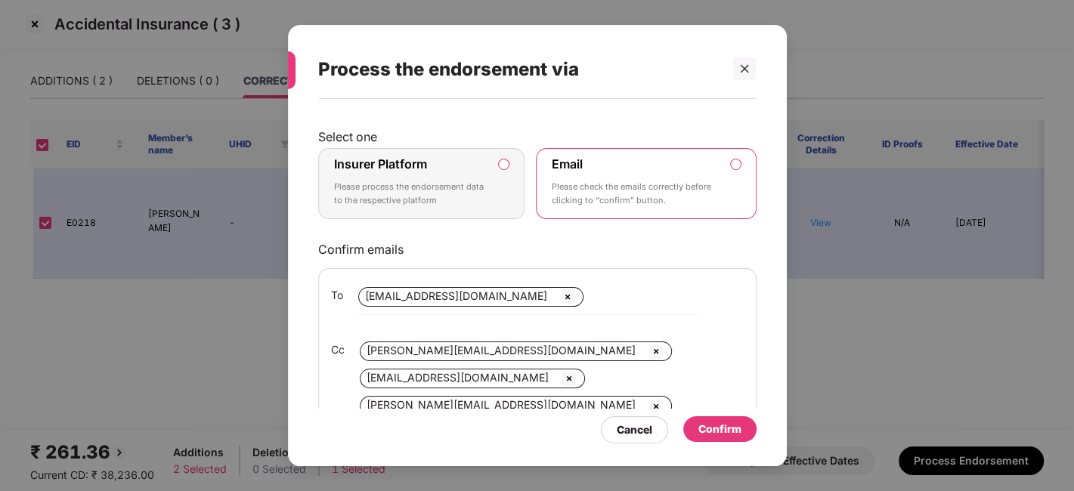
click at [439, 200] on p "Please process the endorsement data to the respective platform" at bounding box center [411, 194] width 154 height 26
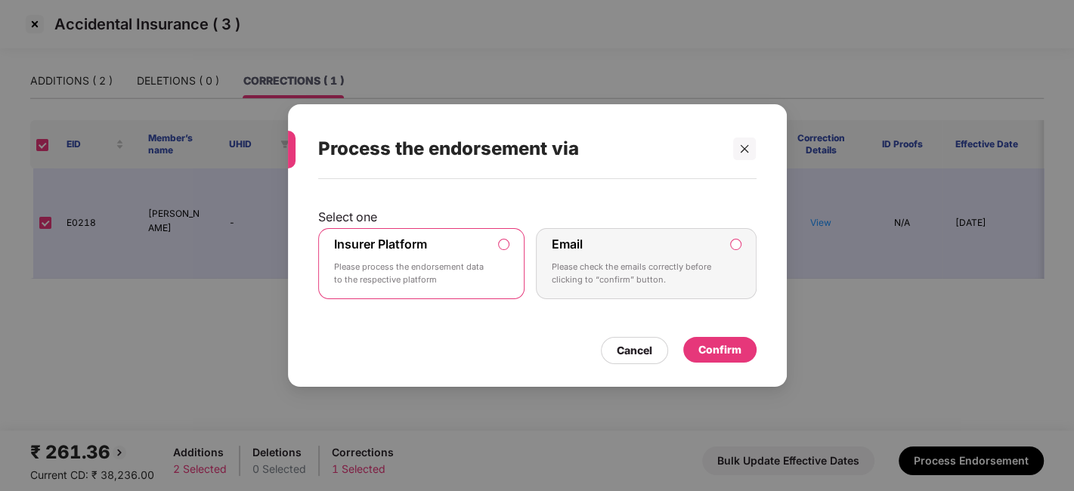
click at [706, 348] on div "Confirm" at bounding box center [719, 350] width 43 height 17
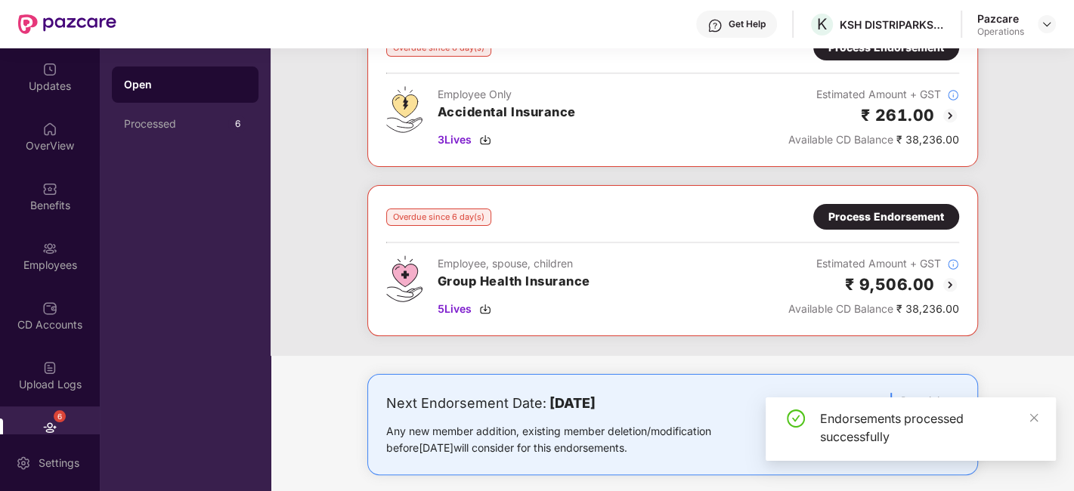
scroll to position [127, 0]
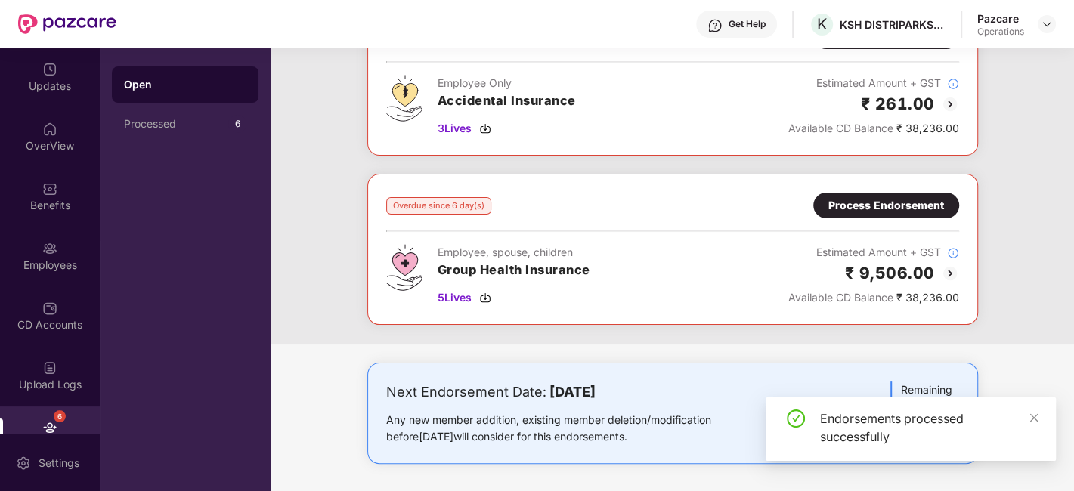
click at [881, 203] on div "Process Endorsement" at bounding box center [886, 205] width 116 height 17
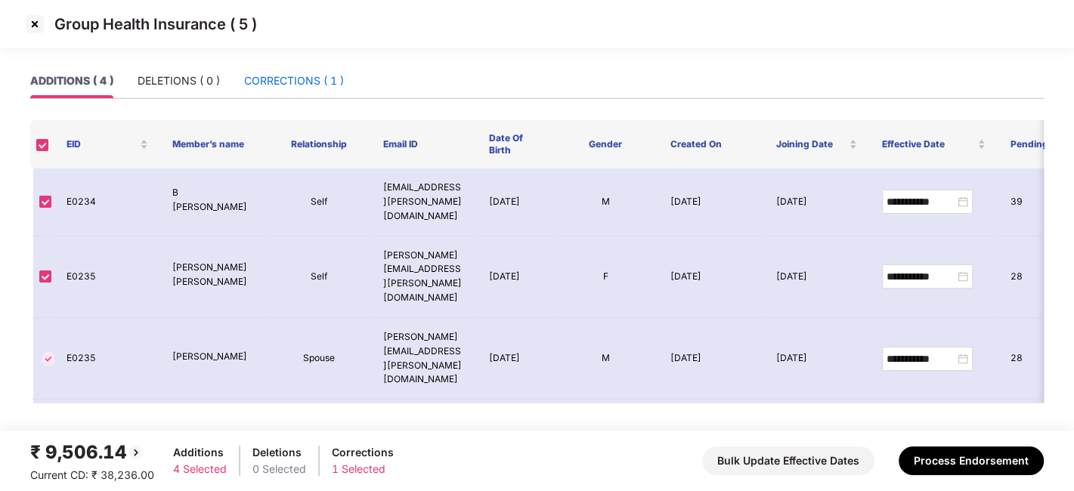
click at [272, 86] on div "CORRECTIONS ( 1 )" at bounding box center [294, 81] width 100 height 17
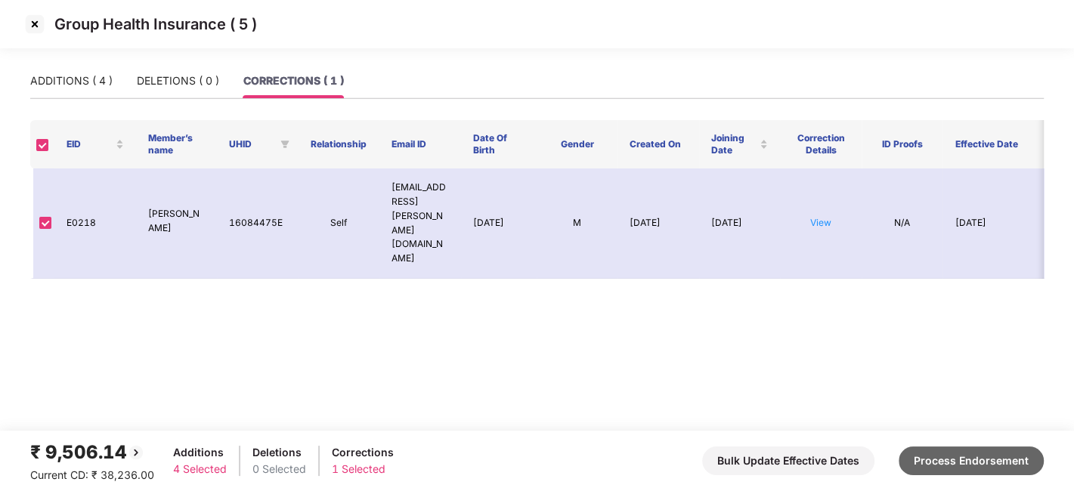
click at [947, 451] on button "Process Endorsement" at bounding box center [971, 461] width 145 height 29
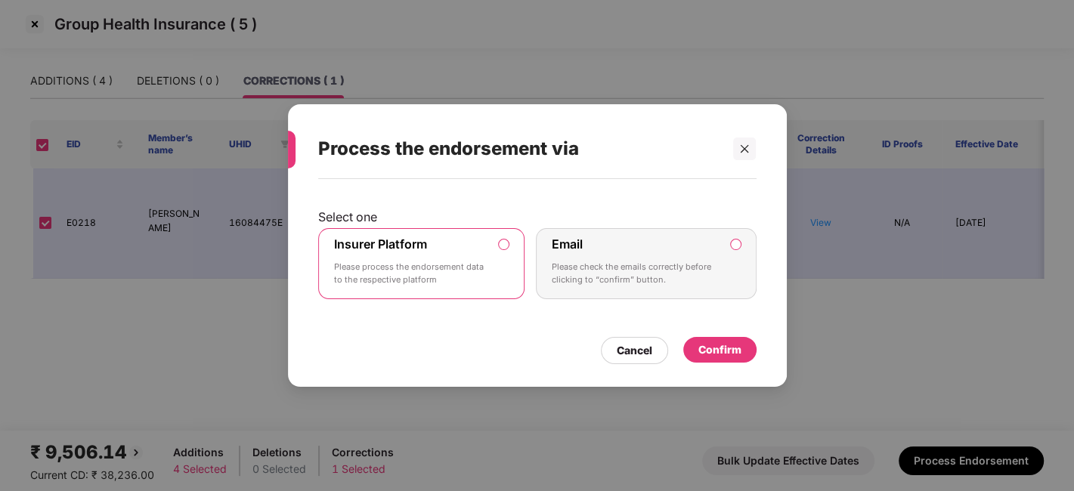
click at [732, 351] on div "Confirm" at bounding box center [719, 350] width 43 height 17
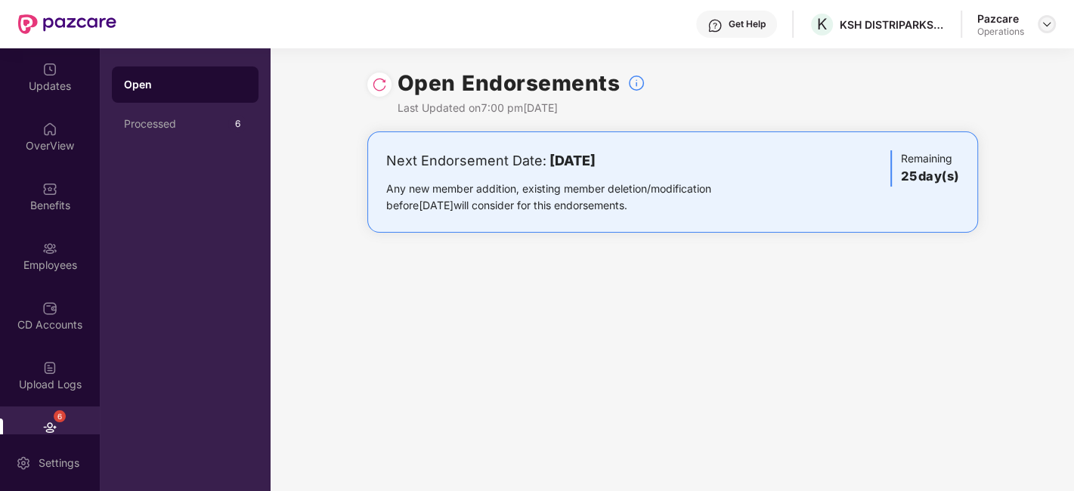
click at [1043, 26] on img at bounding box center [1047, 24] width 12 height 12
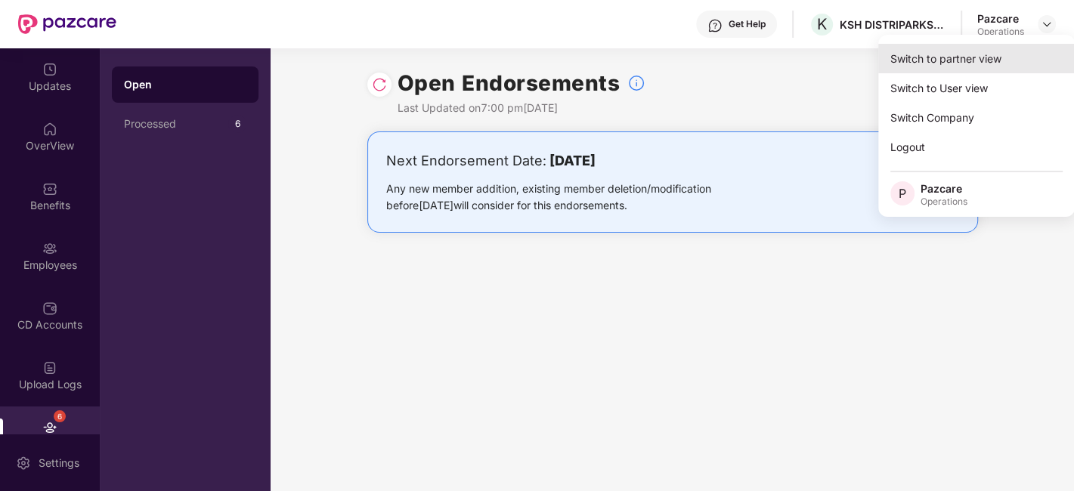
click at [955, 54] on div "Switch to partner view" at bounding box center [976, 58] width 197 height 29
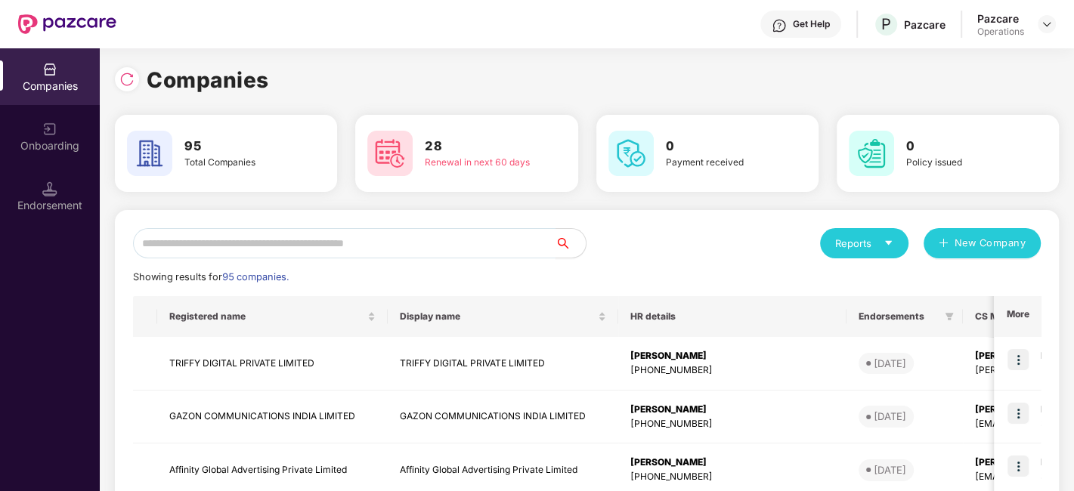
click at [537, 234] on input "text" at bounding box center [344, 243] width 422 height 30
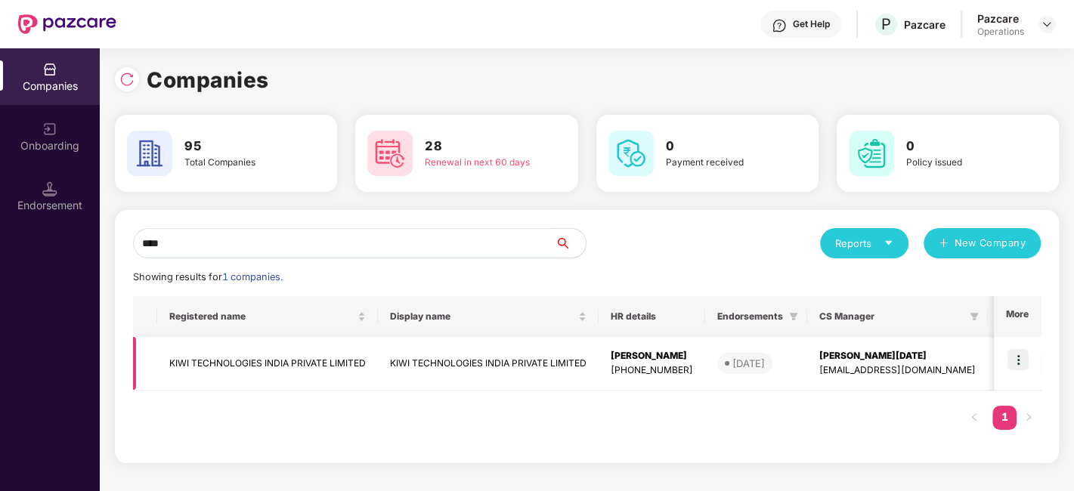
type input "****"
click at [1025, 353] on img at bounding box center [1017, 359] width 21 height 21
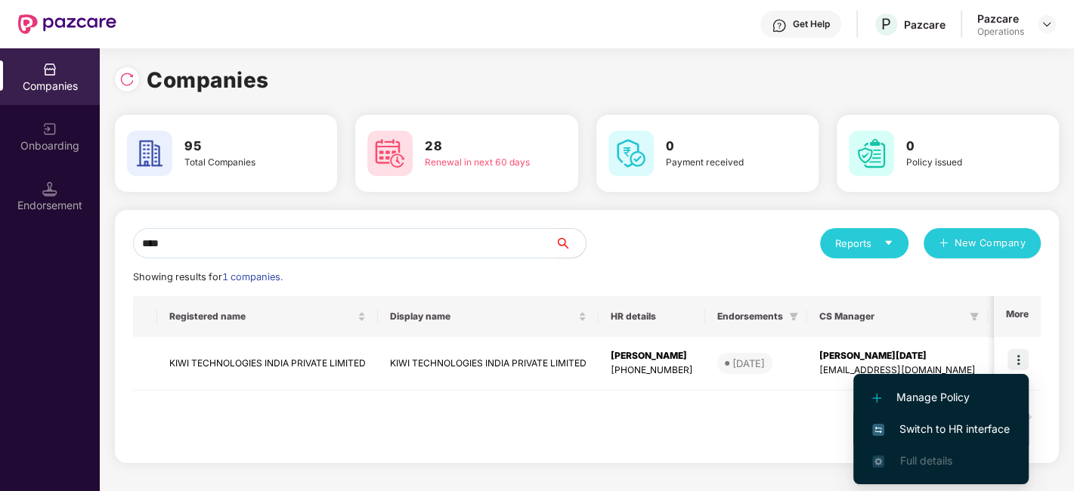
click at [930, 429] on span "Switch to HR interface" at bounding box center [941, 429] width 138 height 17
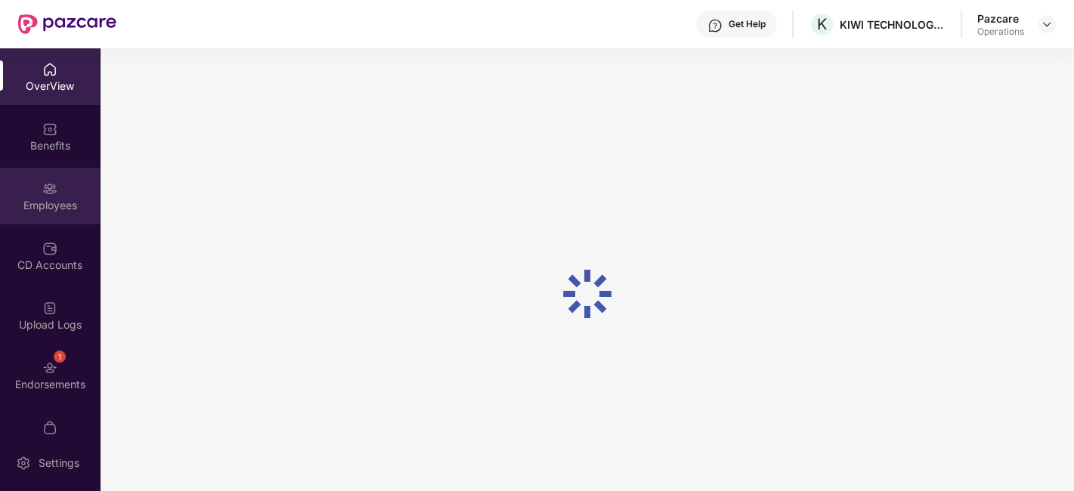
scroll to position [31, 0]
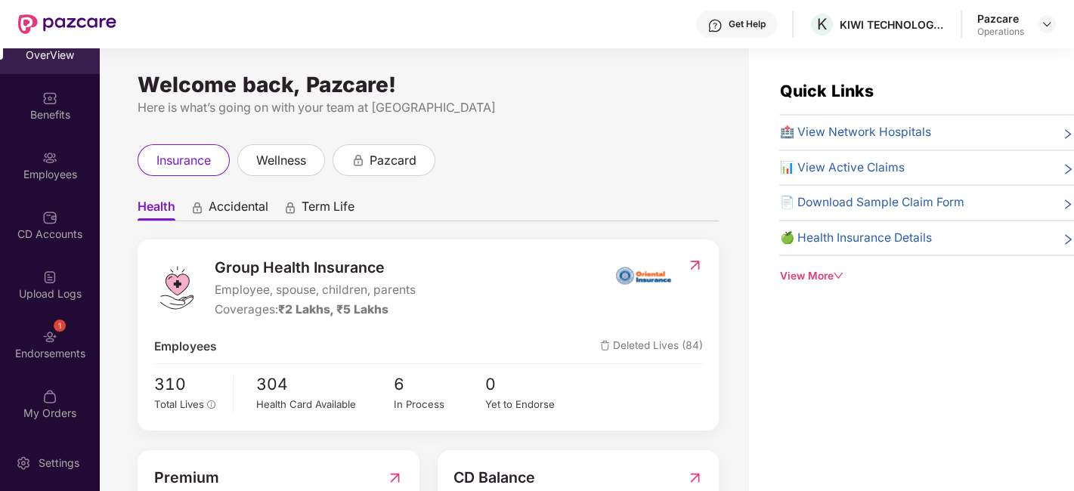
click at [35, 343] on div "1 Endorsements" at bounding box center [50, 344] width 100 height 57
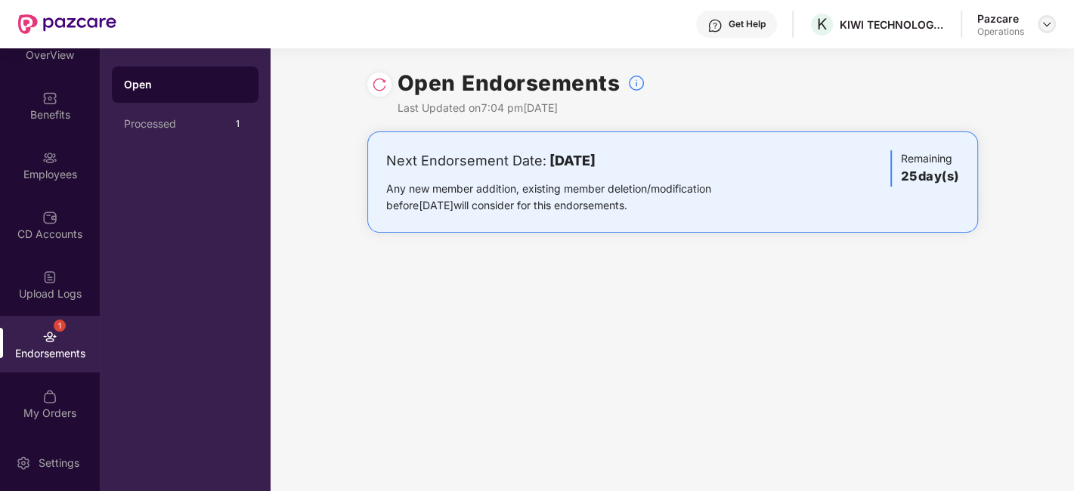
click at [1050, 26] on img at bounding box center [1047, 24] width 12 height 12
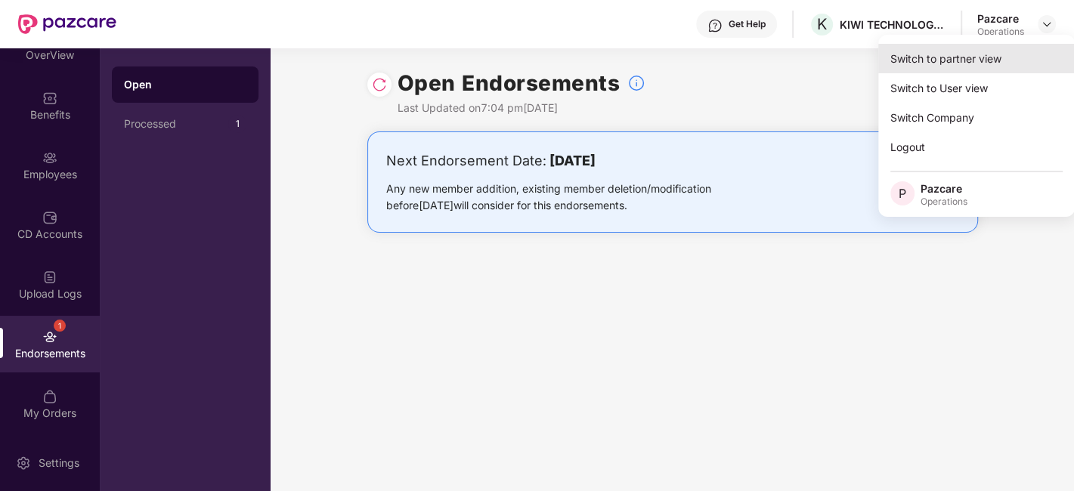
click at [967, 61] on div "Switch to partner view" at bounding box center [976, 58] width 197 height 29
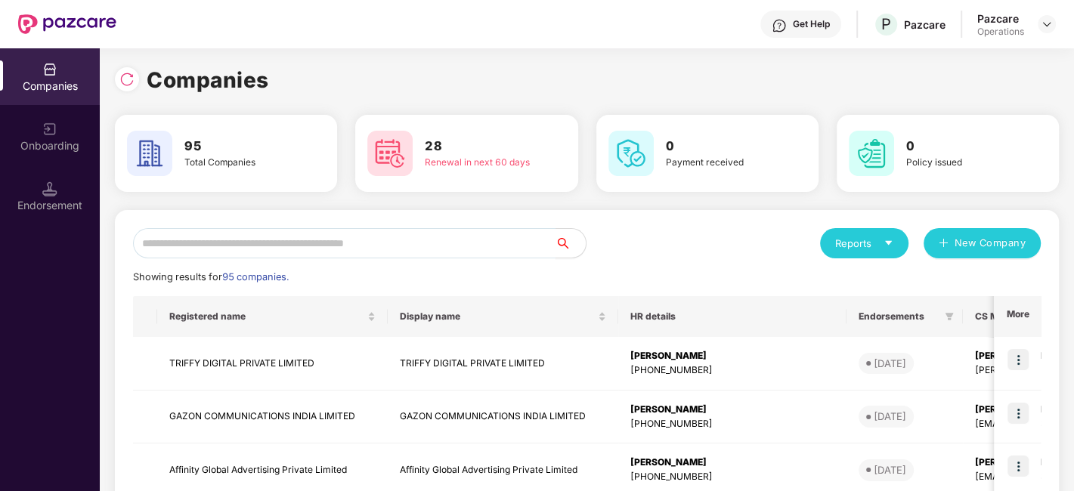
click at [490, 244] on input "text" at bounding box center [344, 243] width 422 height 30
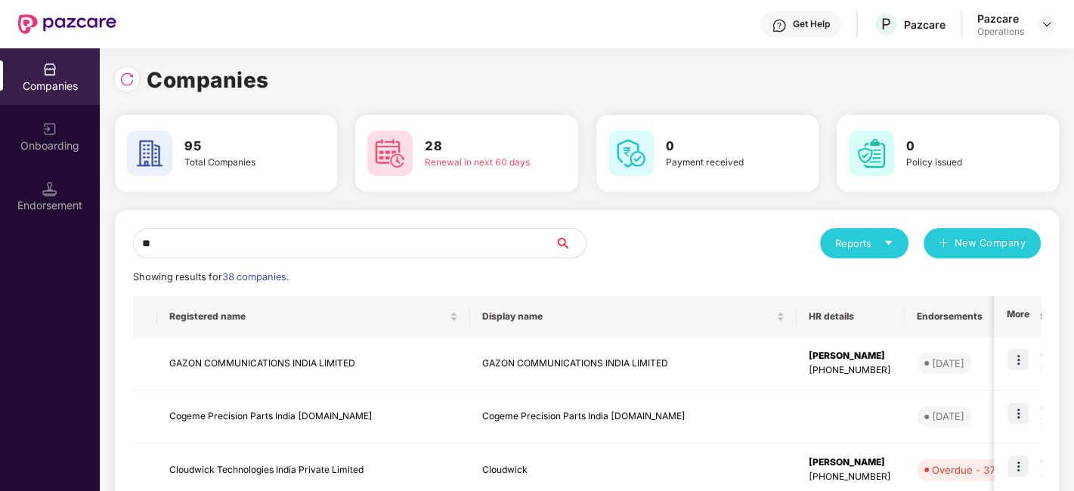
type input "*"
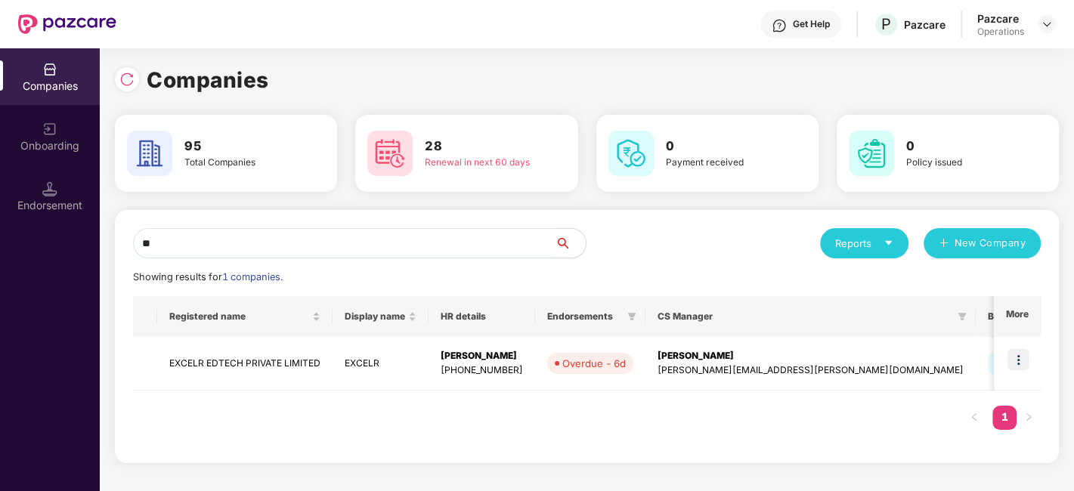
type input "*"
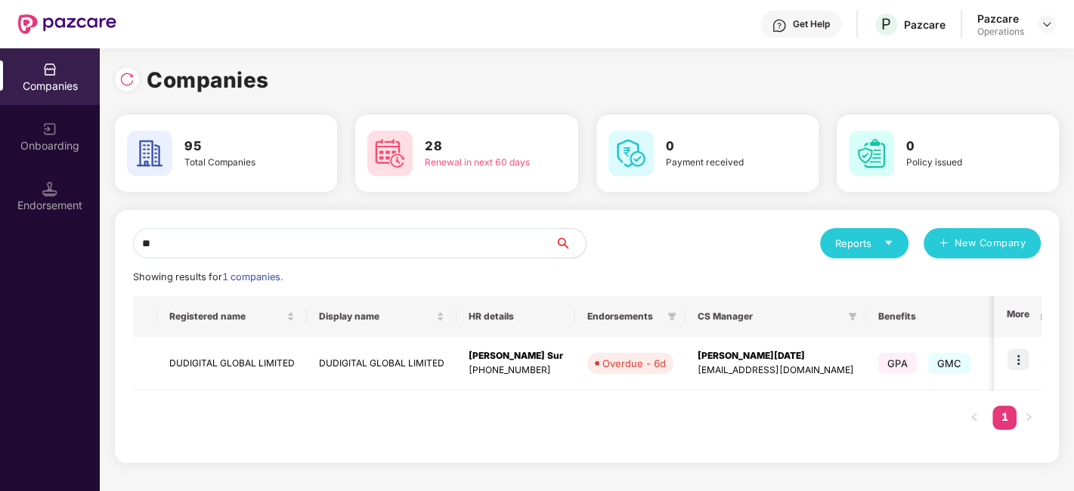
type input "*"
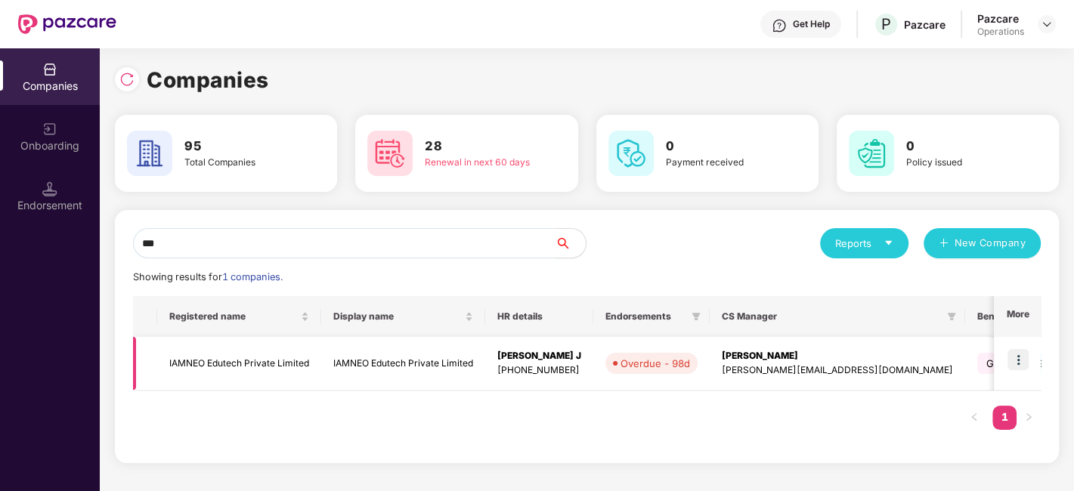
type input "***"
click at [1014, 354] on img at bounding box center [1017, 359] width 21 height 21
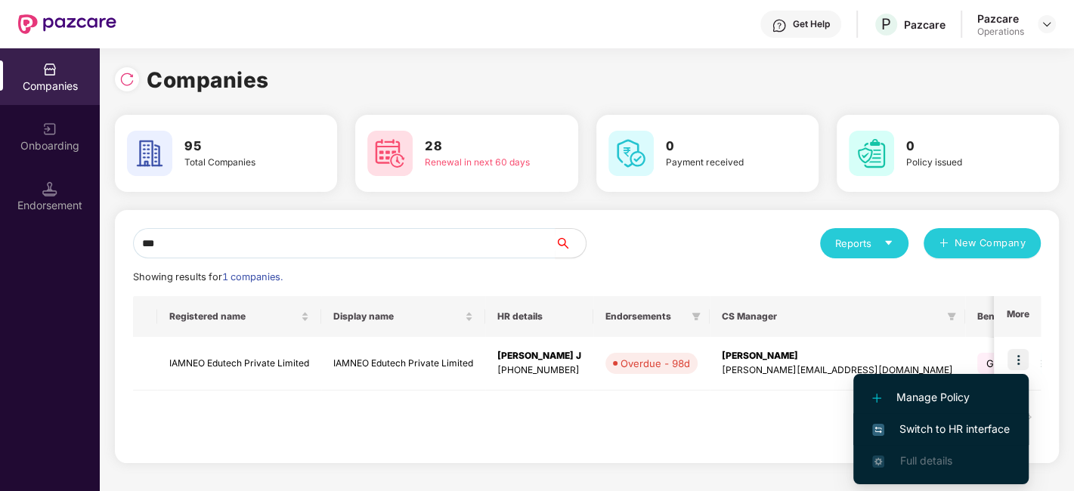
click at [935, 429] on span "Switch to HR interface" at bounding box center [941, 429] width 138 height 17
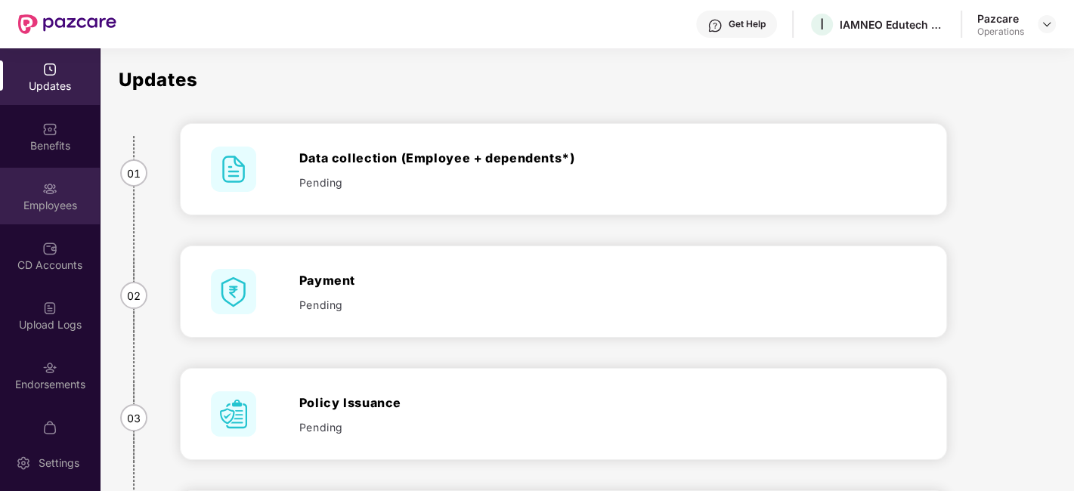
click at [45, 198] on div "Employees" at bounding box center [50, 205] width 100 height 15
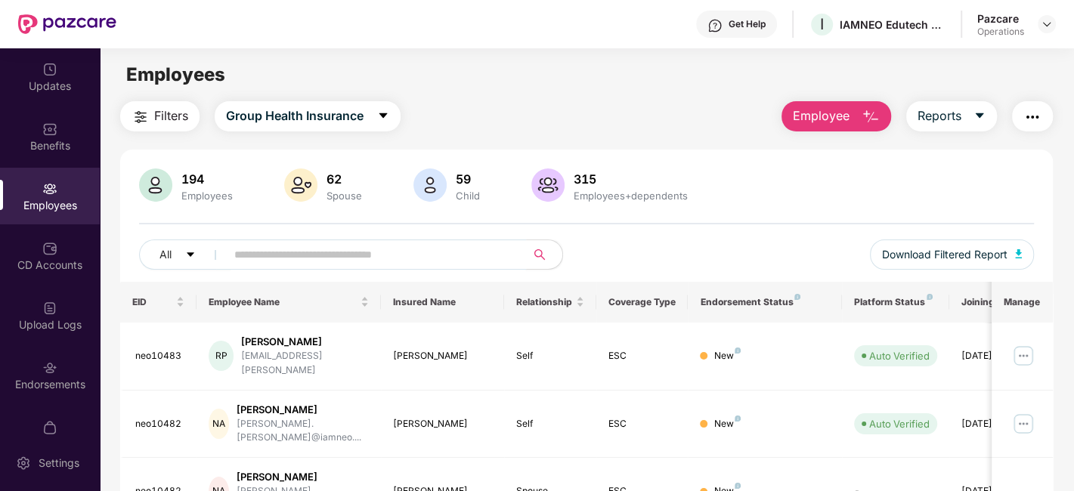
paste input "********"
click at [350, 258] on input "********" at bounding box center [369, 254] width 271 height 23
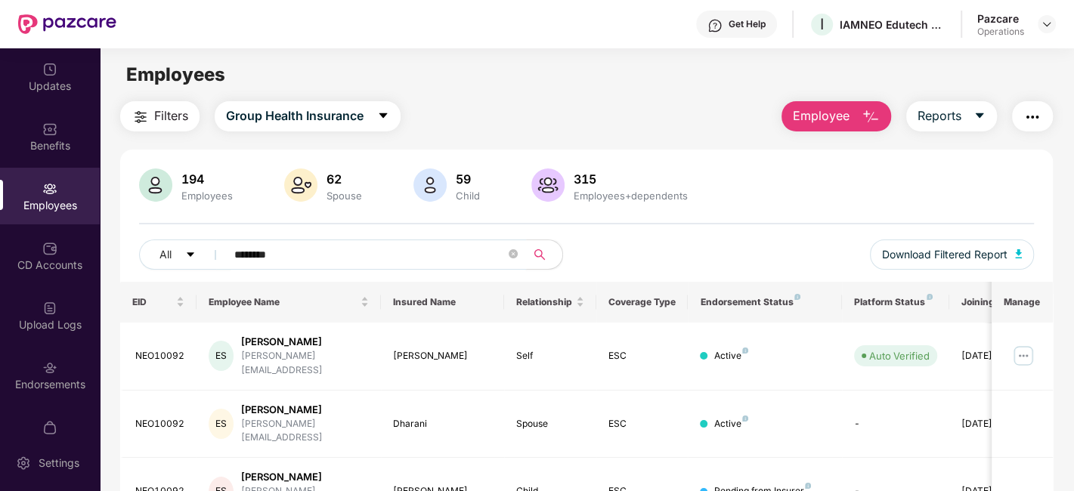
scroll to position [104, 0]
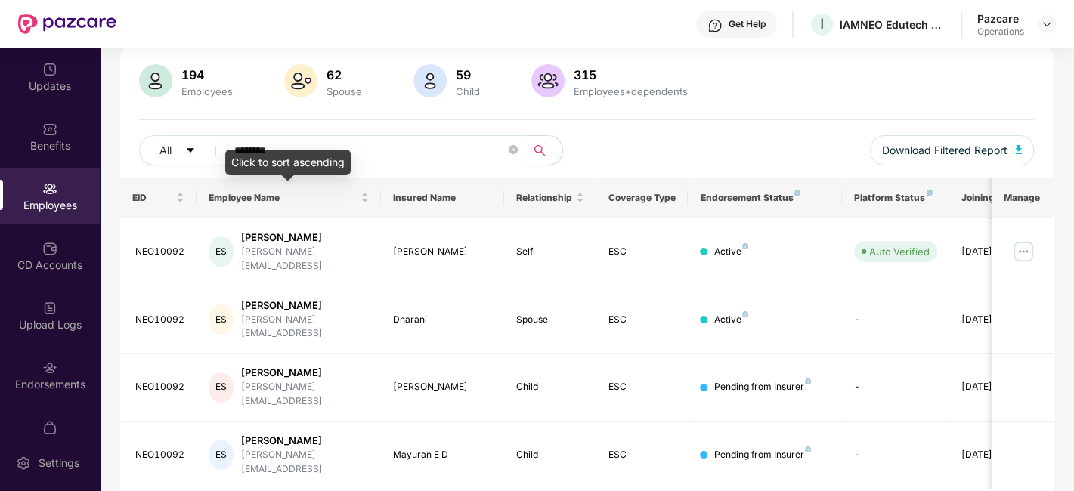
click at [257, 154] on div "Click to sort ascending" at bounding box center [287, 163] width 125 height 26
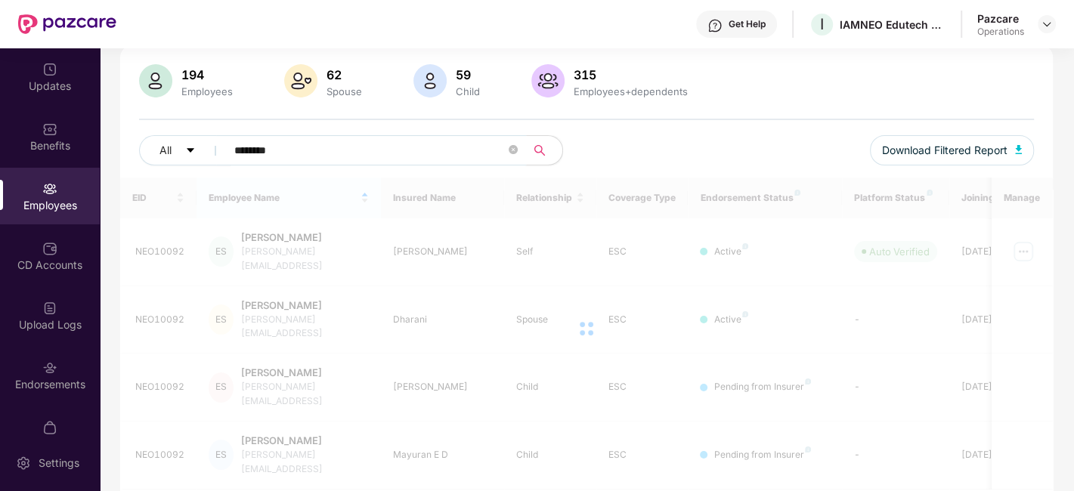
click at [278, 147] on input "********" at bounding box center [369, 150] width 271 height 23
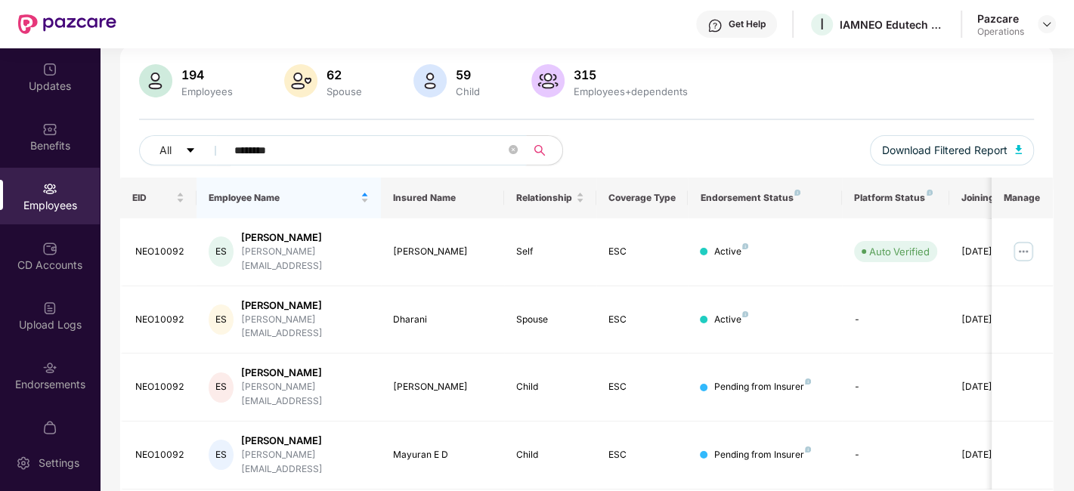
click at [278, 147] on input "********" at bounding box center [369, 150] width 271 height 23
paste input "text"
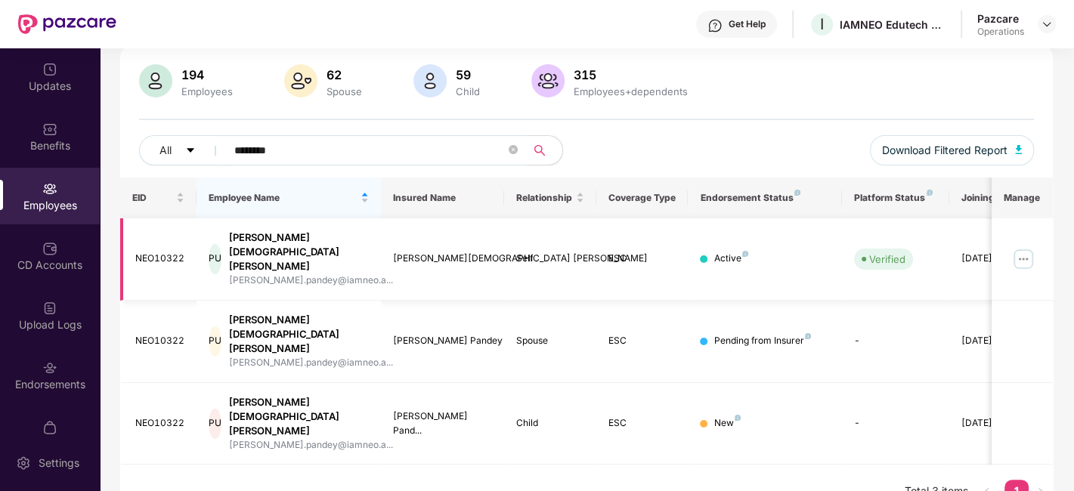
scroll to position [49, 0]
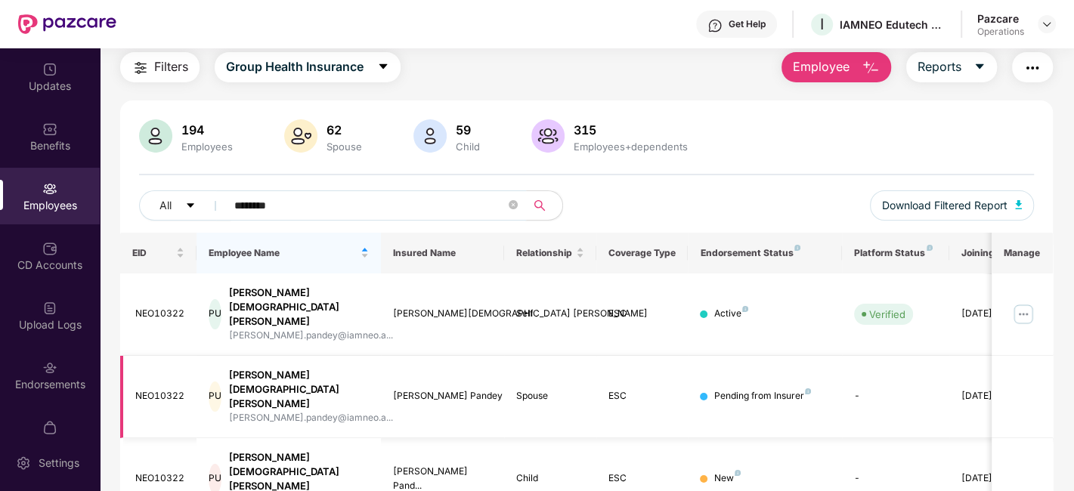
type input "********"
